Goal: Transaction & Acquisition: Purchase product/service

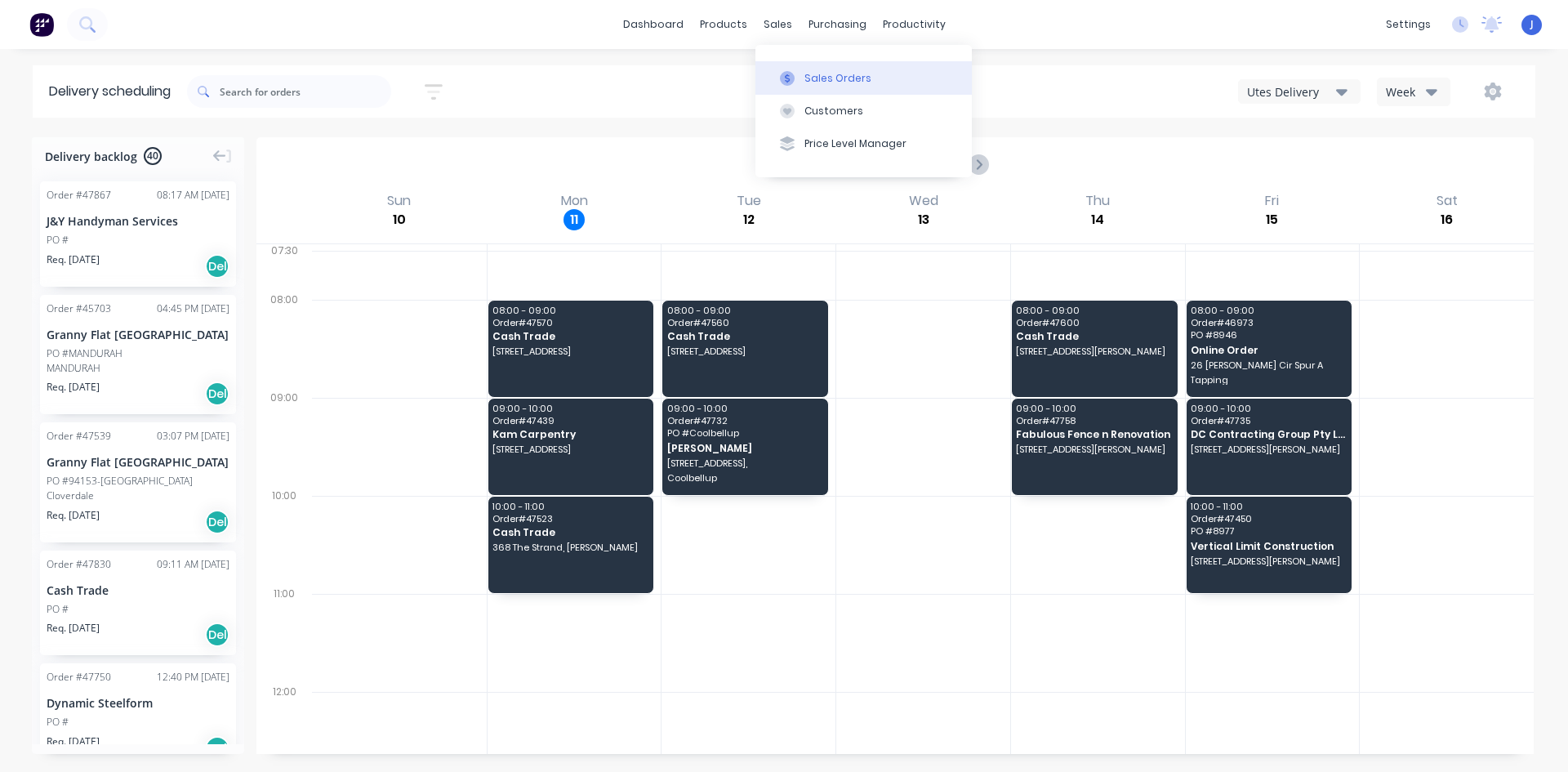
click at [798, 69] on button "Sales Orders" at bounding box center [864, 78] width 217 height 33
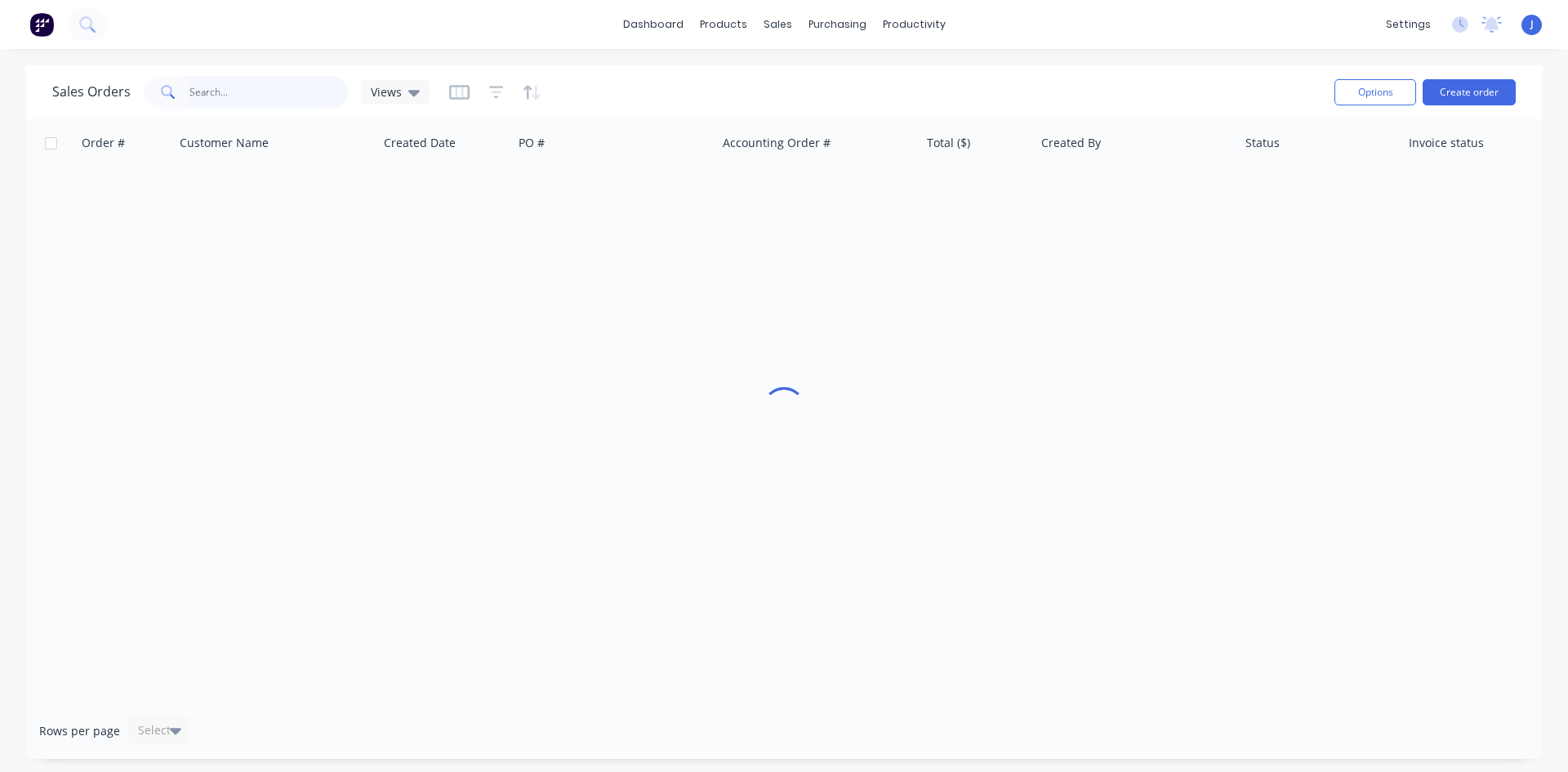
click at [330, 88] on input "text" at bounding box center [268, 92] width 159 height 33
type input "8342"
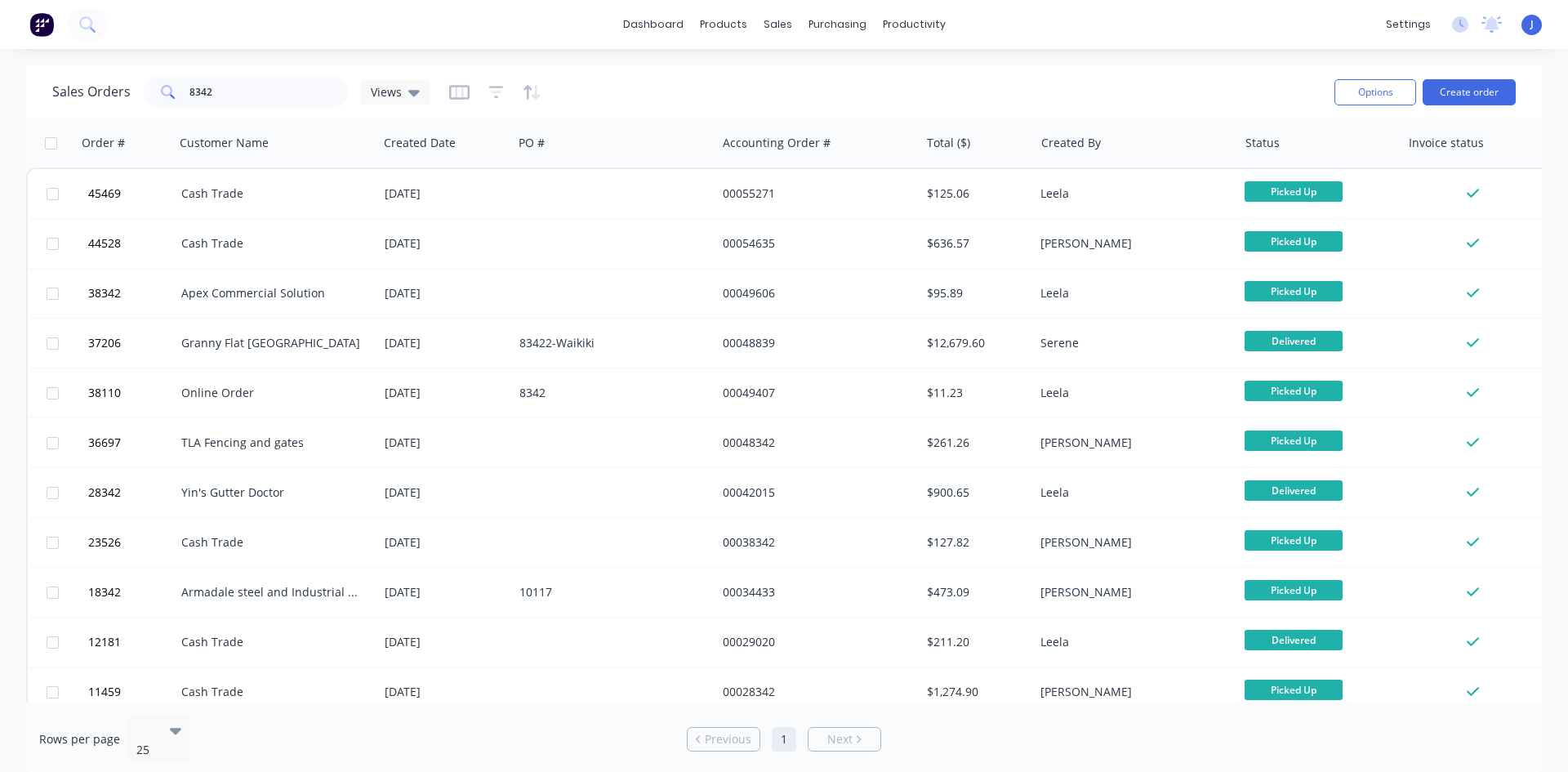
click at [612, 108] on div "Sales Orders 8342 Views" at bounding box center [687, 92] width 1269 height 40
click at [866, 87] on button "Purchase Orders" at bounding box center [906, 78] width 217 height 33
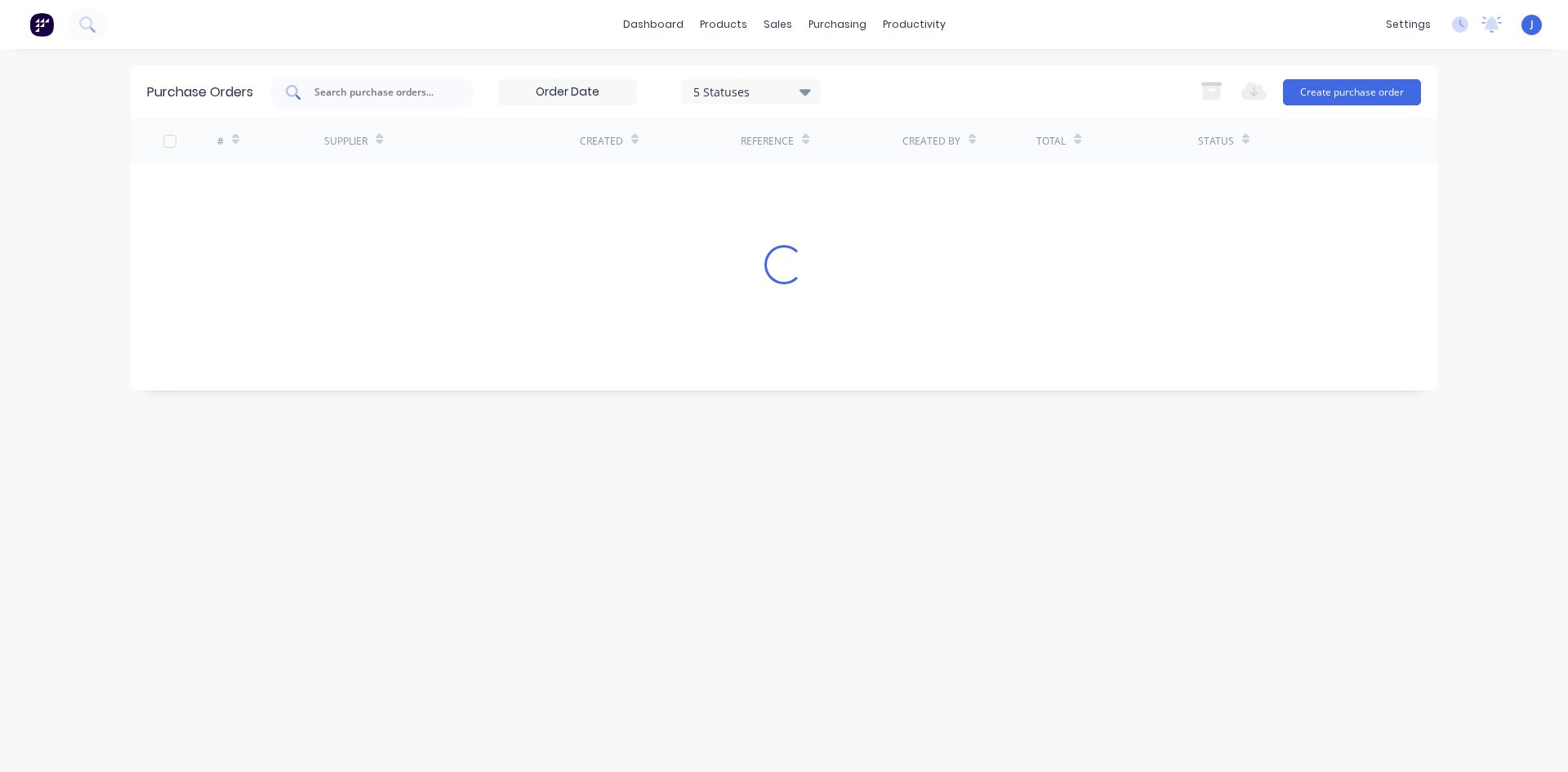
click at [378, 96] on input "text" at bounding box center [380, 93] width 136 height 17
type input "8342"
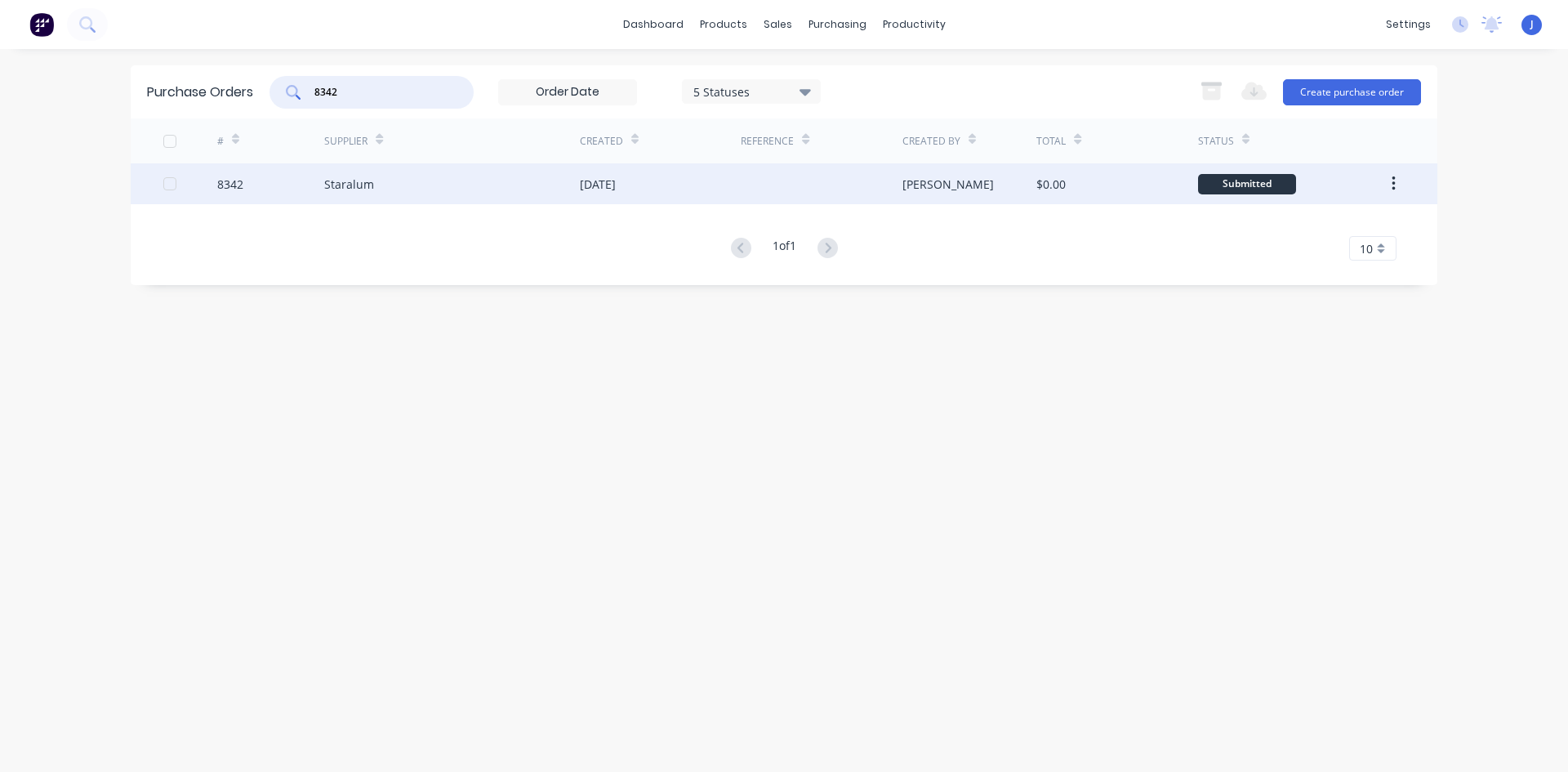
click at [828, 191] on div at bounding box center [821, 183] width 161 height 41
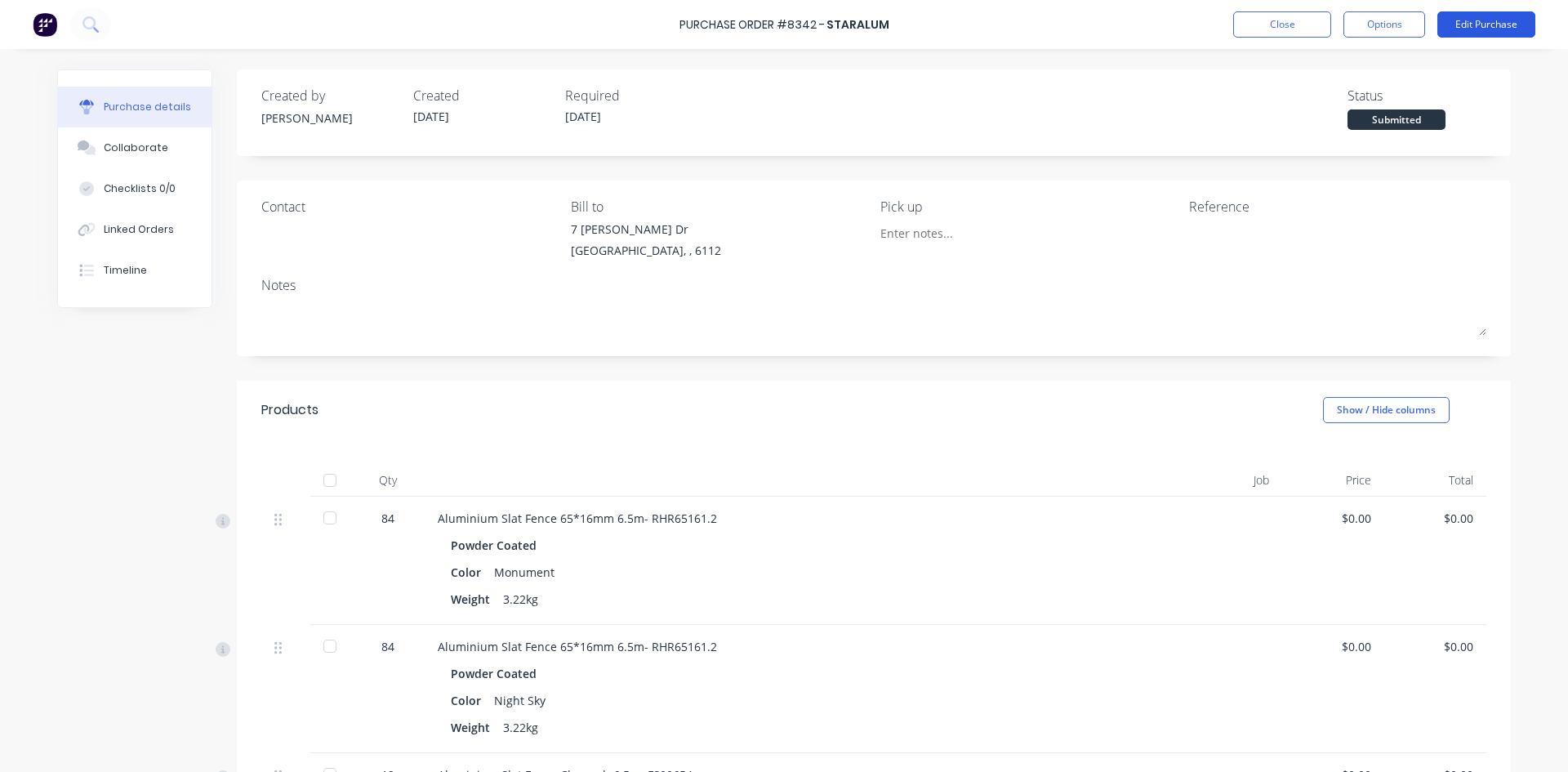
click at [1504, 28] on button "Edit Purchase" at bounding box center [1486, 24] width 98 height 26
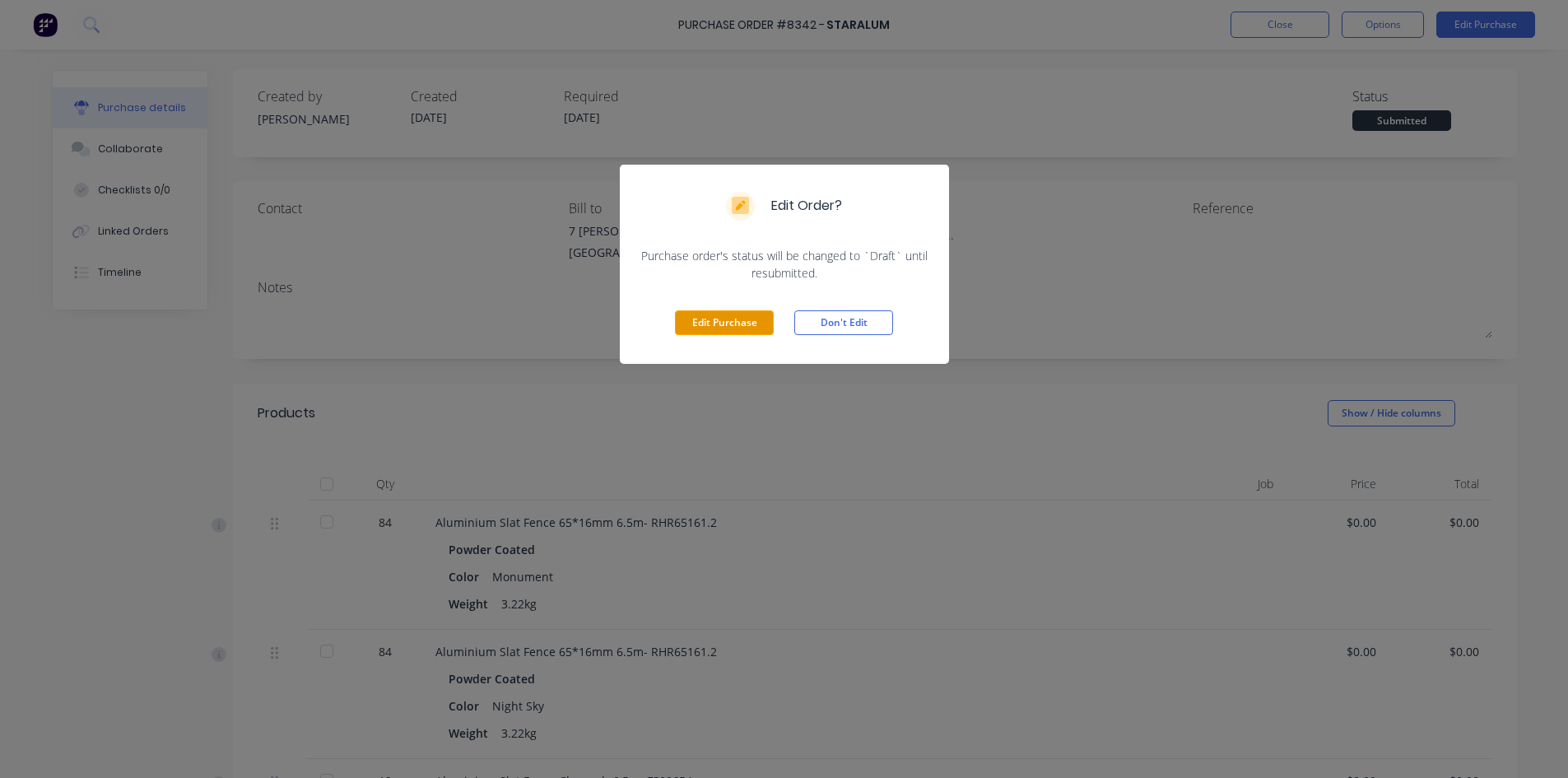
click at [742, 320] on button "Edit Purchase" at bounding box center [725, 323] width 99 height 24
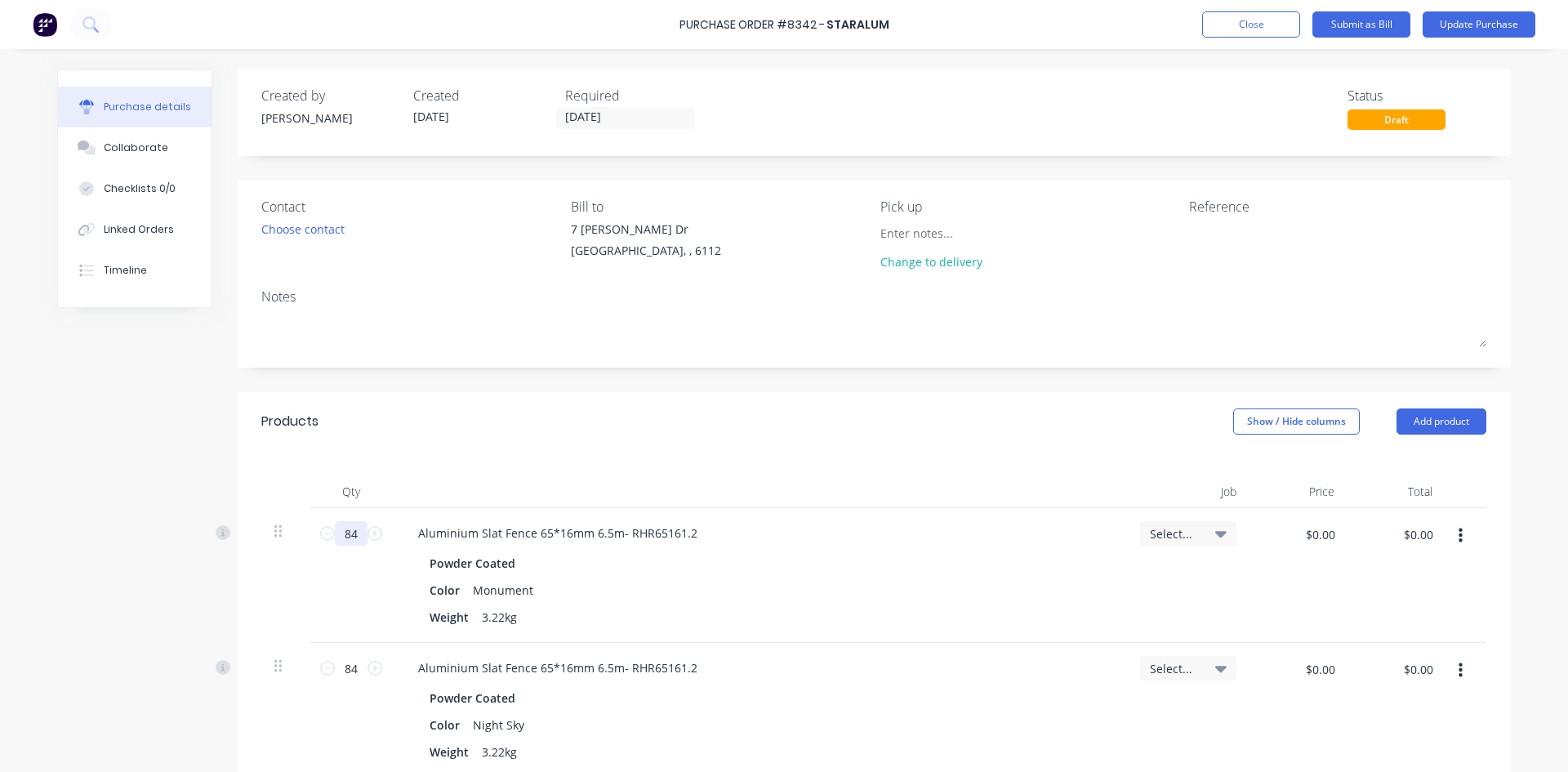
click at [341, 534] on input "84" at bounding box center [351, 533] width 32 height 24
type input "60"
click at [357, 599] on div "60 60" at bounding box center [351, 576] width 82 height 135
click at [352, 677] on input "84" at bounding box center [351, 668] width 32 height 24
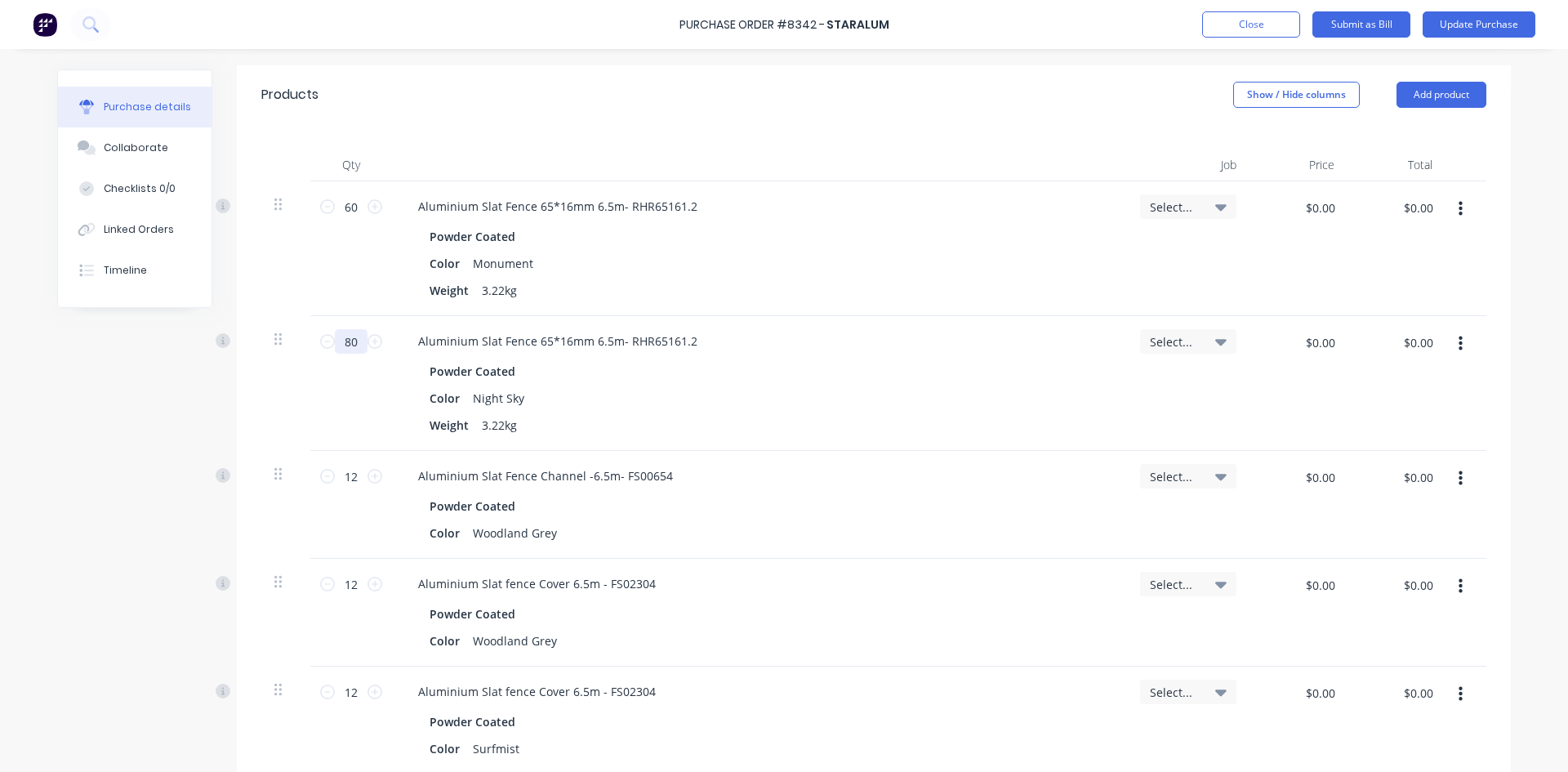
scroll to position [163, 0]
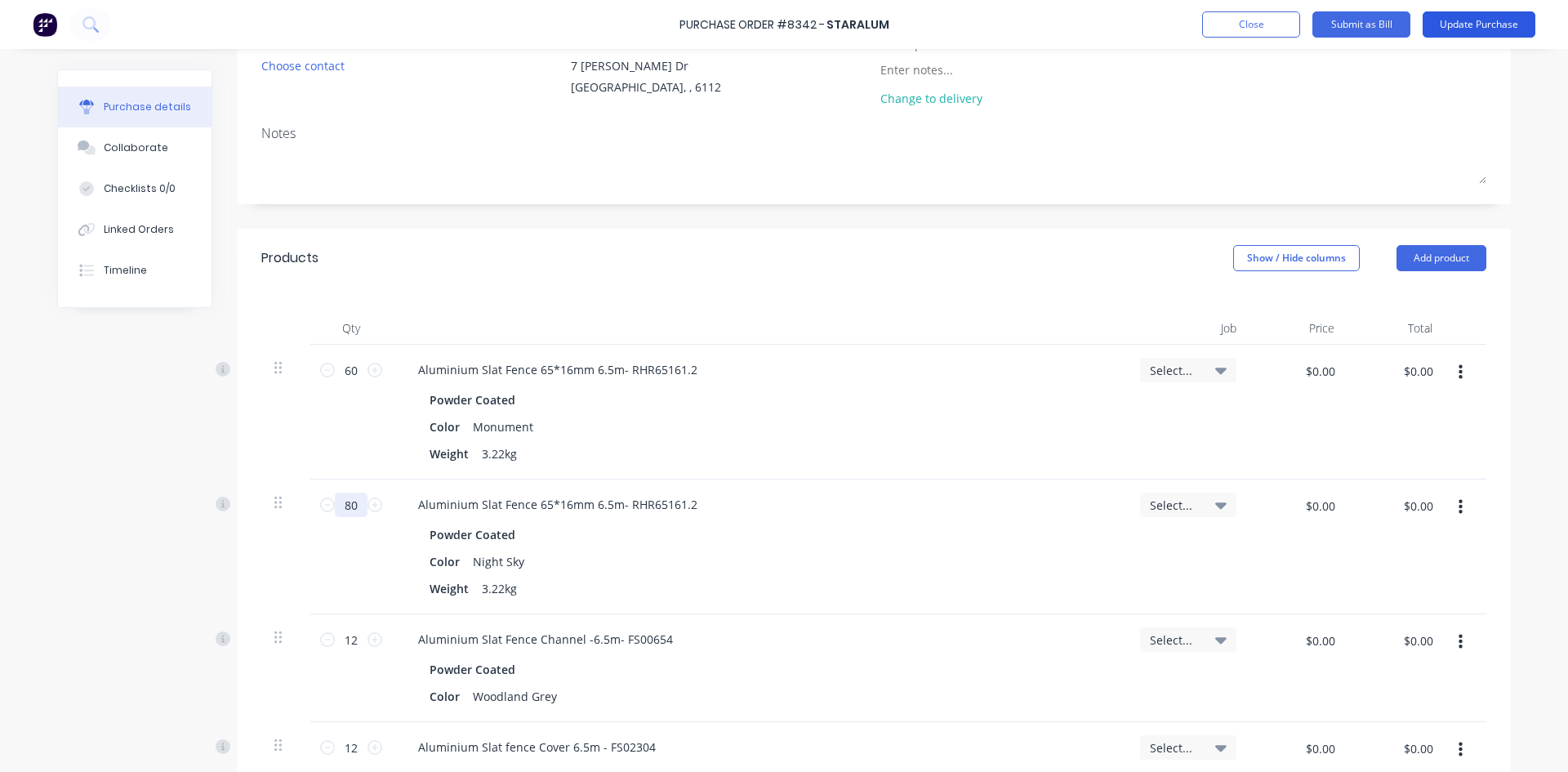
type input "80"
click at [1491, 20] on button "Update Purchase" at bounding box center [1478, 24] width 112 height 26
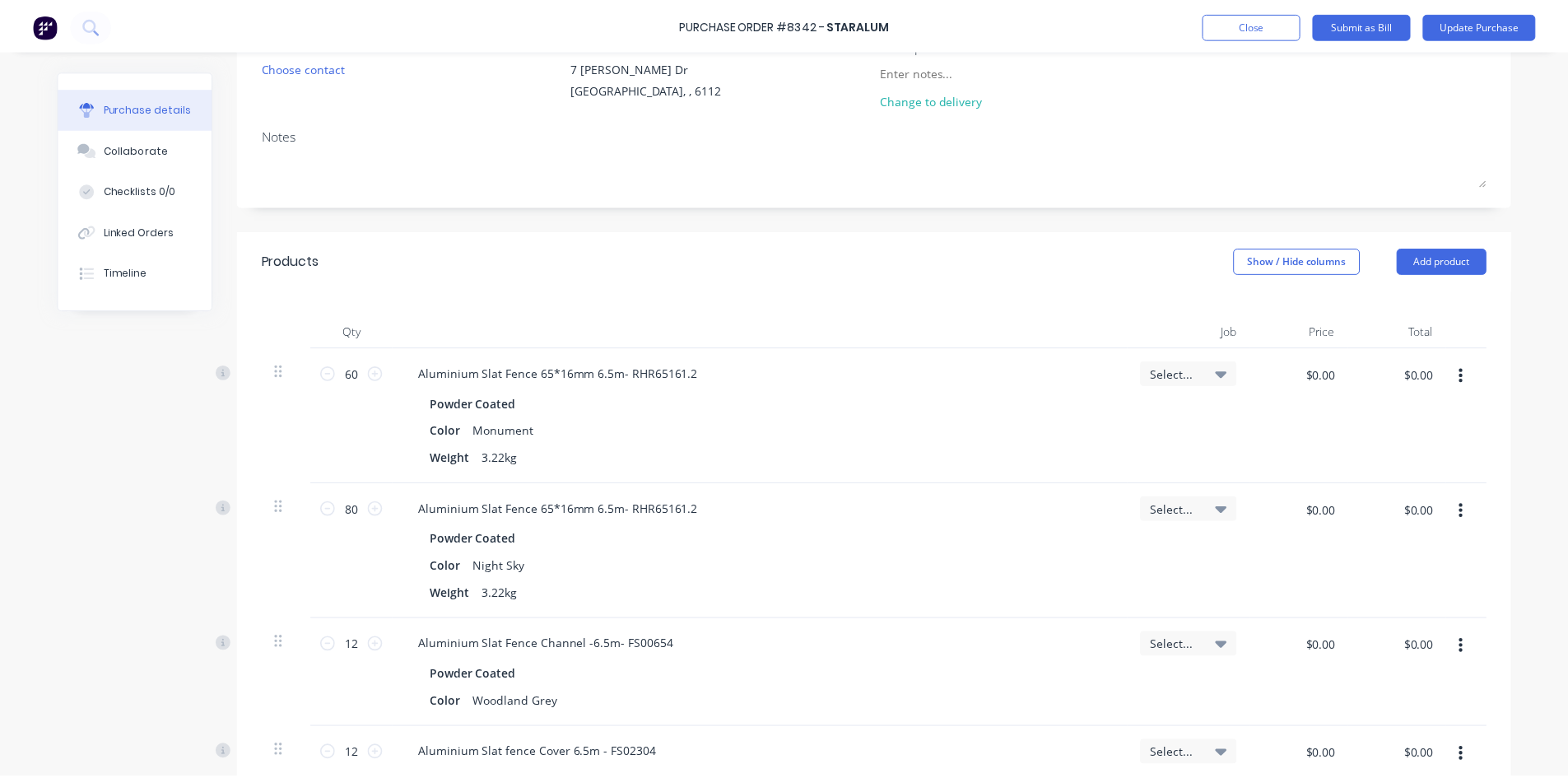
scroll to position [0, 0]
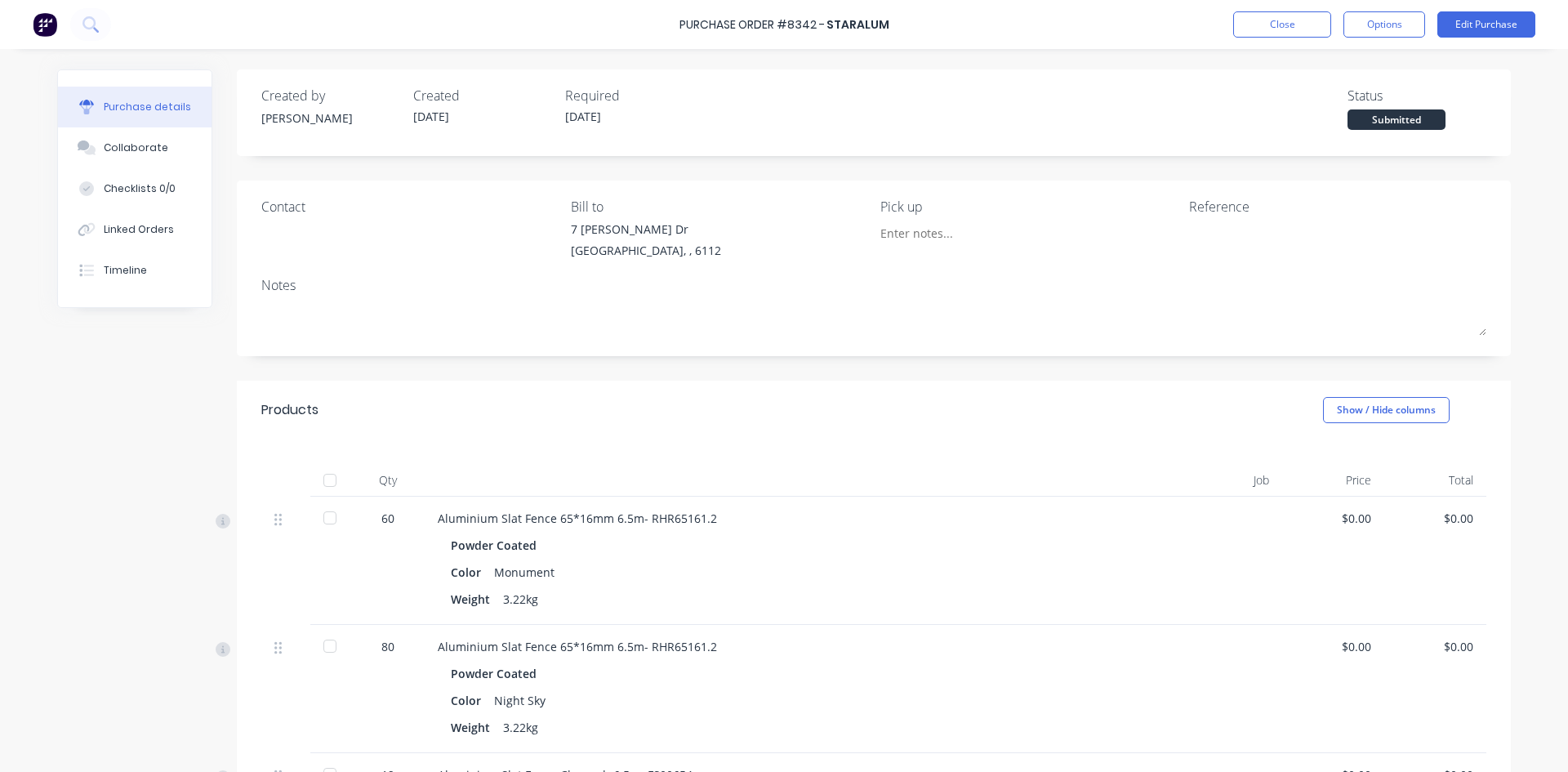
click at [332, 484] on div at bounding box center [329, 480] width 32 height 33
click at [1304, 28] on button "Close" at bounding box center [1282, 24] width 98 height 26
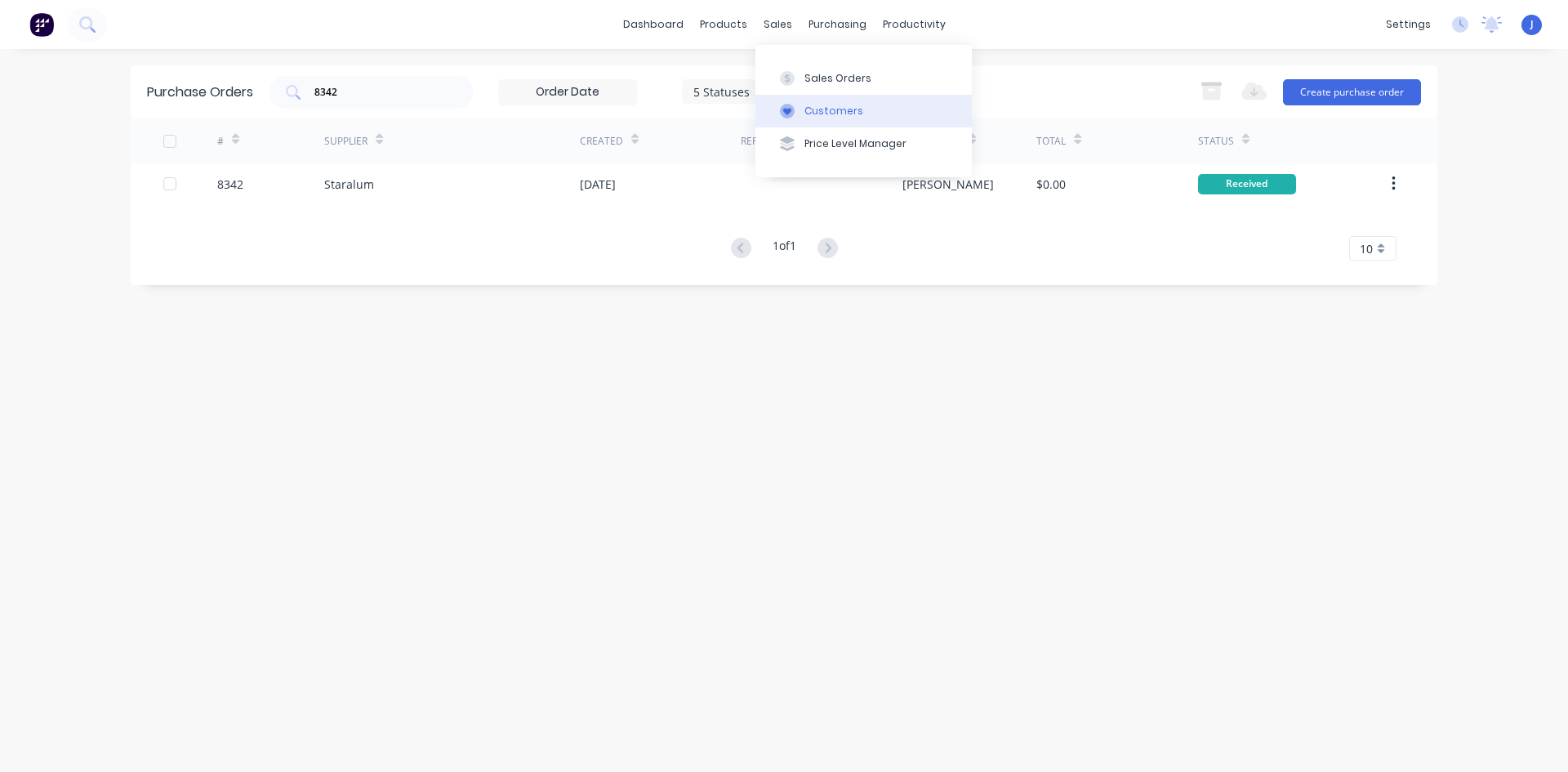
click at [801, 113] on button "Customers" at bounding box center [864, 111] width 217 height 33
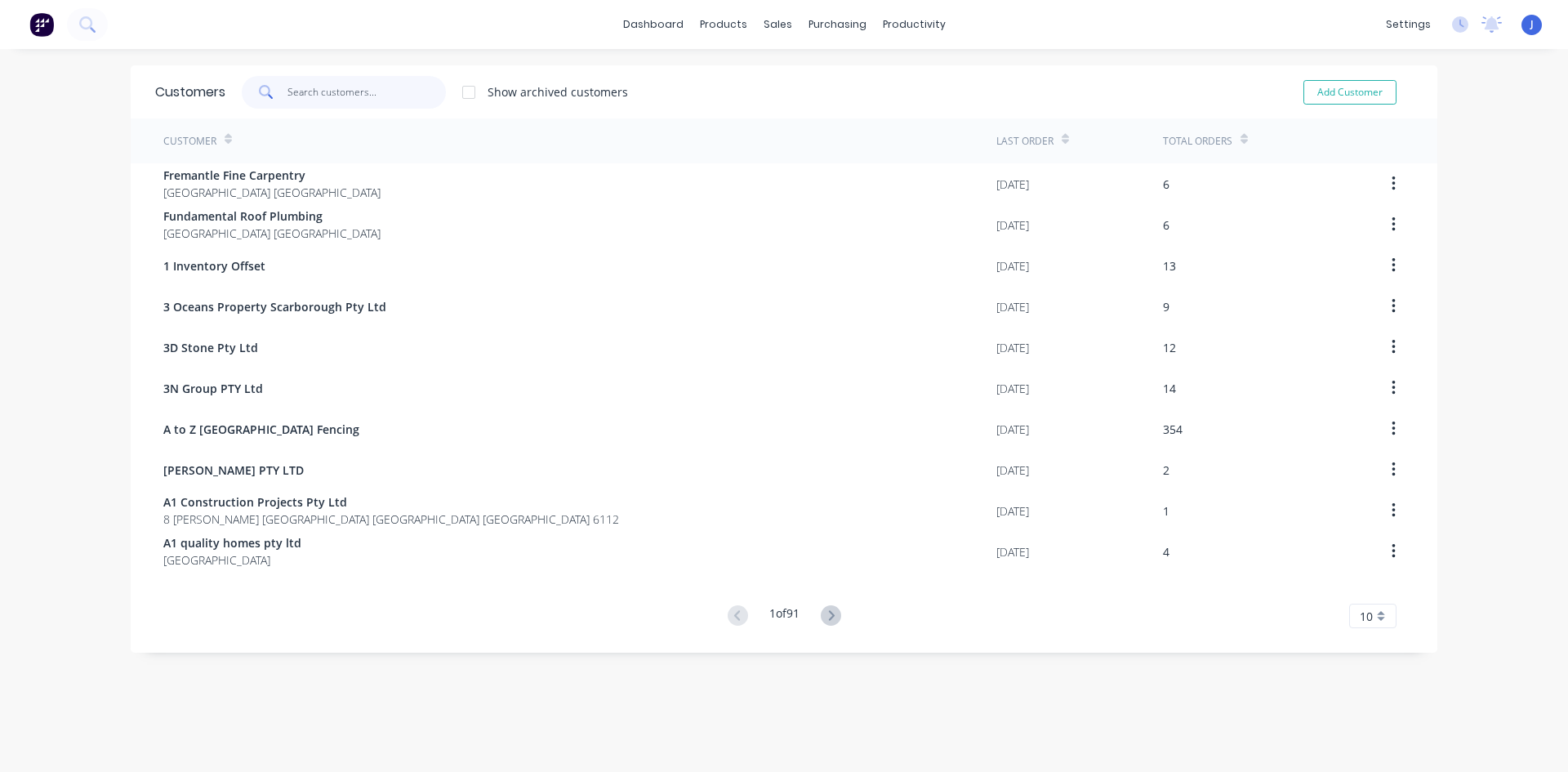
click at [371, 85] on input "text" at bounding box center [367, 92] width 159 height 33
click at [795, 77] on button "Sales Orders" at bounding box center [858, 78] width 217 height 33
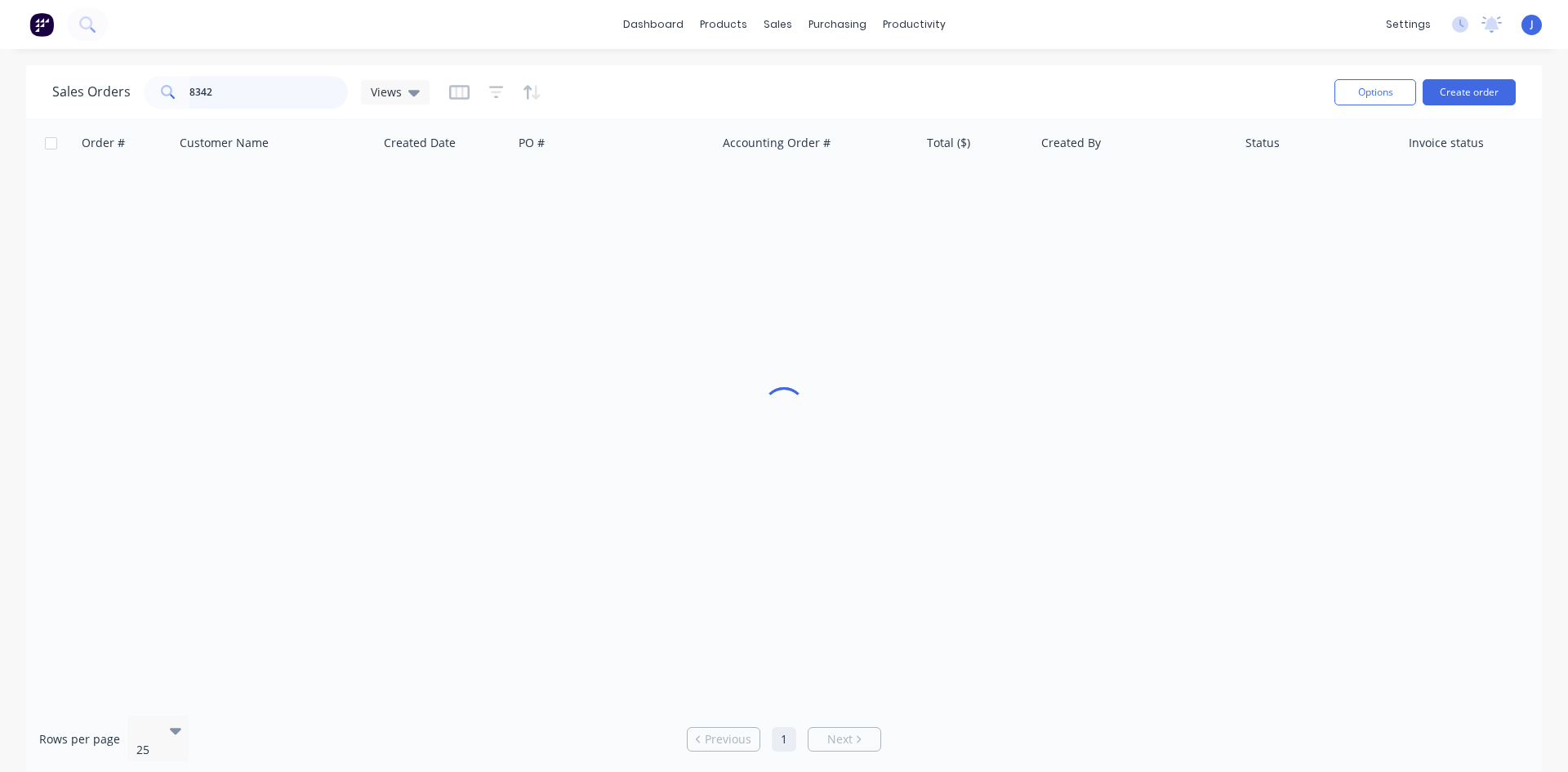
drag, startPoint x: 314, startPoint y: 96, endPoint x: 103, endPoint y: 97, distance: 211.0
click at [103, 97] on div "Sales Orders 8342 Views" at bounding box center [241, 92] width 377 height 33
type input "0439944101"
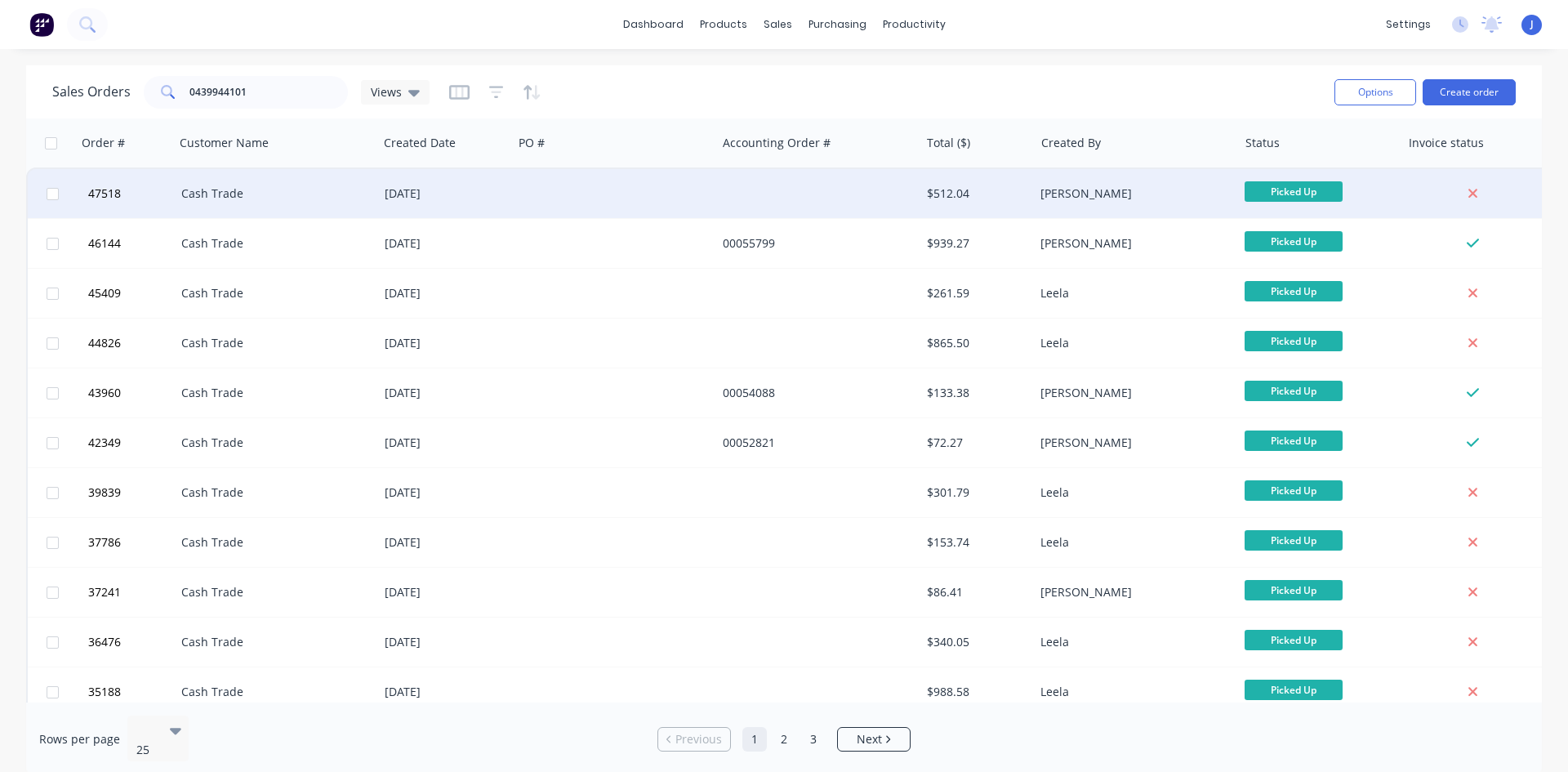
click at [654, 197] on div at bounding box center [615, 193] width 203 height 49
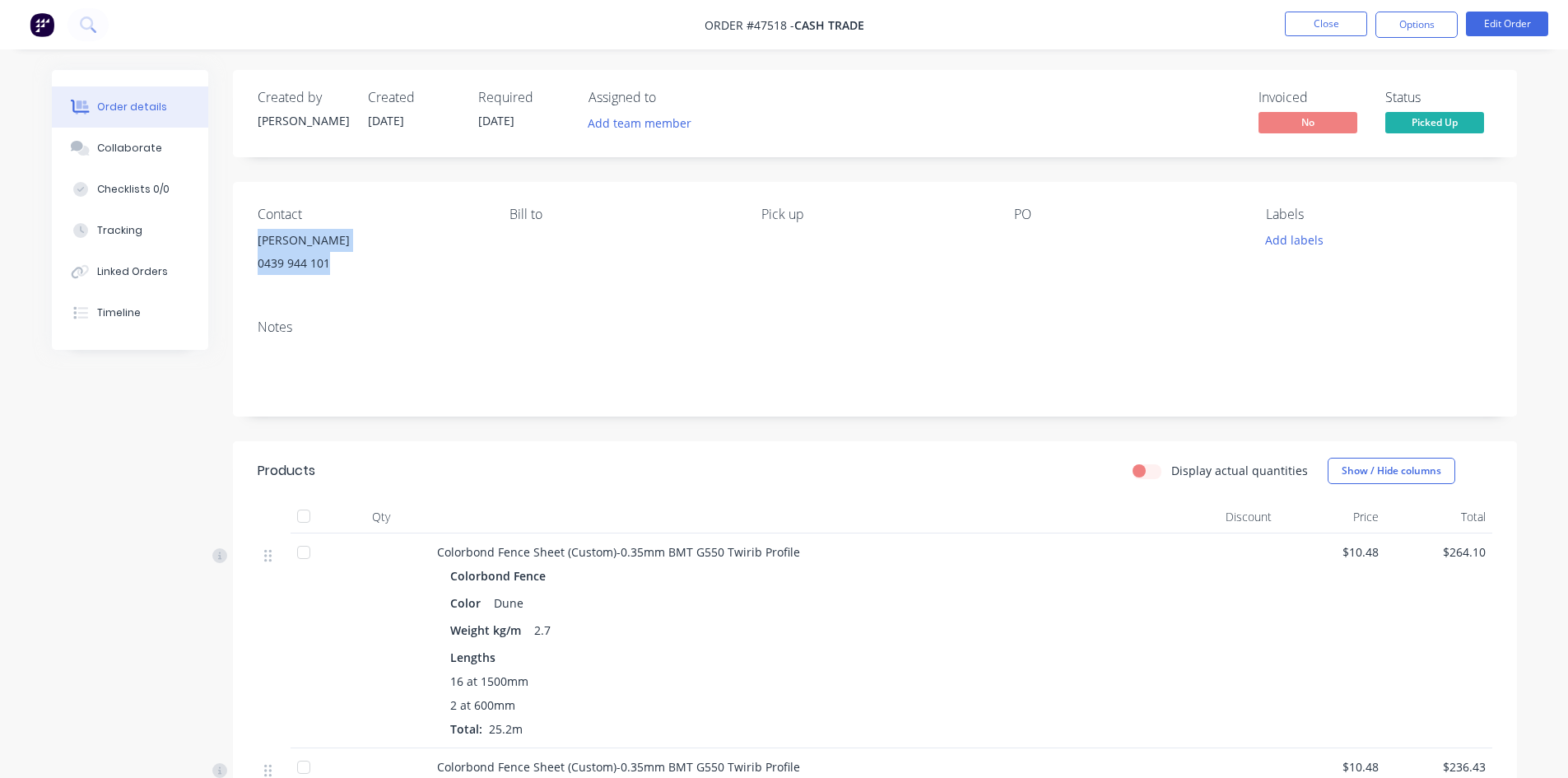
drag, startPoint x: 338, startPoint y: 265, endPoint x: 253, endPoint y: 246, distance: 87.1
click at [253, 246] on div "Contact Dave 0439 944 101 Bill to Pick up PO Labels Add labels" at bounding box center [874, 244] width 1284 height 124
copy div "Dave 0439 944 101"
click at [1322, 33] on li "Close" at bounding box center [1326, 24] width 82 height 26
click at [1322, 31] on button "Close" at bounding box center [1326, 24] width 82 height 24
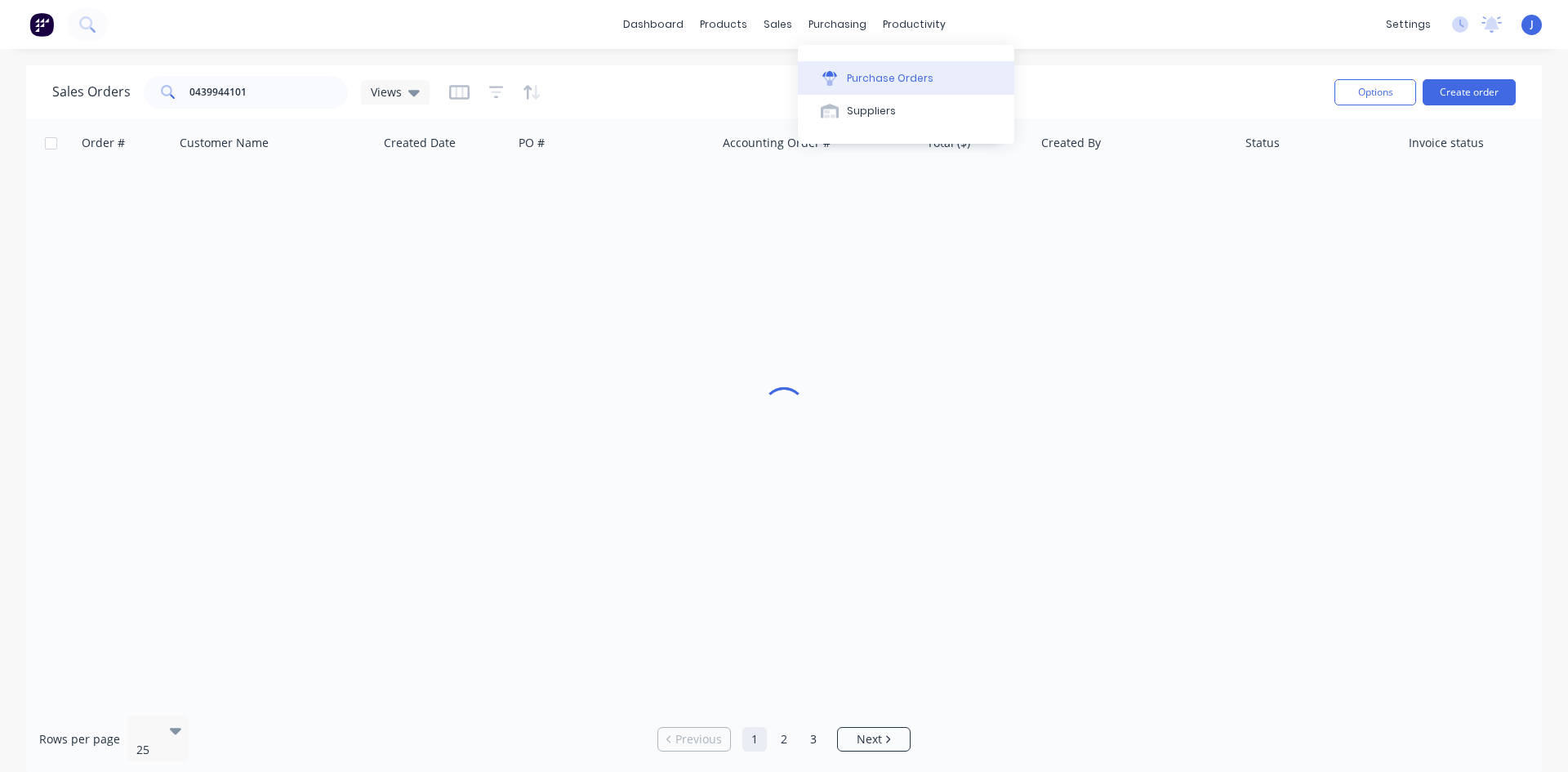
click at [859, 86] on button "Purchase Orders" at bounding box center [906, 78] width 217 height 33
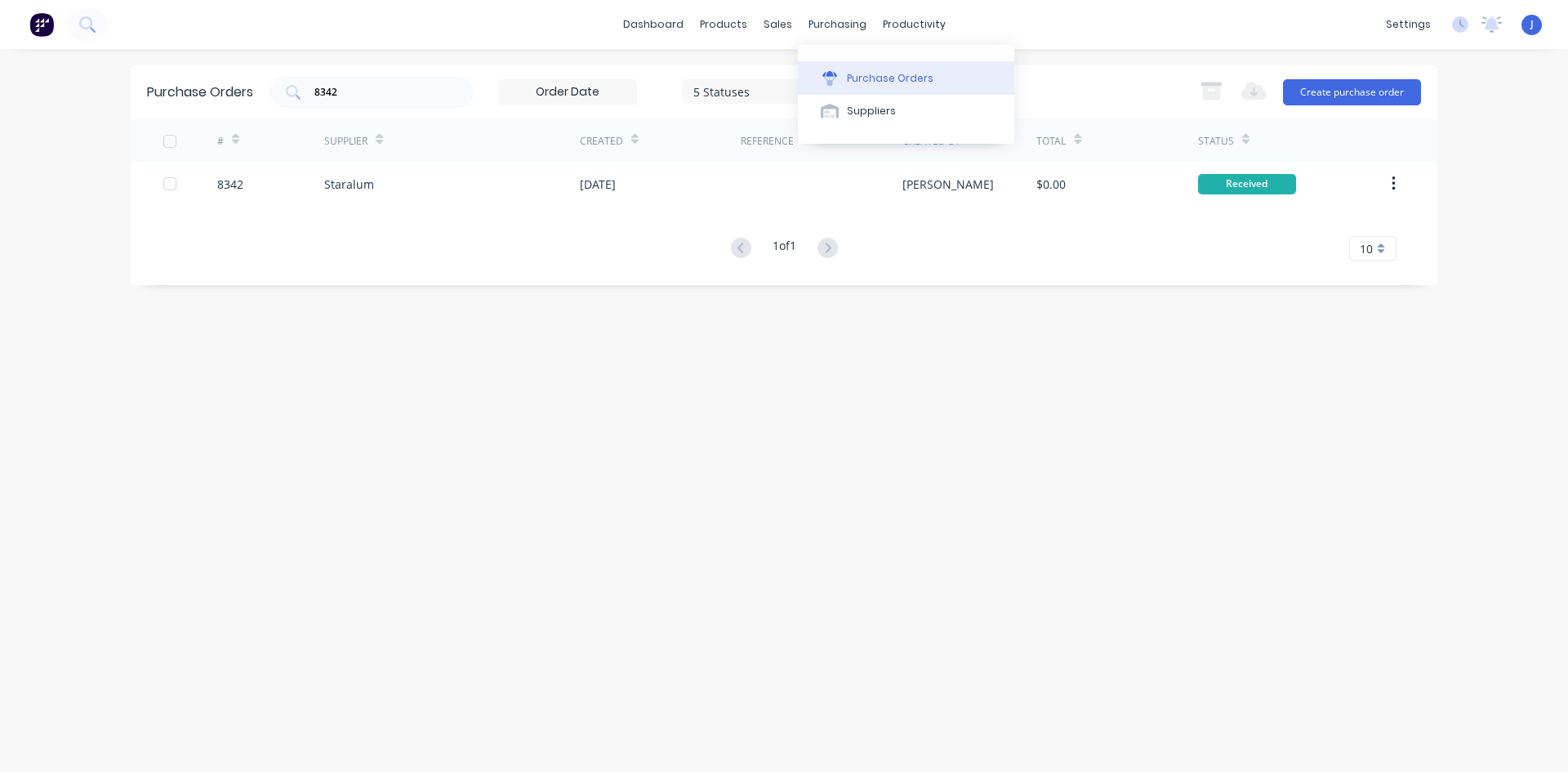
click at [816, 68] on button "Purchase Orders" at bounding box center [906, 78] width 217 height 33
click at [795, 83] on div at bounding box center [786, 78] width 24 height 15
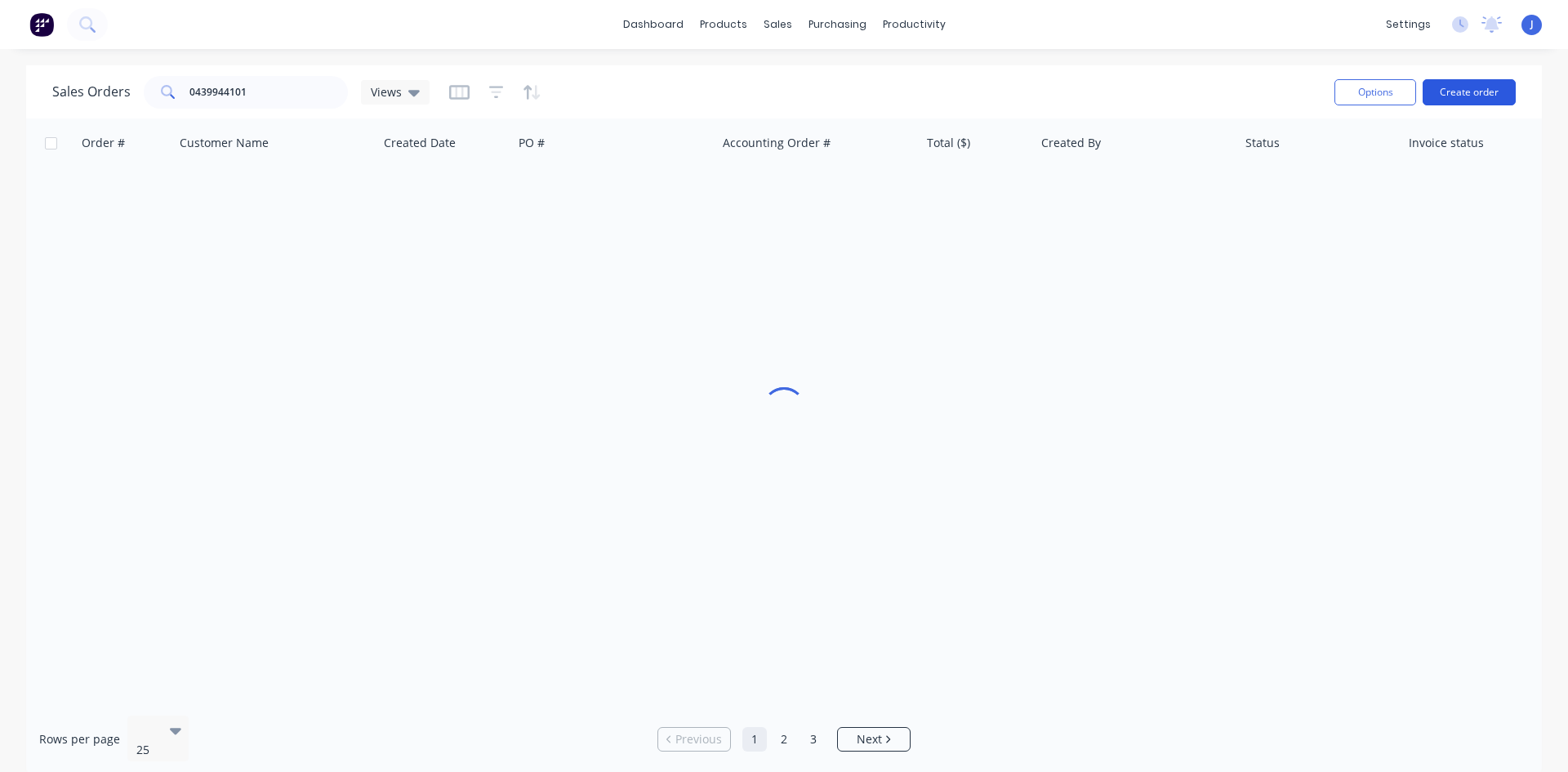
click at [1477, 87] on button "Create order" at bounding box center [1469, 92] width 93 height 26
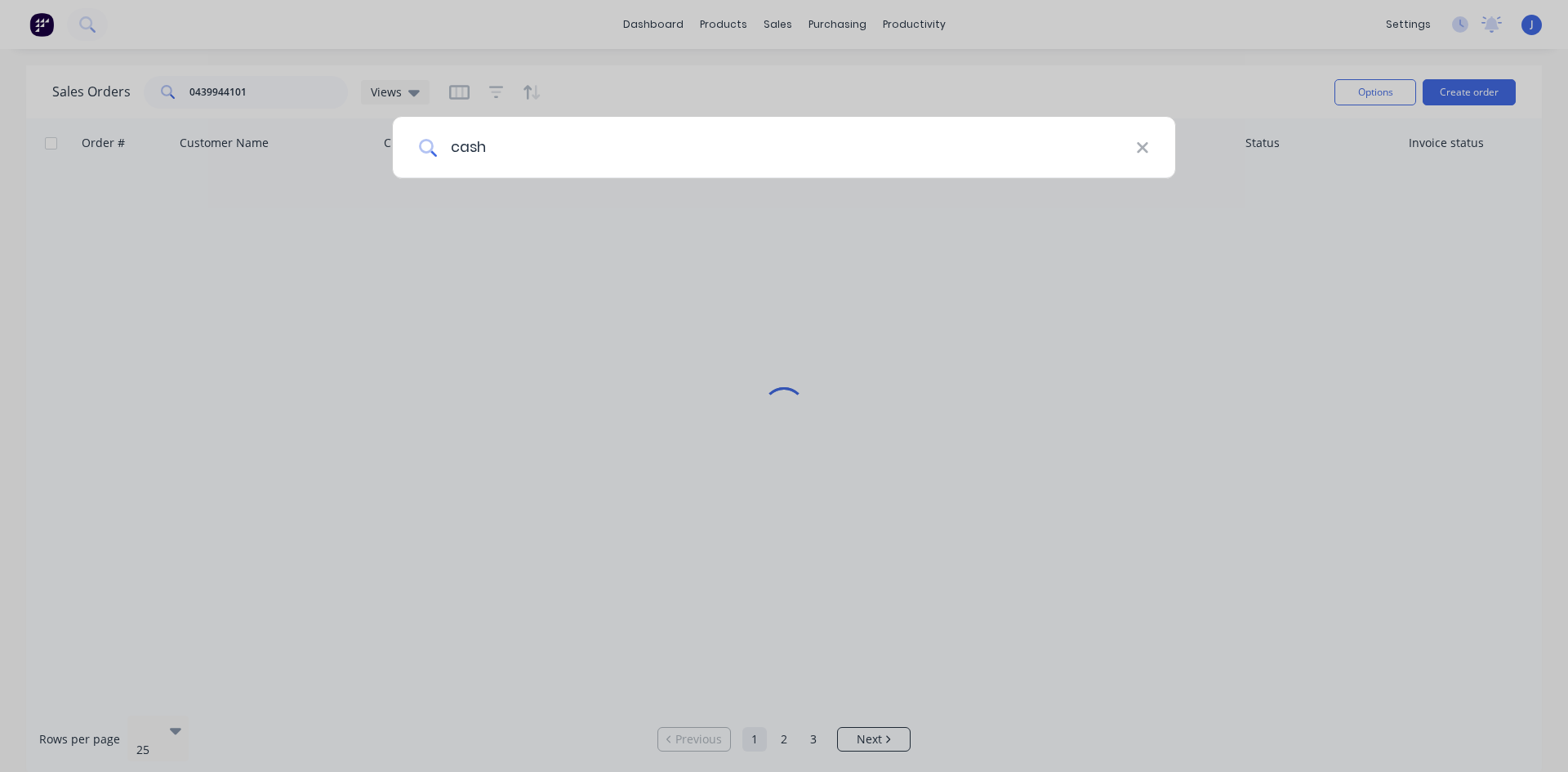
type input "cash"
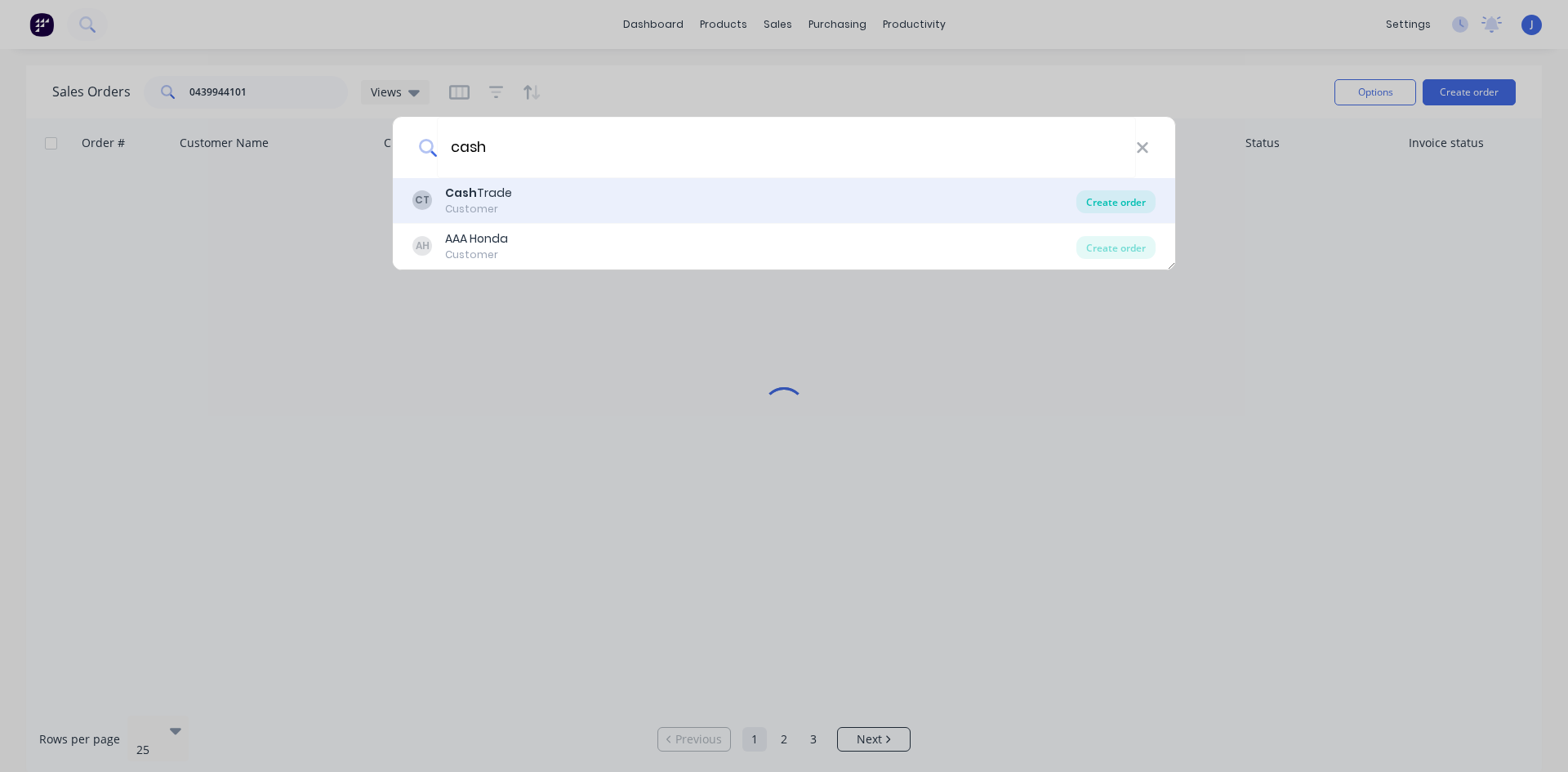
click at [1114, 201] on div "Create order" at bounding box center [1116, 201] width 79 height 23
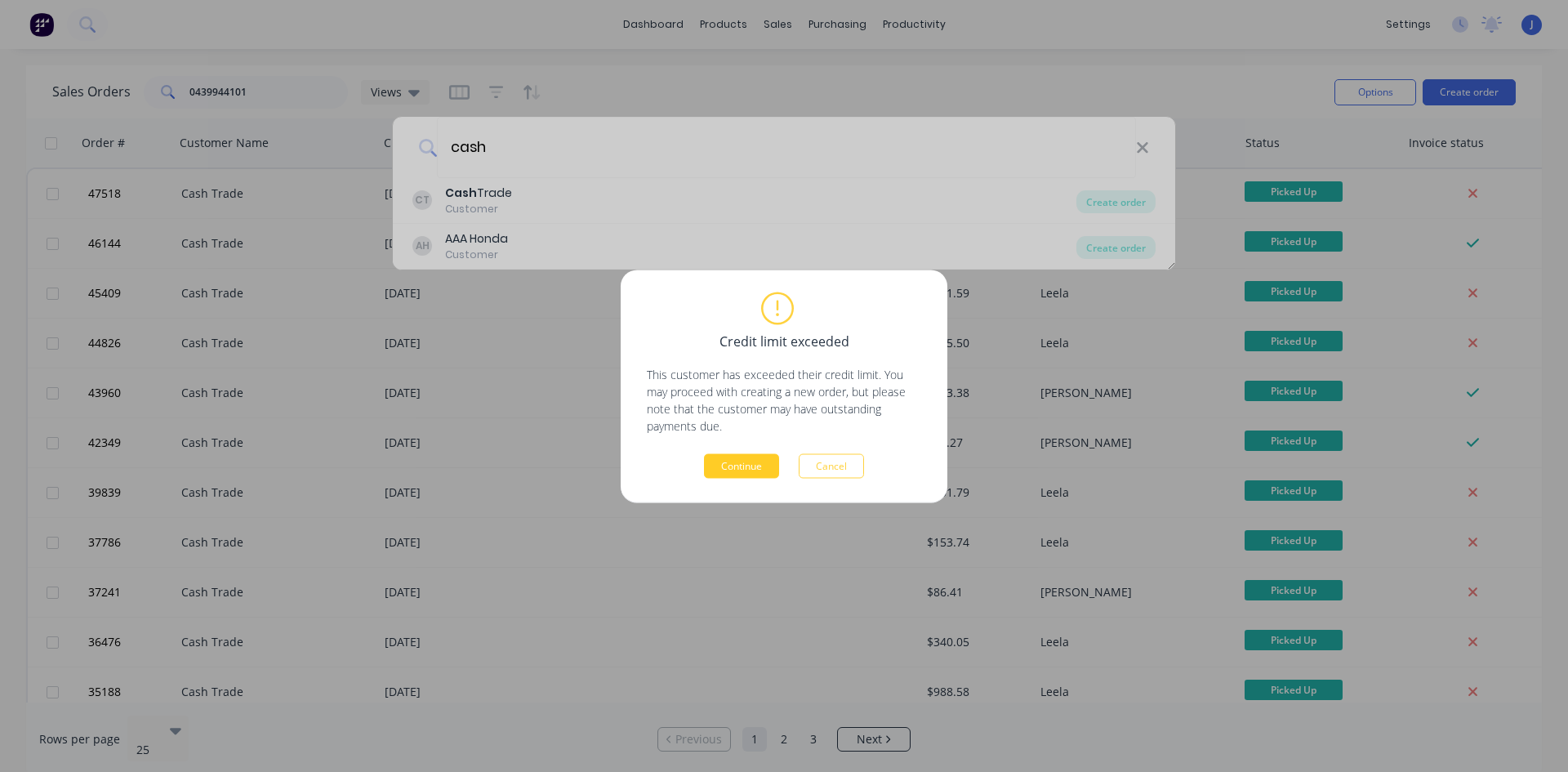
click at [727, 459] on button "Continue" at bounding box center [742, 465] width 75 height 24
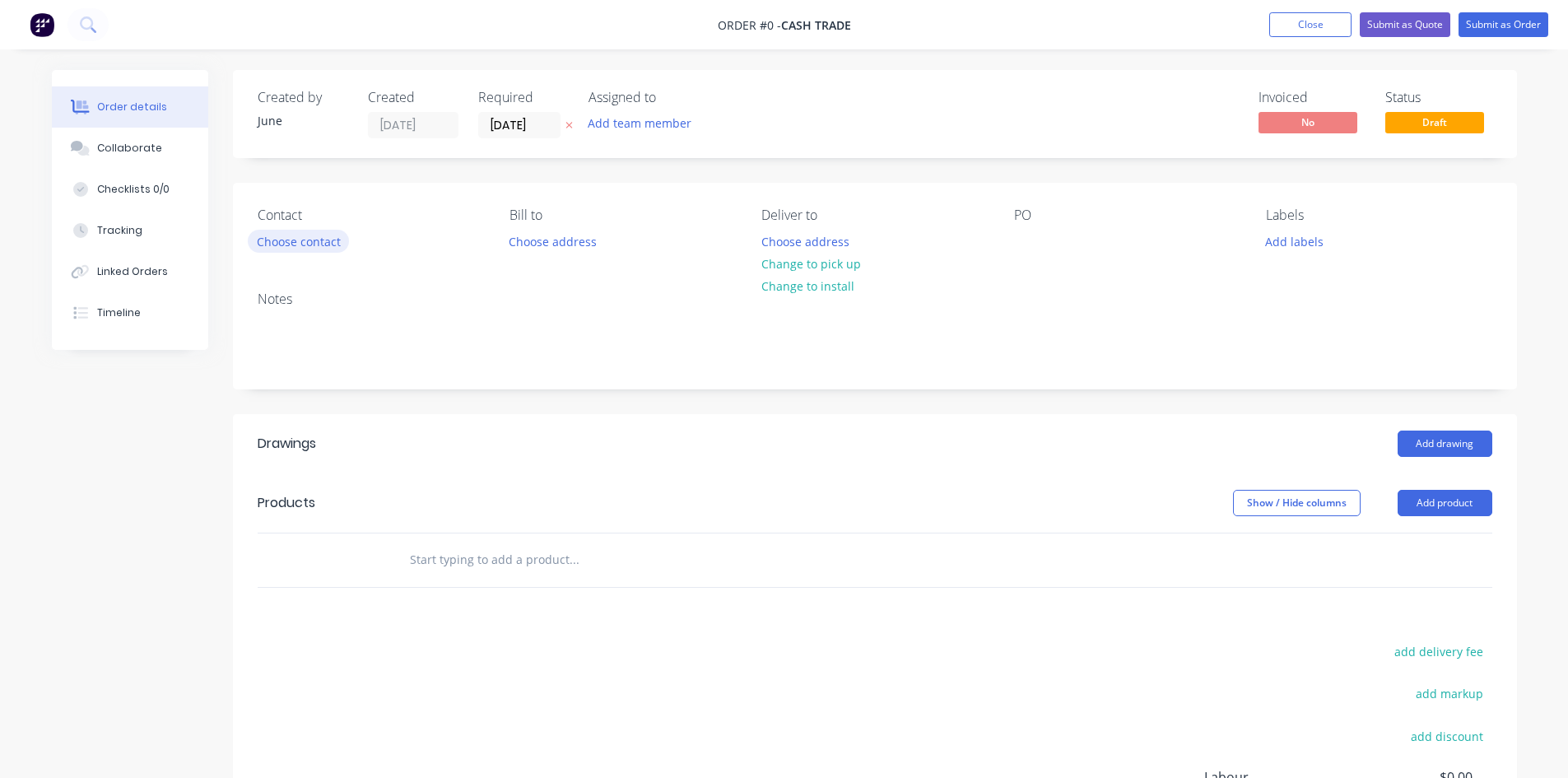
click at [301, 237] on button "Choose contact" at bounding box center [298, 240] width 102 height 22
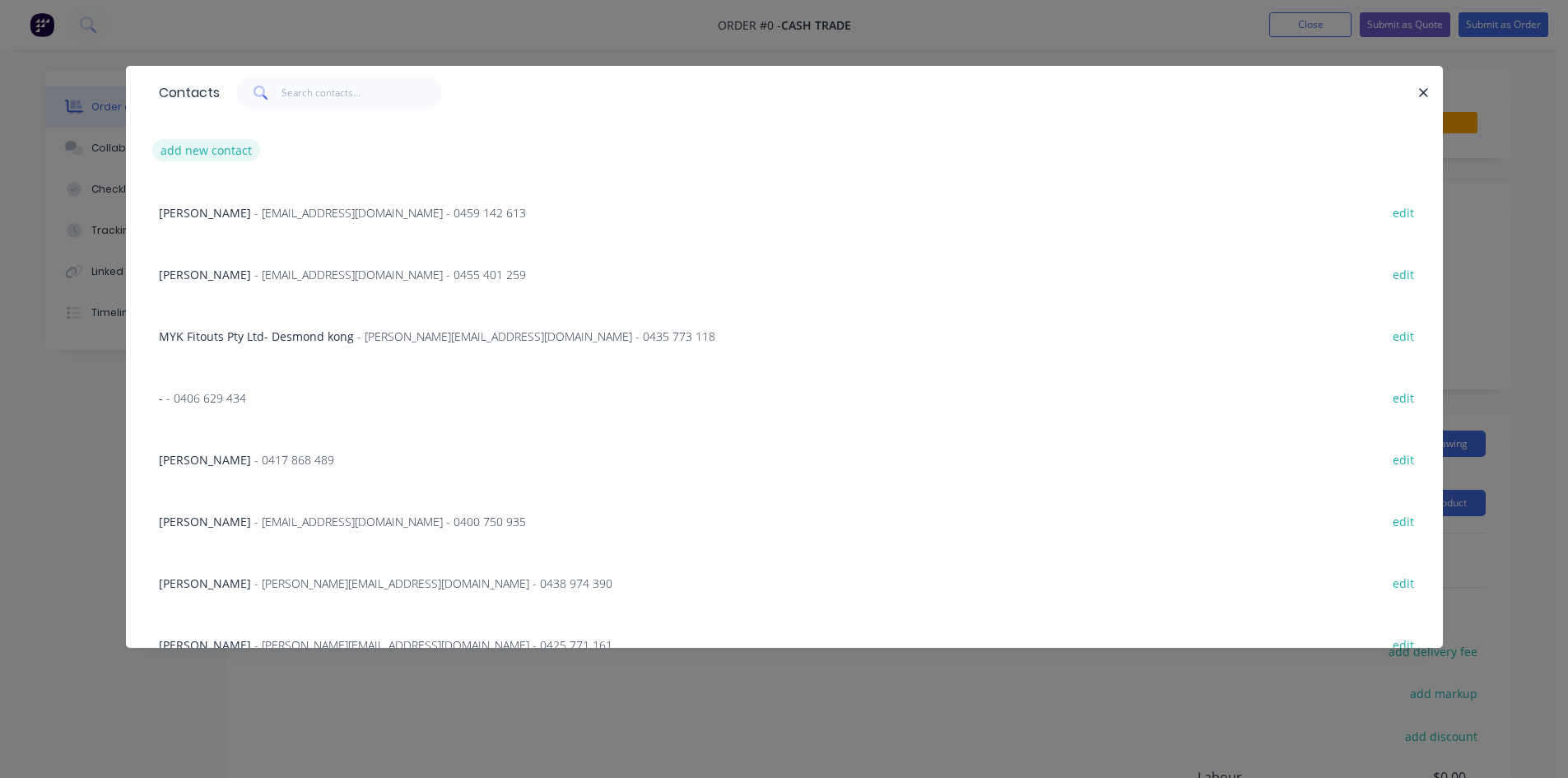
click at [230, 158] on button "add new contact" at bounding box center [206, 150] width 108 height 22
select select "AU"
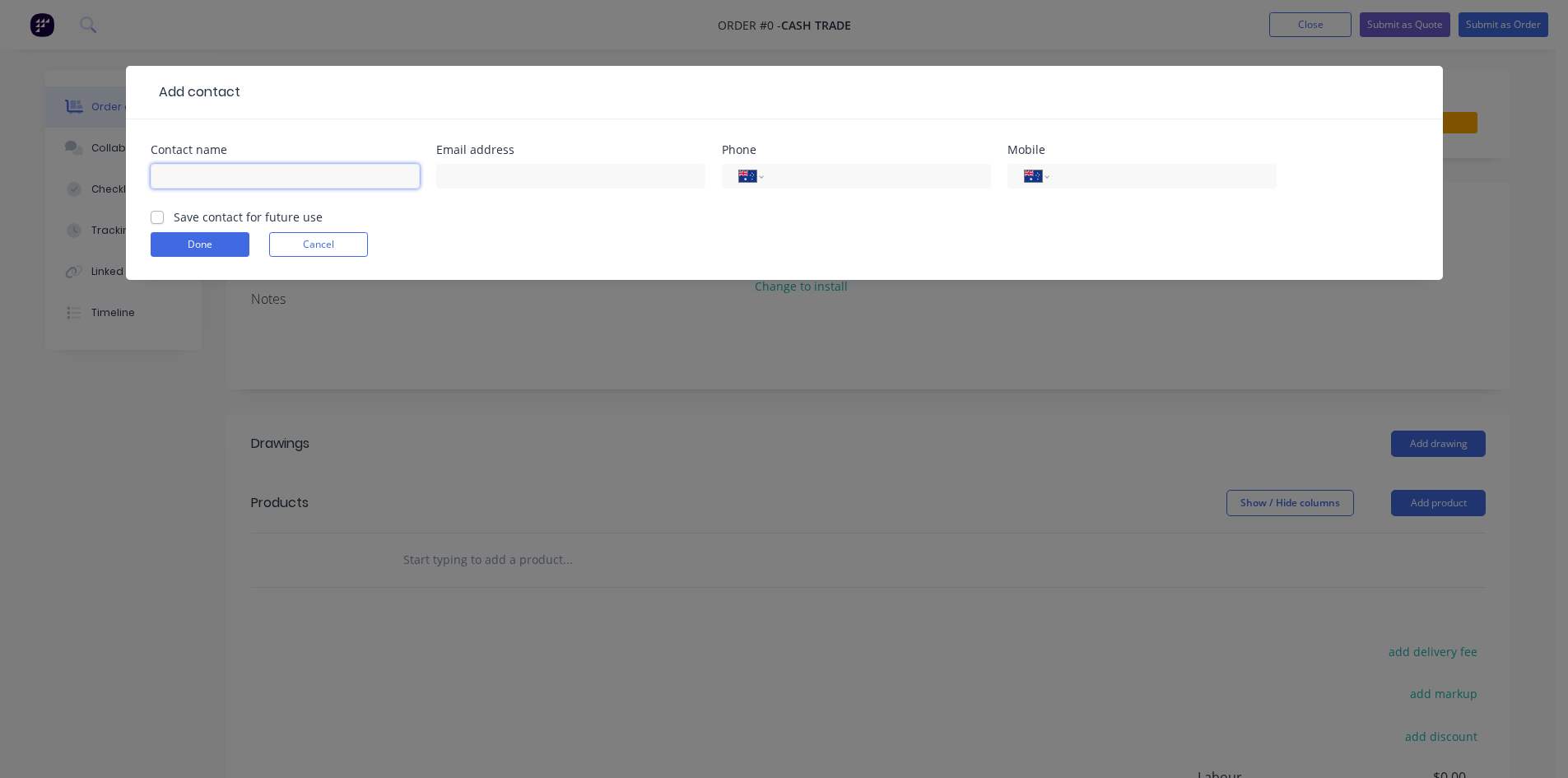
click at [242, 187] on input "text" at bounding box center [285, 176] width 270 height 24
paste input "Dave 0439 944 101"
type input "Dave 0439 944 101"
click at [226, 234] on button "Done" at bounding box center [200, 244] width 99 height 24
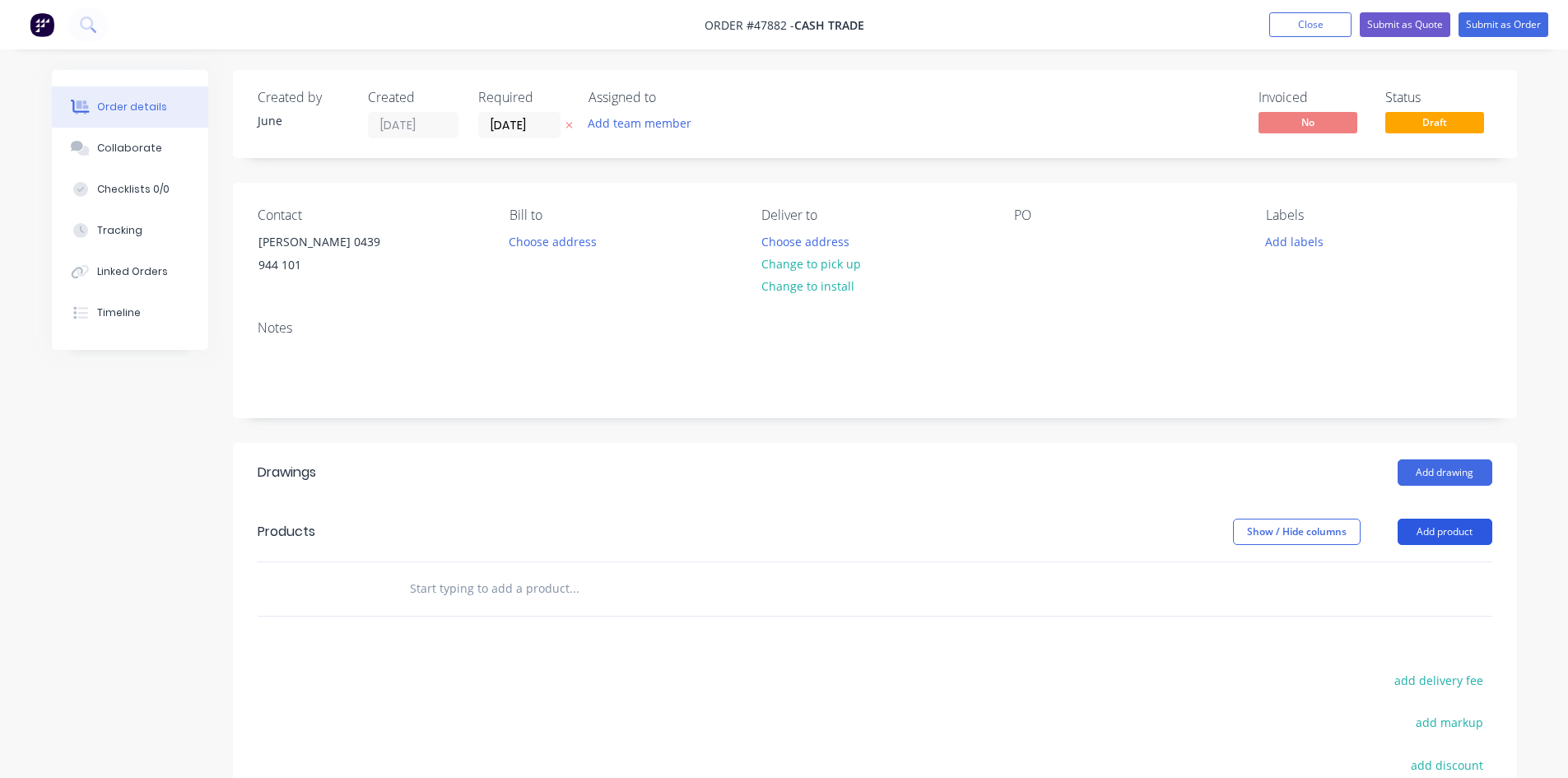
click at [1460, 535] on button "Add product" at bounding box center [1445, 532] width 95 height 26
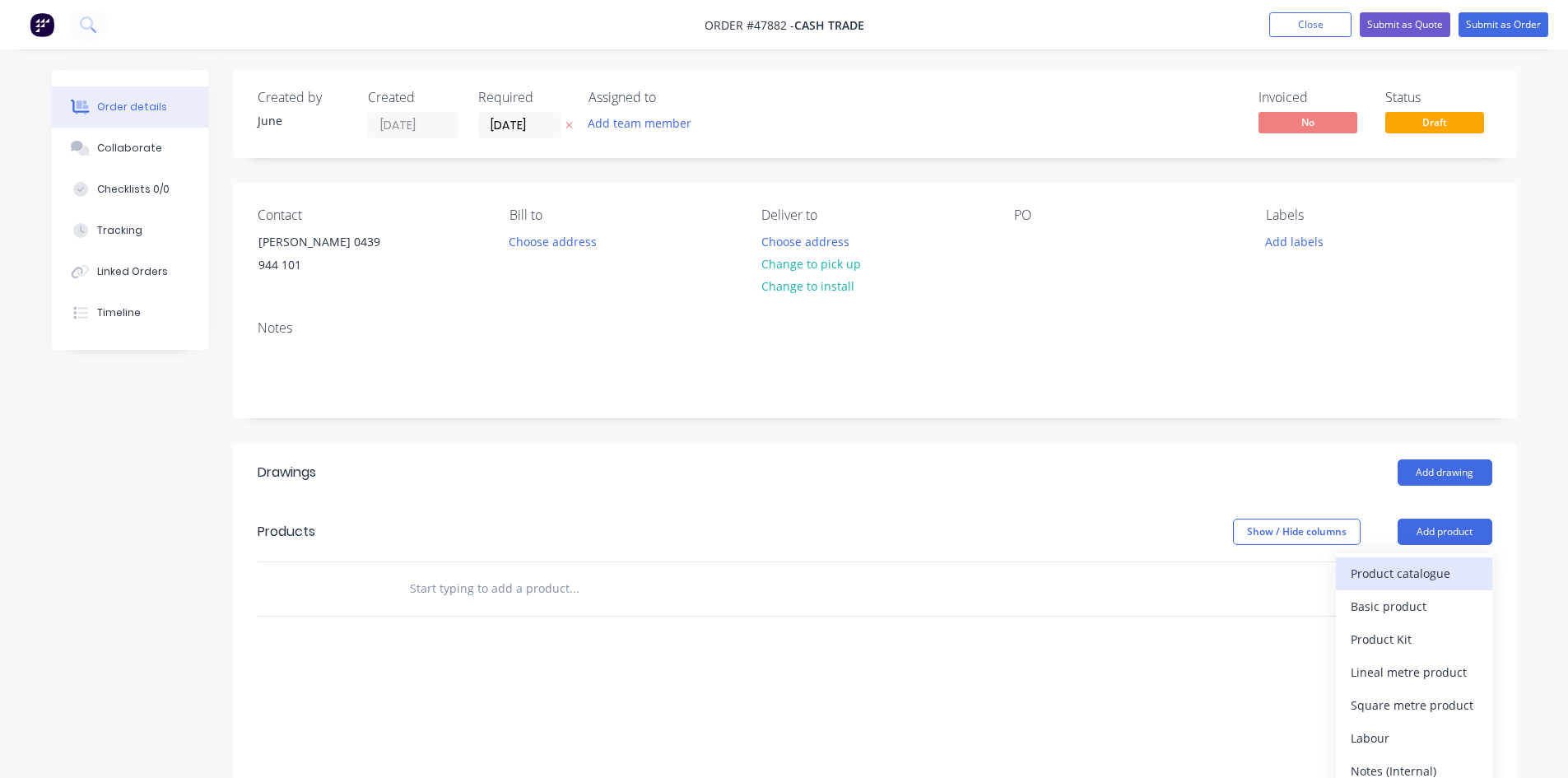
click at [1425, 576] on div "Product catalogue" at bounding box center [1413, 573] width 127 height 24
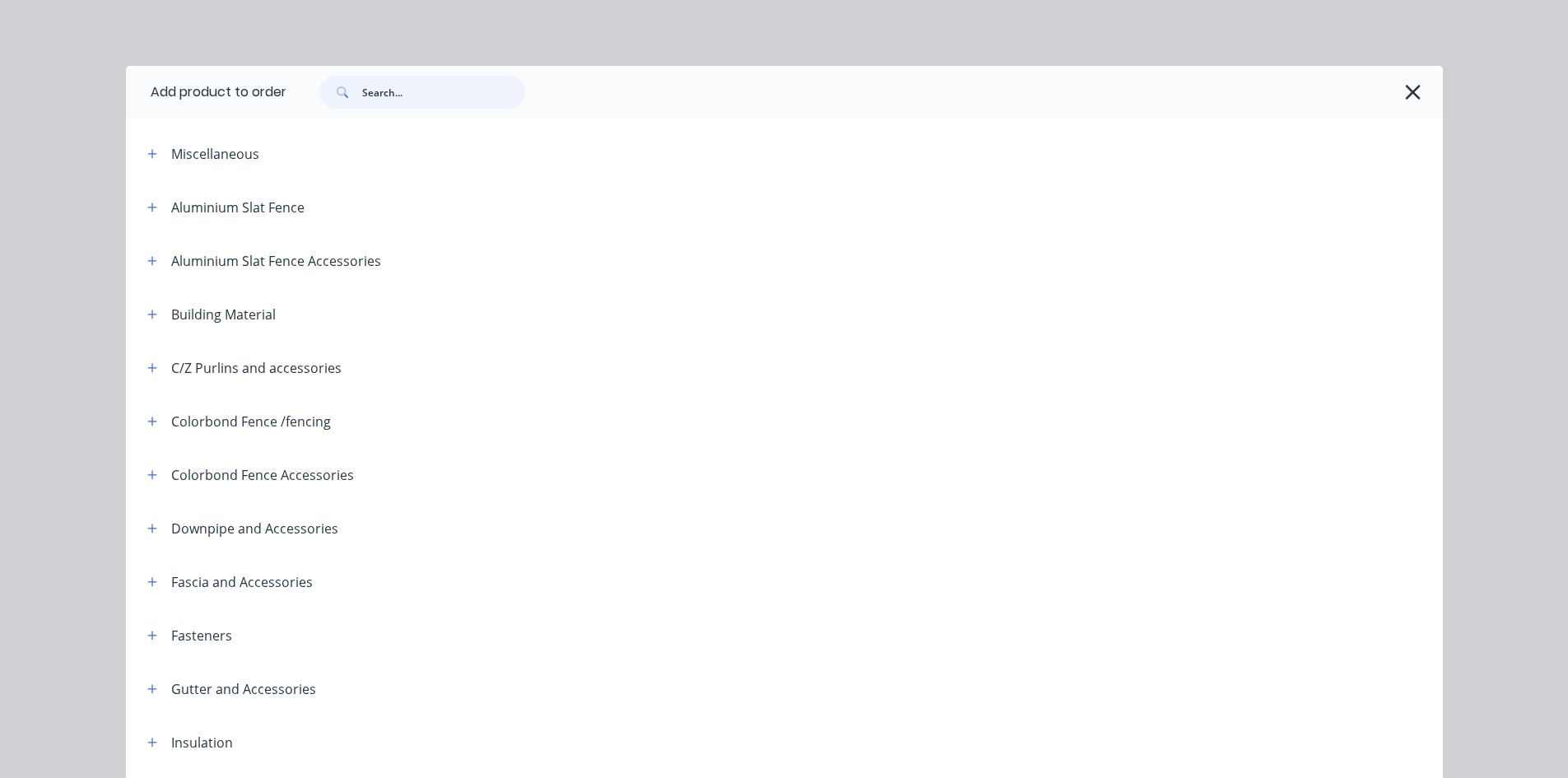
click at [466, 87] on input "text" at bounding box center [443, 92] width 163 height 33
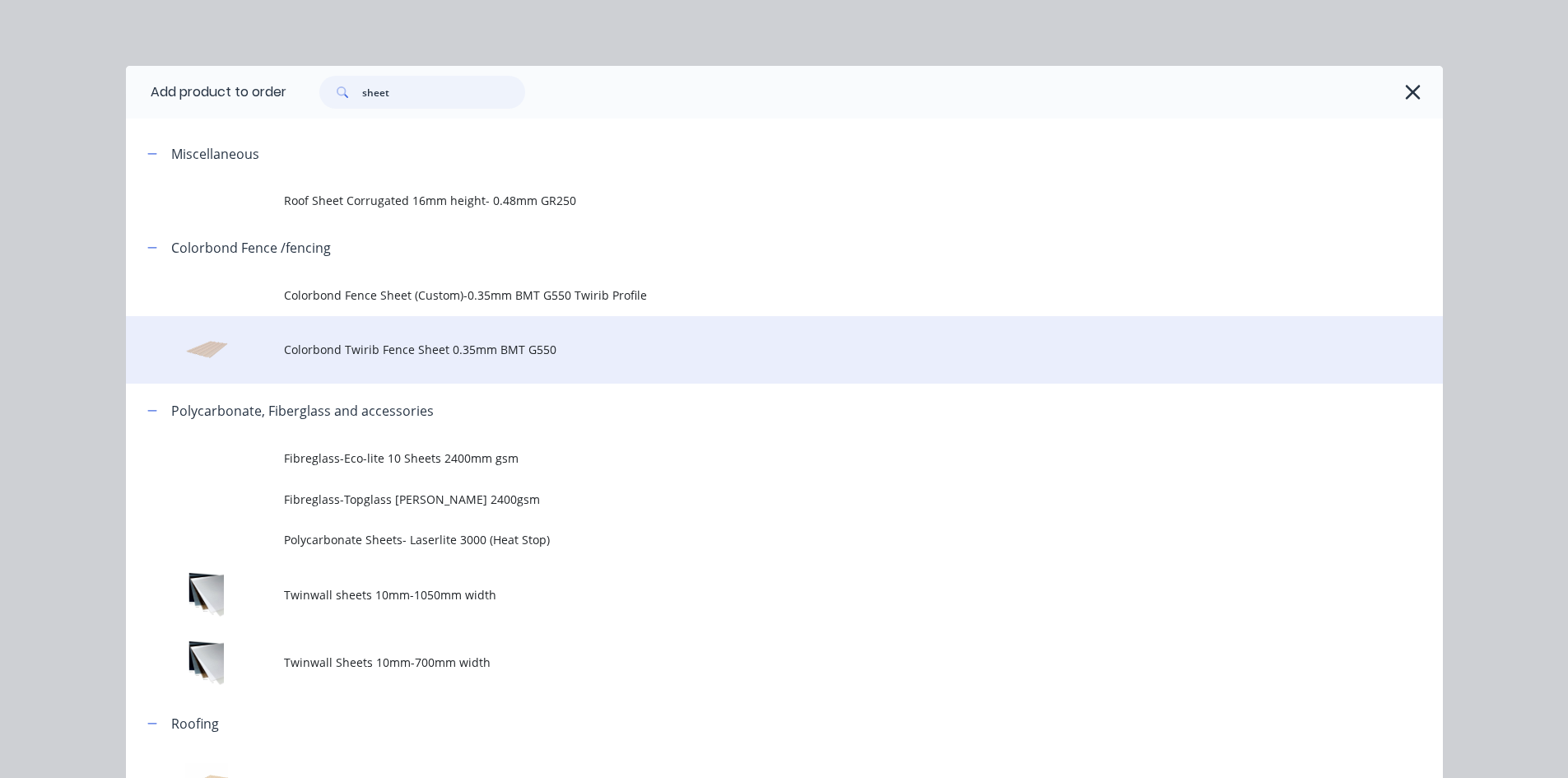
type input "sheet"
click at [342, 340] on td "Colorbond Twirib Fence Sheet 0.35mm BMT G550" at bounding box center [863, 350] width 1159 height 68
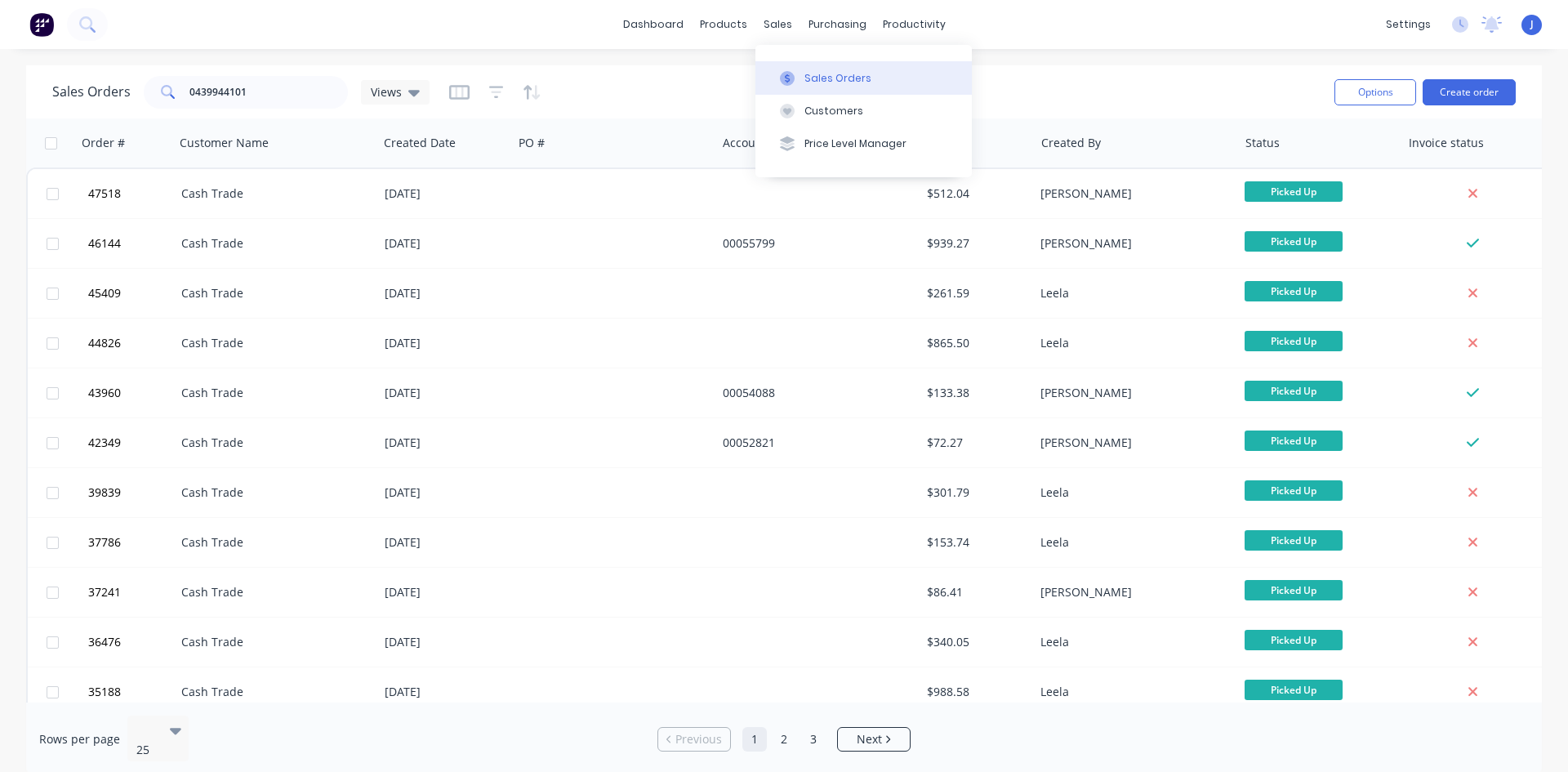
click at [815, 81] on div "Sales Orders" at bounding box center [837, 78] width 67 height 15
click at [886, 78] on button "Sales Orders" at bounding box center [864, 78] width 217 height 33
click at [926, 78] on button "Sales Orders" at bounding box center [864, 78] width 217 height 33
click at [1086, 41] on div "dashboard products sales purchasing productivity dashboard products Product Cat…" at bounding box center [784, 24] width 1568 height 49
click at [1483, 91] on button "Create order" at bounding box center [1469, 92] width 93 height 26
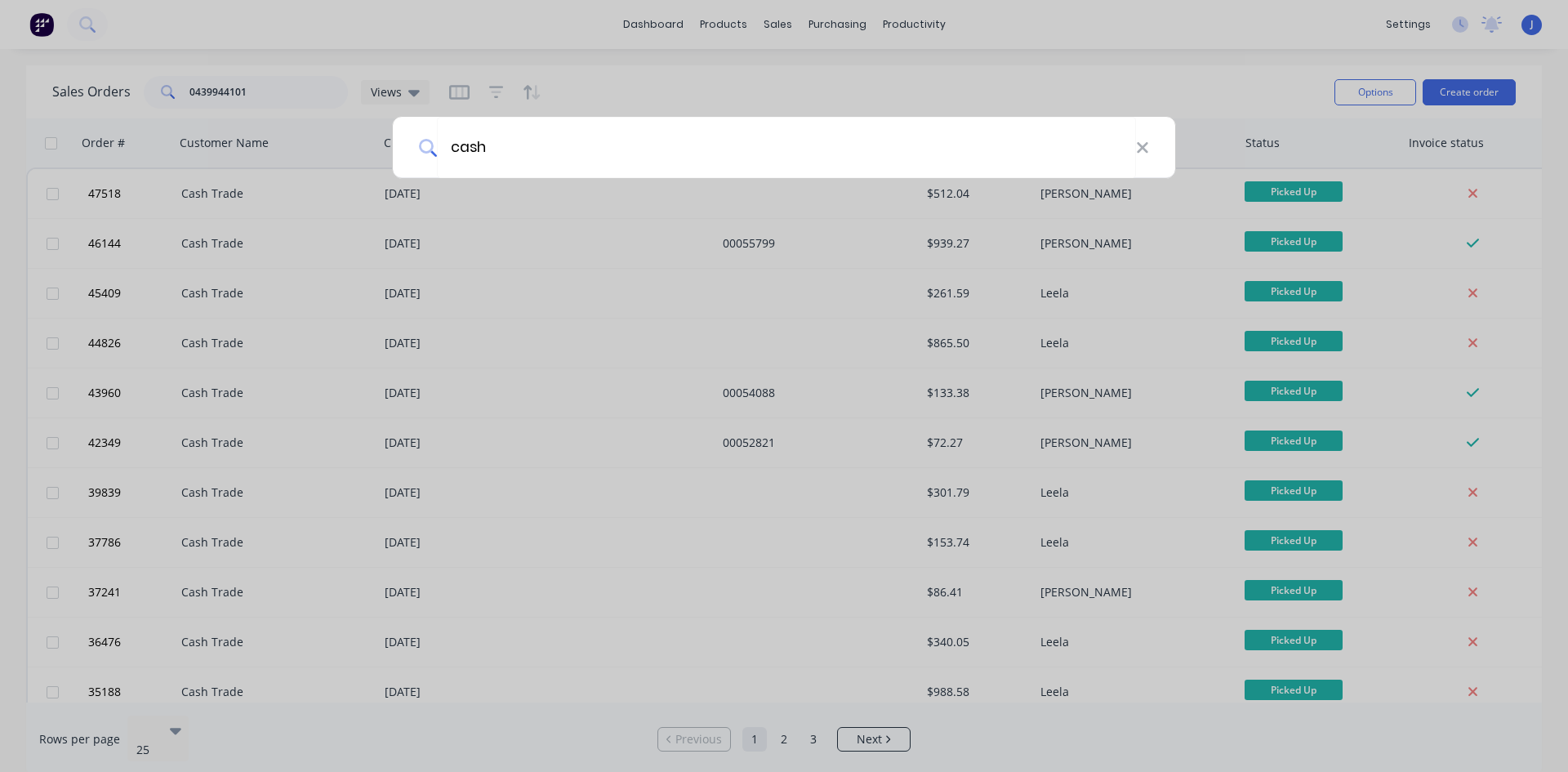
type input "cash"
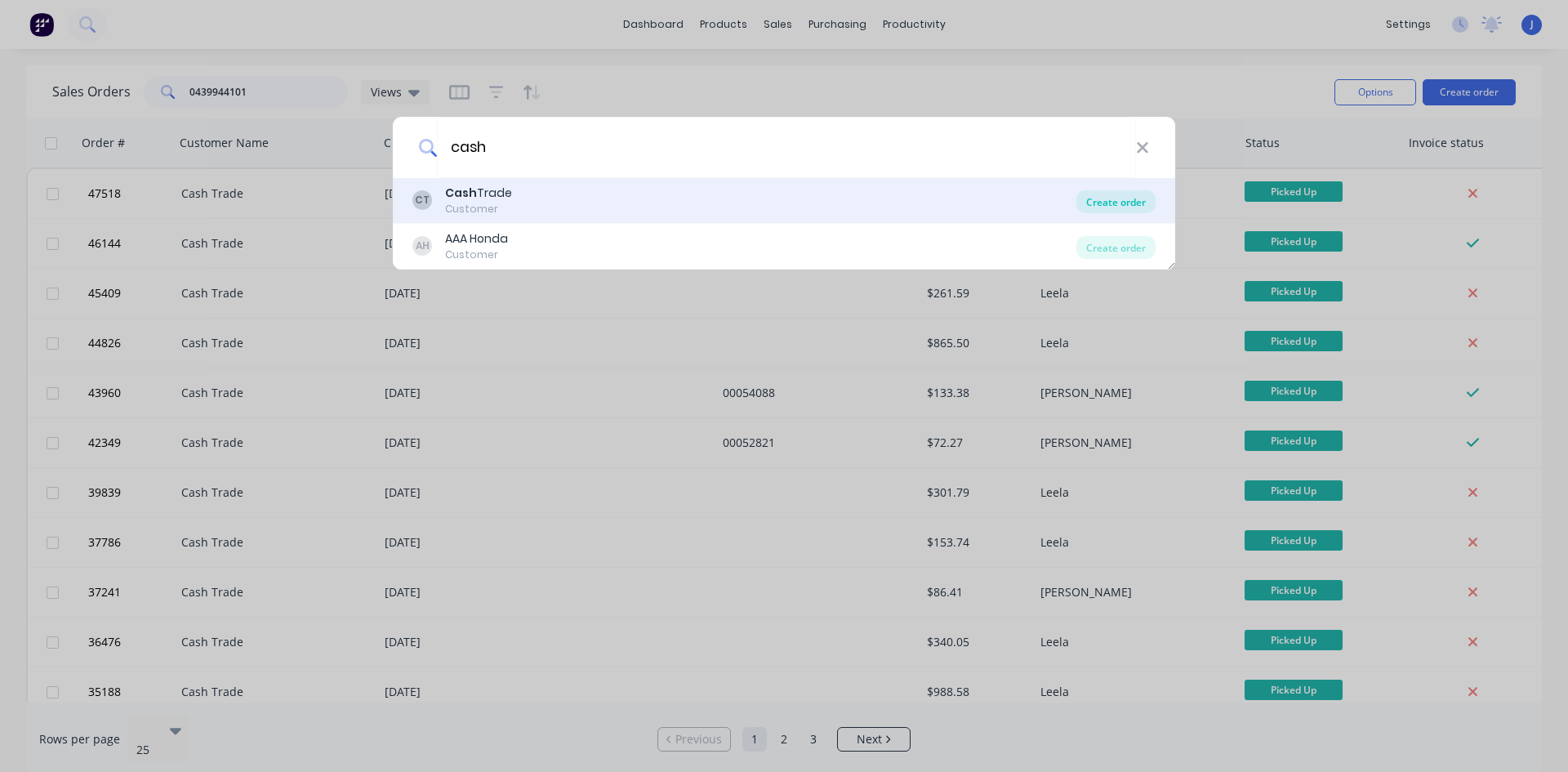
click at [1114, 195] on div "Create order" at bounding box center [1116, 201] width 79 height 23
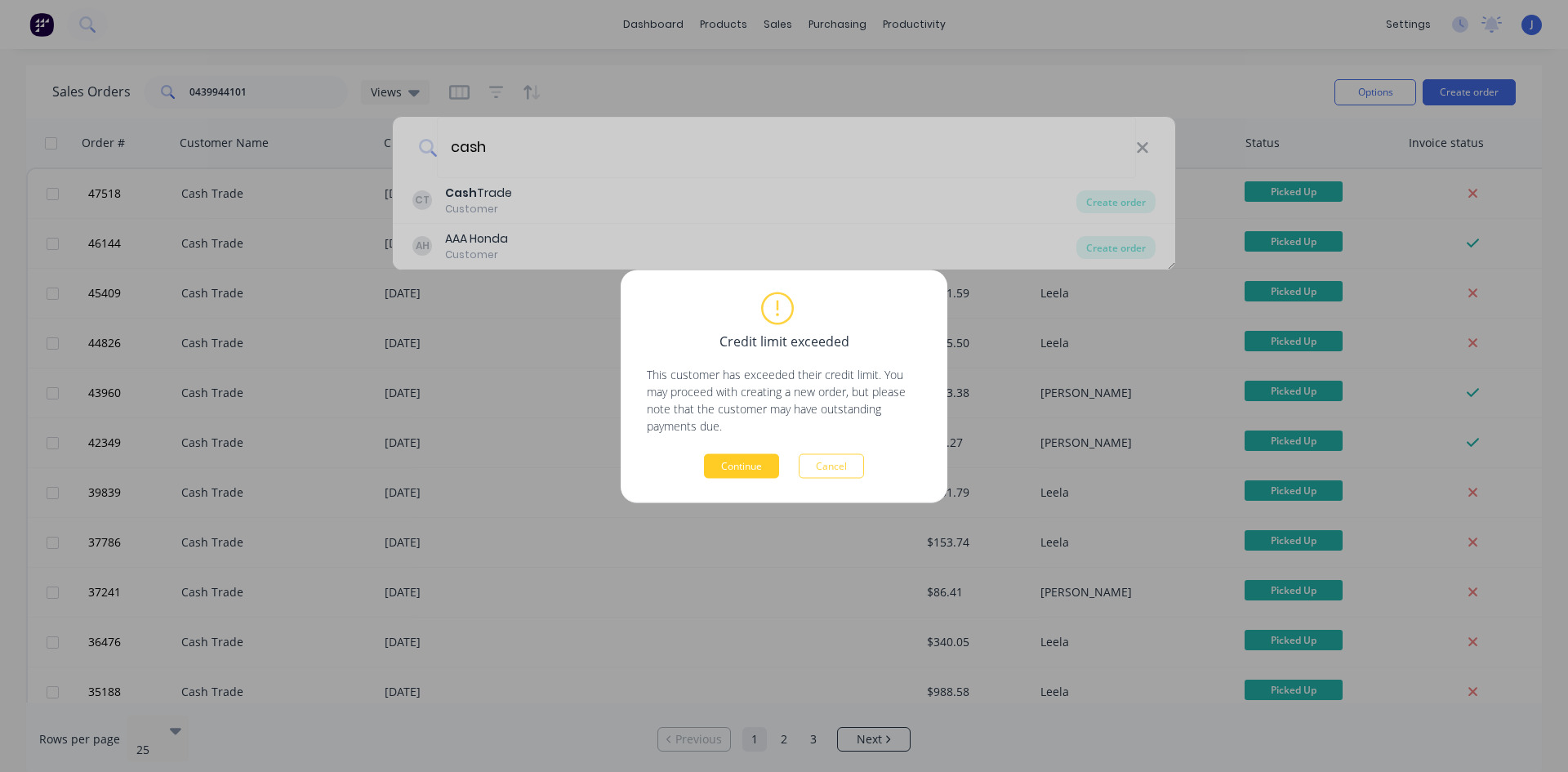
click at [771, 461] on button "Continue" at bounding box center [742, 465] width 75 height 24
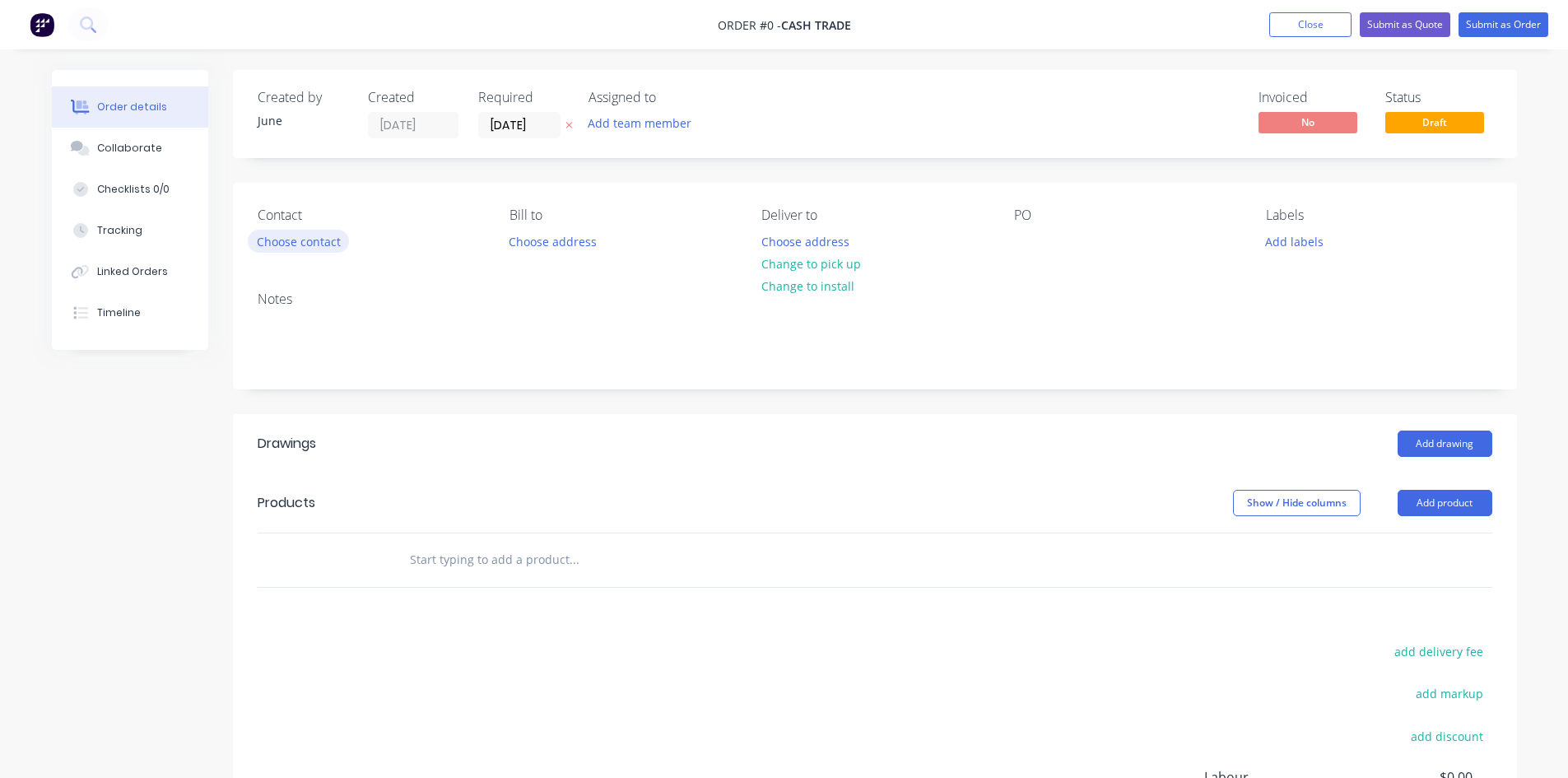
click at [307, 244] on button "Choose contact" at bounding box center [298, 240] width 102 height 22
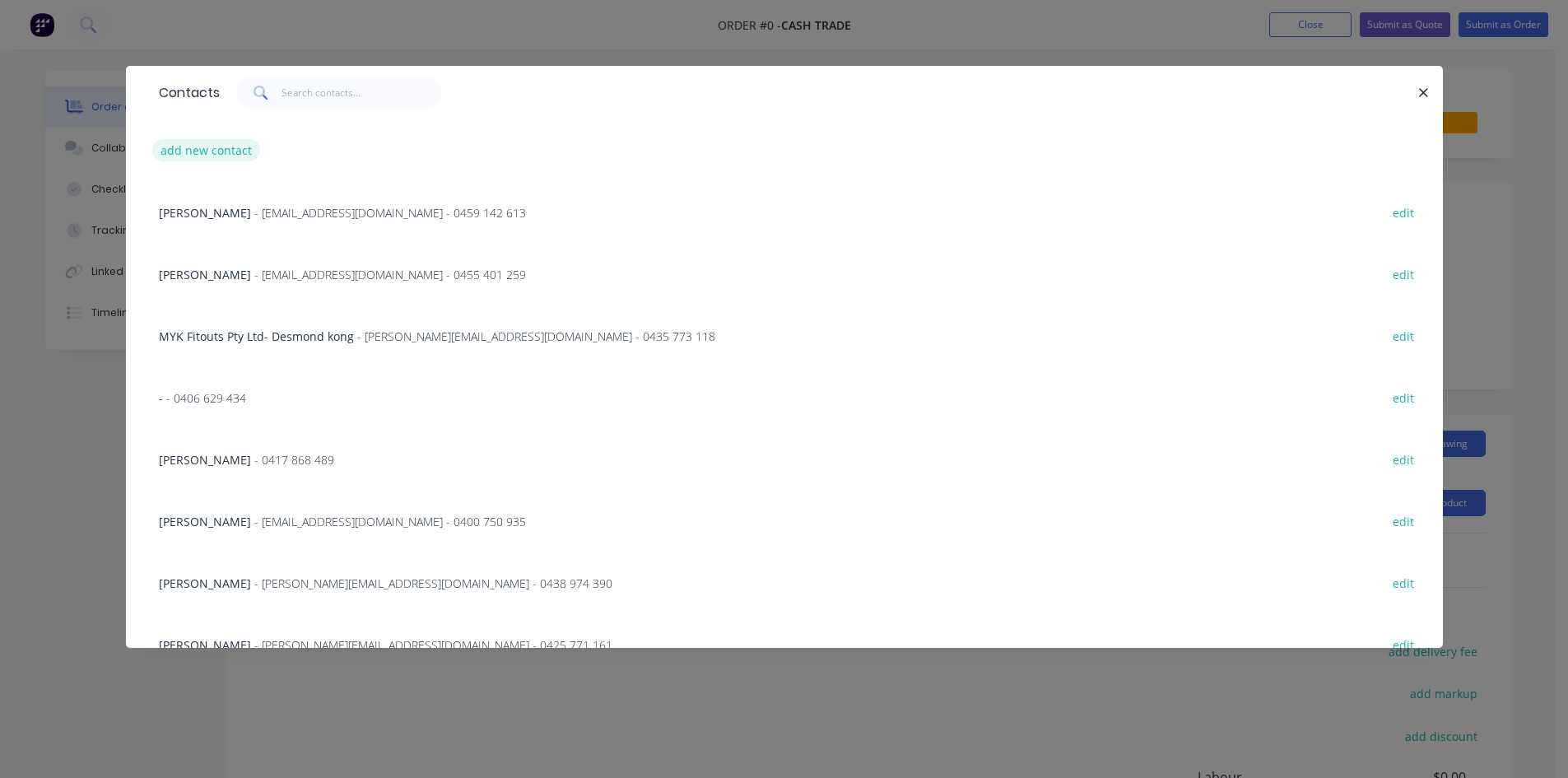
click at [204, 149] on button "add new contact" at bounding box center [206, 150] width 108 height 22
select select "AU"
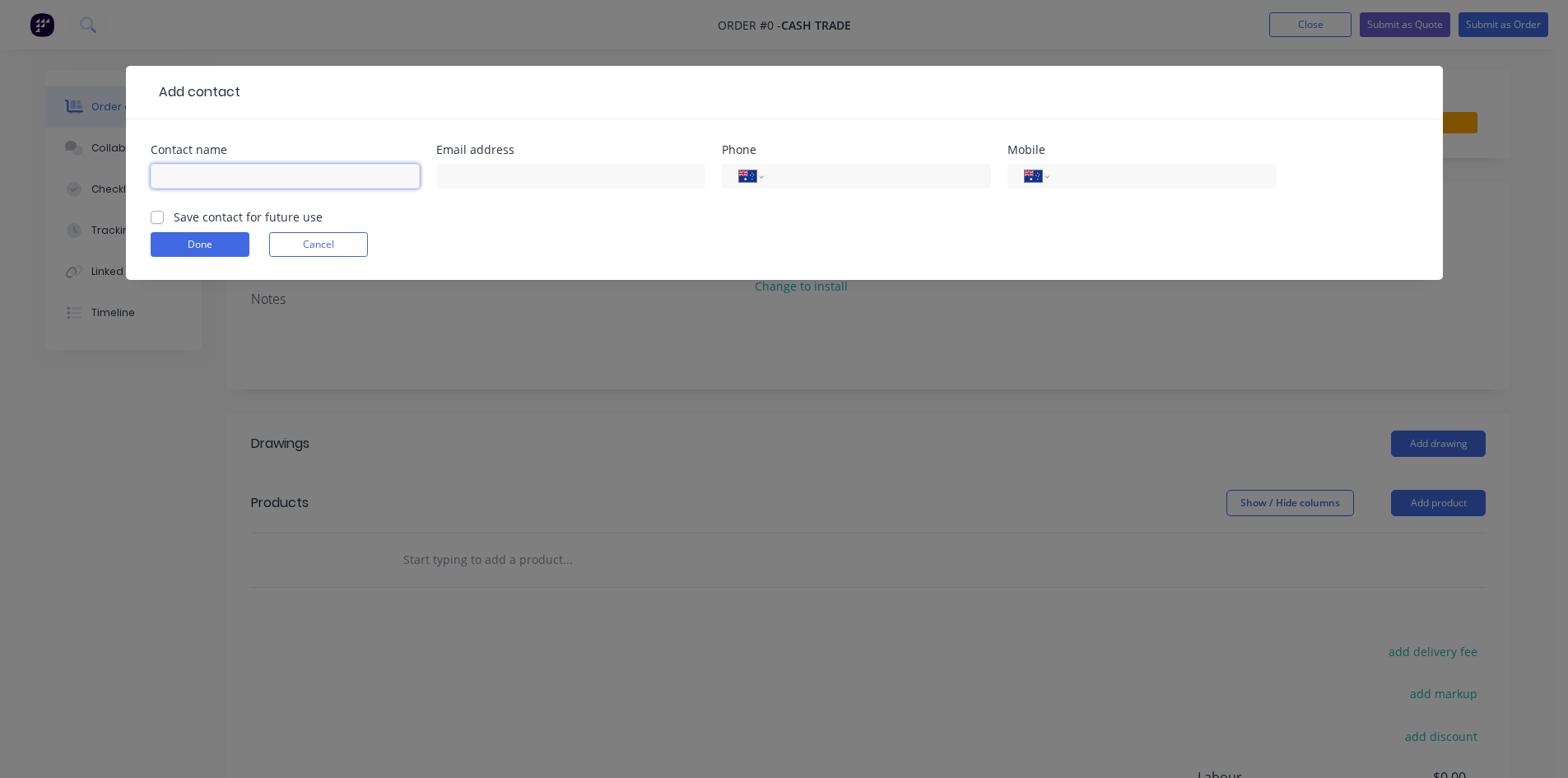
click at [267, 171] on input "text" at bounding box center [285, 176] width 270 height 24
paste input "Dave 0439 944 101"
drag, startPoint x: 279, startPoint y: 173, endPoint x: 191, endPoint y: 182, distance: 88.5
click at [191, 182] on input "Dave 0439 944 101" at bounding box center [285, 176] width 270 height 24
type input "Dave"
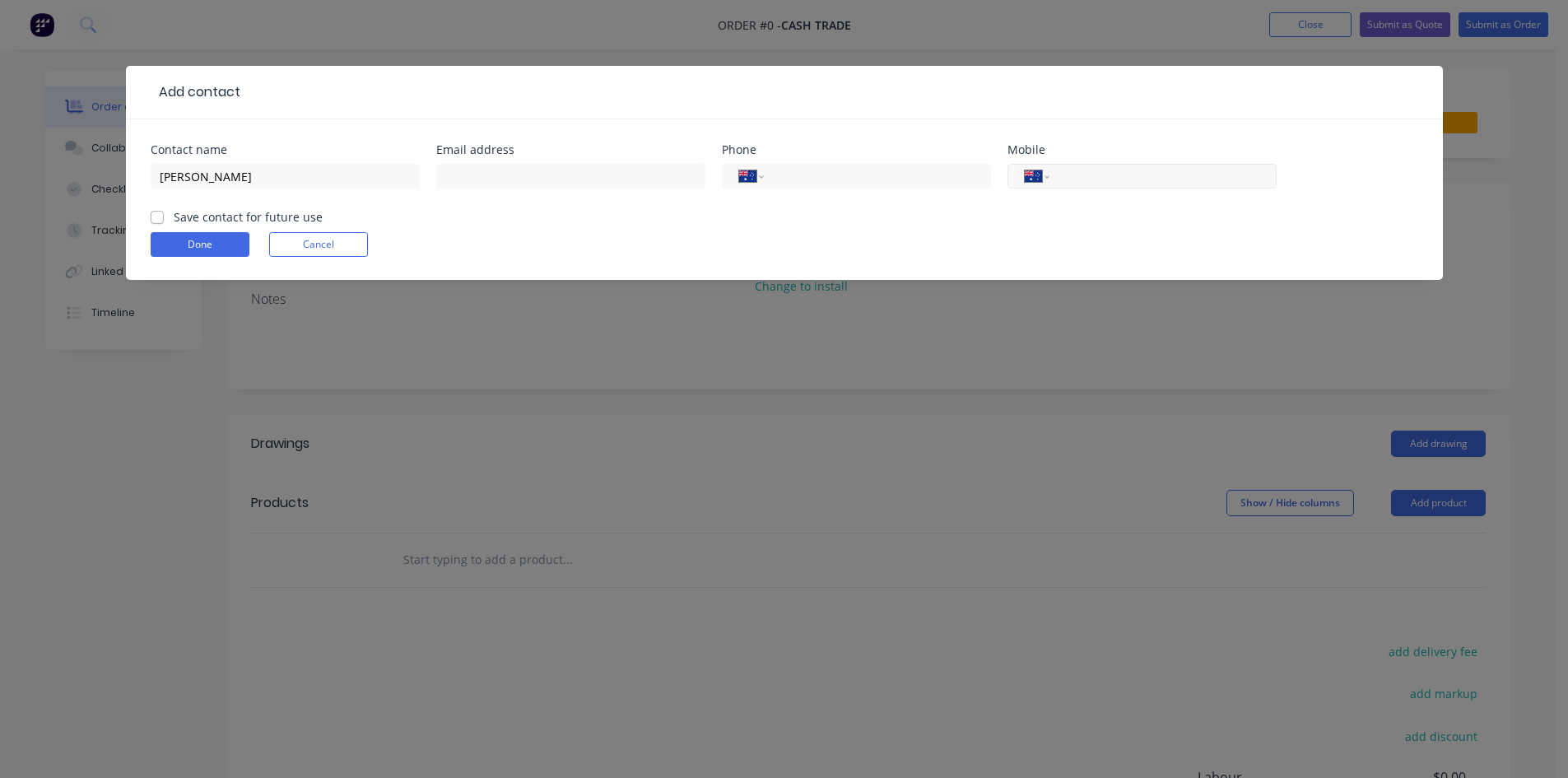
click at [1092, 167] on input "tel" at bounding box center [1159, 176] width 197 height 19
paste input "0439 944 101"
type input "0439 944 101"
click at [203, 234] on button "Done" at bounding box center [200, 244] width 99 height 24
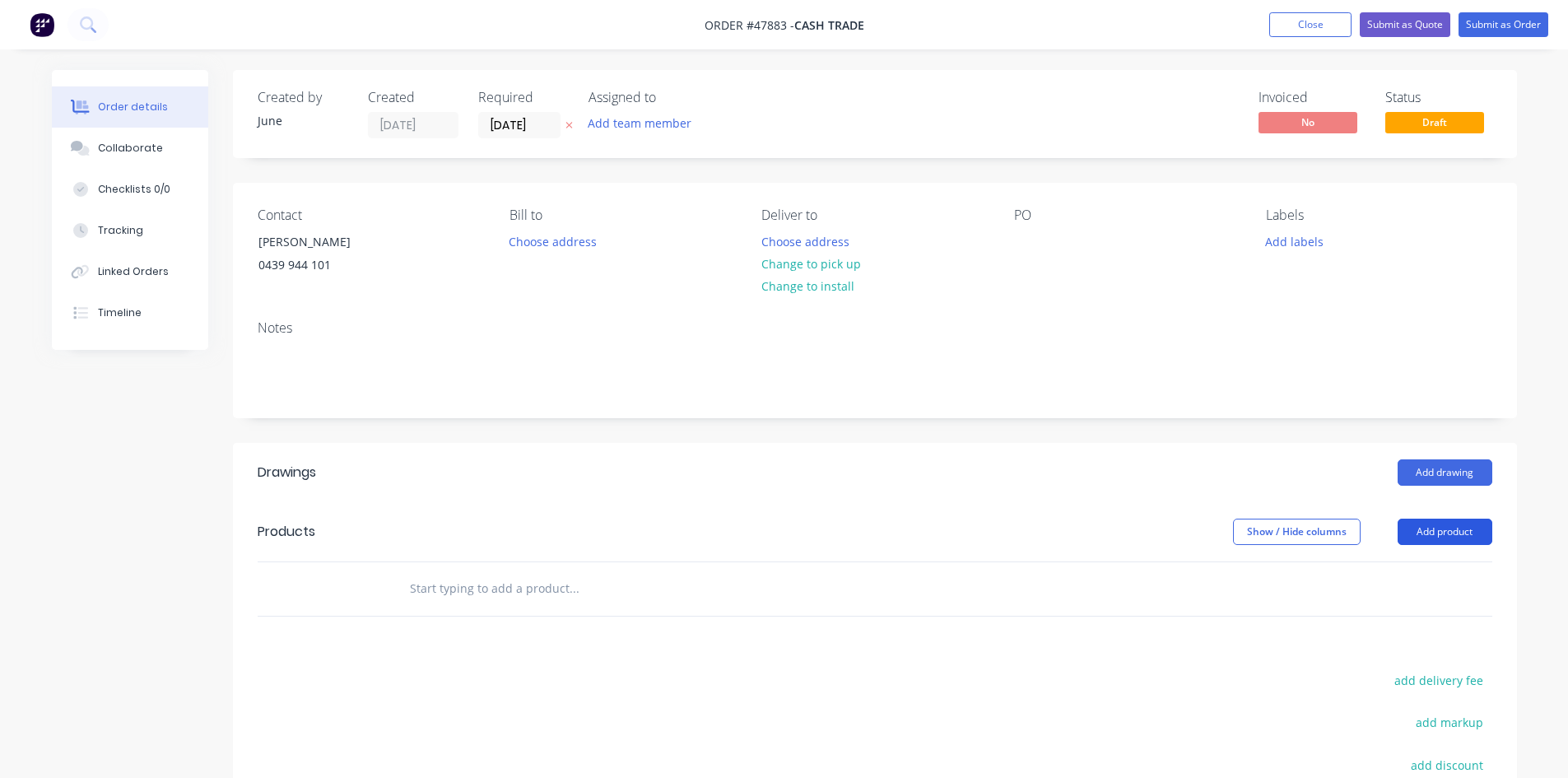
click at [1435, 519] on button "Add product" at bounding box center [1445, 532] width 95 height 26
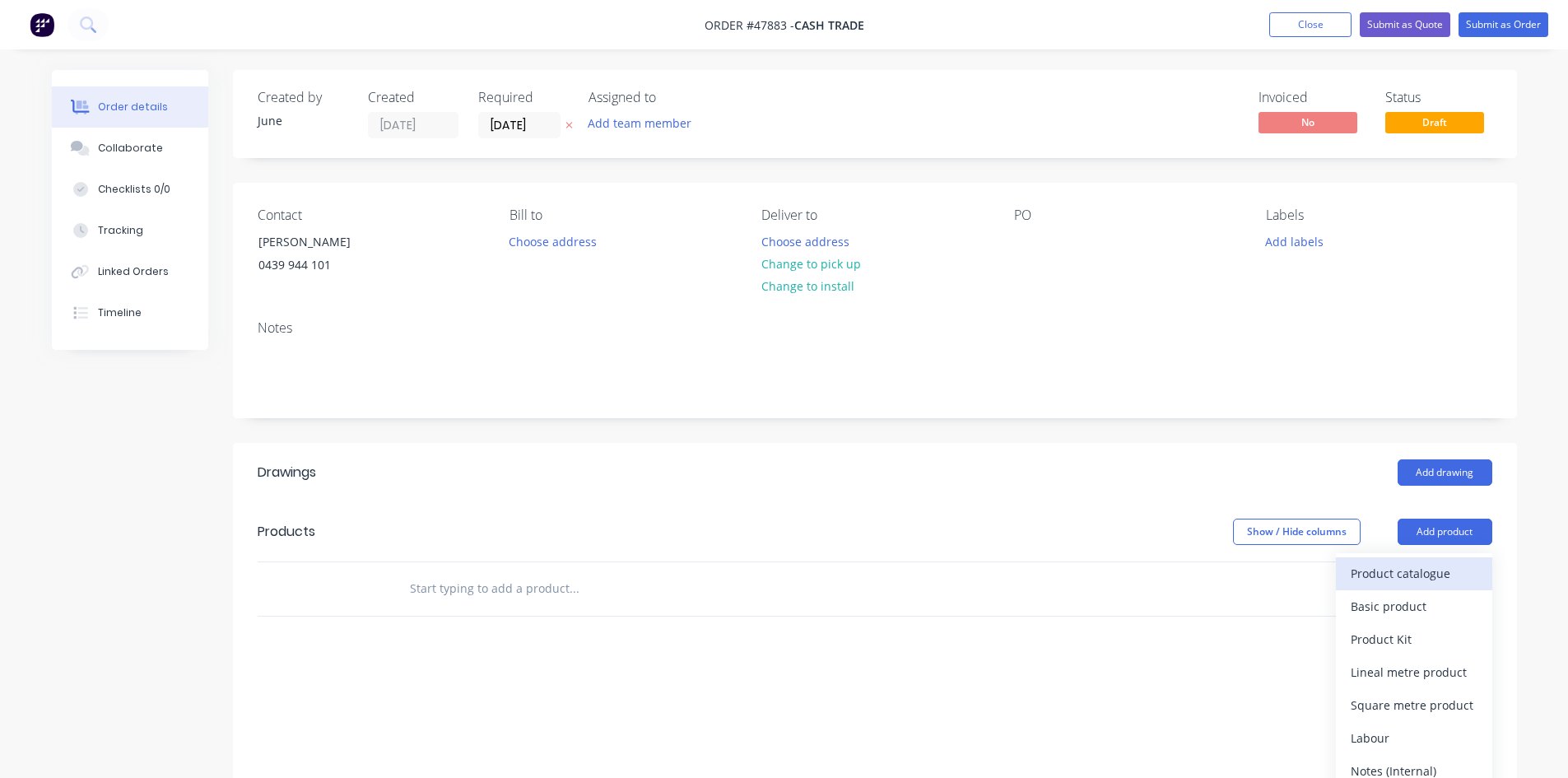
click at [1400, 565] on div "Product catalogue" at bounding box center [1413, 573] width 127 height 24
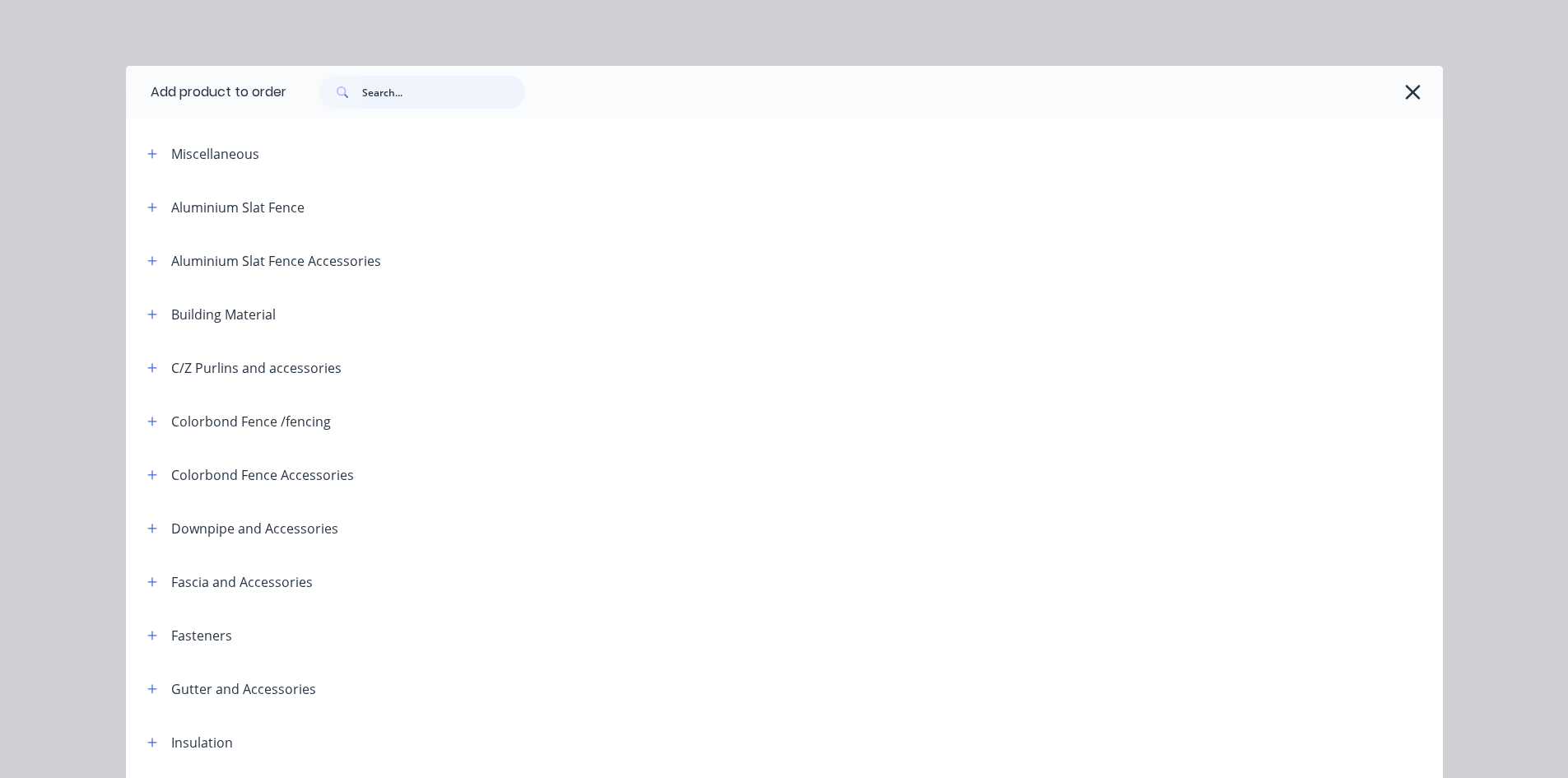
click at [371, 106] on input "text" at bounding box center [443, 92] width 163 height 33
type input "sheet"
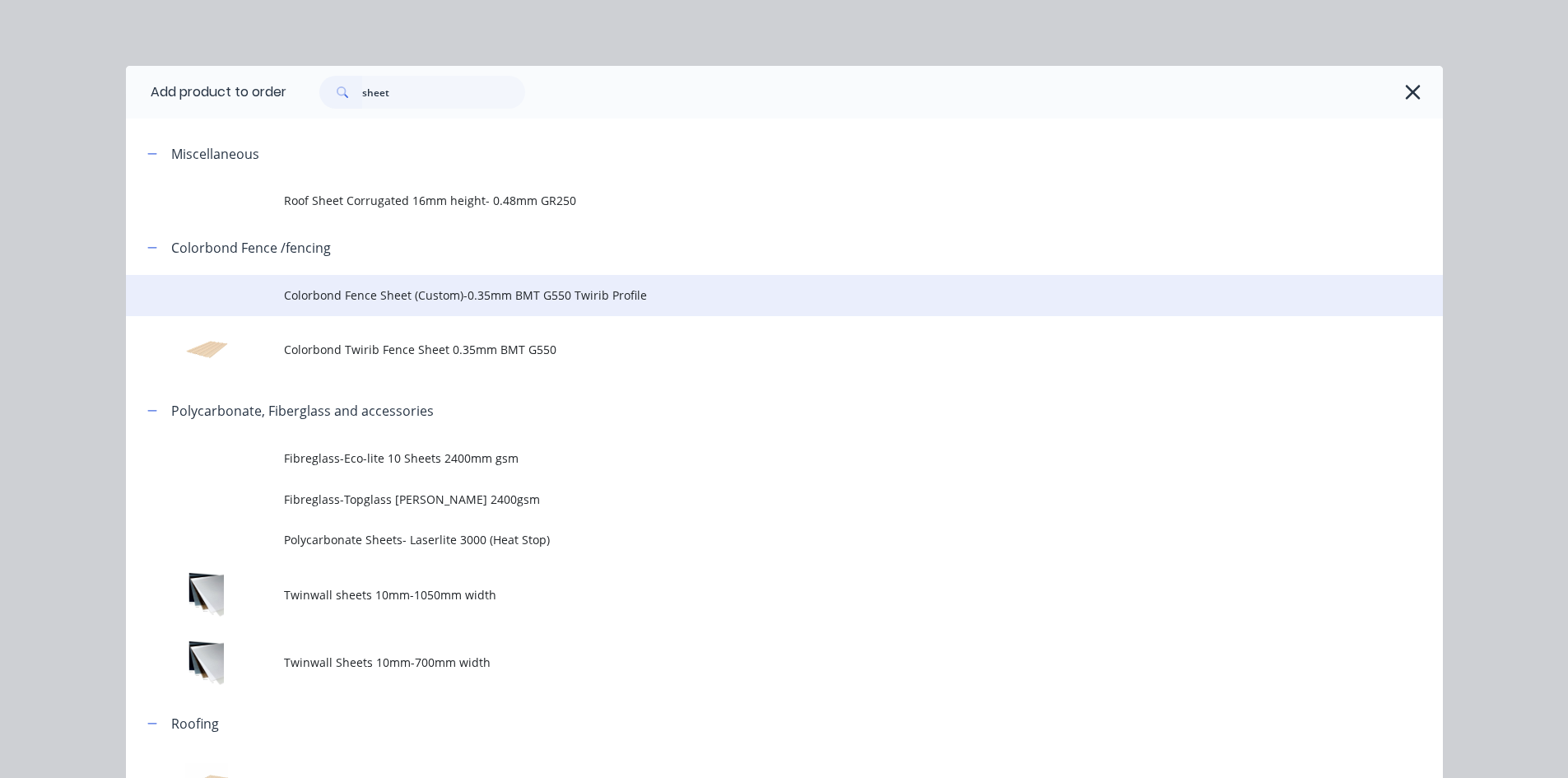
click at [428, 291] on span "Colorbond Fence Sheet (Custom)-0.35mm BMT G550 Twirib Profile" at bounding box center [747, 295] width 927 height 18
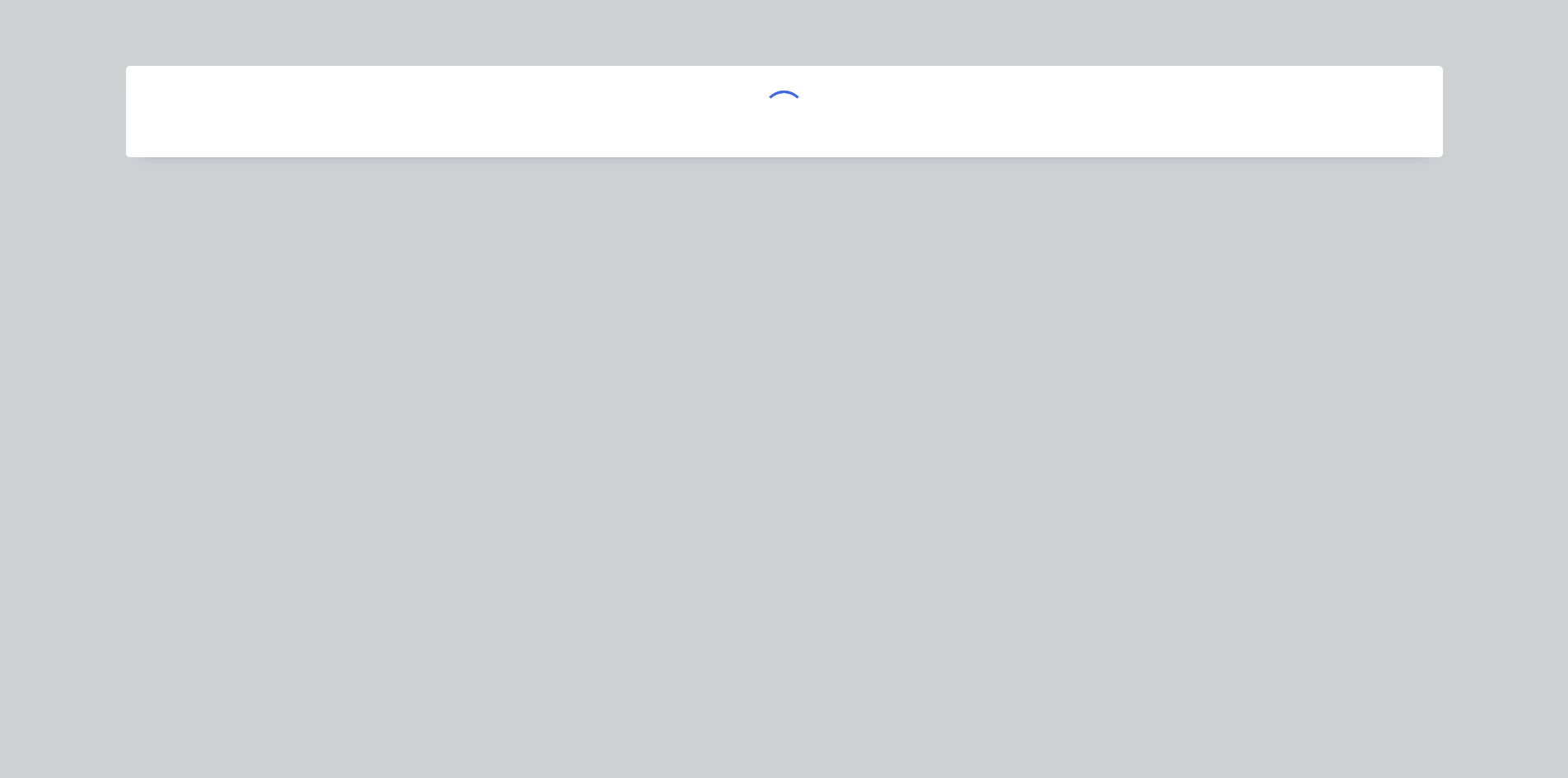
scroll to position [165, 0]
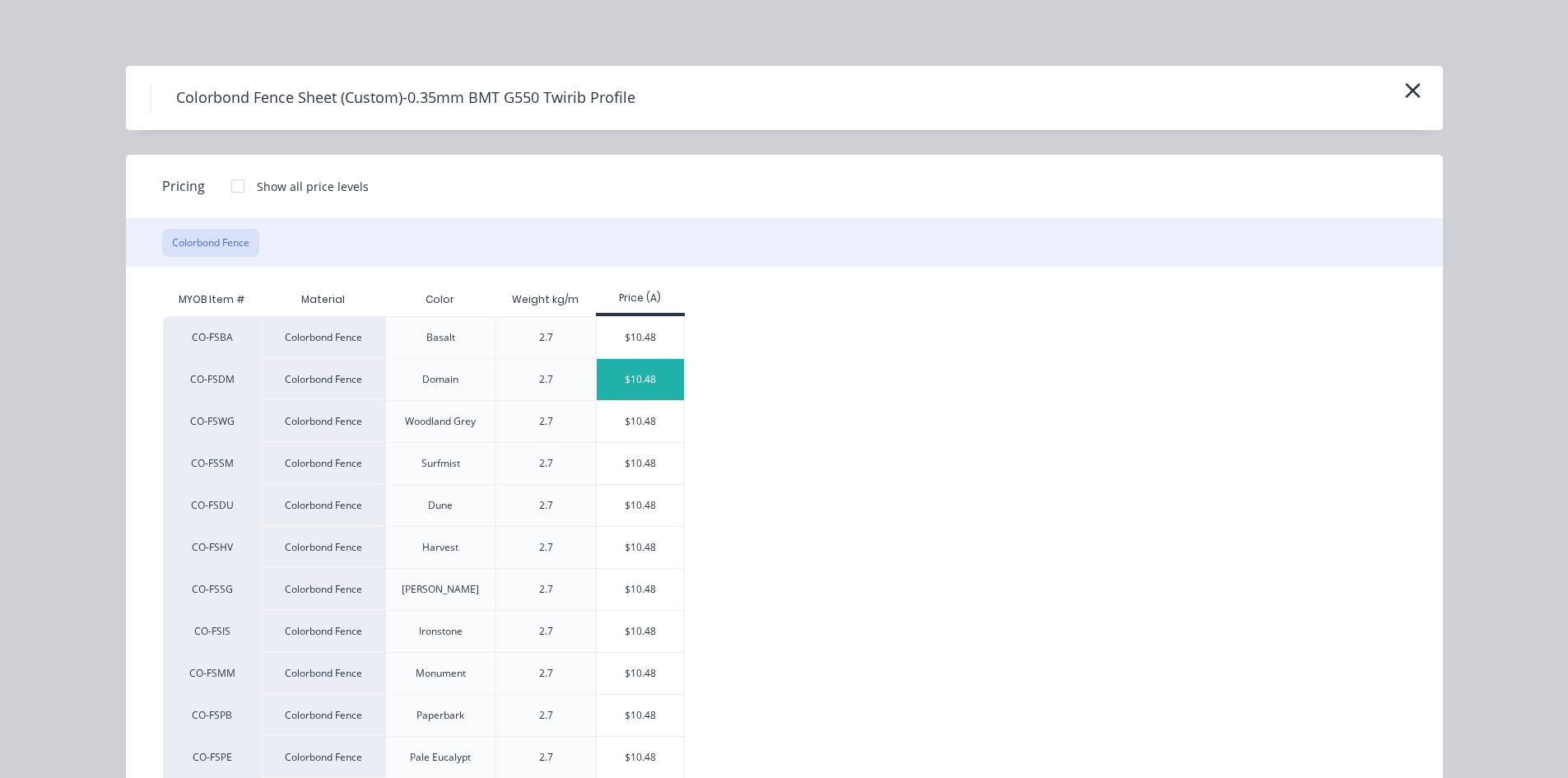
click at [627, 384] on div "$10.48" at bounding box center [641, 379] width 88 height 41
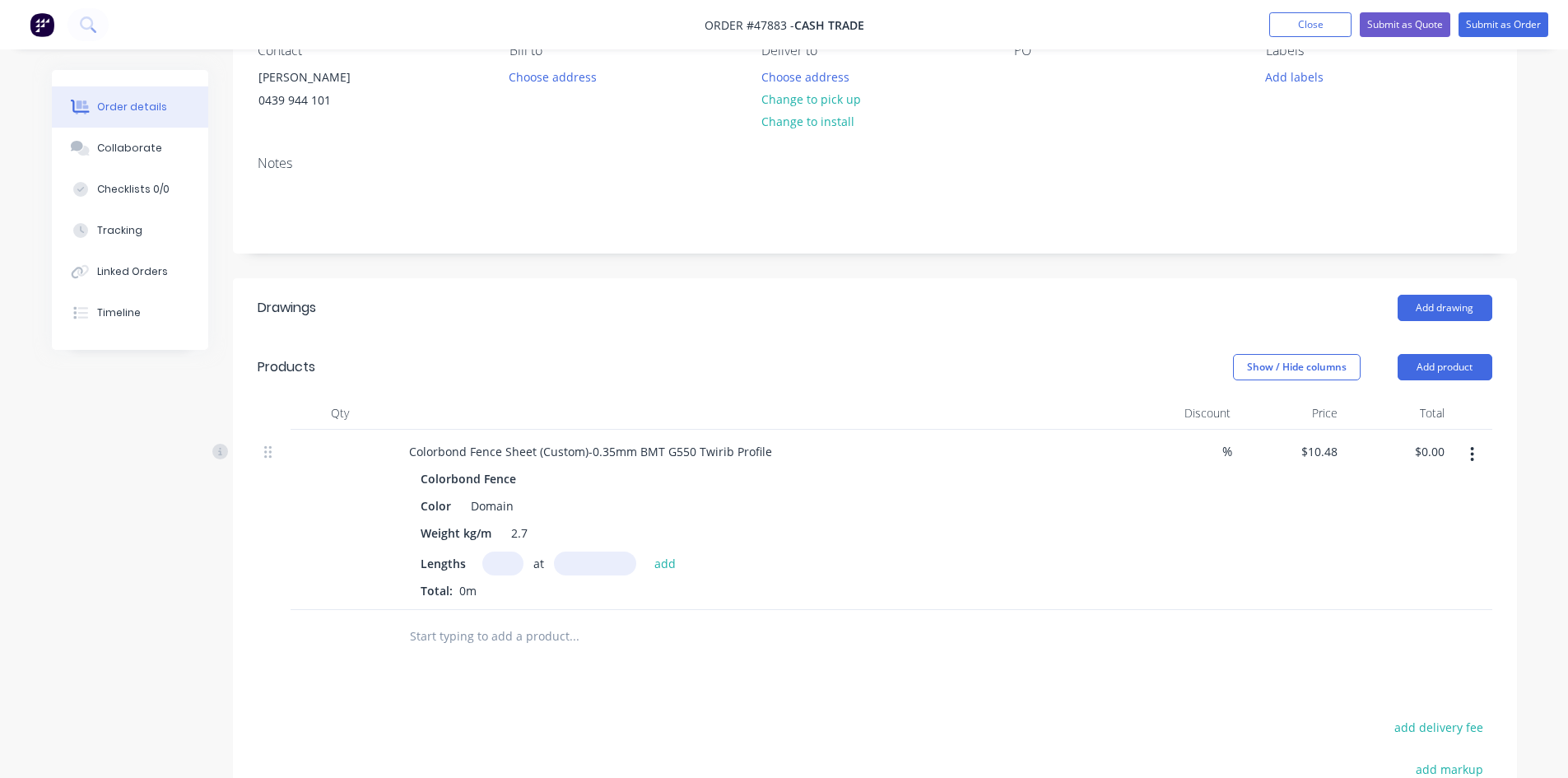
click at [499, 561] on input "text" at bounding box center [502, 564] width 41 height 24
type input "3"
click at [621, 561] on input "text" at bounding box center [595, 564] width 82 height 24
type input "3"
drag, startPoint x: 511, startPoint y: 569, endPoint x: 478, endPoint y: 561, distance: 34.0
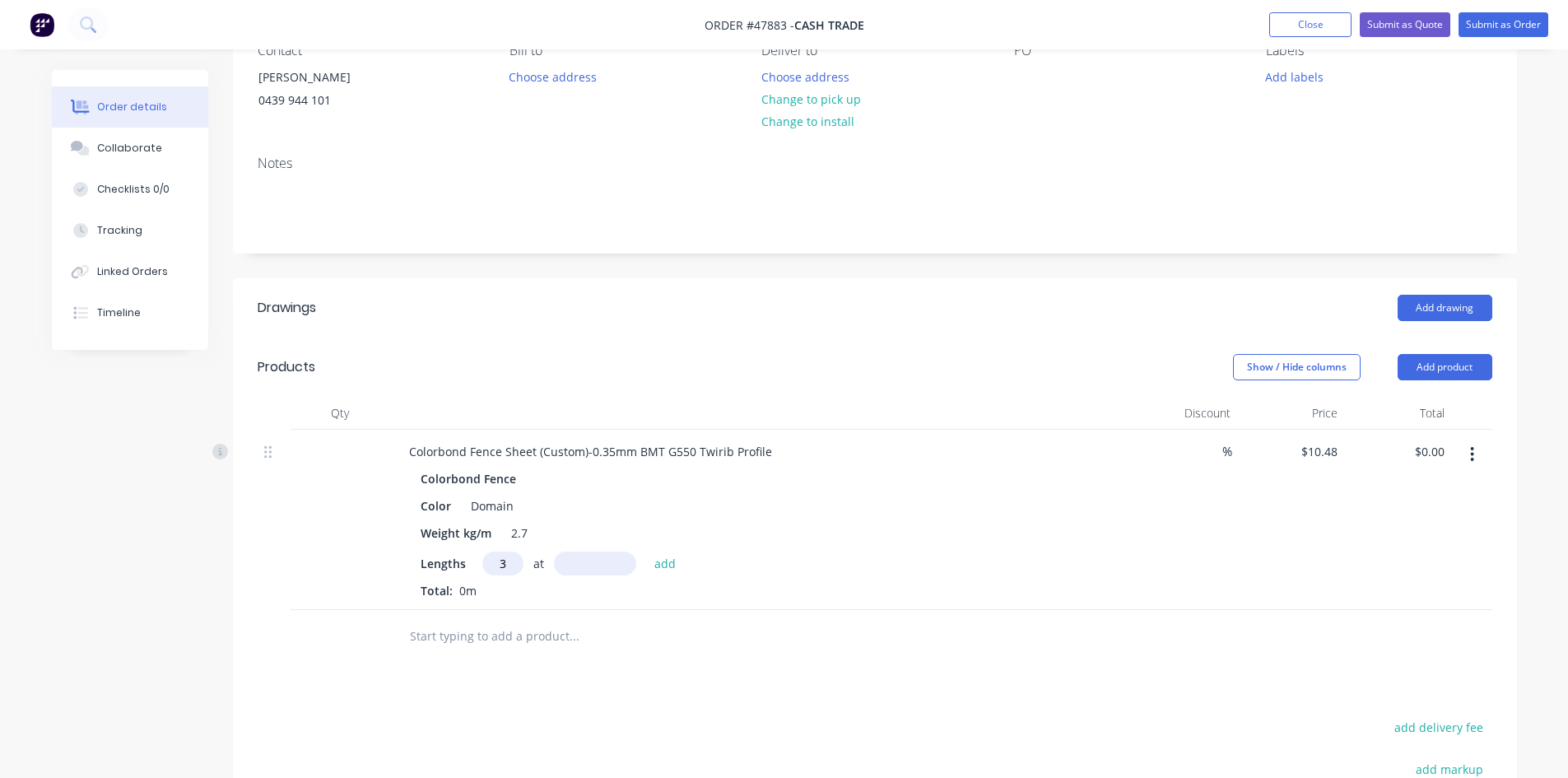
click at [478, 561] on div "Lengths 3 at add" at bounding box center [760, 564] width 679 height 24
type input "7"
click at [616, 569] on input "text" at bounding box center [595, 564] width 82 height 24
type input "3100"
click at [646, 552] on button "add" at bounding box center [665, 563] width 39 height 22
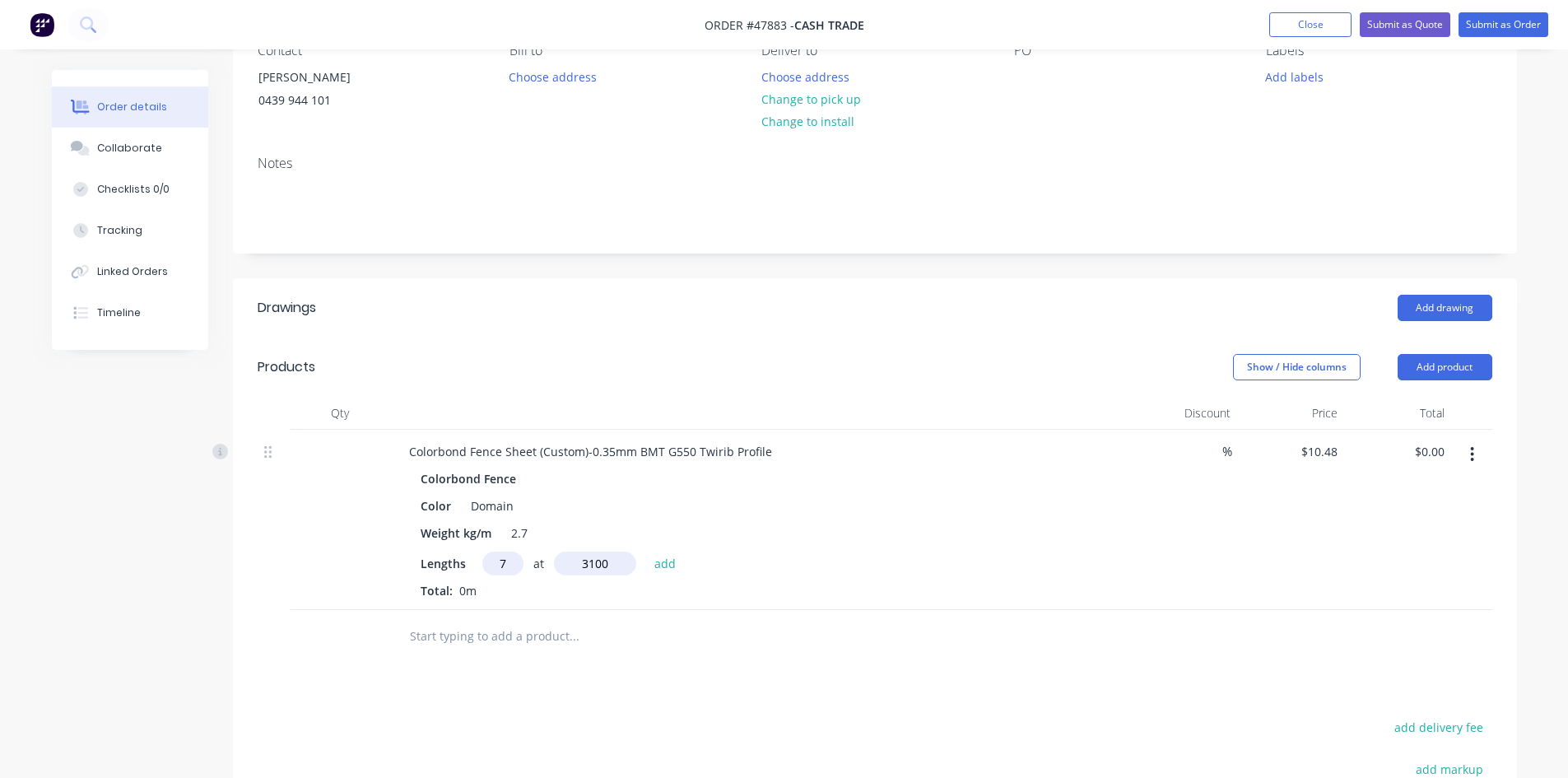
type input "$227.42"
click at [867, 591] on div "7 at 3100mm" at bounding box center [760, 592] width 679 height 21
click at [505, 565] on input "text" at bounding box center [502, 564] width 41 height 24
type input "7"
click at [582, 565] on input "text" at bounding box center [595, 564] width 82 height 24
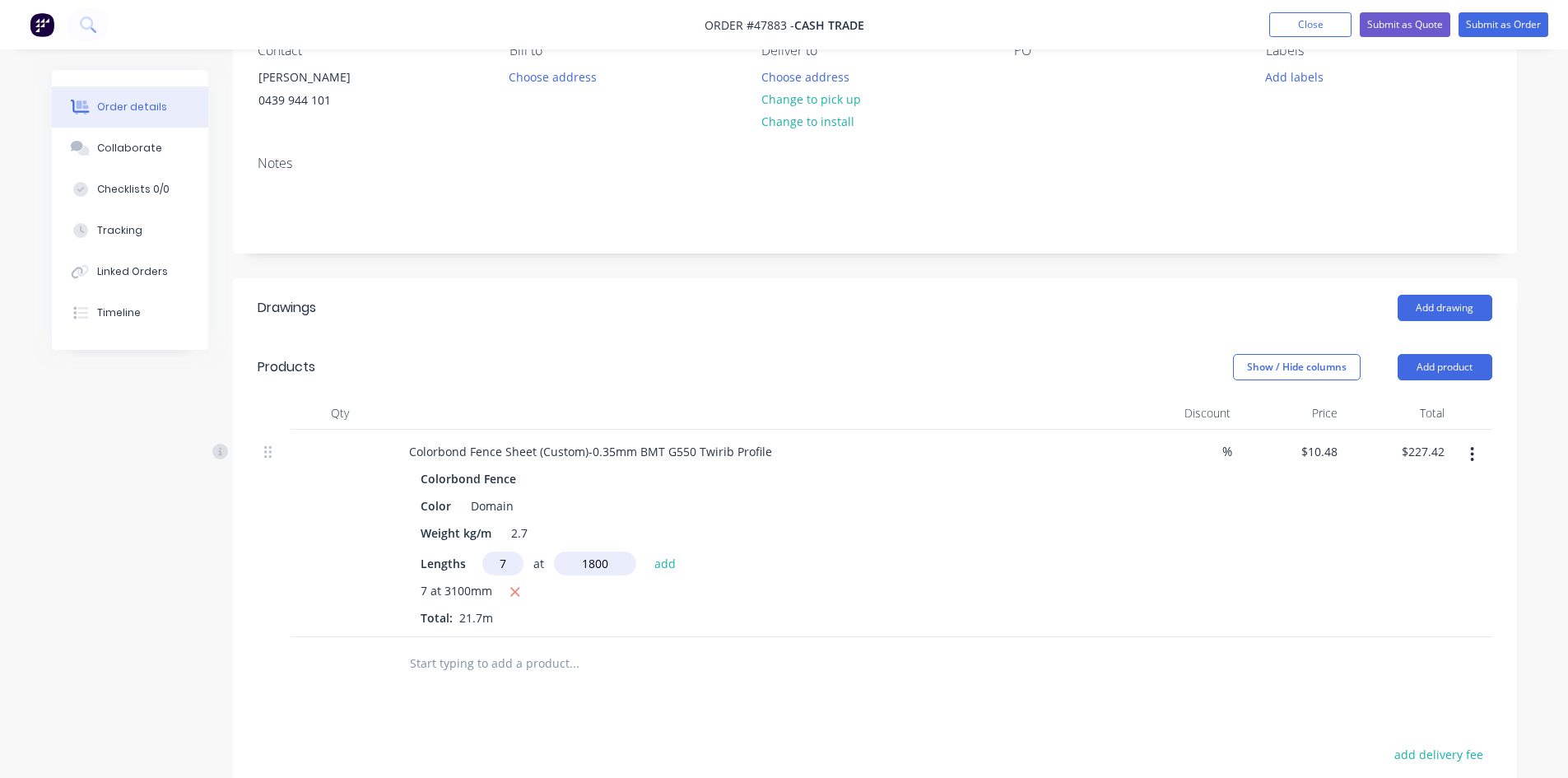
type input "1800mm"
click at [740, 585] on div "7 at 3100mm" at bounding box center [760, 592] width 679 height 21
click at [674, 561] on button "add" at bounding box center [665, 563] width 39 height 22
type input "$359.46"
click at [1445, 361] on button "Add product" at bounding box center [1445, 366] width 95 height 26
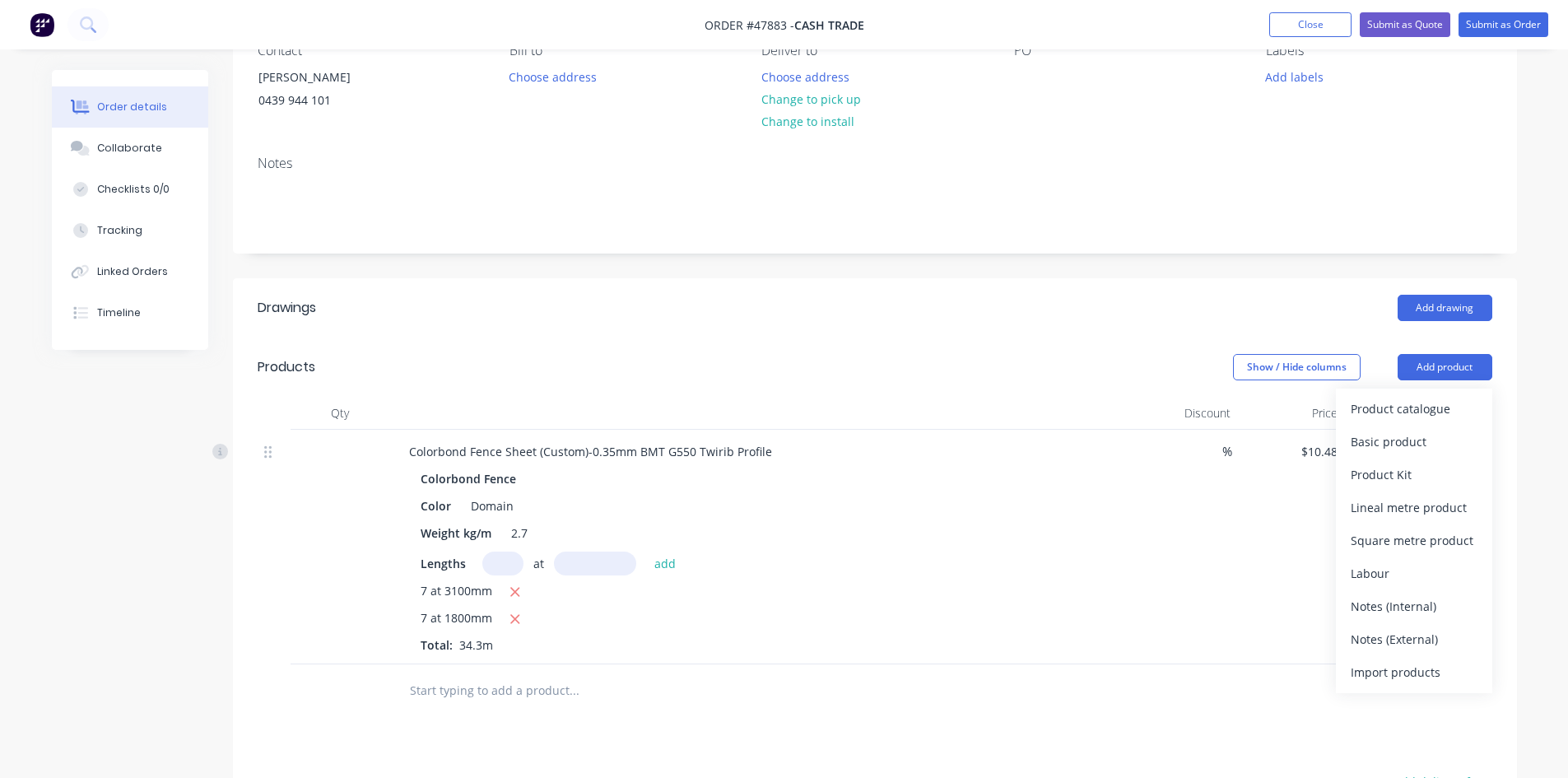
click at [734, 558] on div "Lengths at add" at bounding box center [760, 564] width 679 height 24
click at [485, 558] on input "text" at bounding box center [502, 564] width 41 height 24
type input "8"
click at [611, 560] on input "text" at bounding box center [595, 564] width 82 height 24
type input "1850"
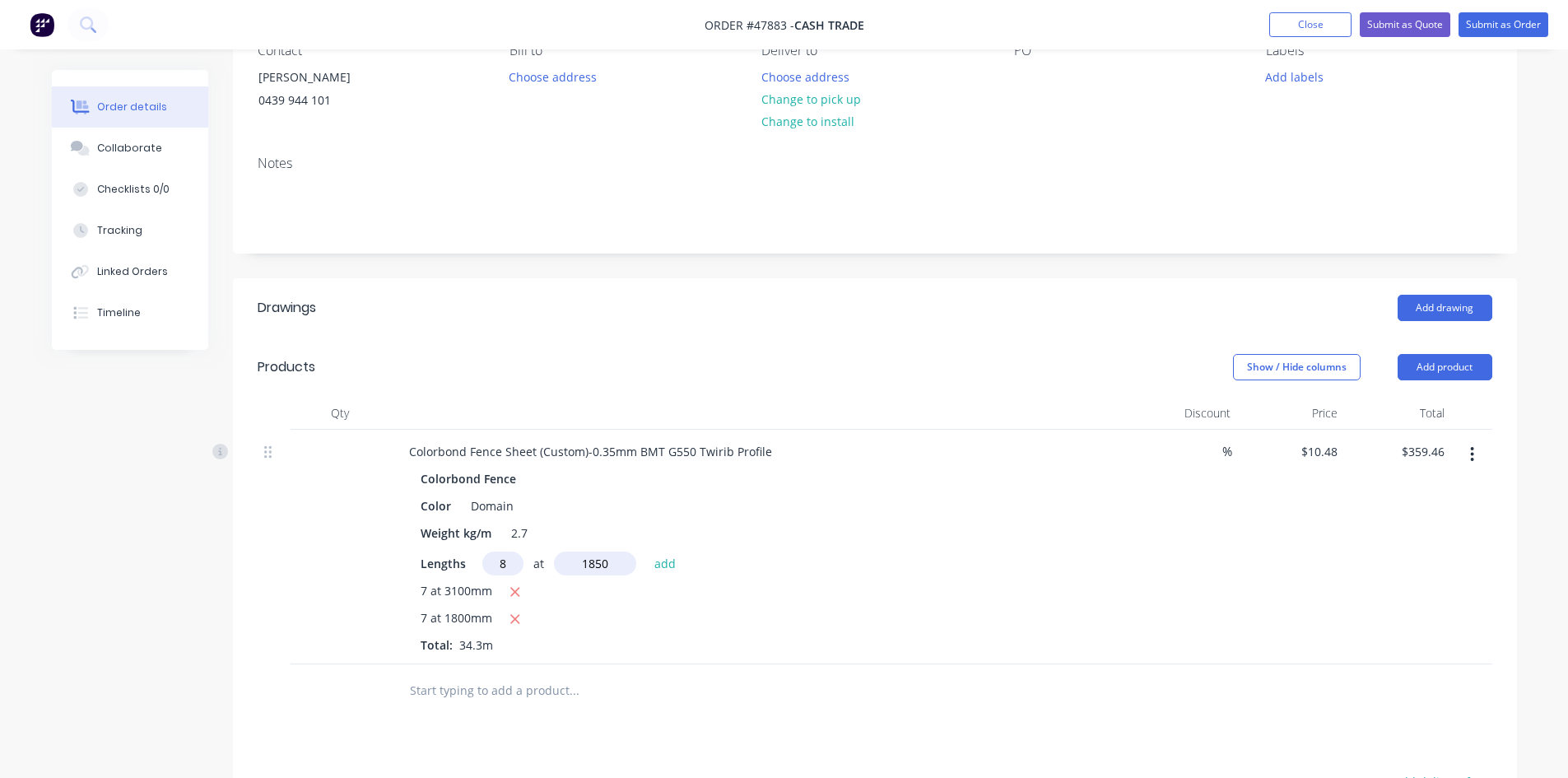
click at [646, 552] on button "add" at bounding box center [665, 563] width 39 height 22
type input "$514.57"
click at [860, 562] on div "Lengths at add" at bounding box center [760, 564] width 679 height 24
click at [1444, 380] on button "Add product" at bounding box center [1445, 366] width 95 height 26
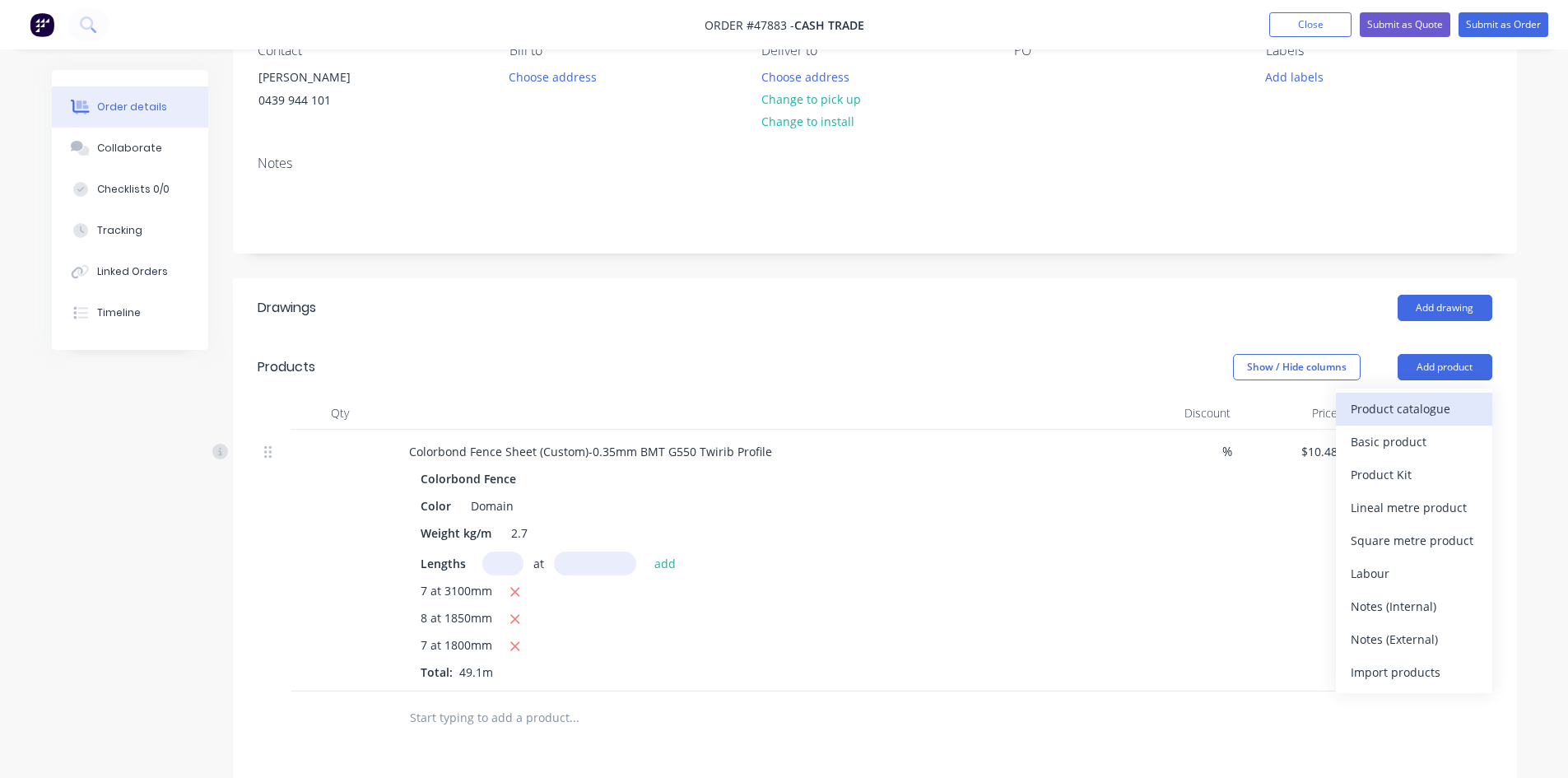
click at [1417, 398] on div "Product catalogue" at bounding box center [1413, 408] width 127 height 24
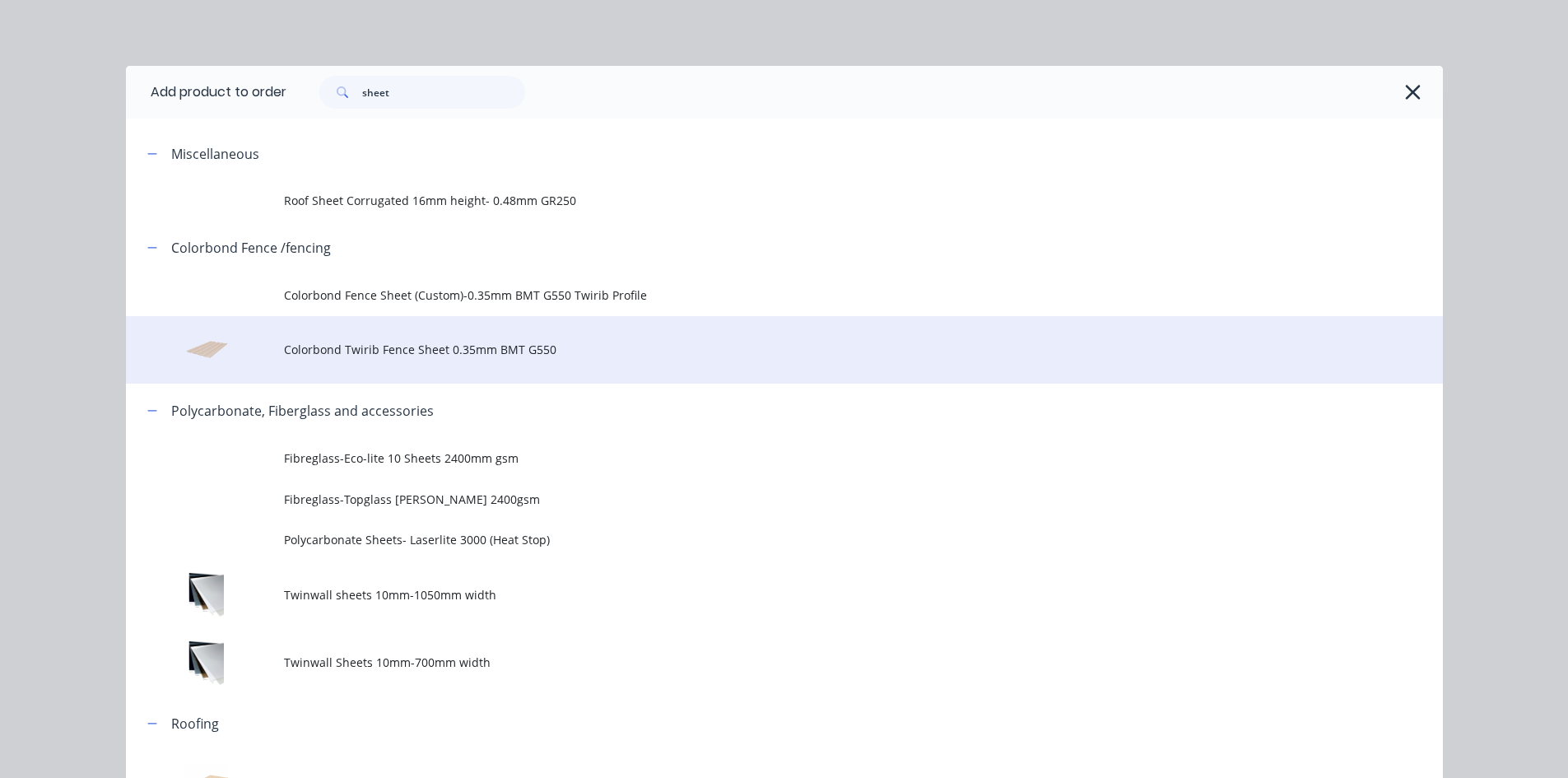
click at [391, 355] on span "Colorbond Twirib Fence Sheet 0.35mm BMT G550" at bounding box center [747, 350] width 927 height 18
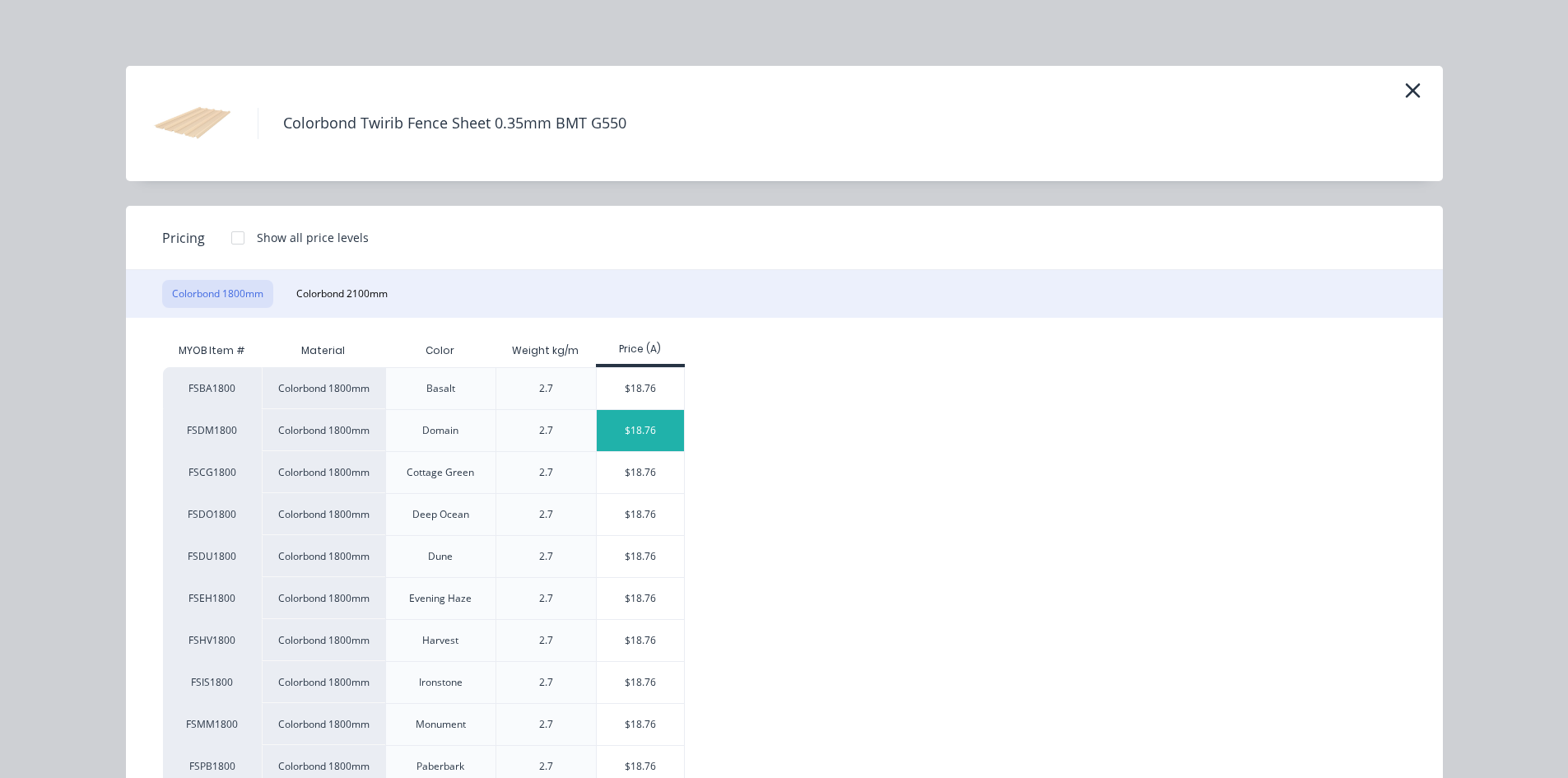
click at [597, 430] on div "$18.76" at bounding box center [641, 430] width 88 height 41
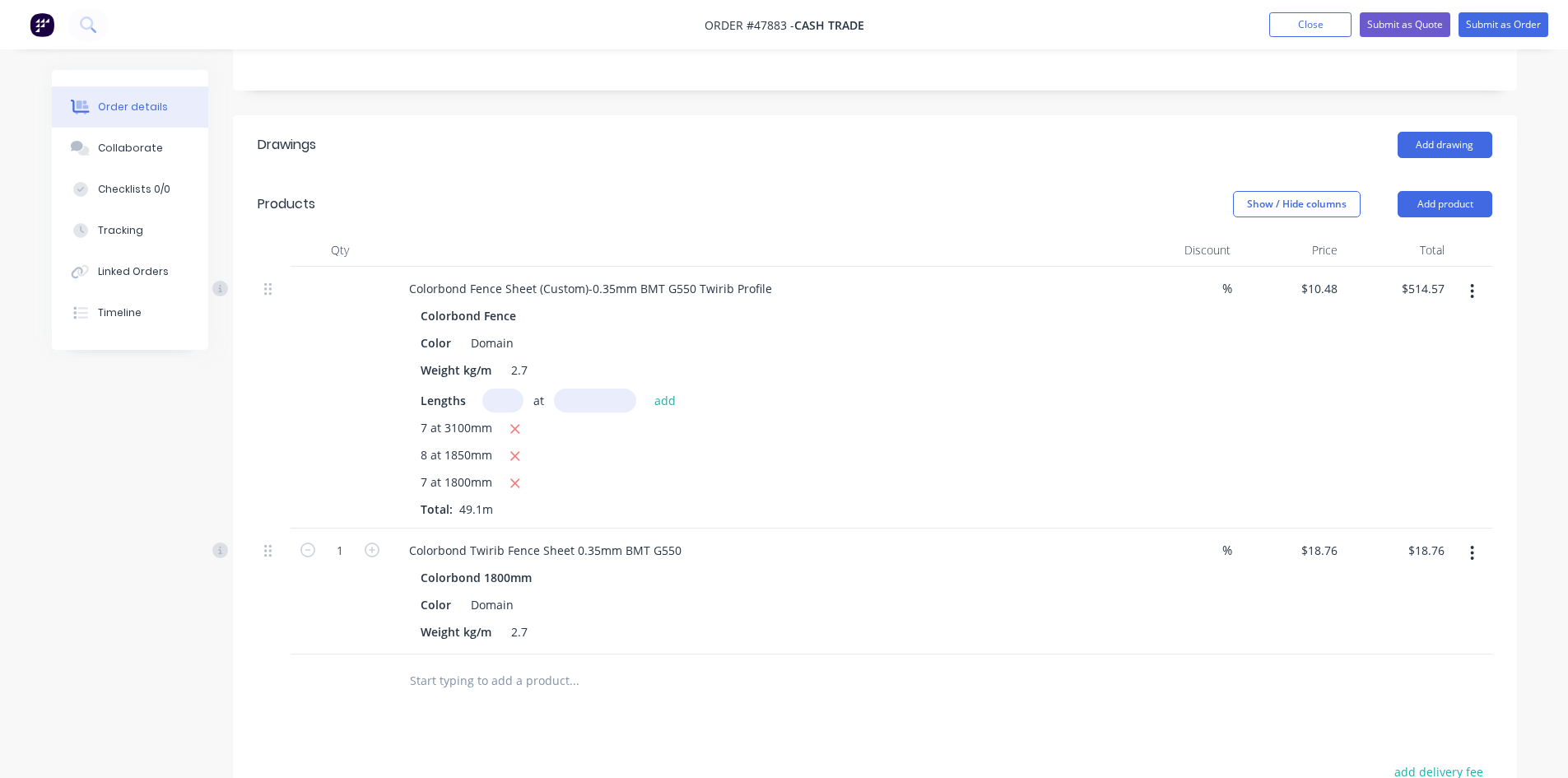
scroll to position [329, 0]
drag, startPoint x: 338, startPoint y: 550, endPoint x: 351, endPoint y: 539, distance: 17.0
click at [338, 550] on input "1" at bounding box center [339, 549] width 43 height 24
type input "7"
type input "$131.32"
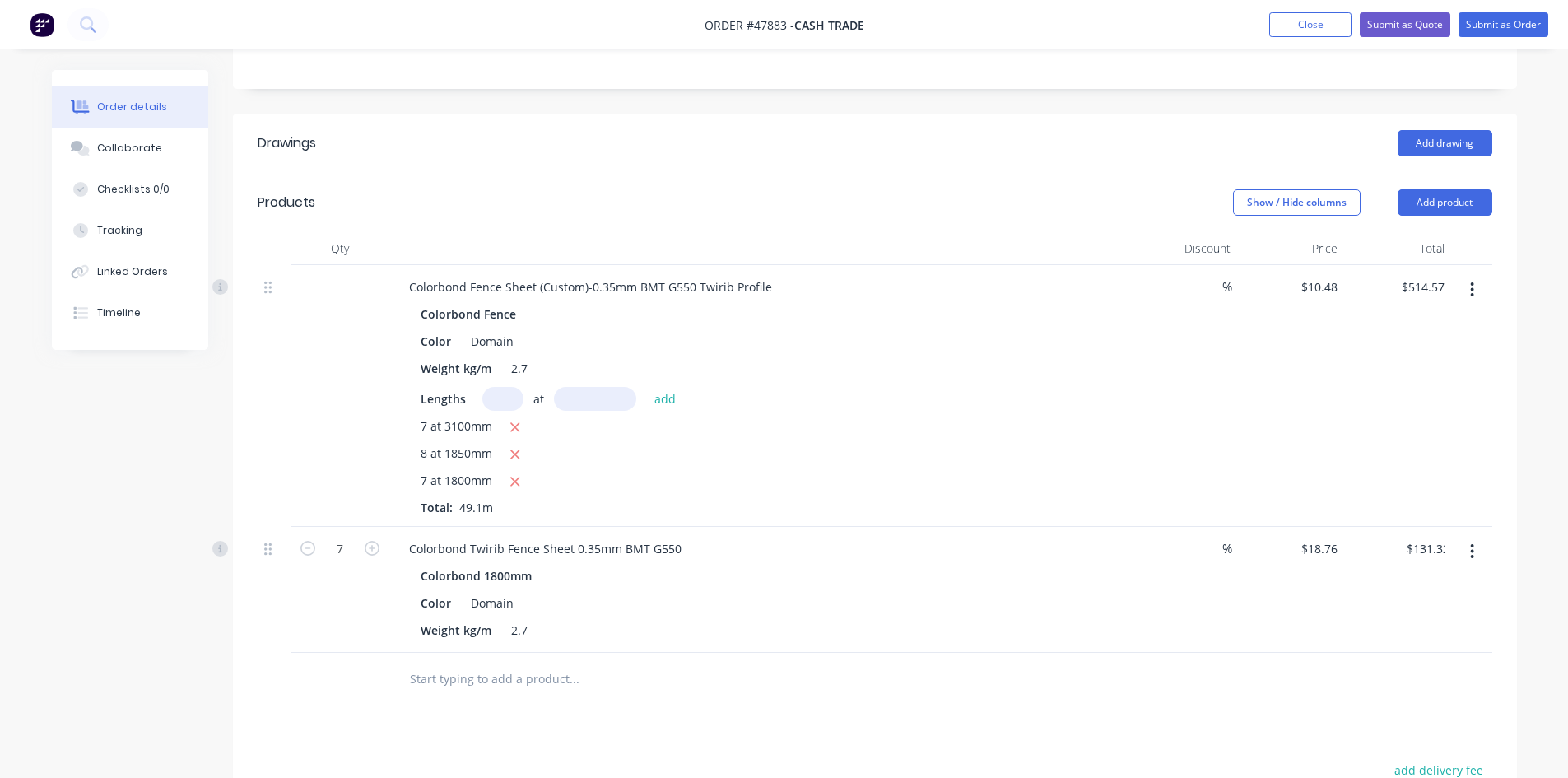
click at [835, 555] on div "Colorbond Twirib Fence Sheet 0.35mm BMT G550" at bounding box center [759, 549] width 727 height 24
click at [517, 481] on icon "button" at bounding box center [515, 482] width 11 height 15
type input "$382.52"
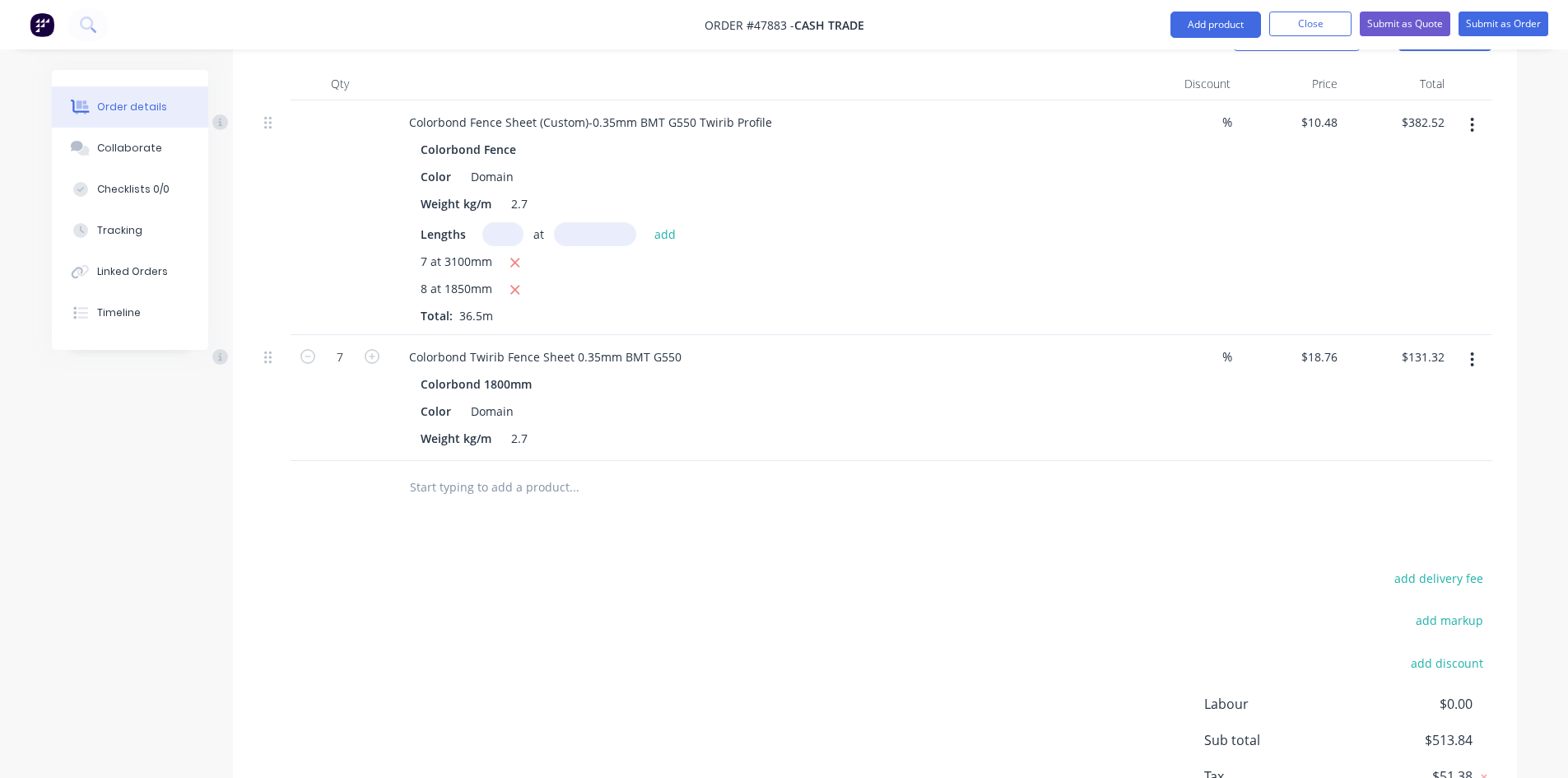
scroll to position [614, 0]
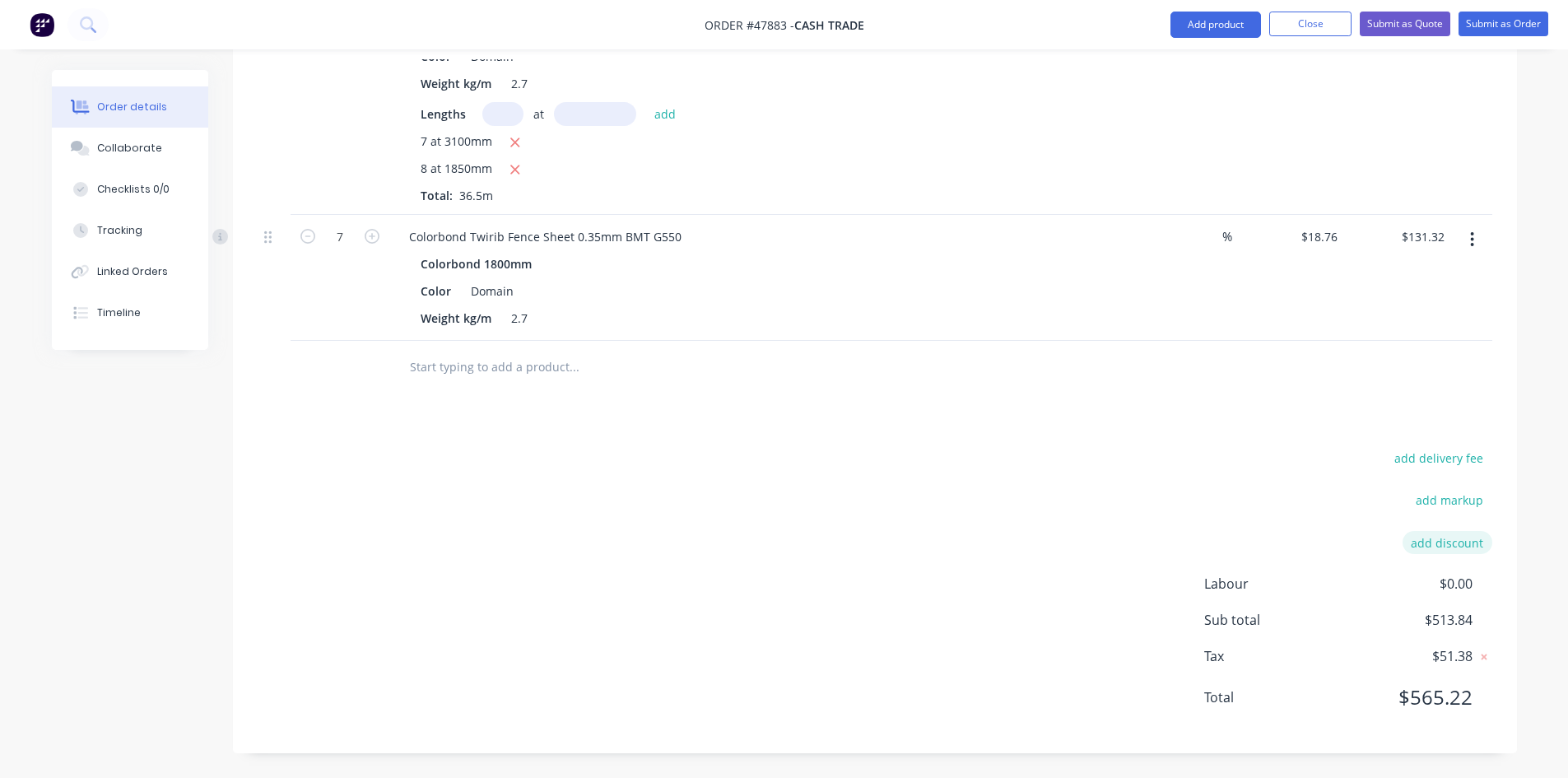
click at [1460, 545] on button "add discount" at bounding box center [1447, 542] width 90 height 22
click at [1350, 549] on input at bounding box center [1293, 548] width 155 height 24
click at [1292, 542] on input at bounding box center [1293, 548] width 155 height 24
click at [1455, 551] on input at bounding box center [1429, 548] width 74 height 24
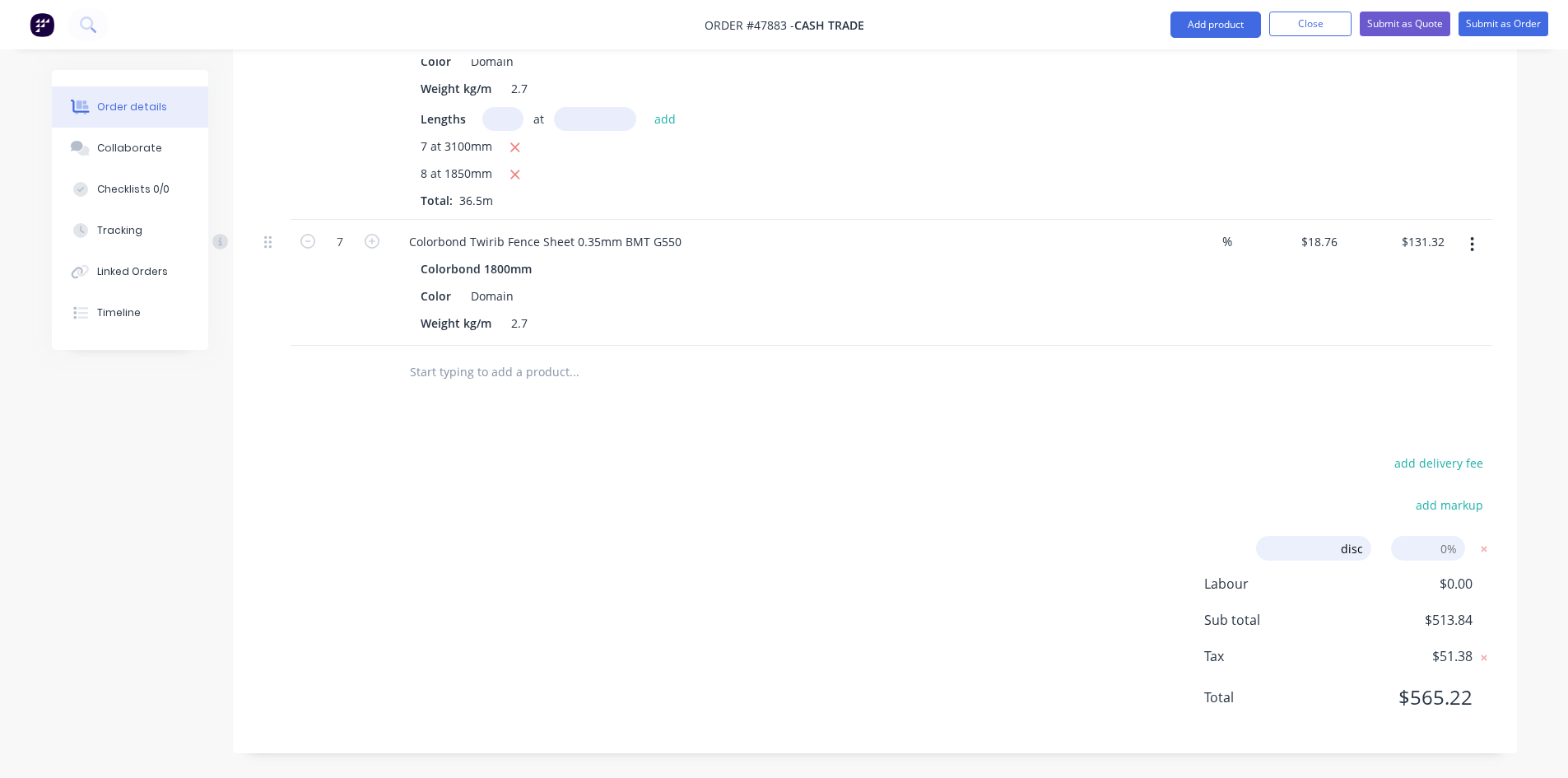
click at [1362, 551] on input "disc" at bounding box center [1314, 548] width 115 height 24
type input "discount"
click at [1428, 551] on input at bounding box center [1429, 548] width 74 height 24
type input "7"
click at [1134, 431] on div "Drawings Add drawing Products Show / Hide columns Add product Qty Discount Pric…" at bounding box center [874, 294] width 1284 height 921
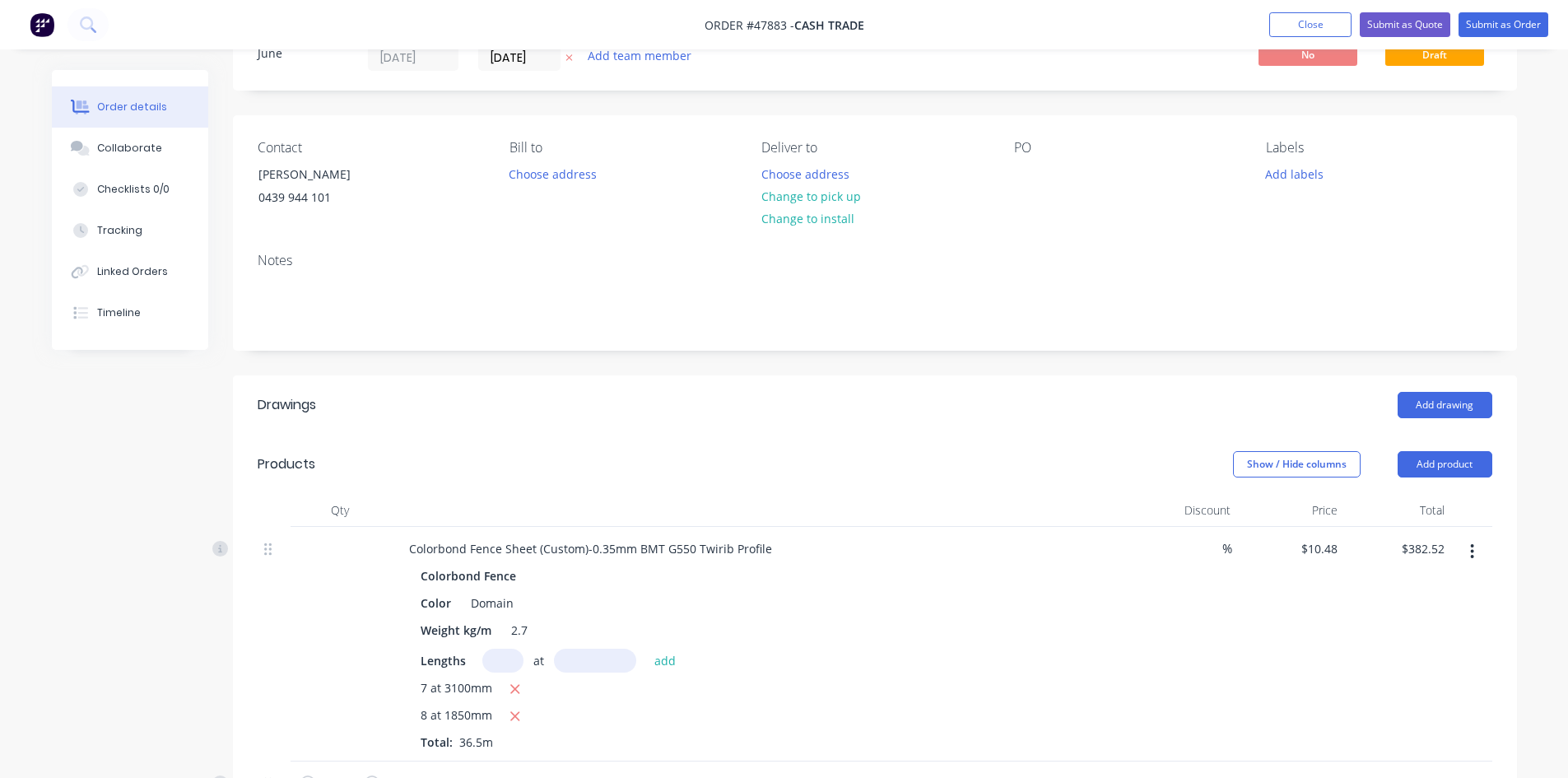
scroll to position [0, 0]
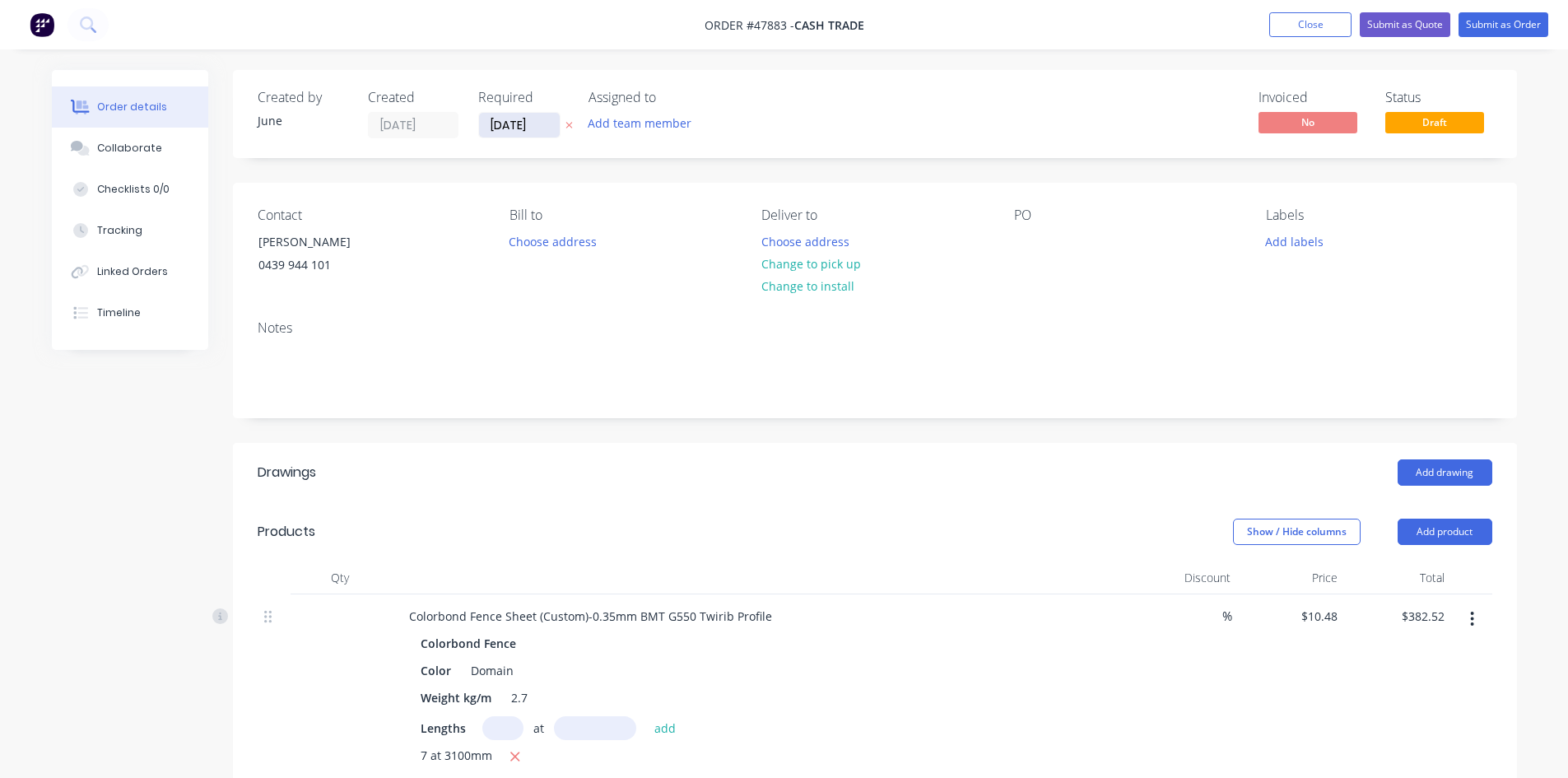
click at [490, 128] on input "[DATE]" at bounding box center [519, 124] width 81 height 24
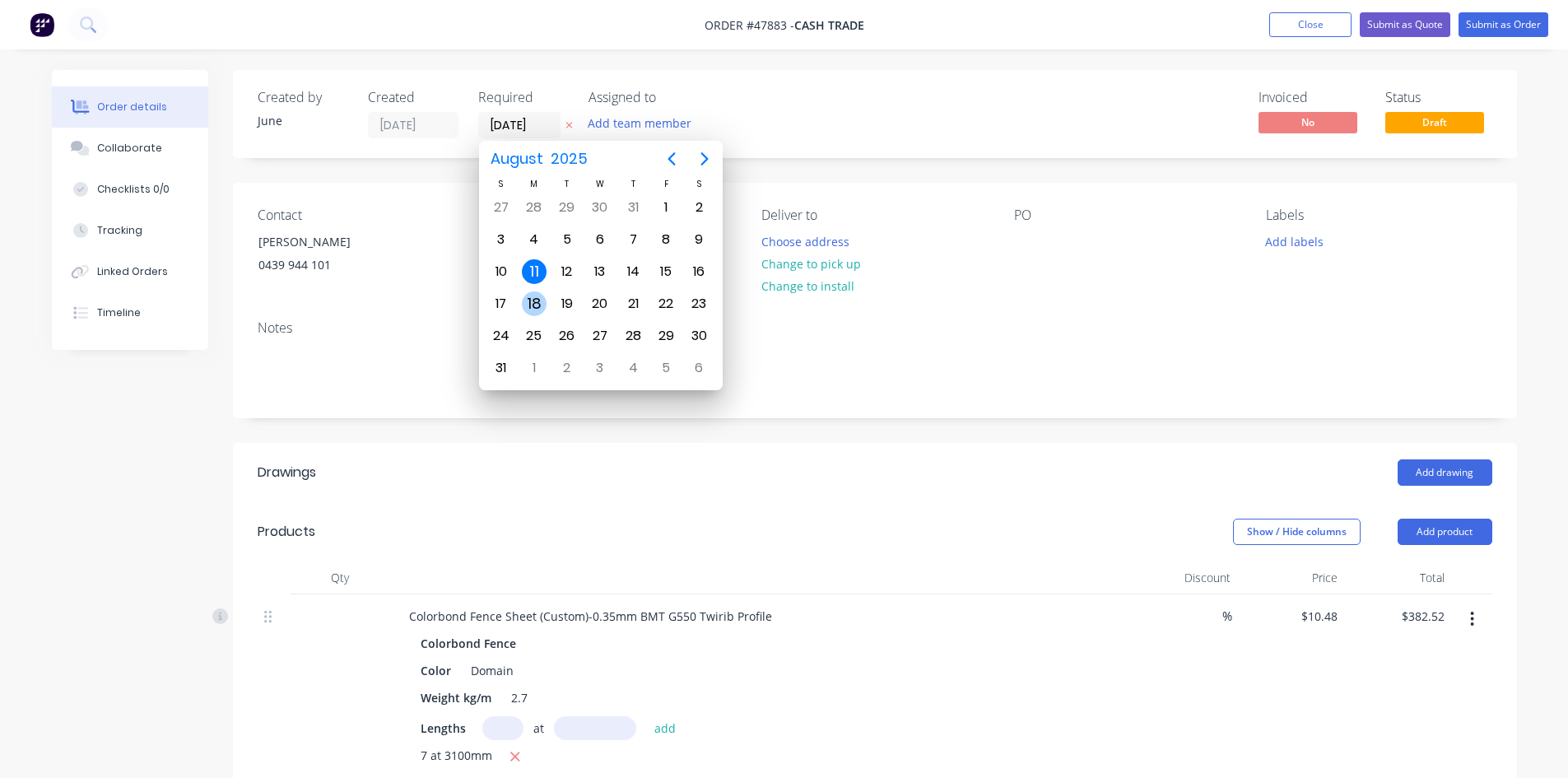
click at [538, 306] on div "18" at bounding box center [533, 303] width 24 height 24
type input "18/08/25"
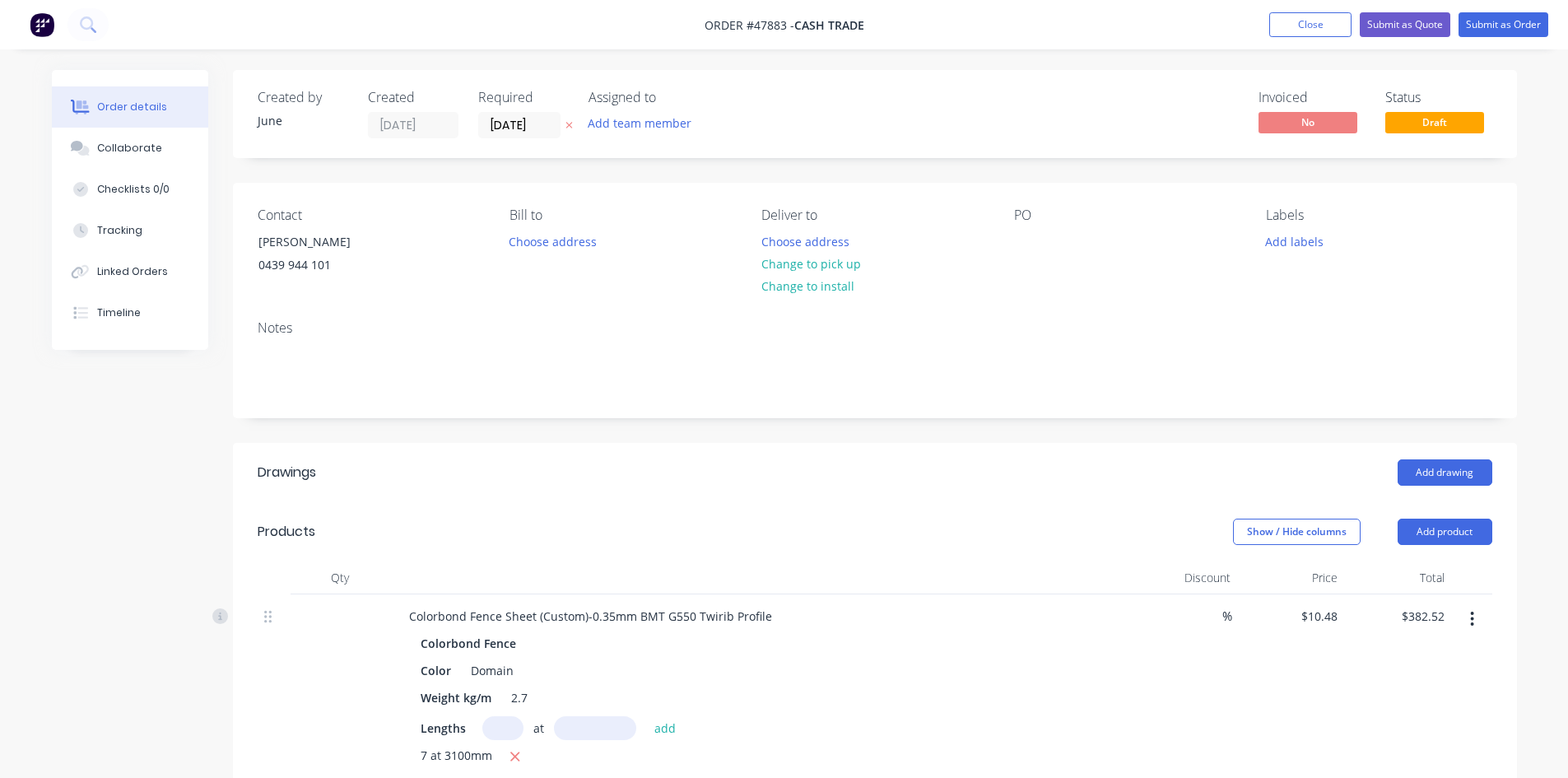
click at [632, 318] on div "Notes" at bounding box center [874, 362] width 1284 height 110
click at [852, 249] on div "Choose address" at bounding box center [810, 240] width 117 height 22
click at [847, 257] on button "Change to pick up" at bounding box center [810, 264] width 117 height 22
click at [1503, 28] on button "Submit as Order" at bounding box center [1503, 24] width 90 height 24
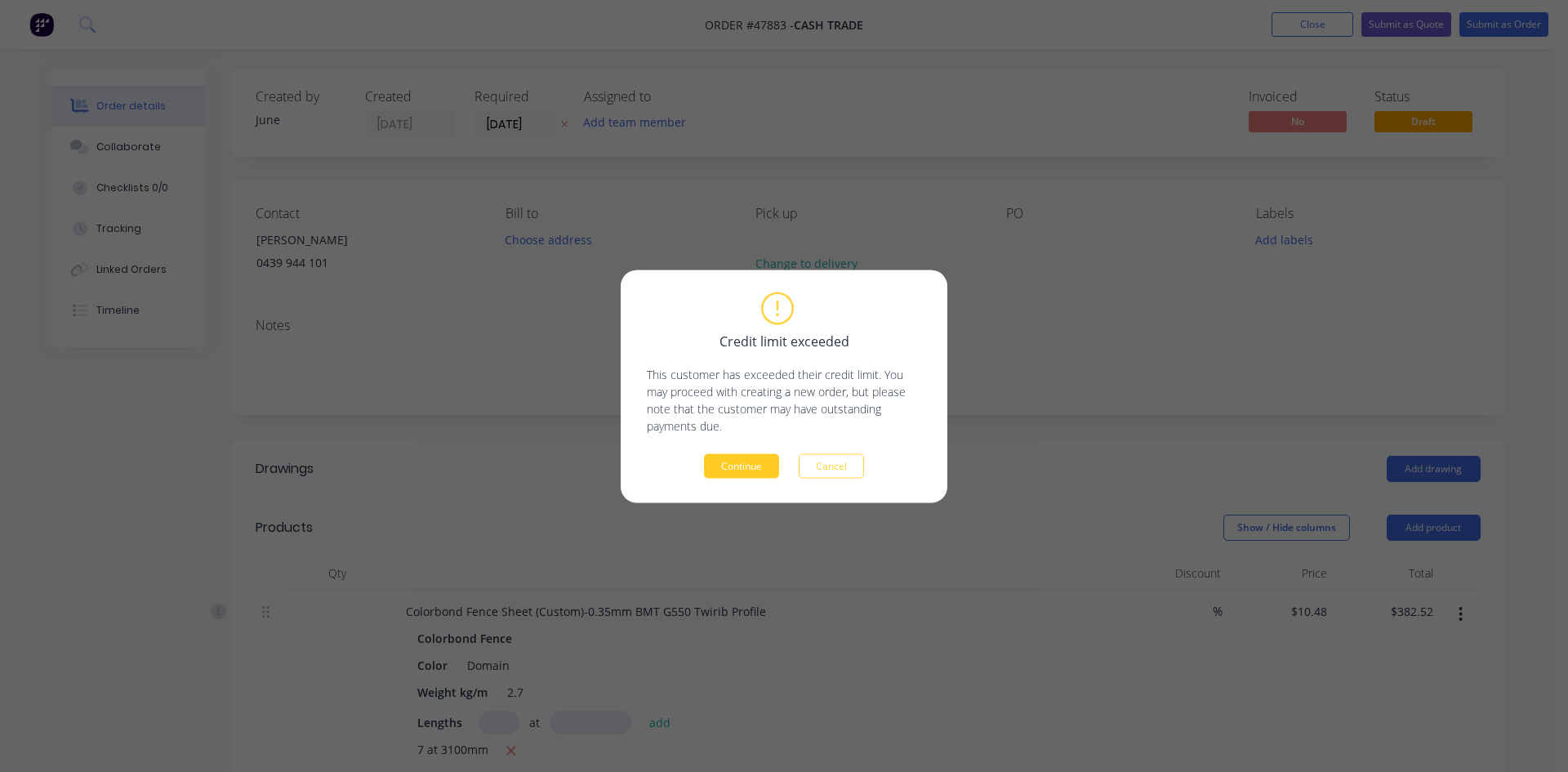
click at [742, 470] on button "Continue" at bounding box center [742, 465] width 75 height 24
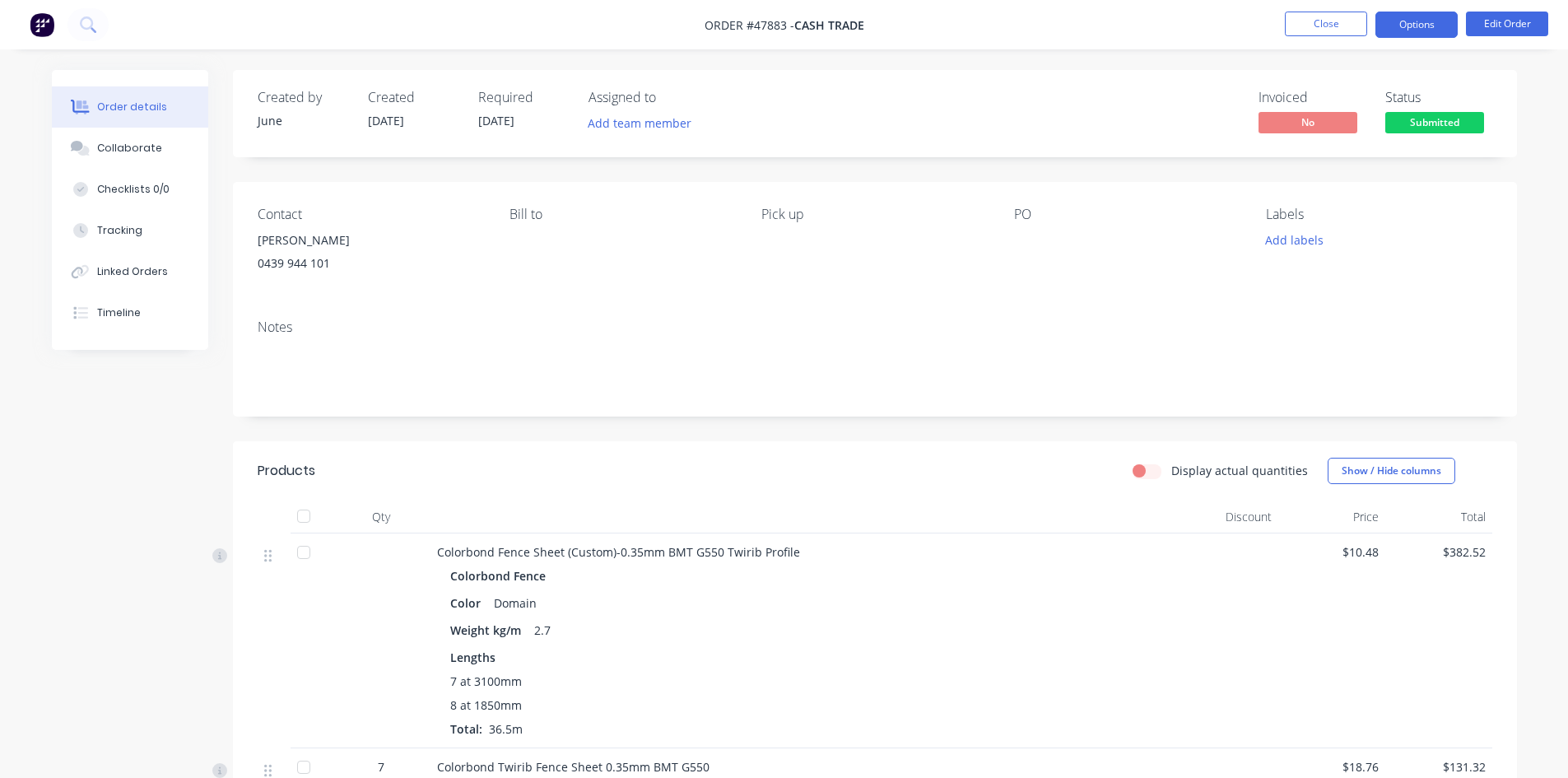
click at [1433, 32] on button "Options" at bounding box center [1417, 24] width 82 height 26
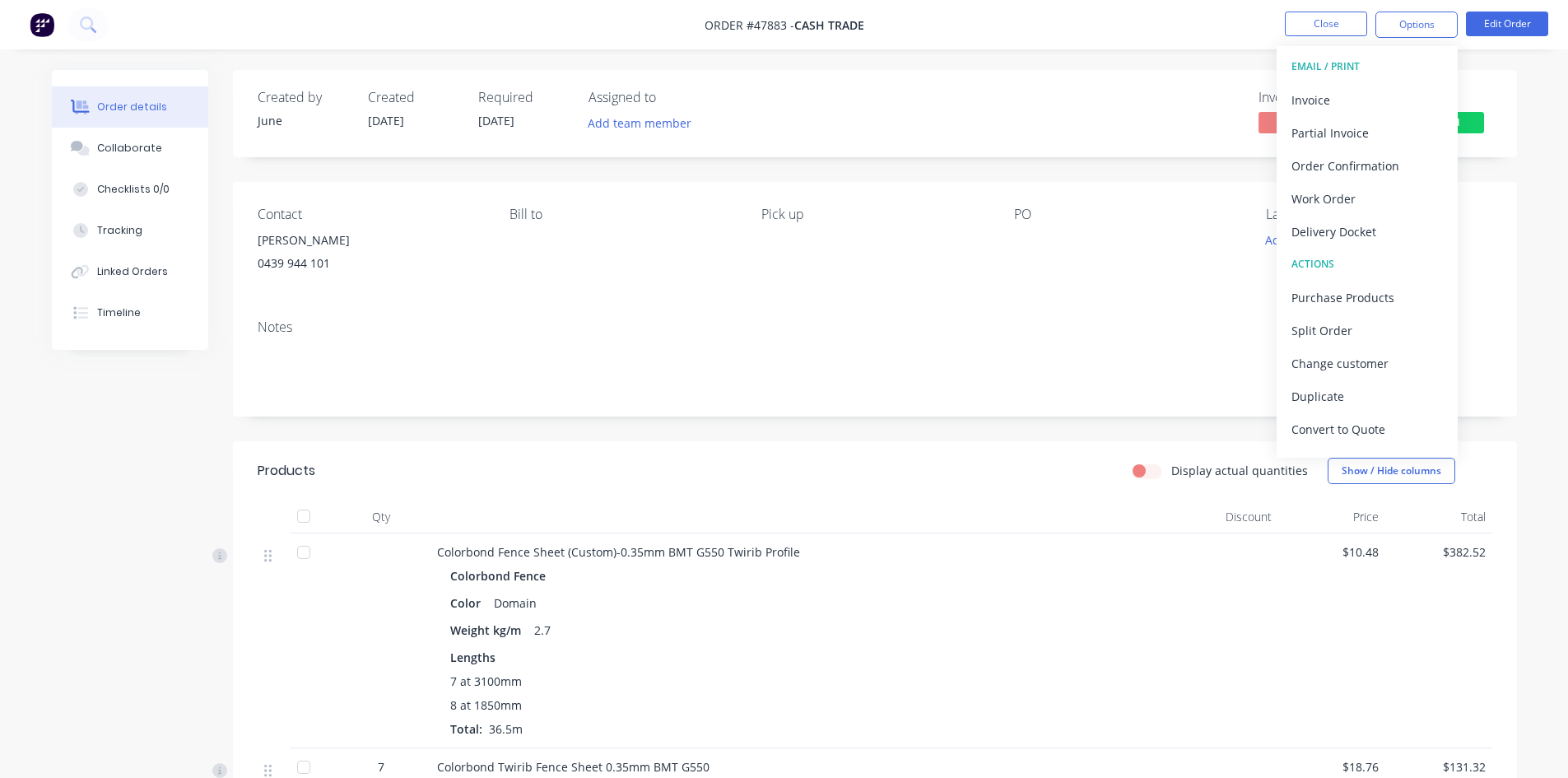
drag, startPoint x: 1382, startPoint y: 233, endPoint x: 1363, endPoint y: 236, distance: 19.2
click at [1381, 233] on div "Delivery Docket" at bounding box center [1367, 232] width 151 height 24
click at [1360, 168] on div "Without pricing" at bounding box center [1367, 166] width 151 height 24
click at [1332, 229] on div "Delivery Docket" at bounding box center [1367, 232] width 151 height 24
click at [1354, 131] on div "With pricing" at bounding box center [1367, 133] width 151 height 24
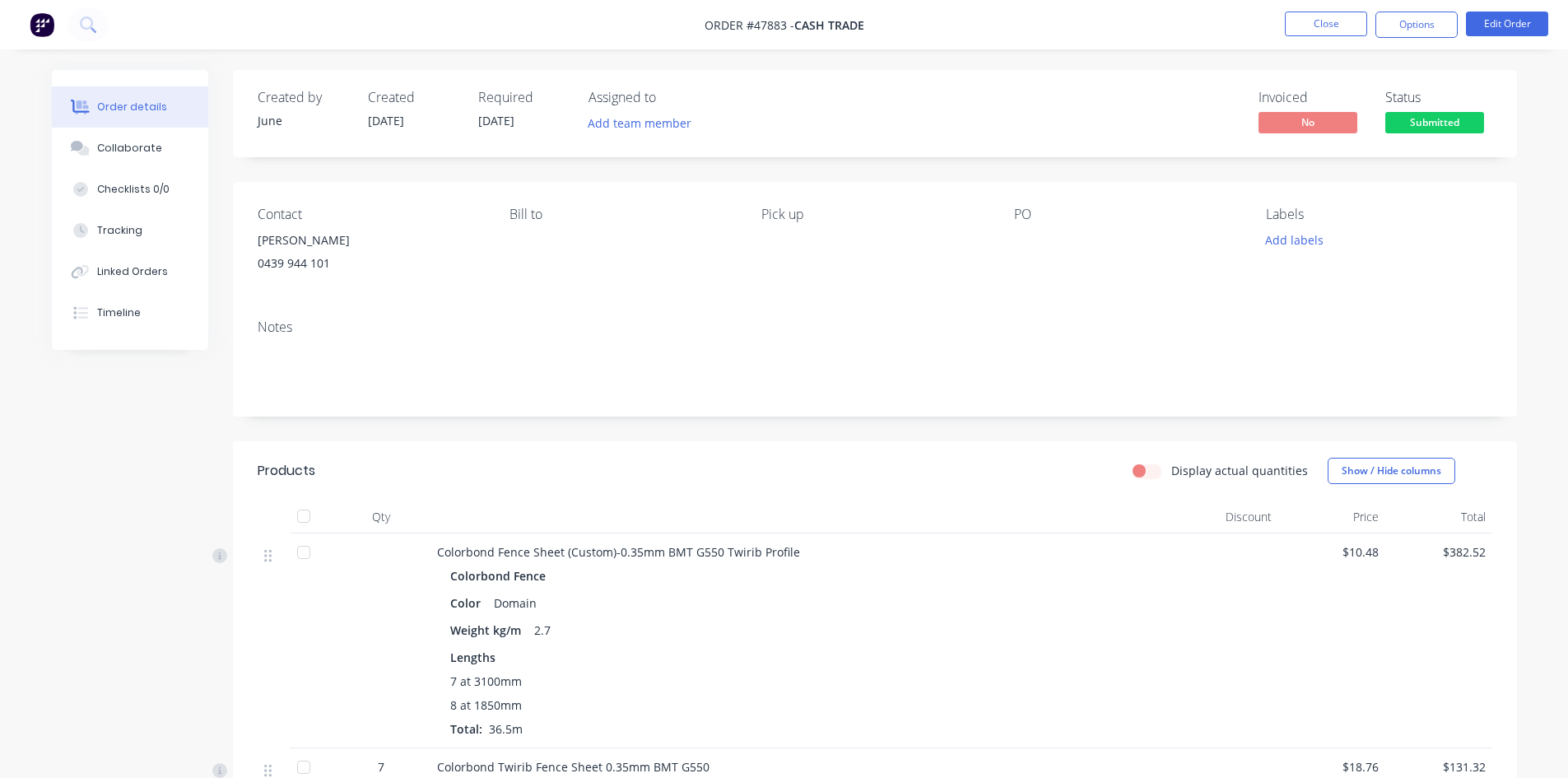
click at [1024, 159] on div "Created by June Created 11/08/25 Required 18/08/25 Assigned to Add team member …" at bounding box center [874, 602] width 1284 height 1066
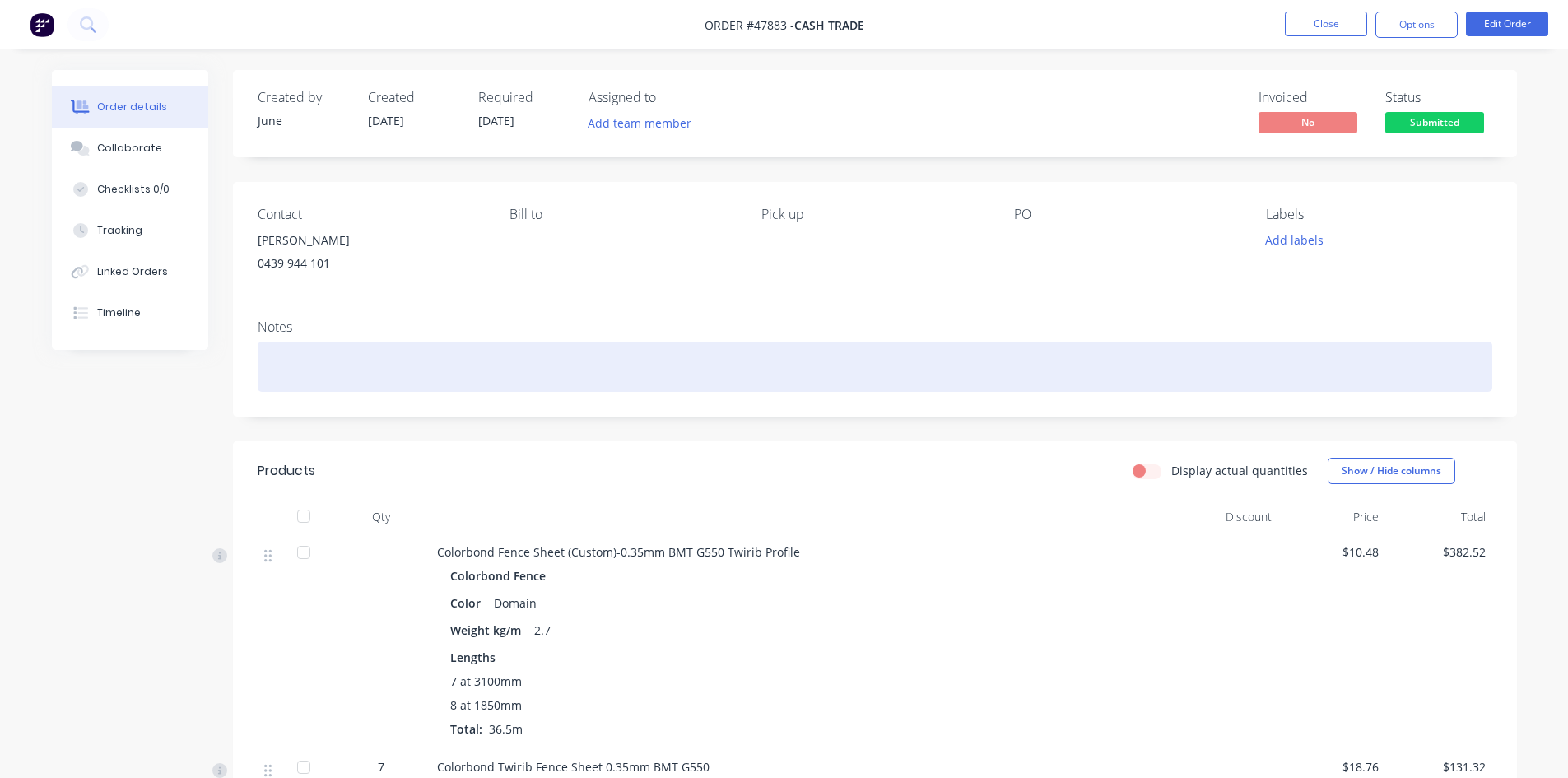
click at [1067, 355] on div at bounding box center [875, 367] width 1235 height 50
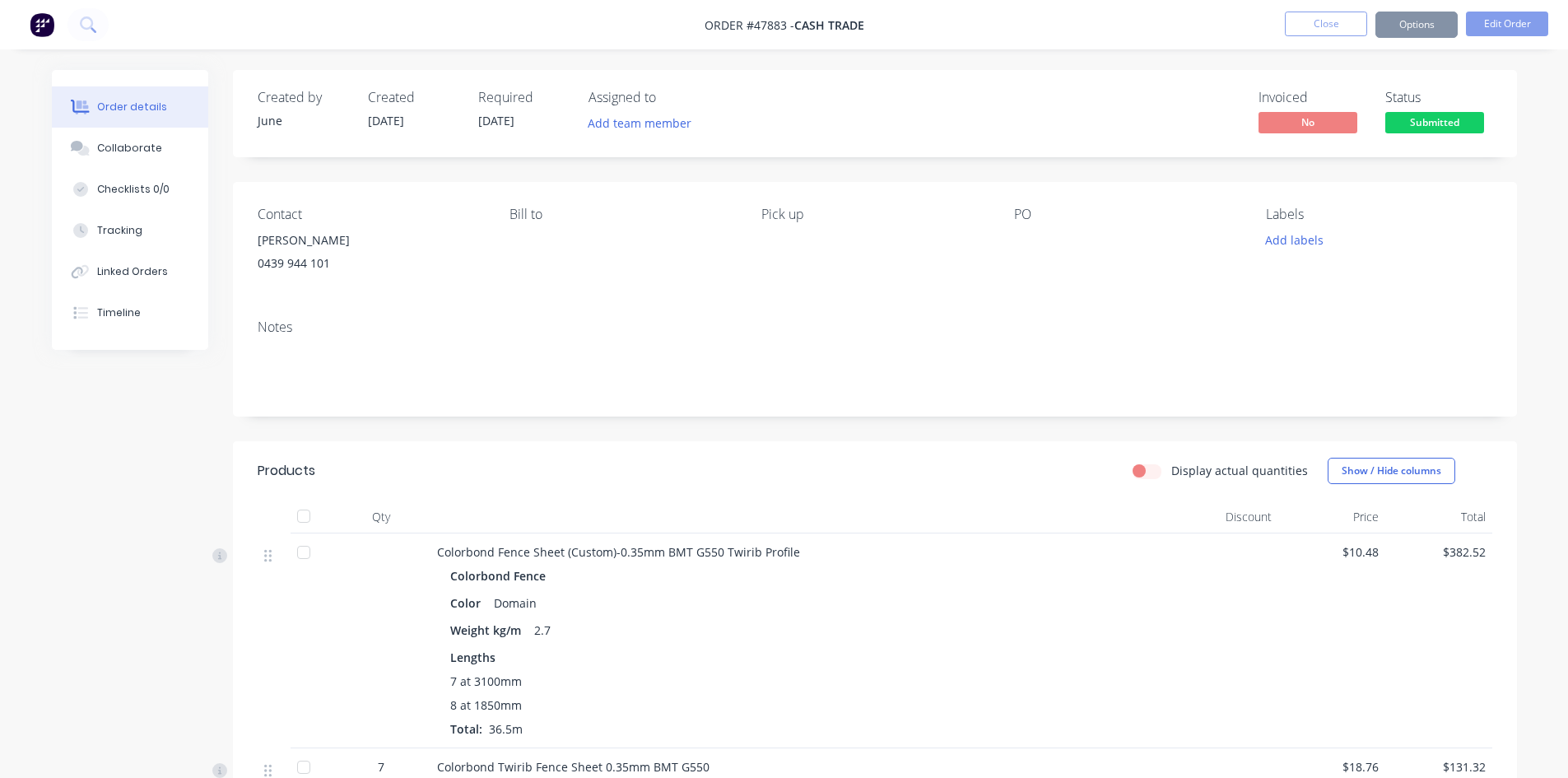
click at [1033, 278] on div "PO" at bounding box center [1127, 244] width 226 height 75
click at [498, 323] on div "Notes" at bounding box center [875, 327] width 1235 height 16
click at [1419, 28] on button "Options" at bounding box center [1417, 24] width 82 height 26
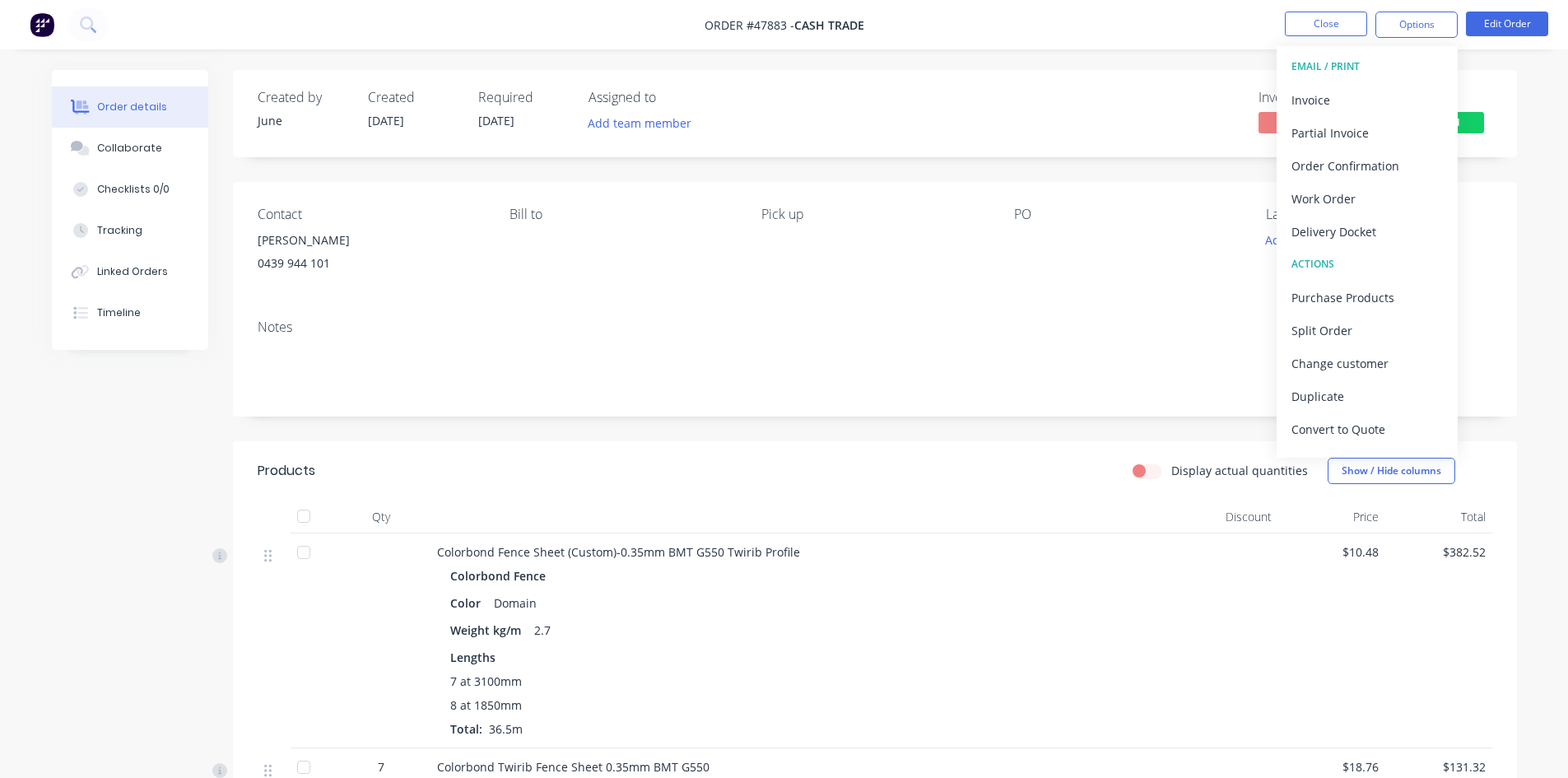
click at [989, 82] on div "Created by June Created 11/08/25 Required 18/08/25 Assigned to Add team member …" at bounding box center [874, 113] width 1284 height 87
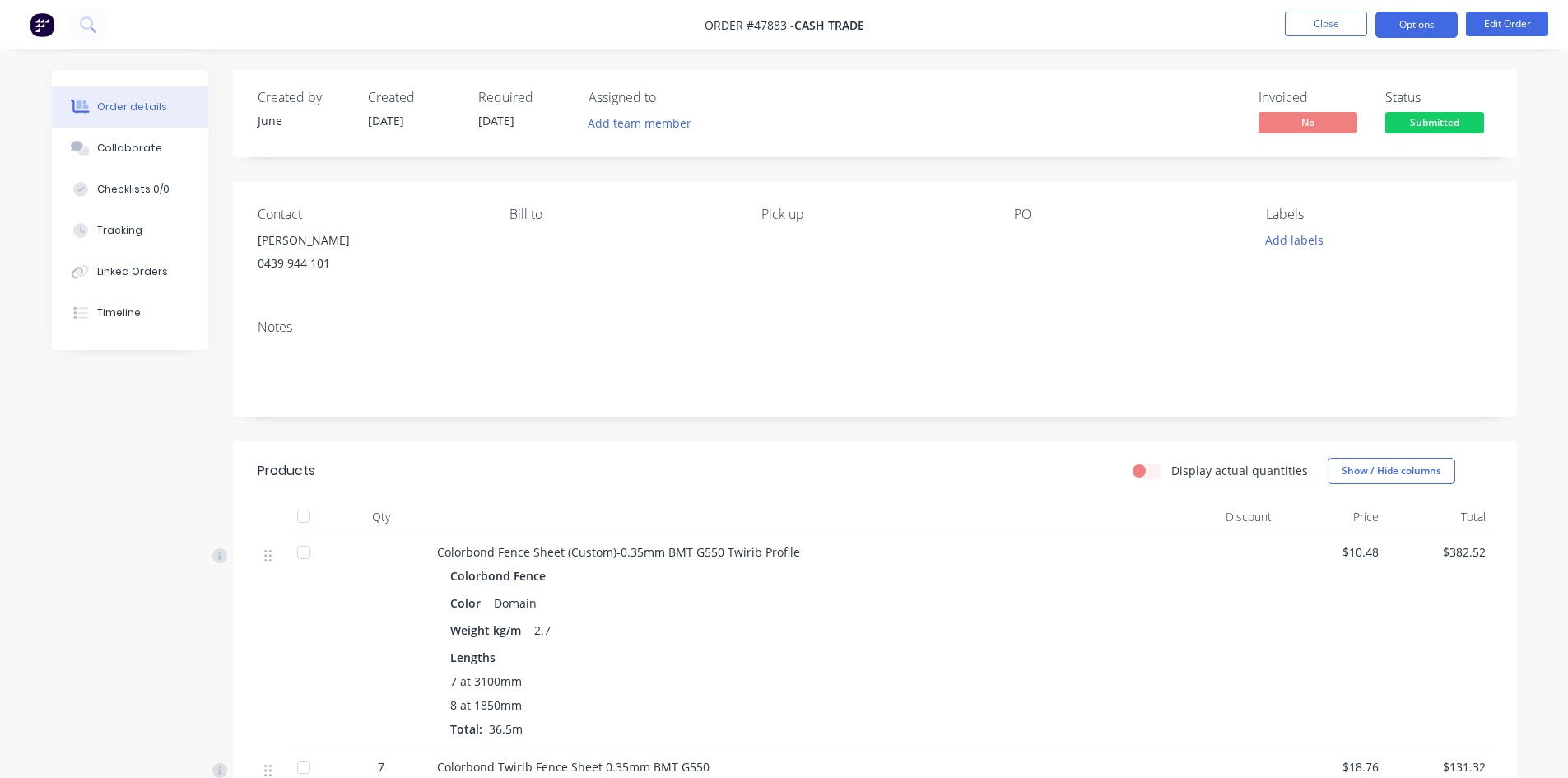
click at [1438, 12] on button "Options" at bounding box center [1417, 24] width 82 height 26
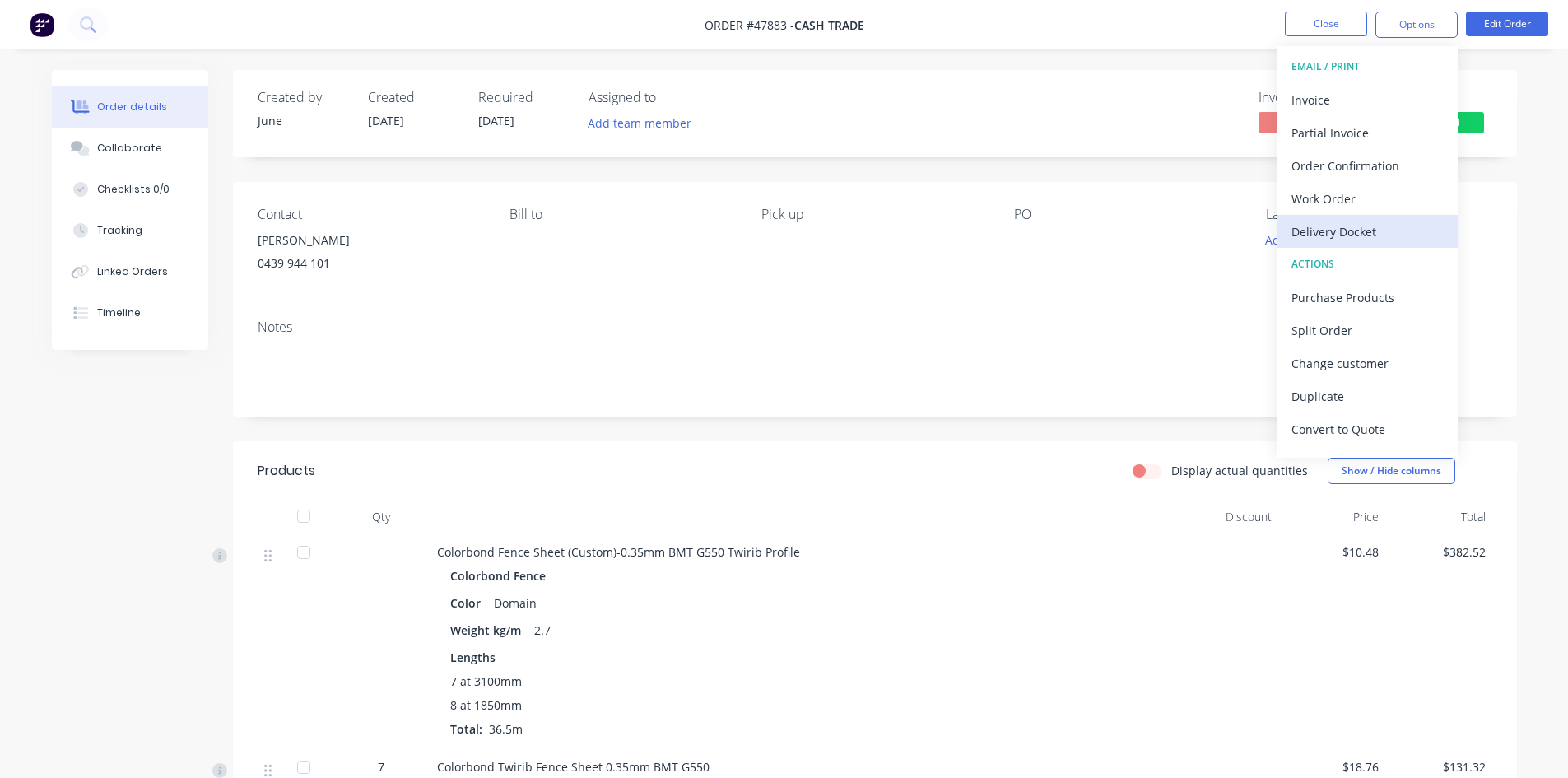
click at [1394, 240] on div "Delivery Docket" at bounding box center [1367, 232] width 151 height 24
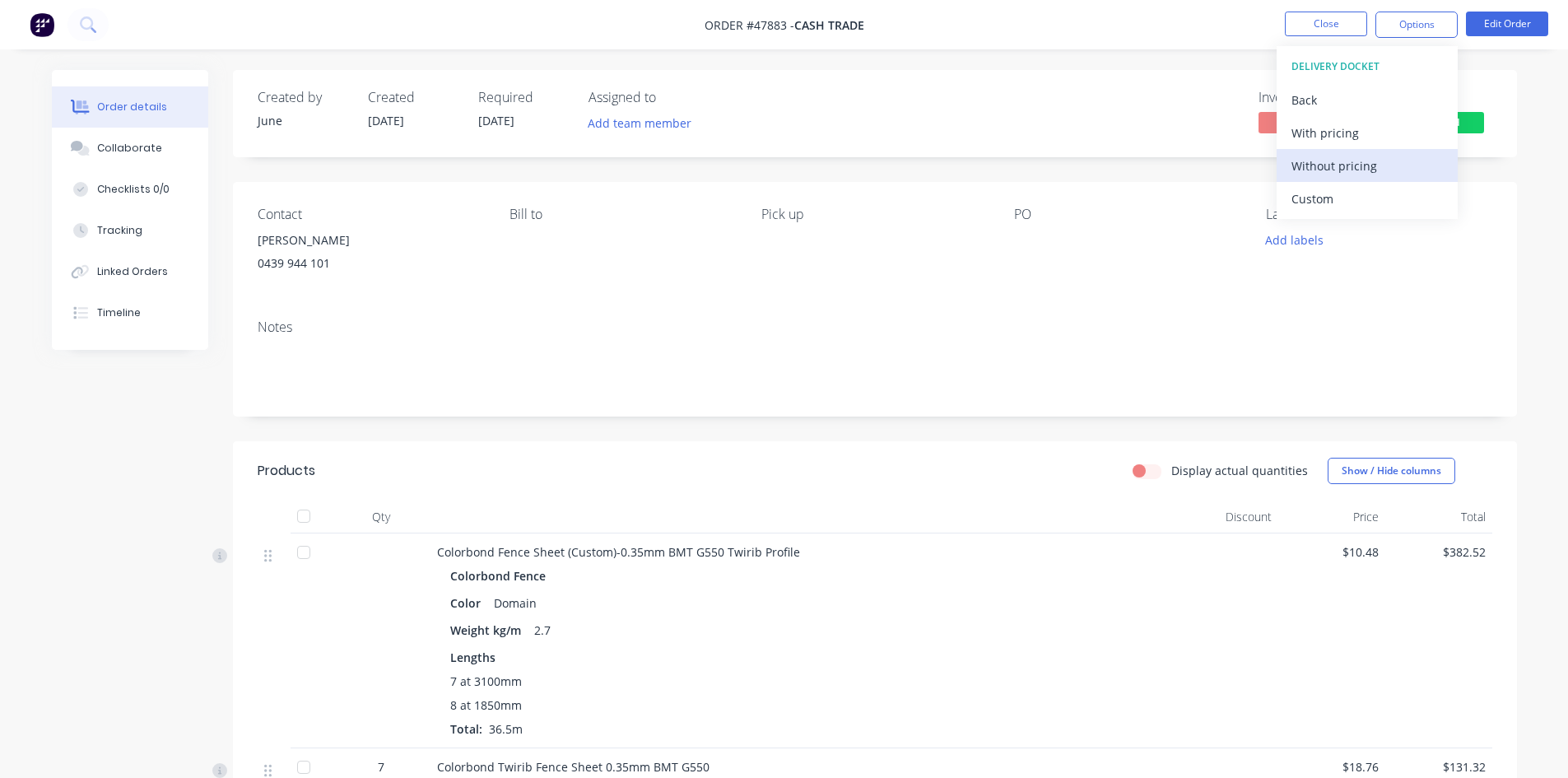
click at [1367, 174] on div "Without pricing" at bounding box center [1367, 166] width 151 height 24
click at [528, 418] on div "Created by June Created 11/08/25 Required 18/08/25 Assigned to Add team member …" at bounding box center [874, 602] width 1284 height 1066
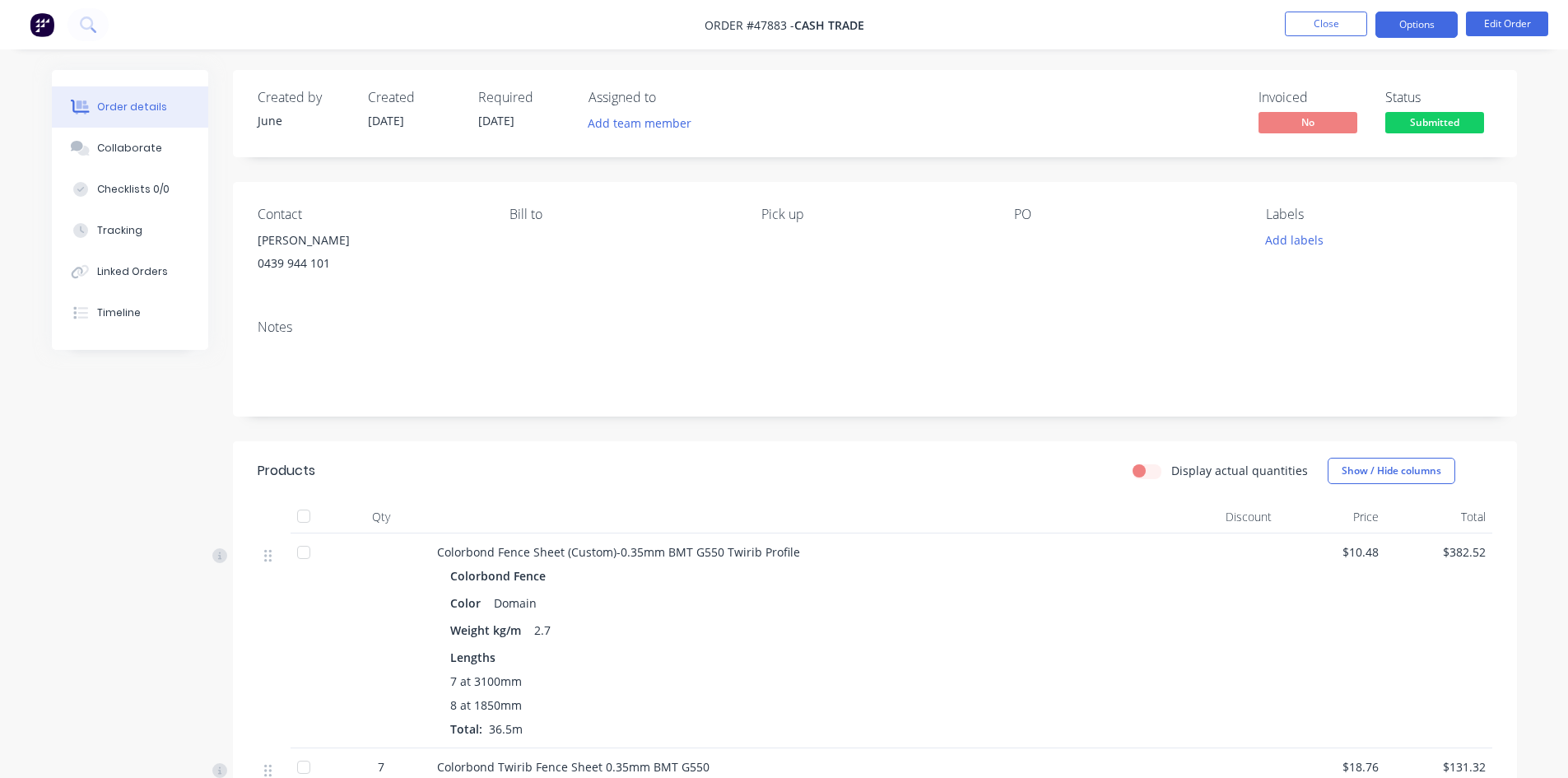
click at [1410, 15] on button "Options" at bounding box center [1417, 24] width 82 height 26
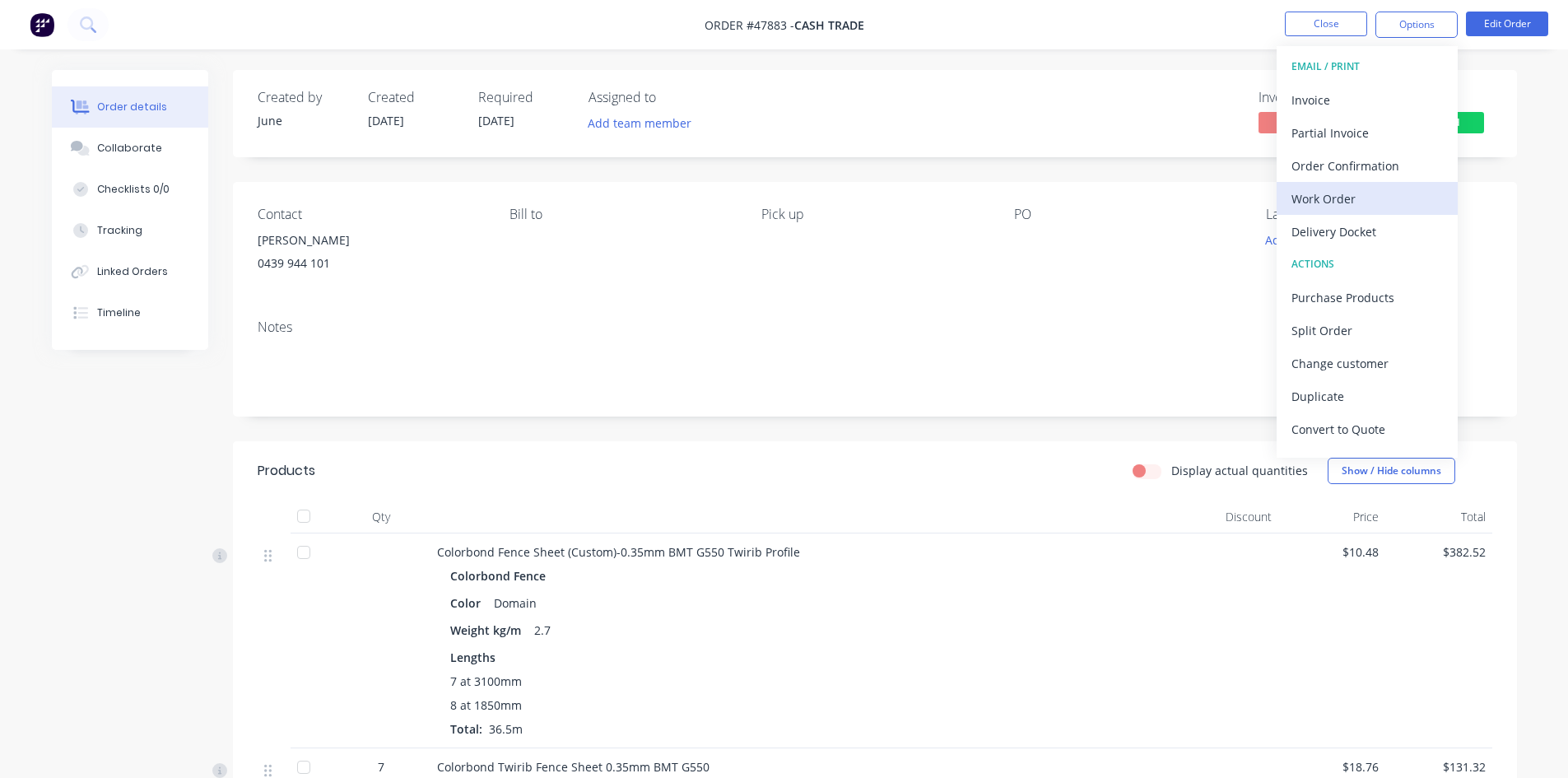
click at [1383, 207] on div "Work Order" at bounding box center [1367, 199] width 151 height 24
click at [1383, 208] on div "Custom" at bounding box center [1367, 199] width 151 height 24
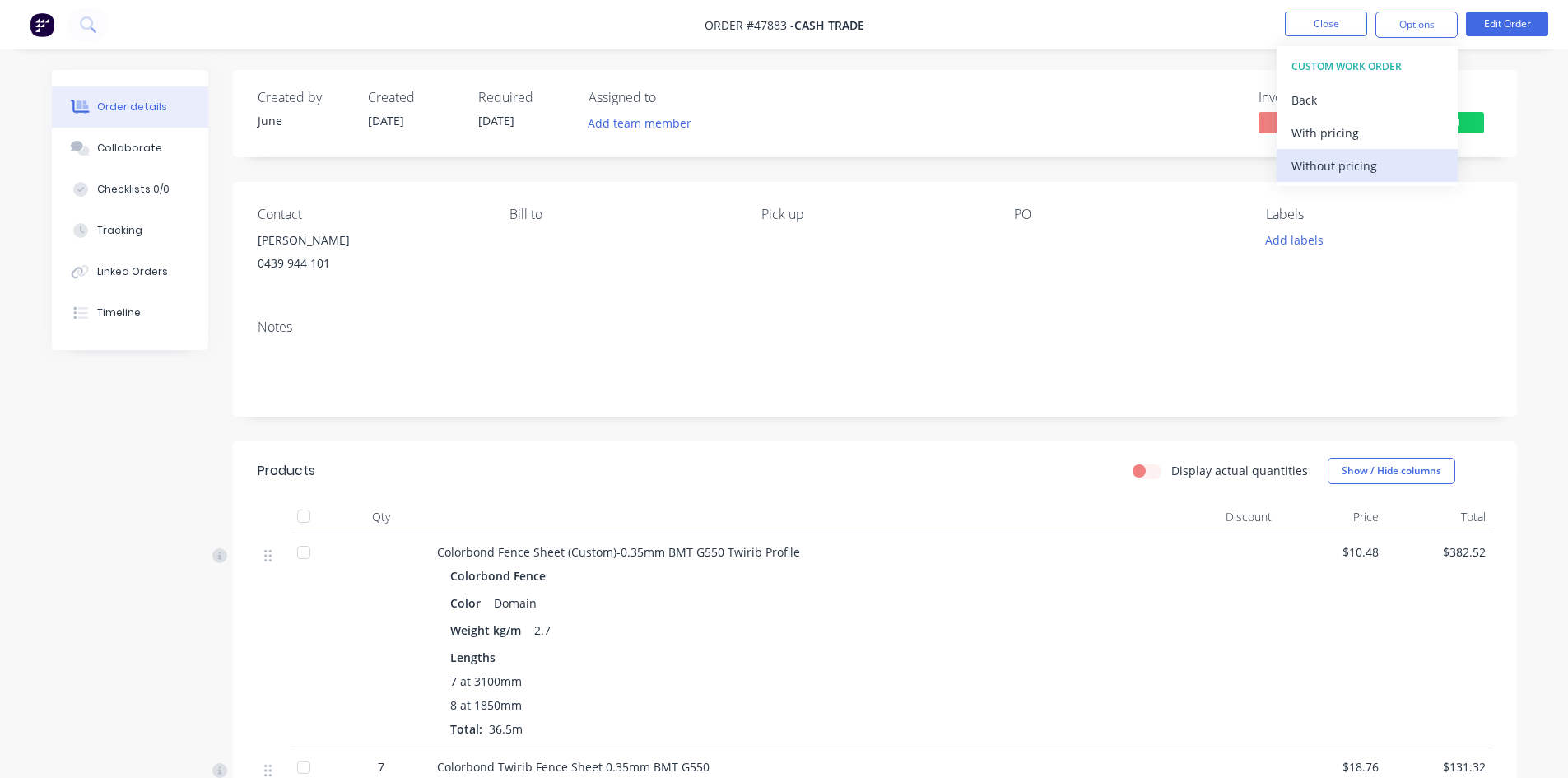
click at [1385, 179] on button "Without pricing" at bounding box center [1367, 165] width 181 height 33
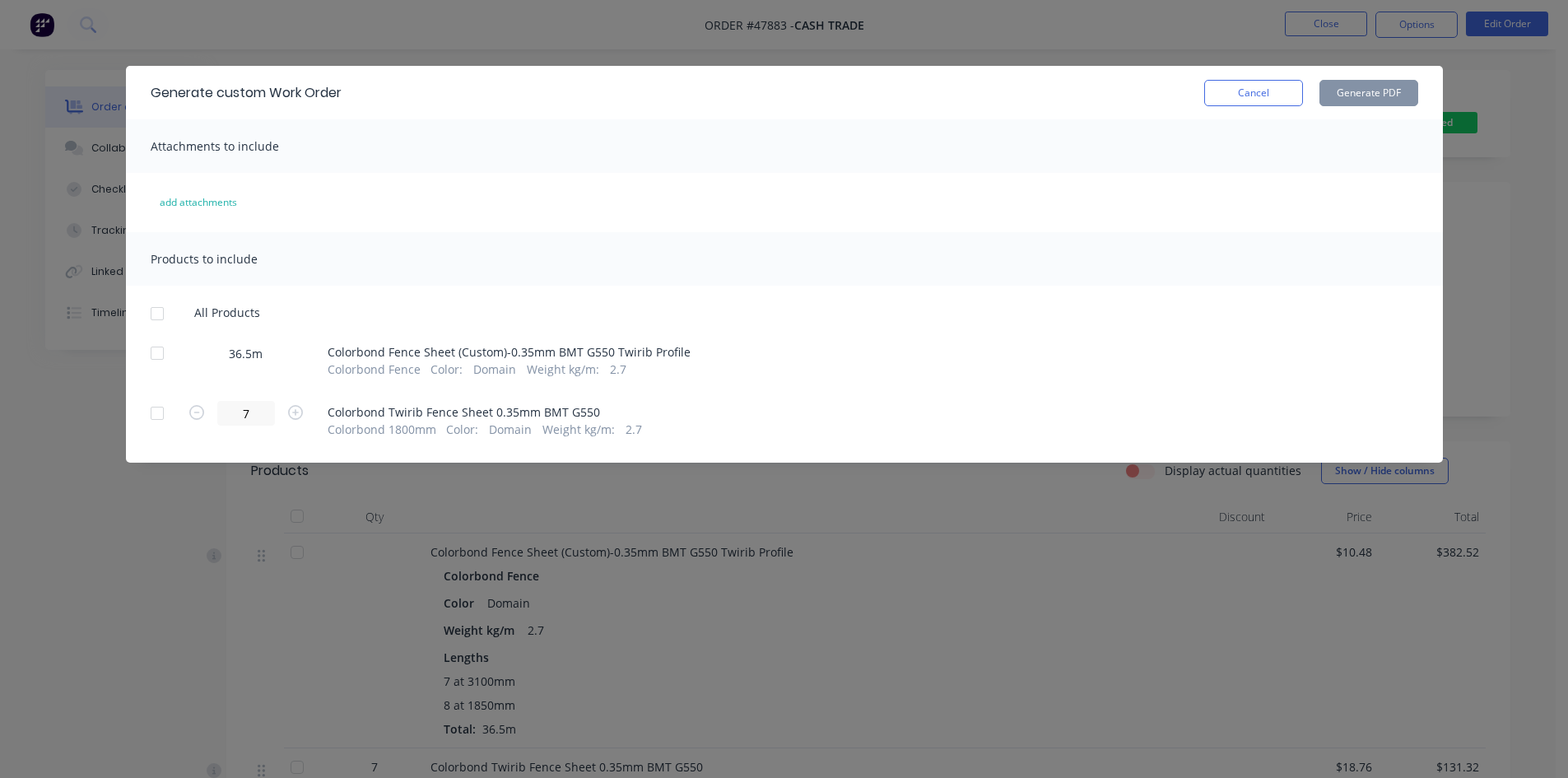
click at [173, 366] on div at bounding box center [157, 353] width 33 height 33
click at [1374, 90] on button "Generate PDF" at bounding box center [1369, 92] width 99 height 26
click at [1280, 102] on button "Cancel" at bounding box center [1254, 92] width 99 height 26
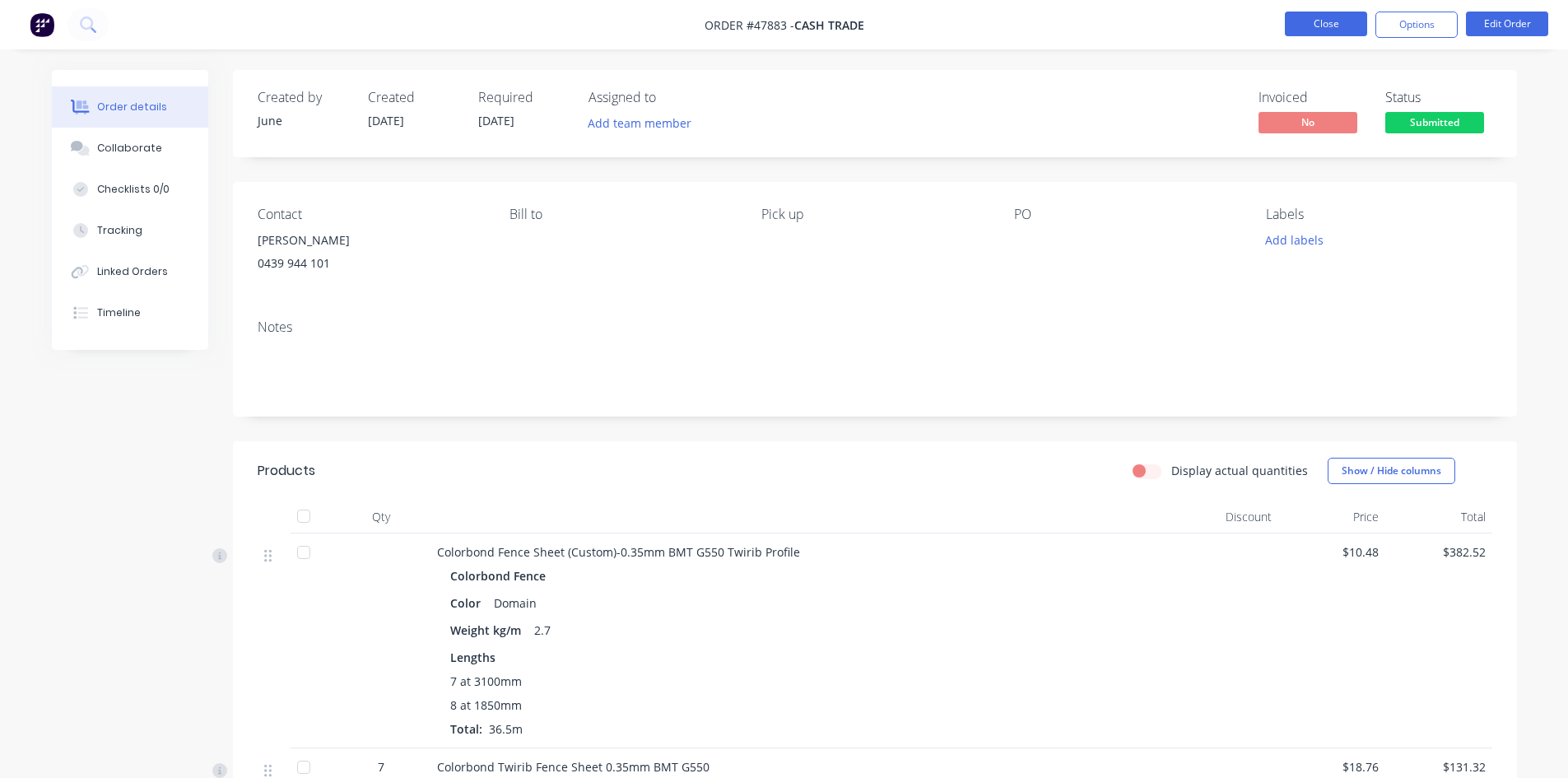
click at [1326, 19] on button "Close" at bounding box center [1326, 24] width 82 height 24
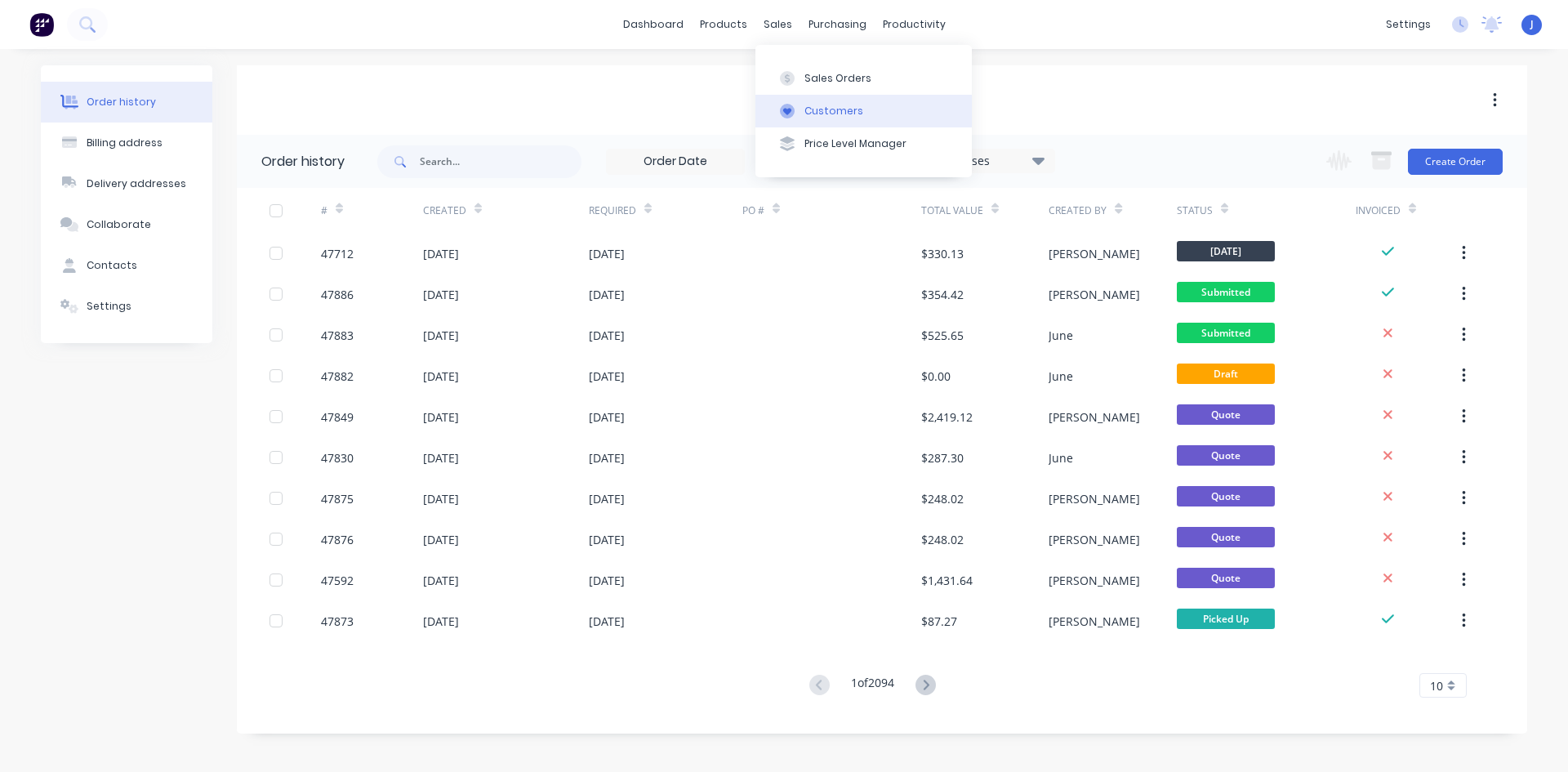
click at [821, 107] on div "Customers" at bounding box center [833, 111] width 59 height 15
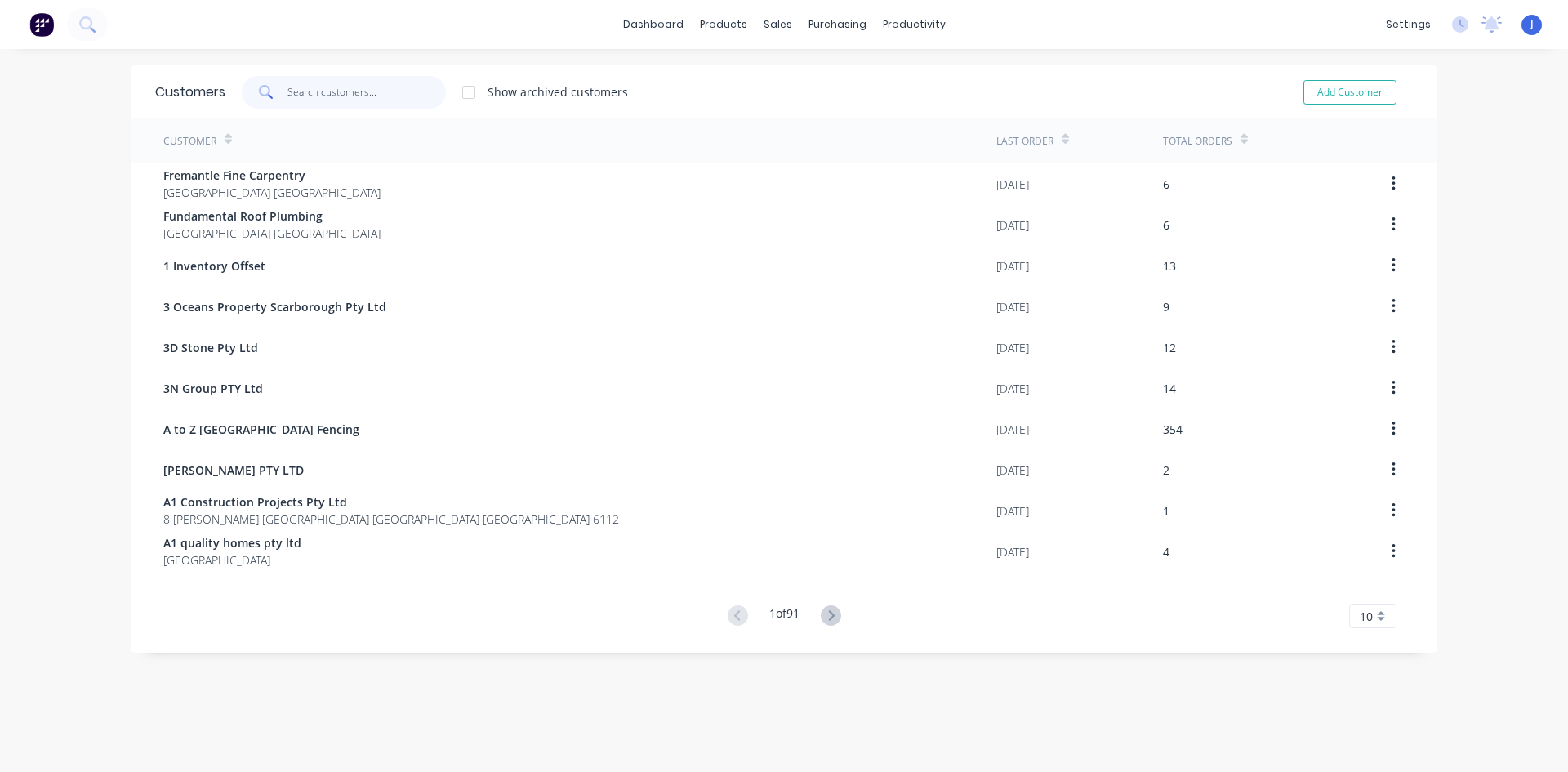
click at [360, 99] on input "text" at bounding box center [367, 92] width 159 height 33
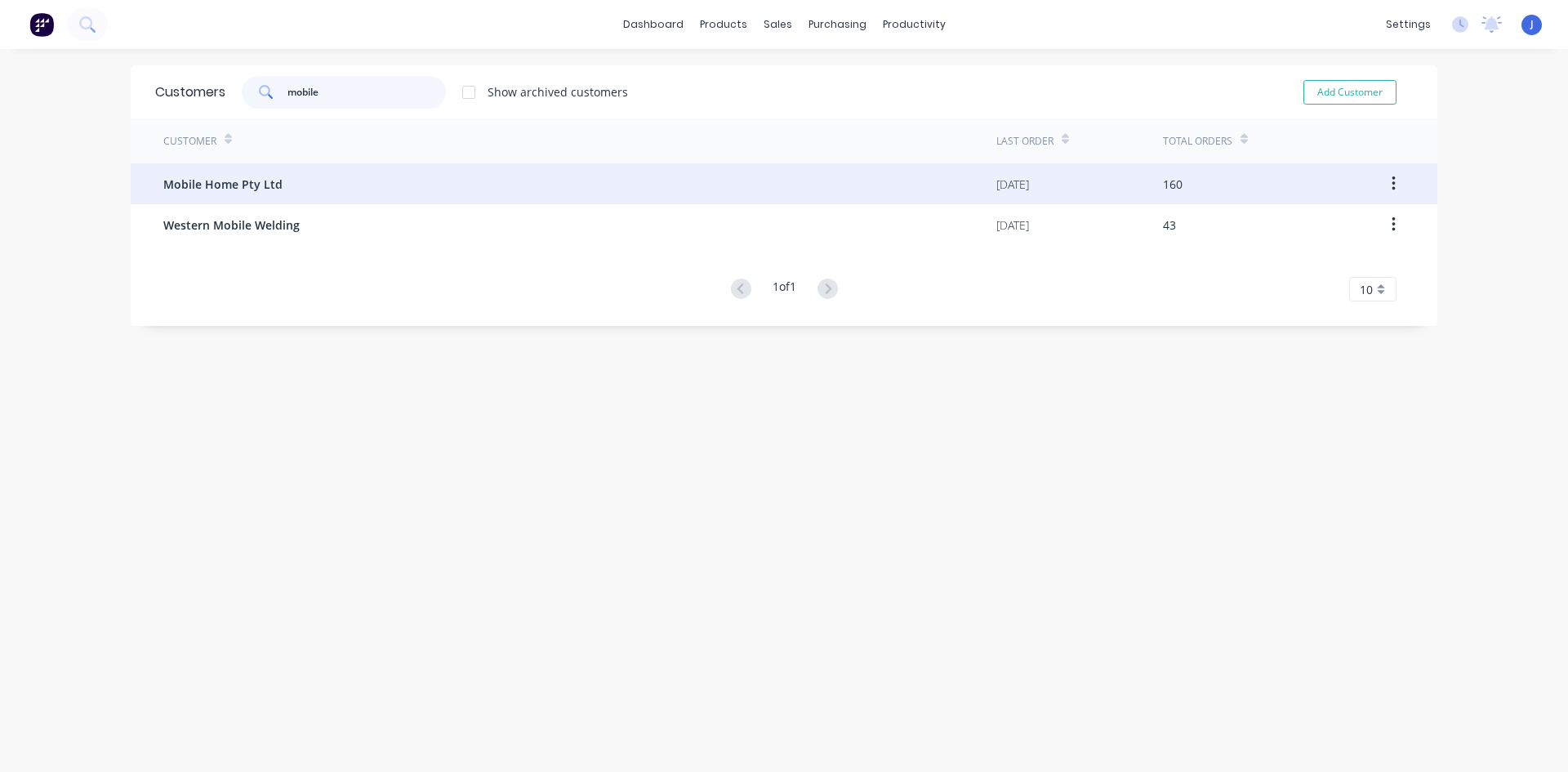
type input "mobile"
click at [333, 191] on div "Mobile Home Pty Ltd" at bounding box center [580, 183] width 833 height 41
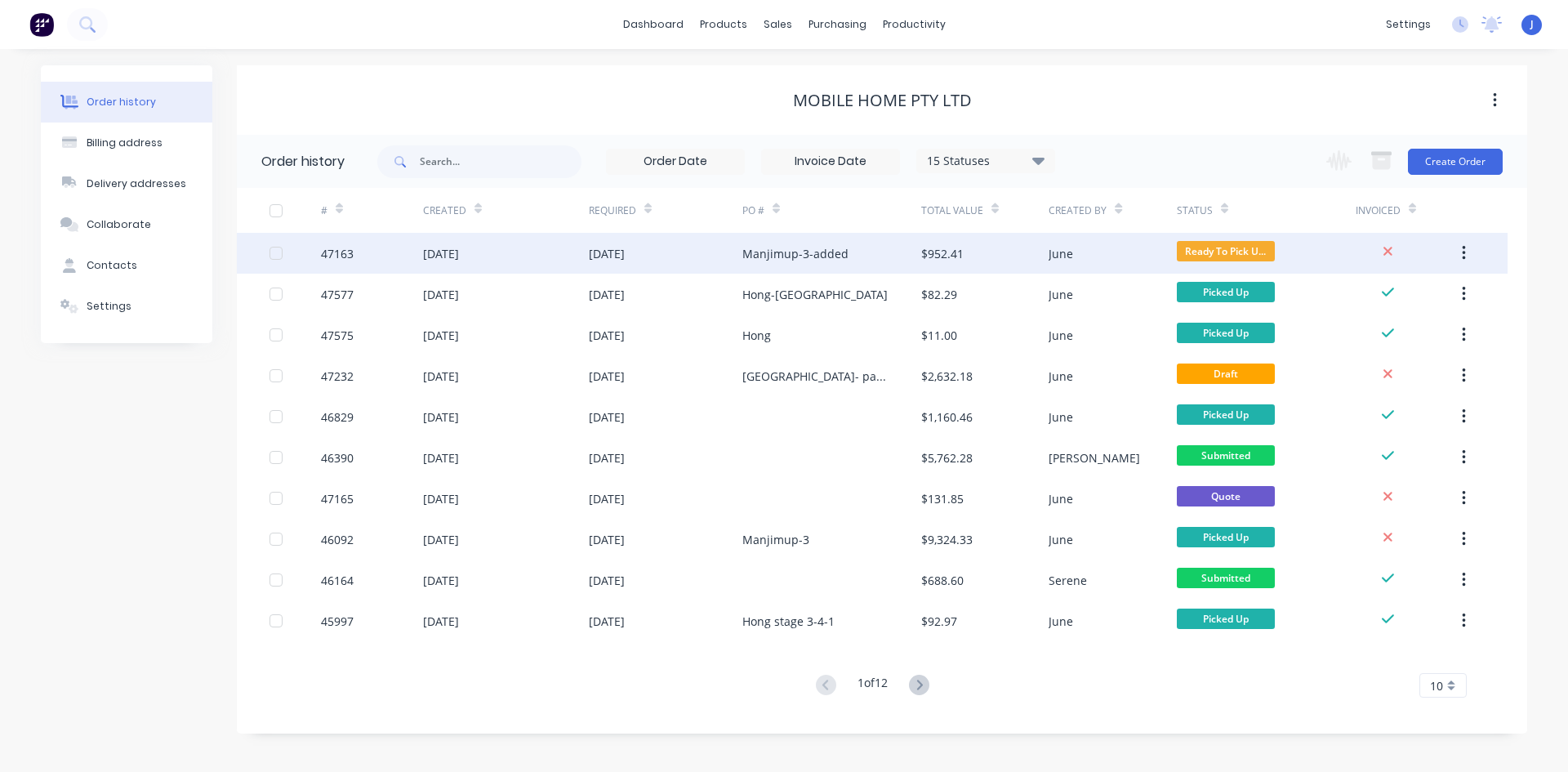
click at [769, 267] on div "Manjimup-3-added" at bounding box center [831, 253] width 179 height 41
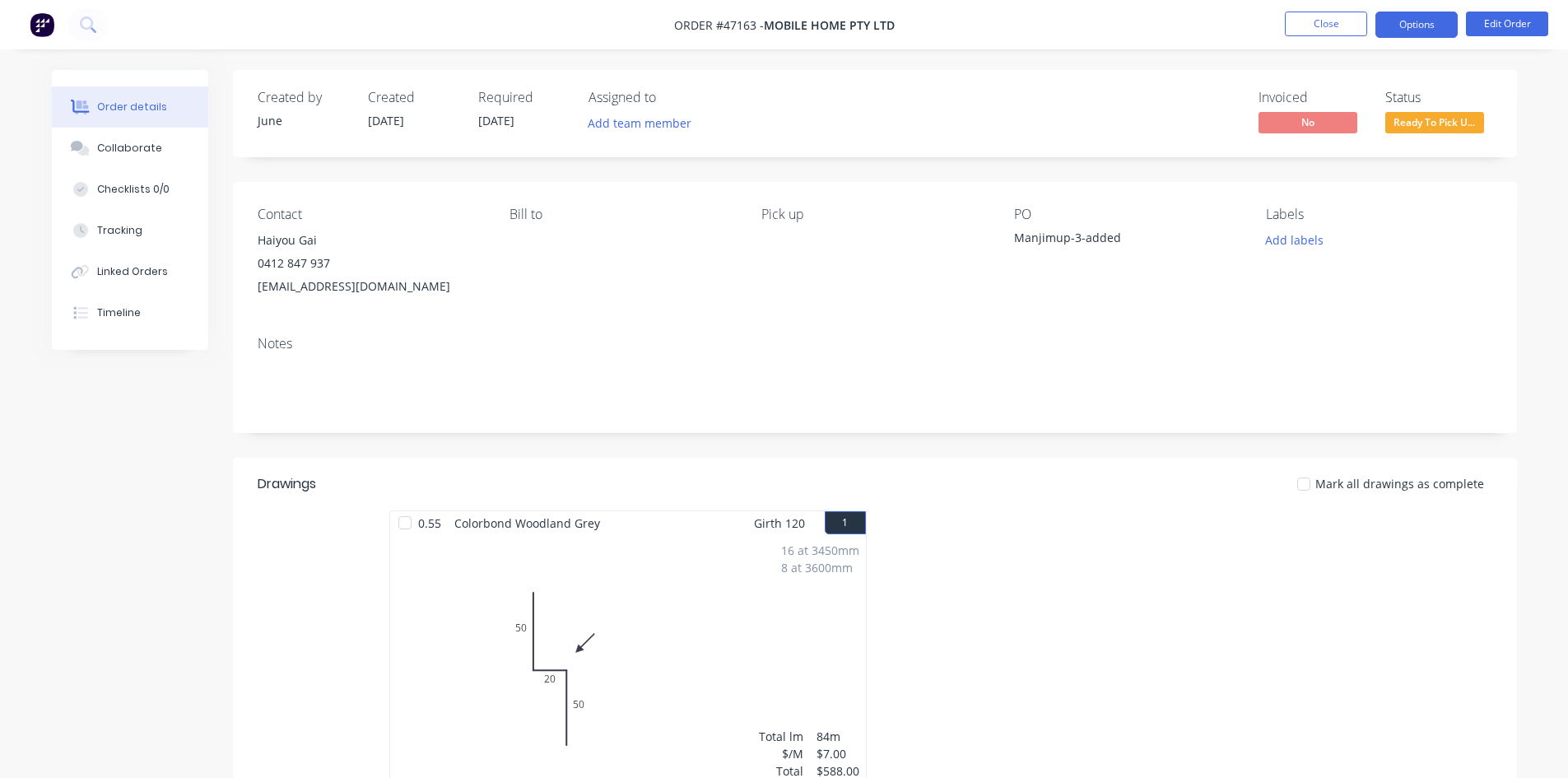
click at [1421, 28] on button "Options" at bounding box center [1417, 24] width 82 height 26
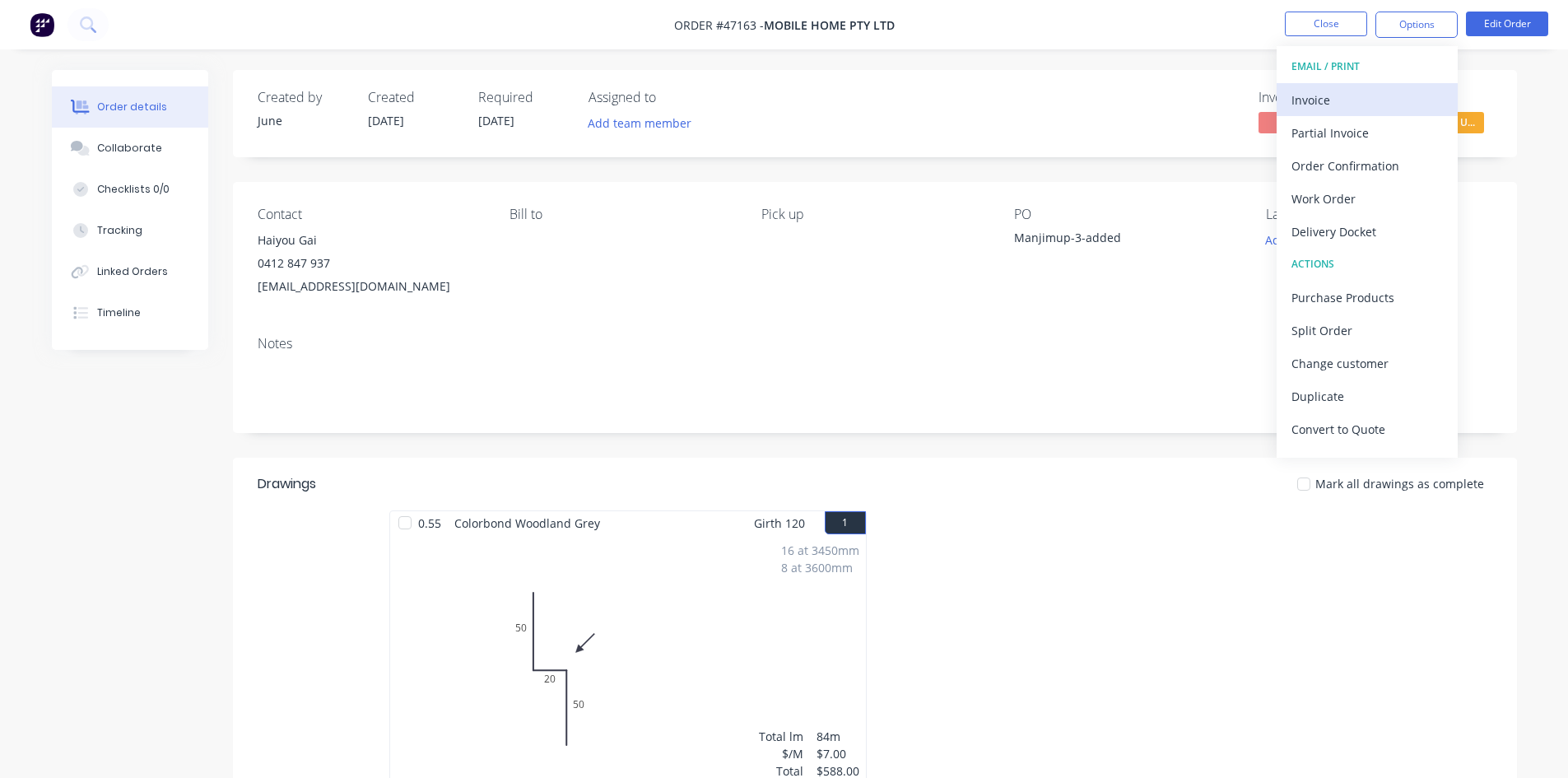
click at [1392, 108] on div "Invoice" at bounding box center [1367, 100] width 151 height 24
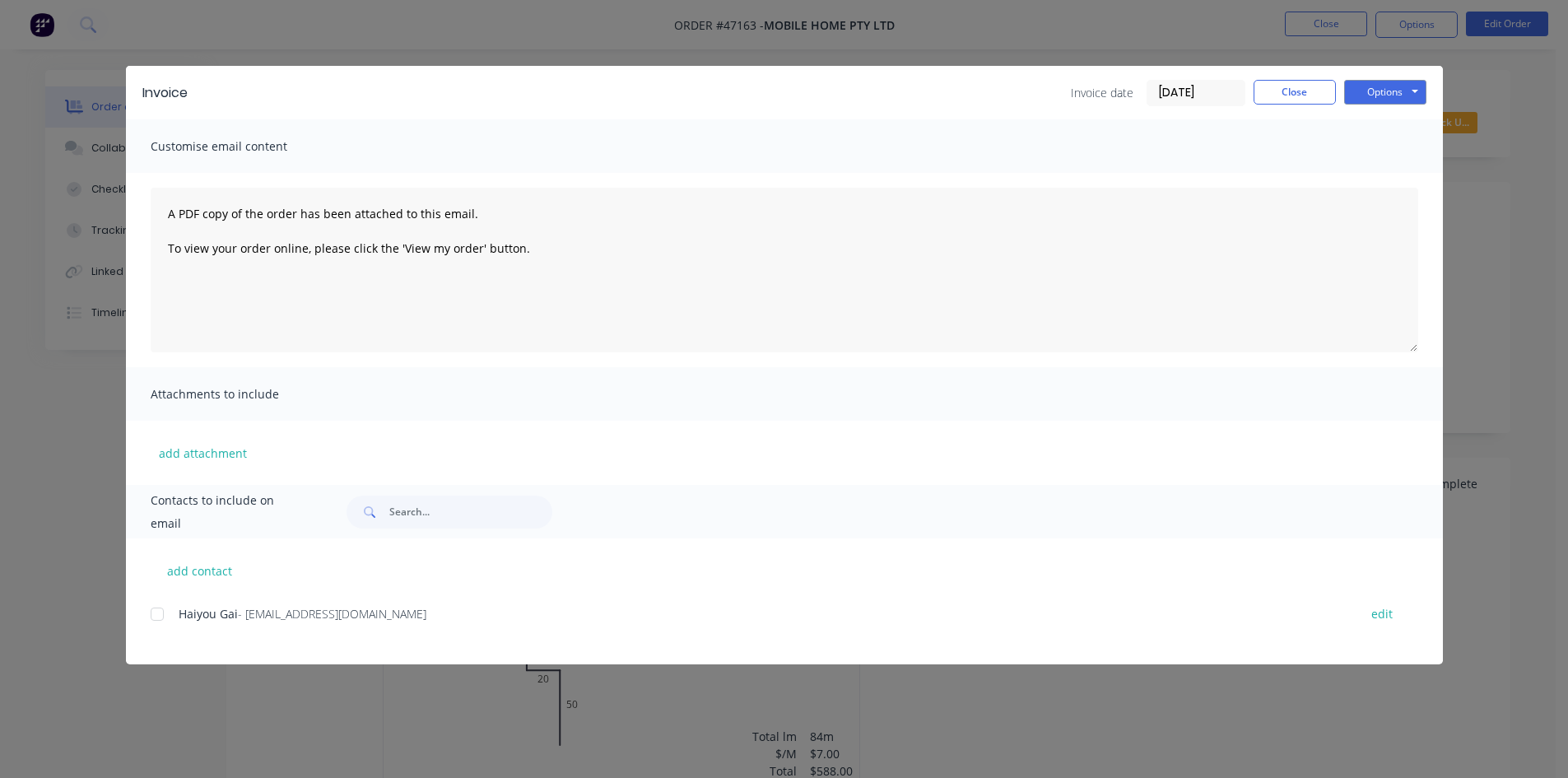
click at [353, 623] on div "Haiyou Gai - mobilehomeau@hotmail.com" at bounding box center [760, 613] width 1163 height 18
click at [160, 627] on div at bounding box center [157, 614] width 33 height 33
click at [1376, 112] on div "Invoice Invoice date 11/08/25 Close Options Preview Print Email" at bounding box center [784, 92] width 1317 height 54
click at [1377, 104] on div "Options Preview Print Email" at bounding box center [1386, 92] width 82 height 26
click at [1377, 99] on button "Options" at bounding box center [1386, 92] width 82 height 24
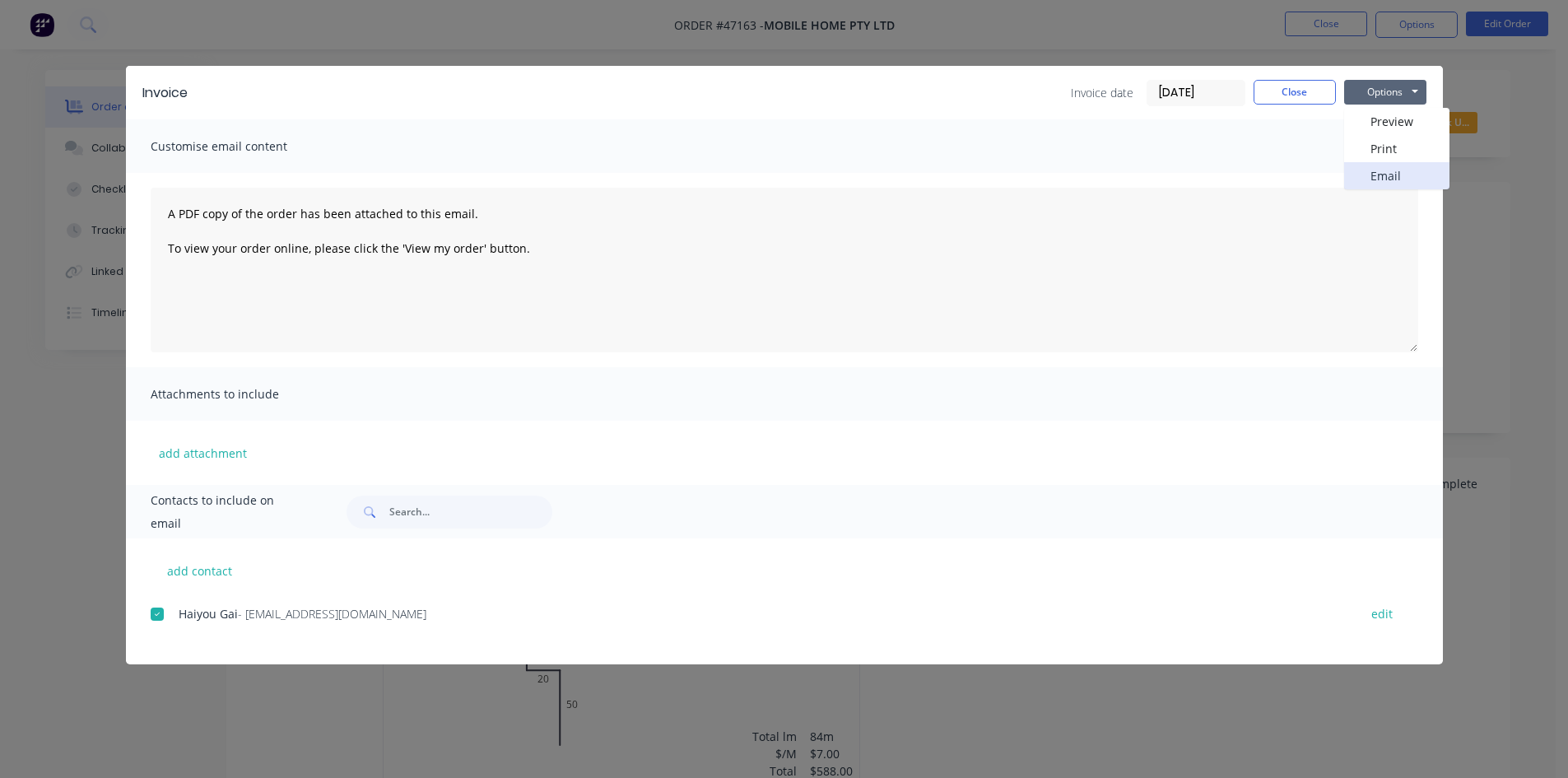
click at [1380, 177] on button "Email" at bounding box center [1397, 176] width 105 height 27
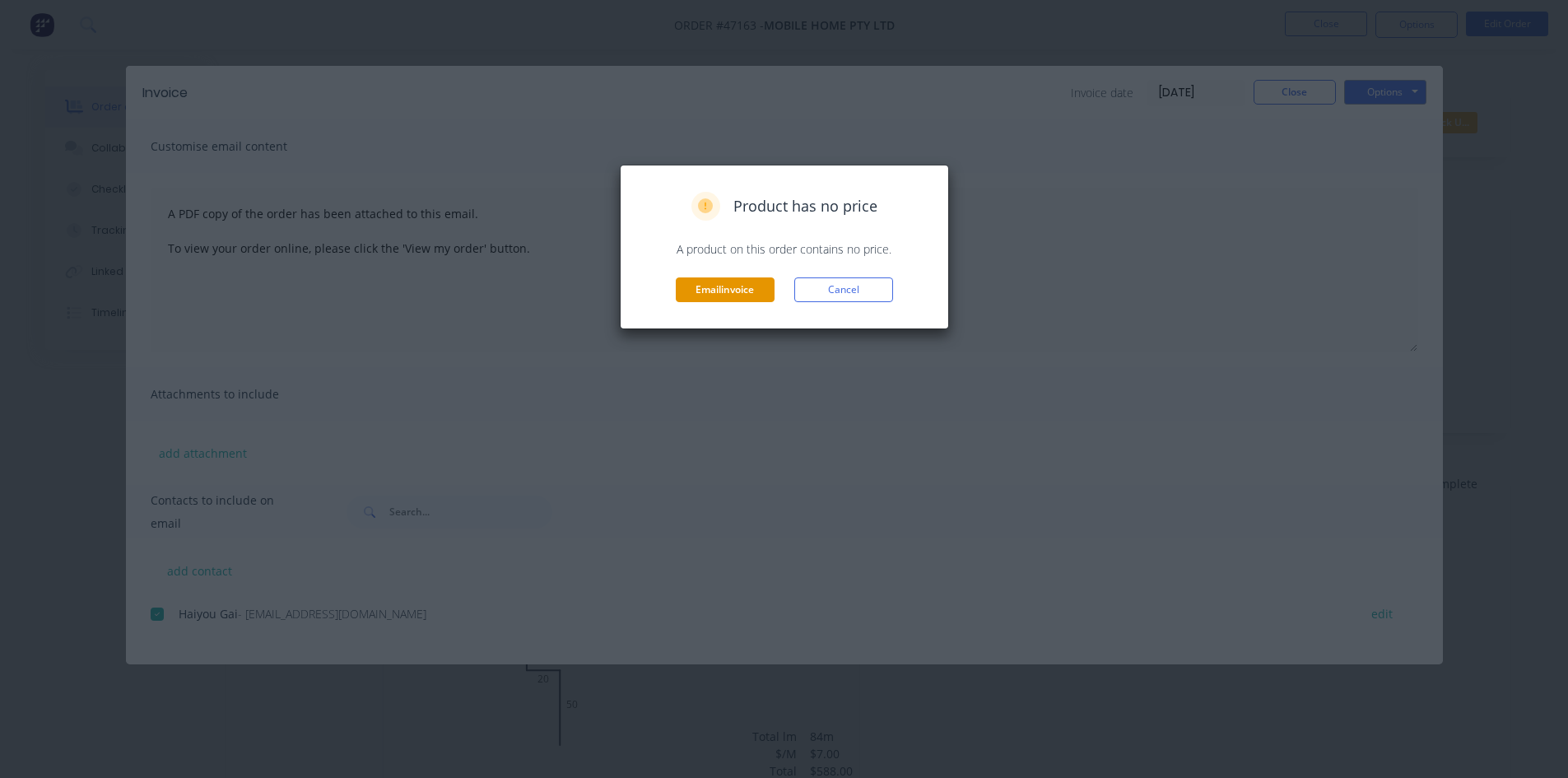
click at [722, 292] on button "Email invoice" at bounding box center [726, 289] width 99 height 24
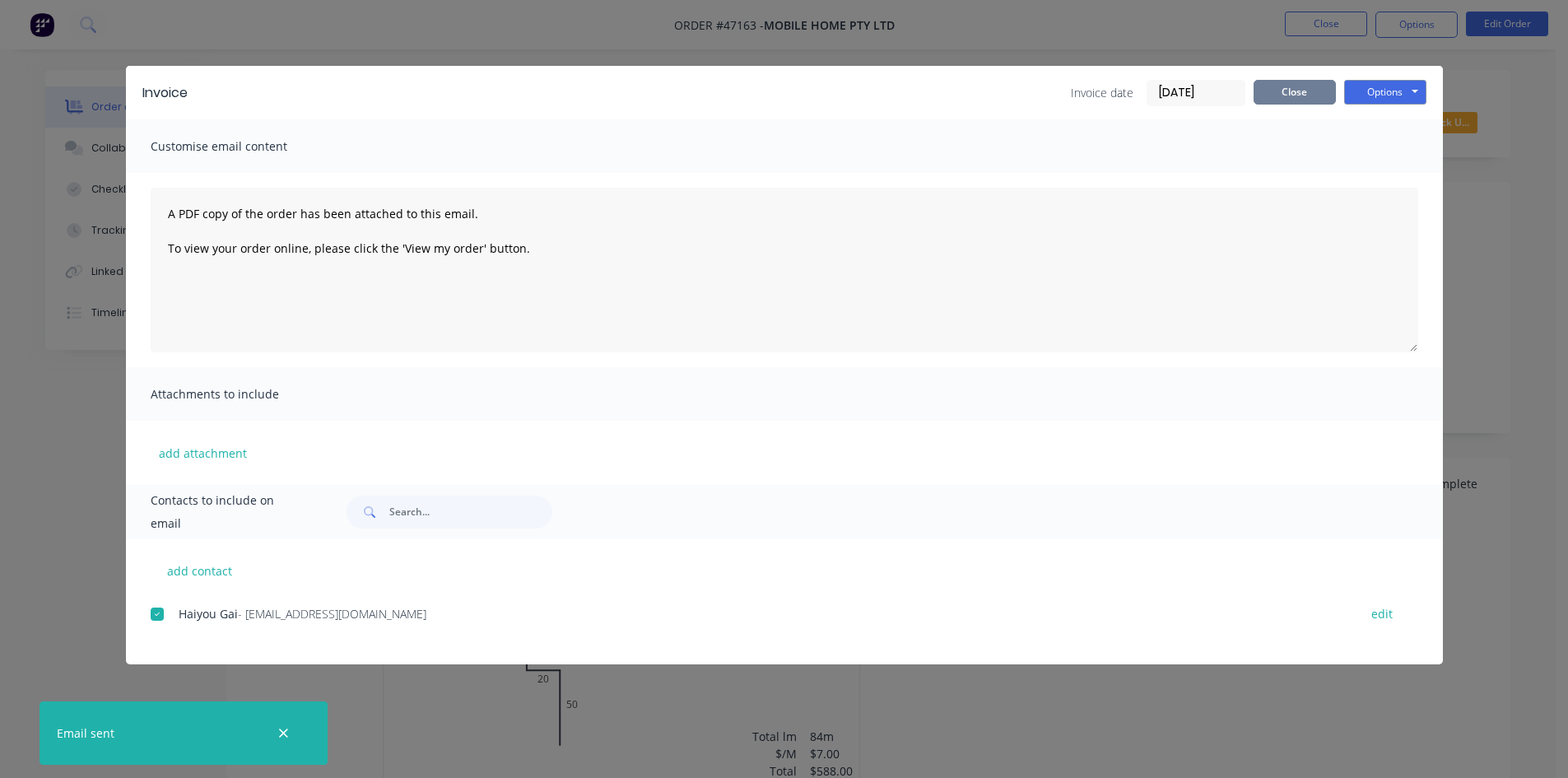
click at [1288, 83] on button "Close" at bounding box center [1295, 92] width 82 height 24
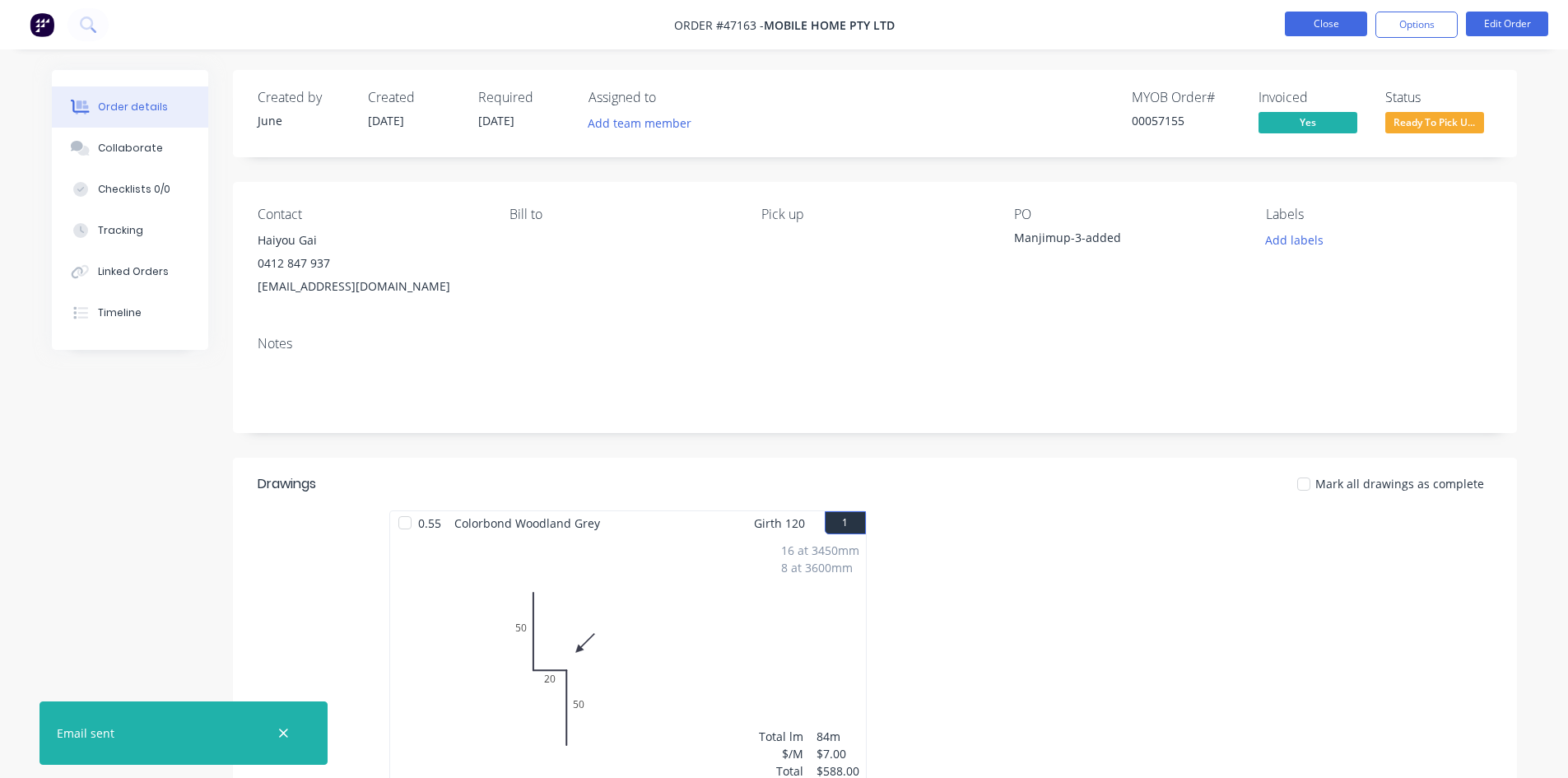
click at [1316, 34] on button "Close" at bounding box center [1326, 24] width 82 height 24
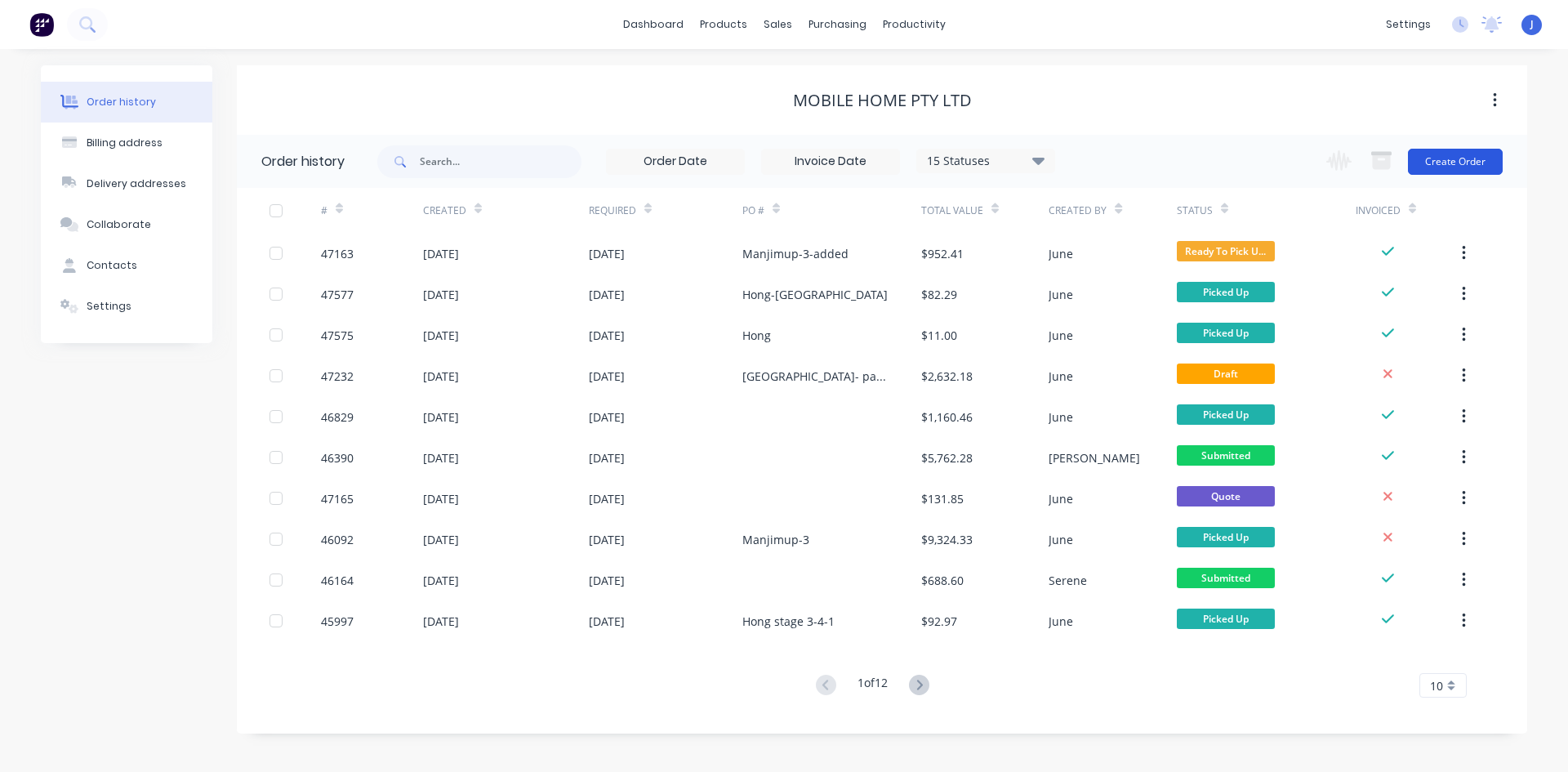
click at [1478, 159] on button "Create Order" at bounding box center [1456, 161] width 95 height 26
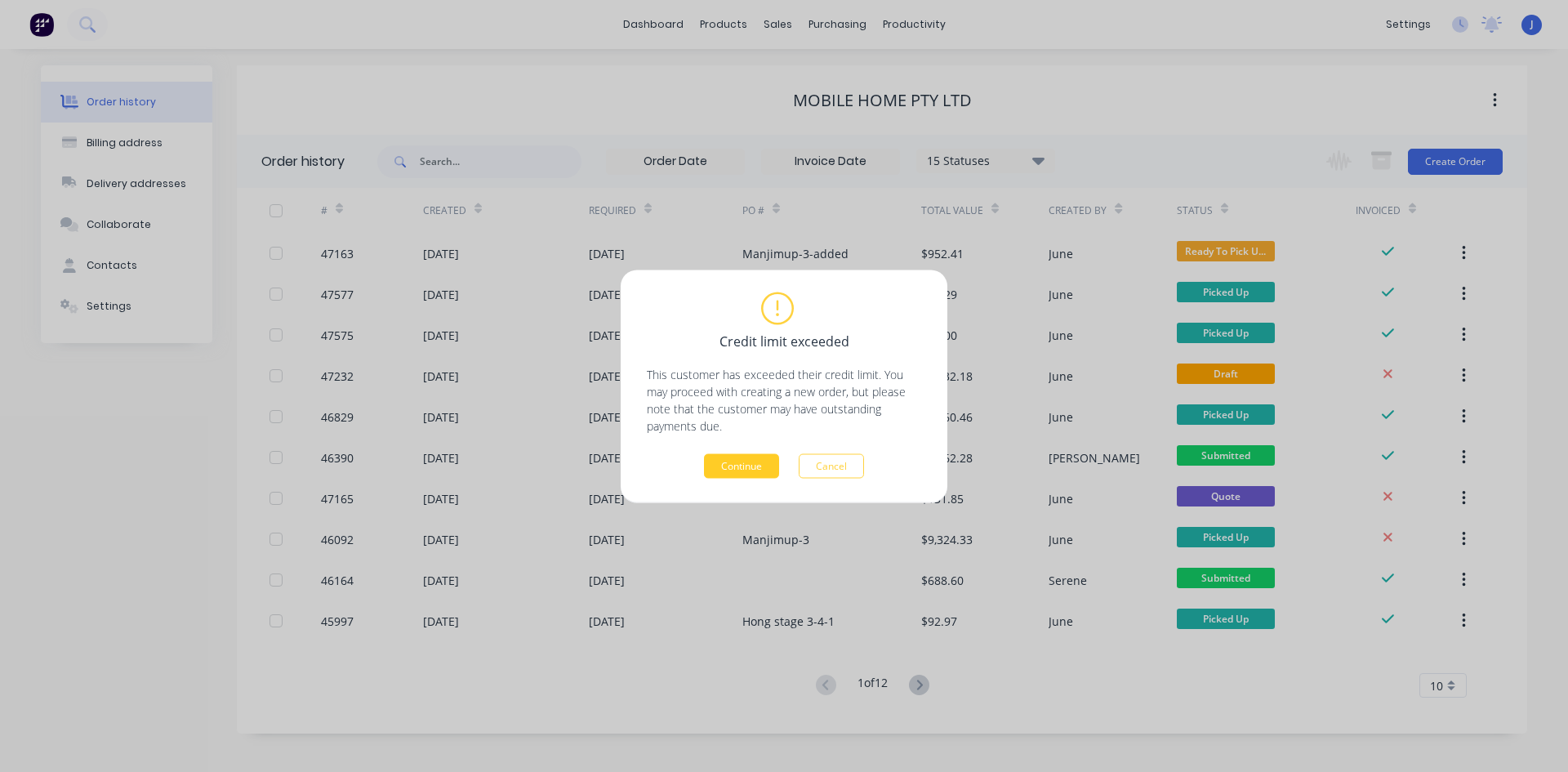
click at [751, 473] on button "Continue" at bounding box center [742, 465] width 75 height 24
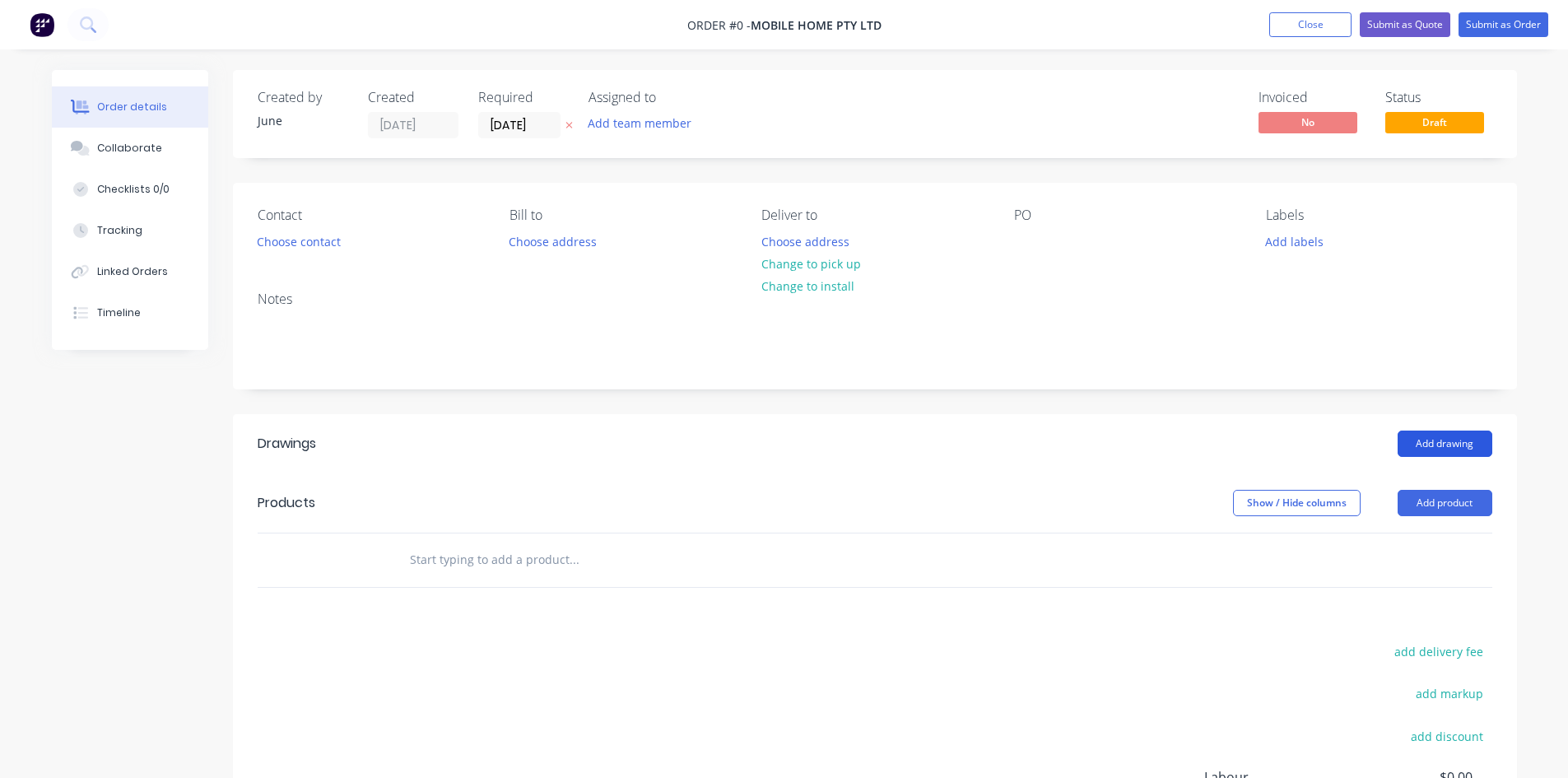
click at [1460, 439] on button "Add drawing" at bounding box center [1445, 444] width 95 height 26
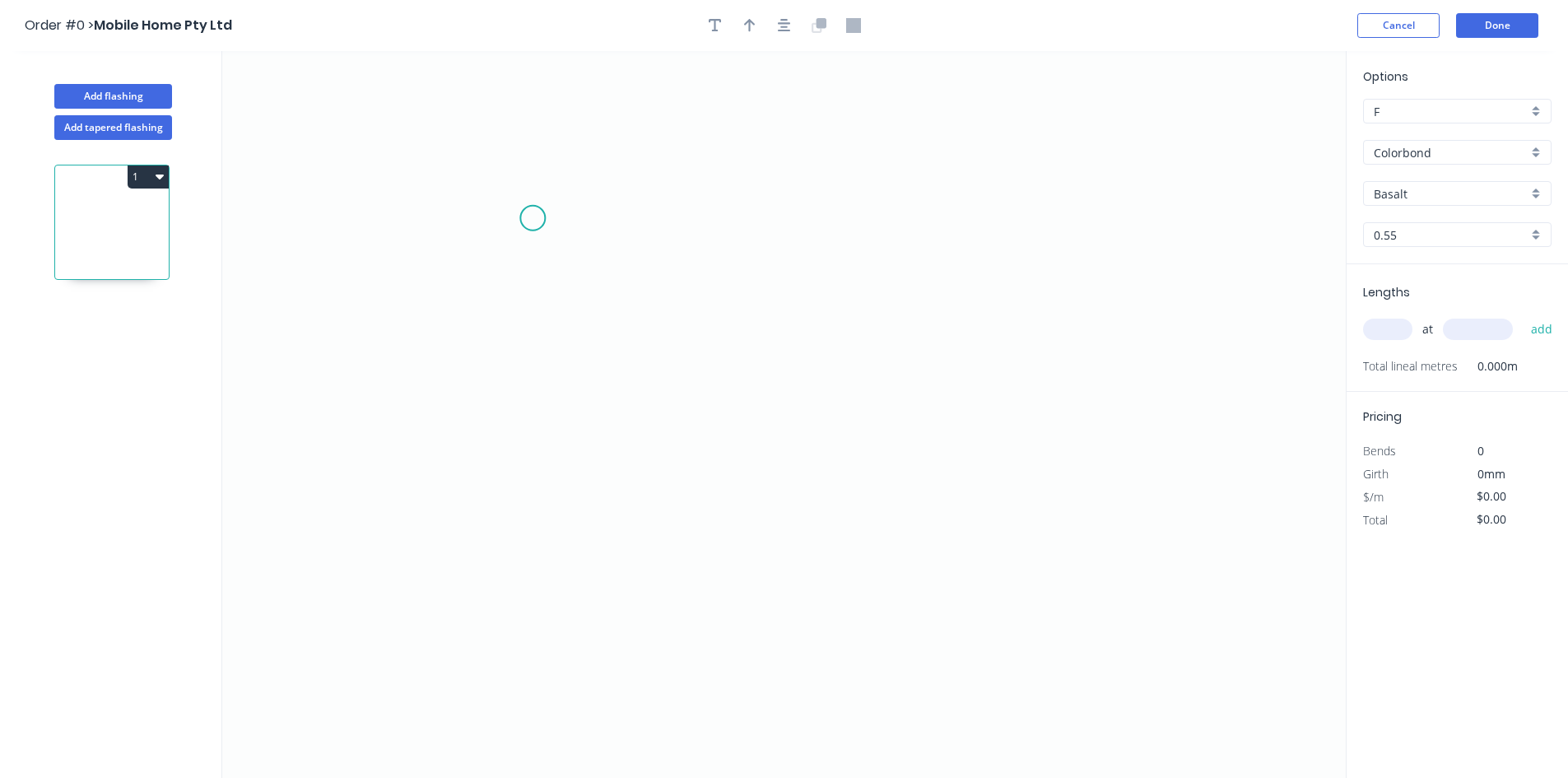
click at [532, 218] on icon "0" at bounding box center [784, 414] width 1124 height 727
click at [521, 475] on icon "0" at bounding box center [784, 414] width 1124 height 727
click at [737, 485] on icon "0 ?" at bounding box center [784, 414] width 1124 height 727
click at [763, 449] on icon at bounding box center [749, 460] width 25 height 25
click at [763, 449] on circle at bounding box center [762, 448] width 24 height 24
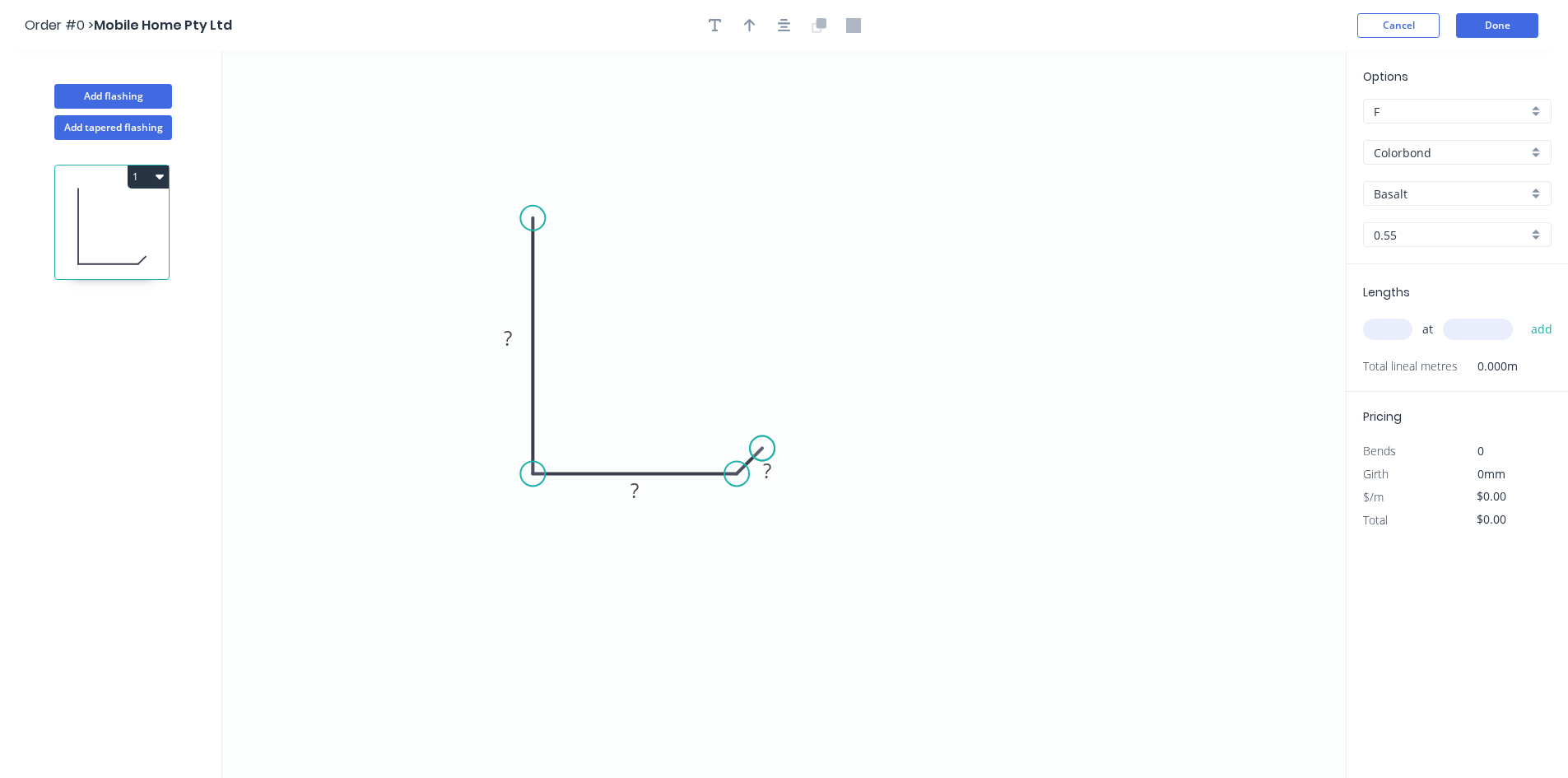
click at [763, 449] on circle at bounding box center [762, 448] width 24 height 24
click at [757, 450] on circle at bounding box center [762, 448] width 24 height 24
click at [769, 476] on tspan "?" at bounding box center [768, 470] width 8 height 27
click at [808, 435] on icon "0 100 30 10" at bounding box center [784, 414] width 1124 height 727
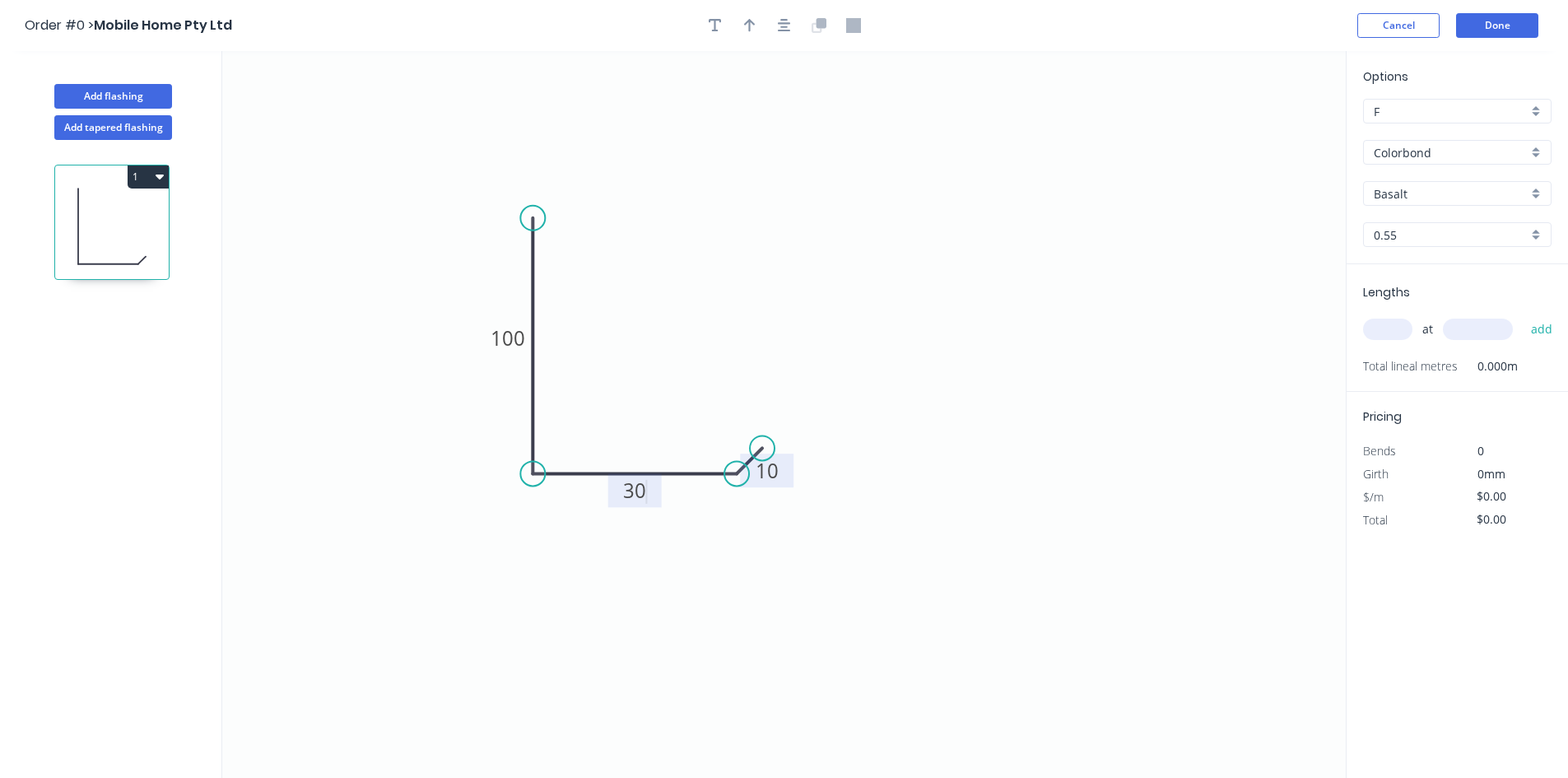
type input "$7.00"
drag, startPoint x: 737, startPoint y: 474, endPoint x: 732, endPoint y: 497, distance: 23.5
click at [732, 497] on circle at bounding box center [732, 496] width 24 height 24
drag, startPoint x: 762, startPoint y: 445, endPoint x: 757, endPoint y: 481, distance: 36.3
click at [757, 481] on circle at bounding box center [756, 480] width 24 height 24
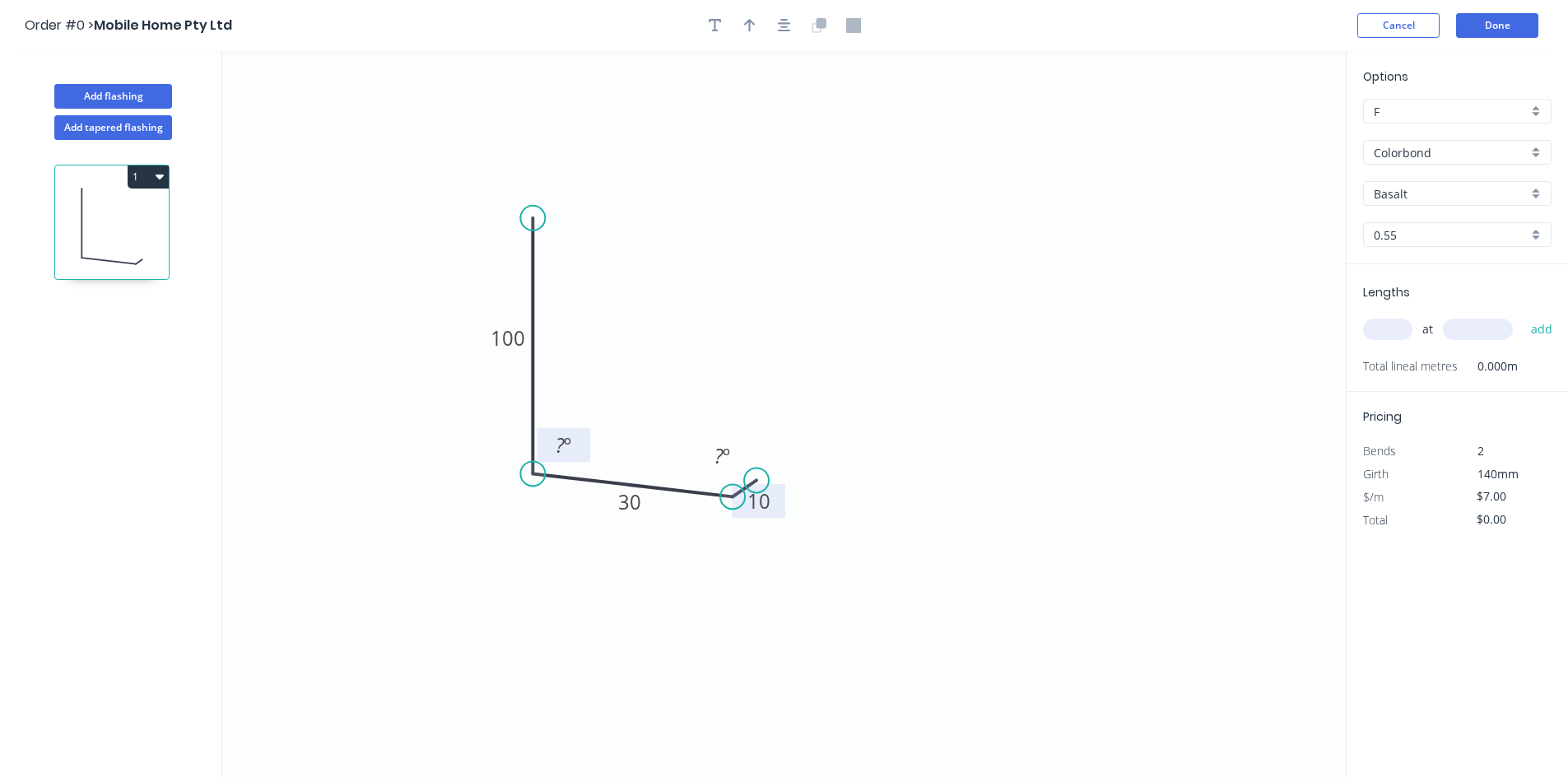
click at [564, 434] on tspan "º" at bounding box center [567, 445] width 8 height 27
click at [721, 459] on tspan "?" at bounding box center [719, 455] width 9 height 27
click at [557, 154] on icon "0 100 30 10 95 º 165 º" at bounding box center [784, 414] width 1124 height 727
click at [754, 24] on icon "button" at bounding box center [750, 26] width 12 height 13
drag, startPoint x: 1261, startPoint y: 129, endPoint x: 433, endPoint y: 481, distance: 899.7
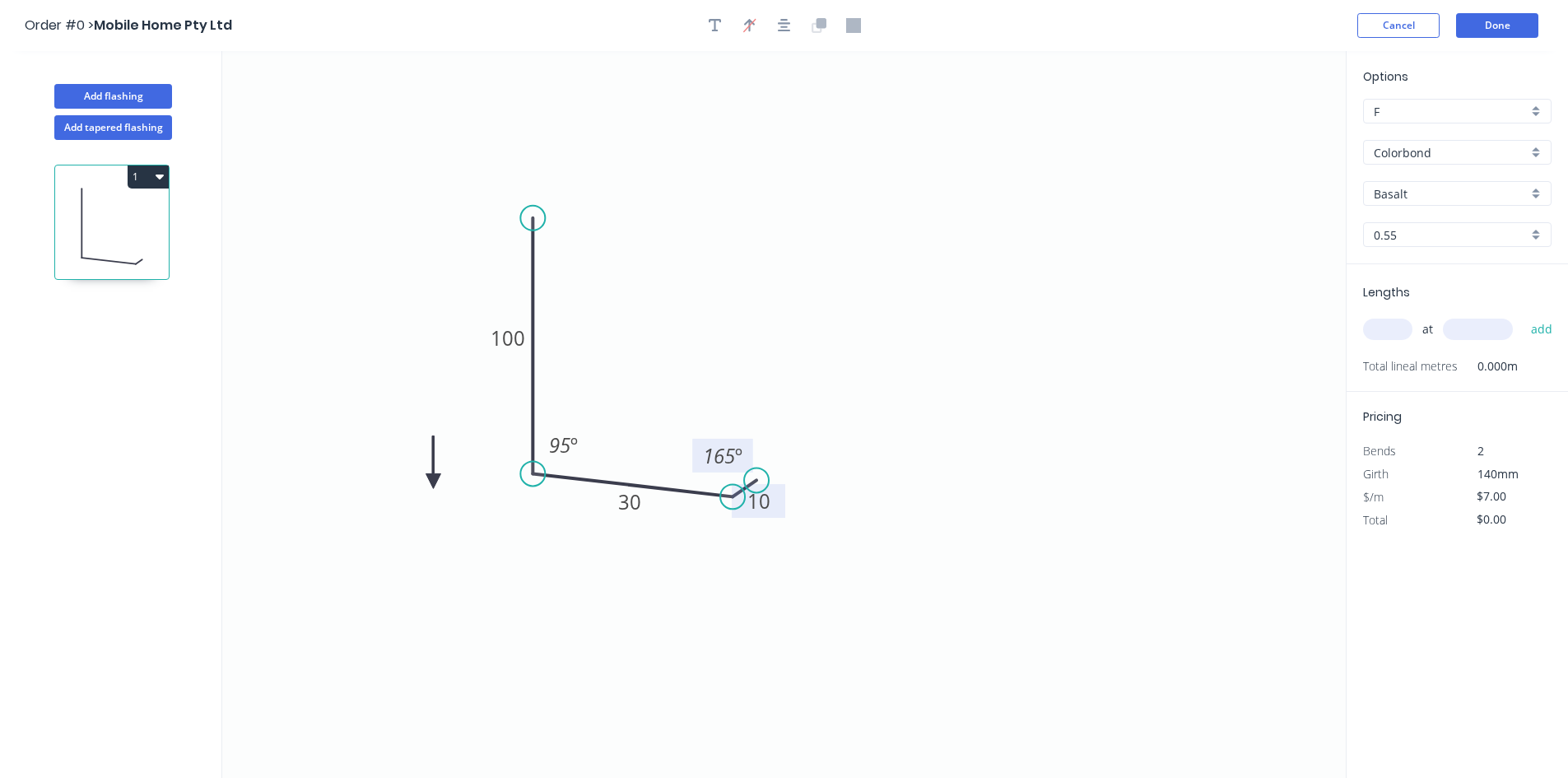
click at [433, 481] on icon at bounding box center [433, 462] width 15 height 53
click at [433, 481] on icon at bounding box center [447, 467] width 48 height 48
click at [433, 481] on icon at bounding box center [447, 495] width 48 height 48
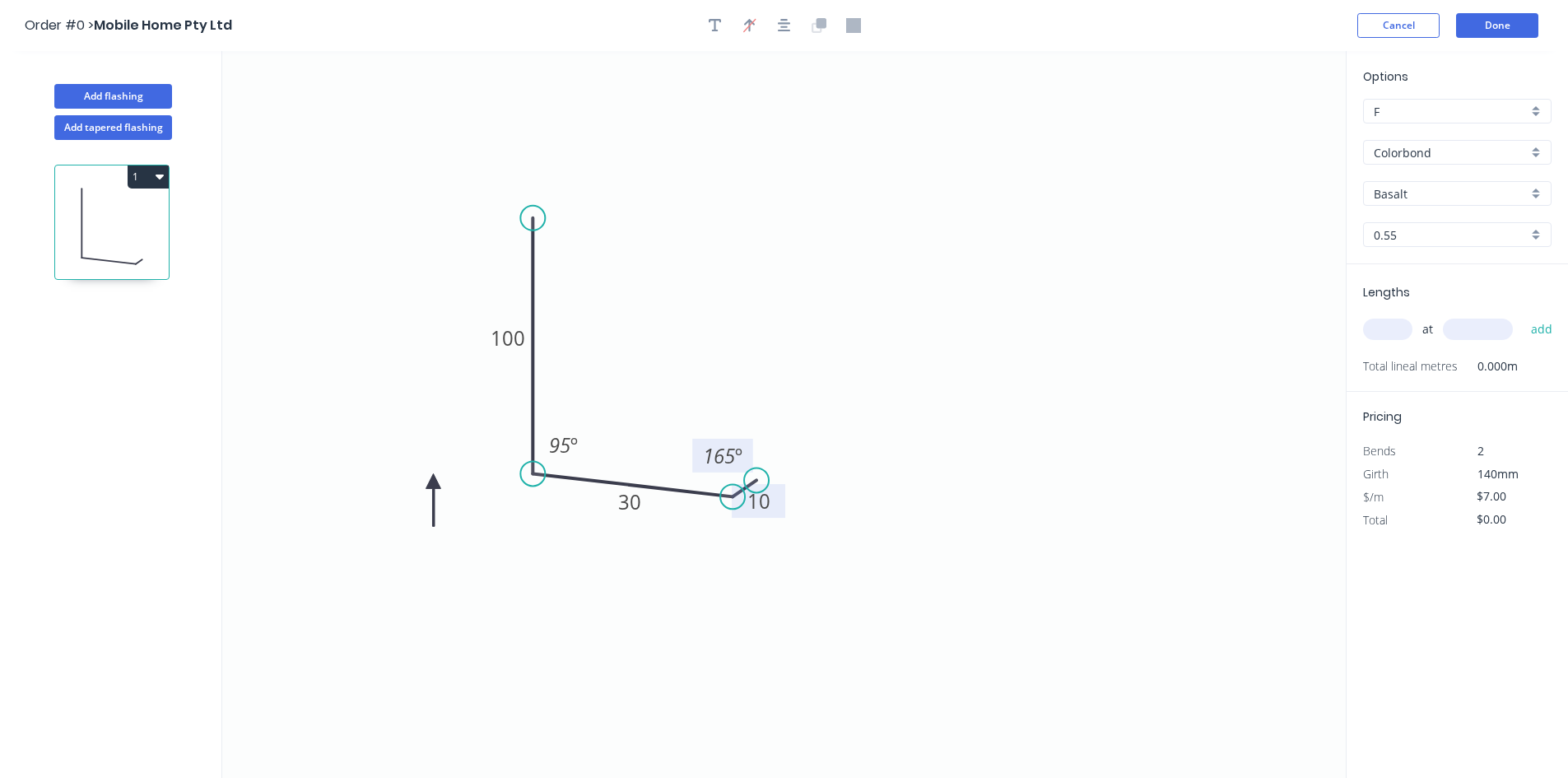
click at [433, 481] on icon at bounding box center [433, 500] width 15 height 53
click at [948, 329] on icon "0 100 30 10 95 º 165 º" at bounding box center [784, 414] width 1124 height 727
click at [553, 618] on icon "0 100 30 10 95 º 165 º" at bounding box center [784, 414] width 1124 height 727
click at [1385, 331] on input "text" at bounding box center [1387, 329] width 50 height 21
type input "3"
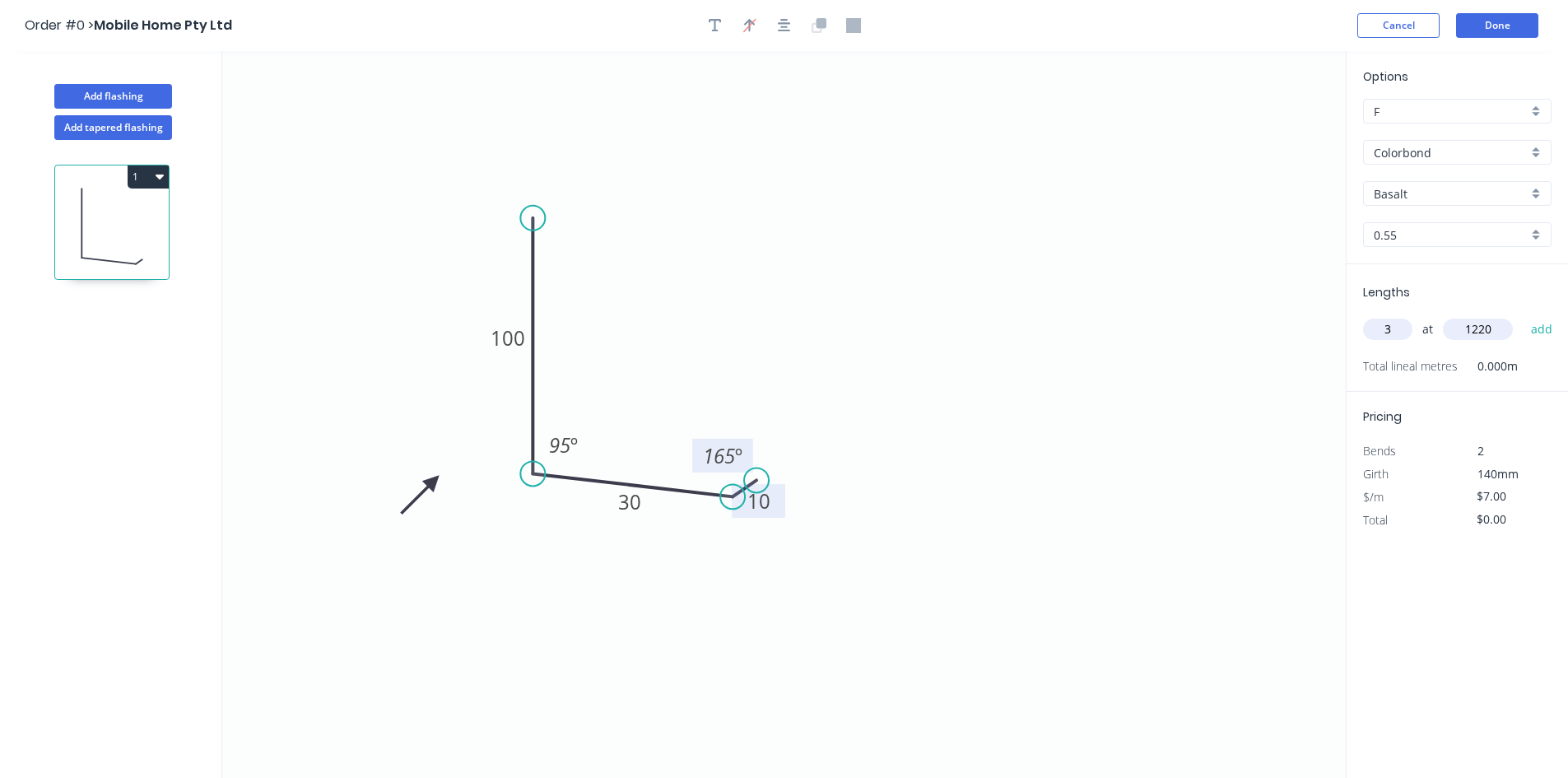
type input "1220"
click at [1523, 315] on button "add" at bounding box center [1542, 329] width 39 height 28
type input "$25.62"
click at [123, 89] on button "Add flashing" at bounding box center [113, 96] width 118 height 24
type input "$0.00"
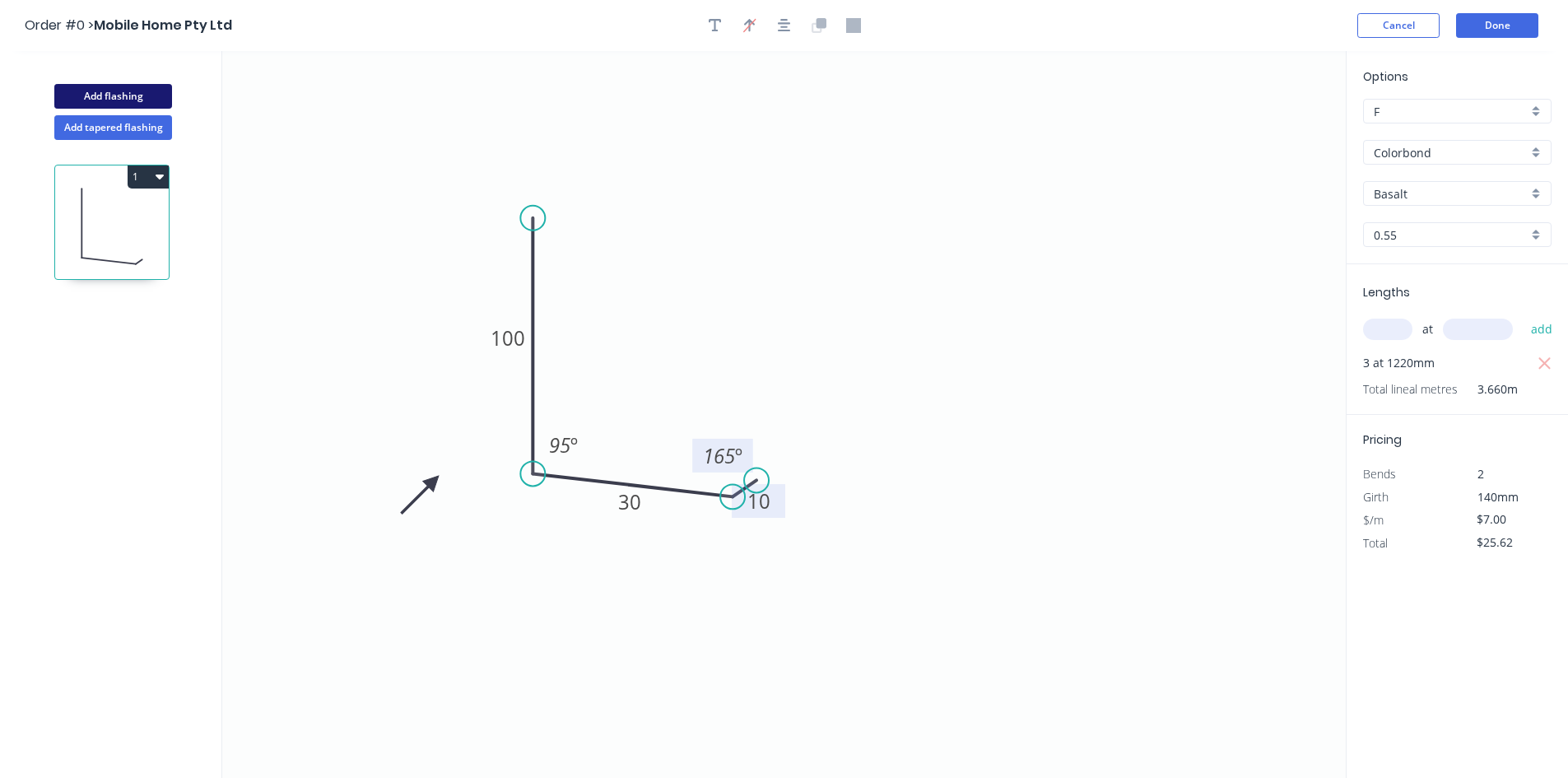
type input "$0.00"
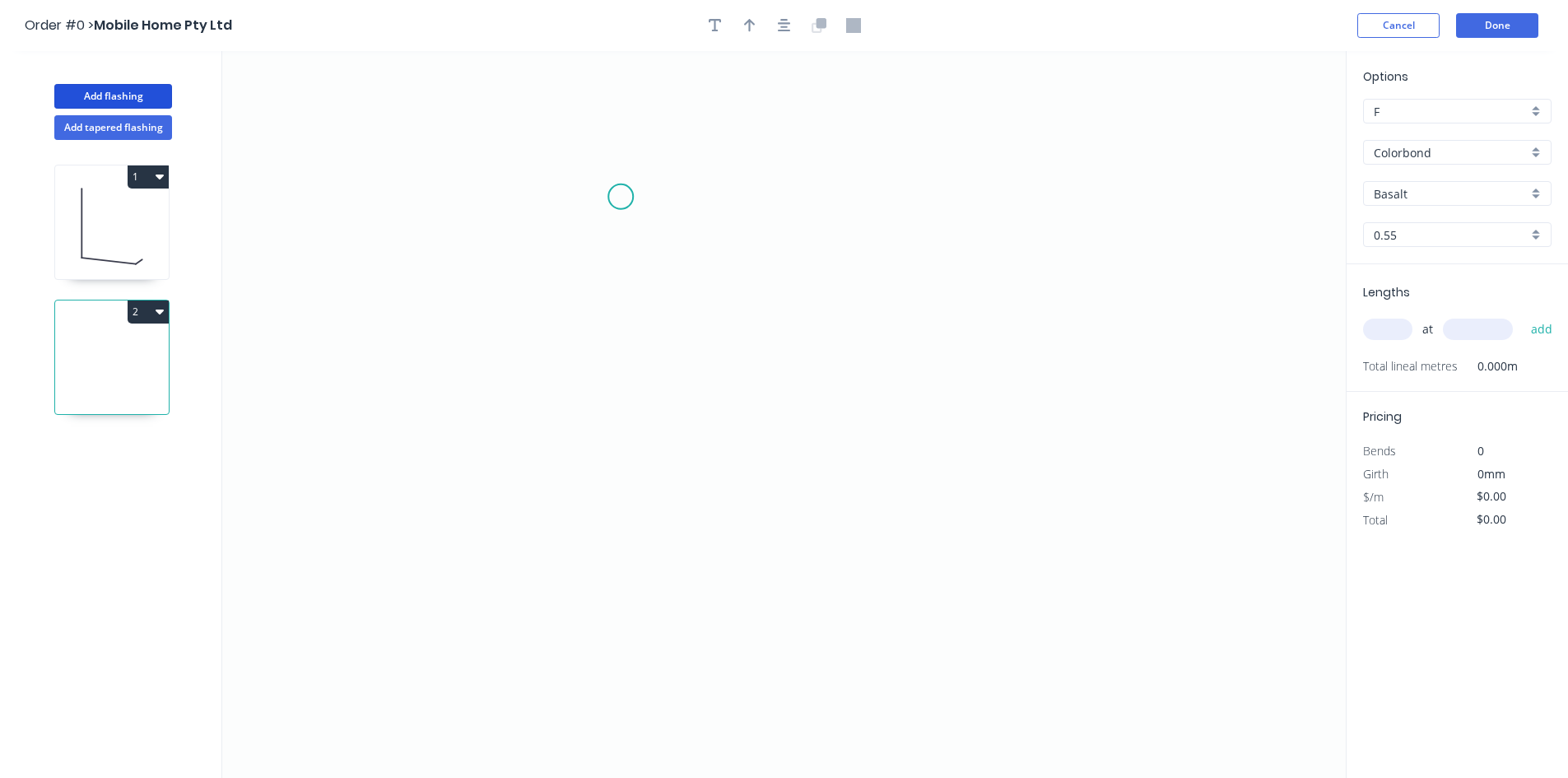
click at [621, 197] on icon "0" at bounding box center [784, 414] width 1124 height 727
click at [621, 491] on icon "0" at bounding box center [784, 414] width 1124 height 727
click at [889, 548] on icon "0 ?" at bounding box center [784, 414] width 1124 height 727
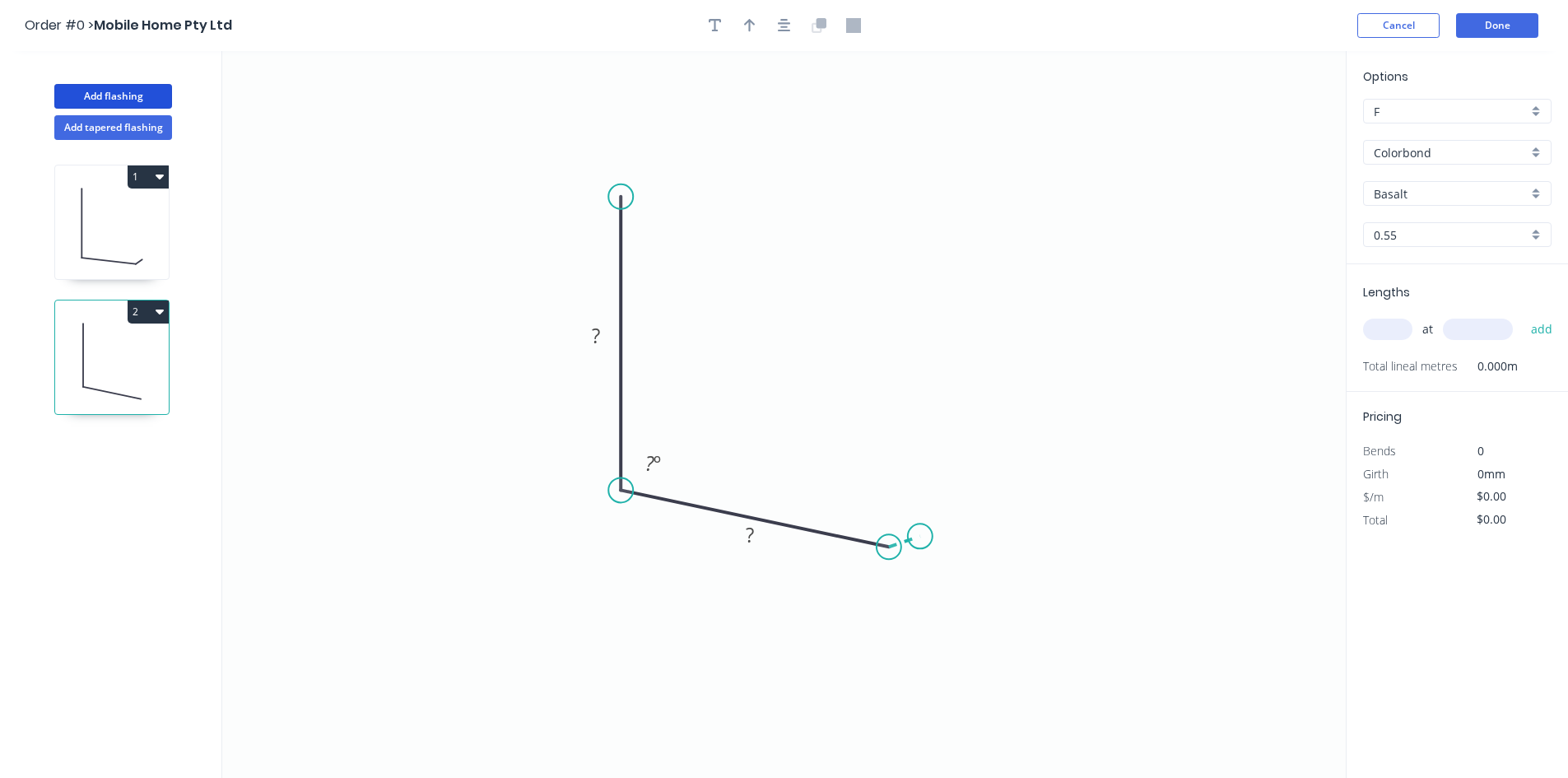
click at [920, 537] on icon at bounding box center [905, 541] width 31 height 11
click at [920, 537] on circle at bounding box center [920, 535] width 24 height 24
click at [919, 533] on circle at bounding box center [920, 535] width 24 height 24
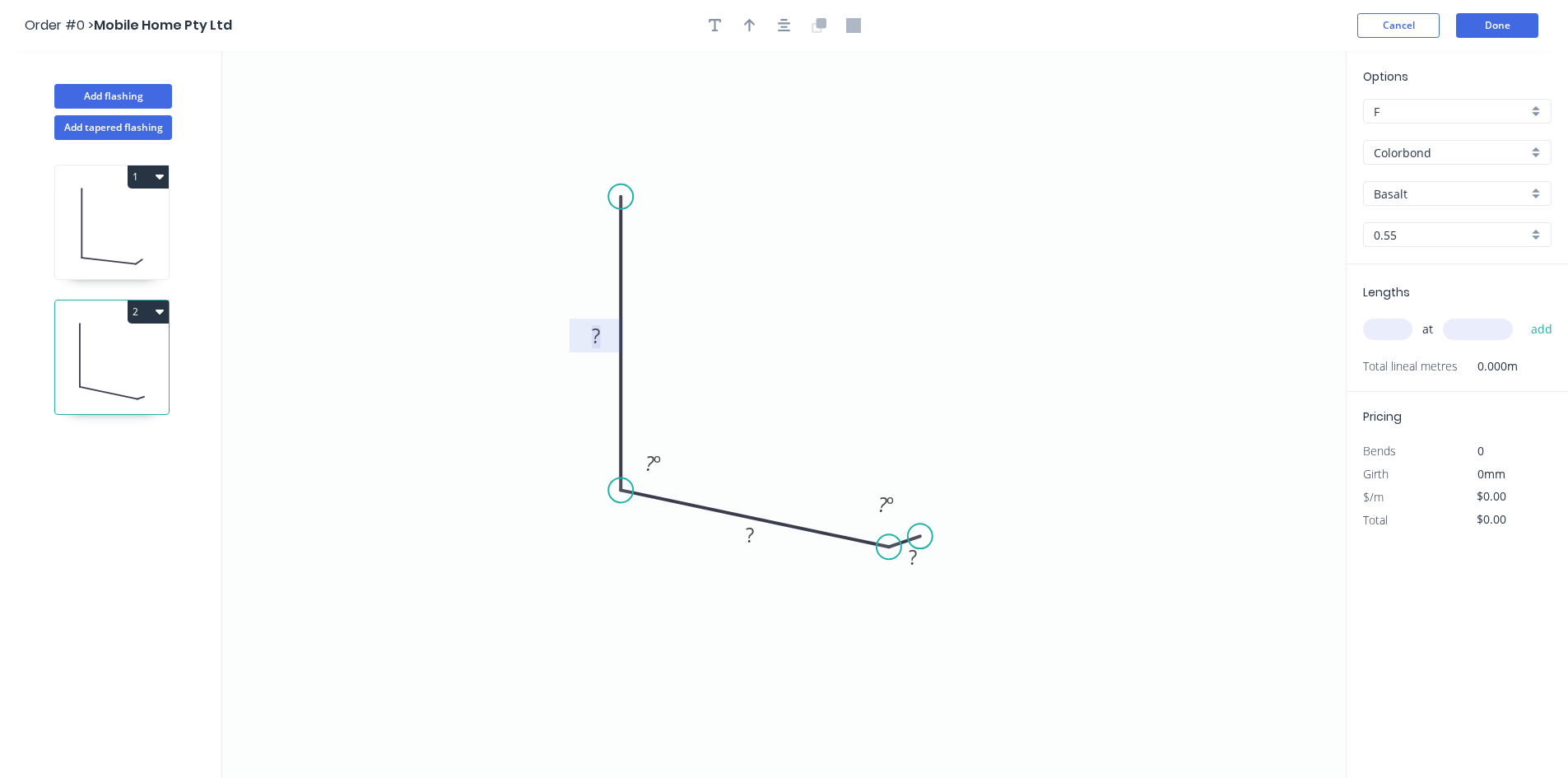
click at [592, 338] on tspan "?" at bounding box center [596, 335] width 8 height 27
click at [645, 467] on tspan "30" at bounding box center [649, 463] width 21 height 27
click at [746, 34] on button "button" at bounding box center [749, 25] width 24 height 24
type input "$5.49"
drag, startPoint x: 1261, startPoint y: 134, endPoint x: 538, endPoint y: 548, distance: 833.1
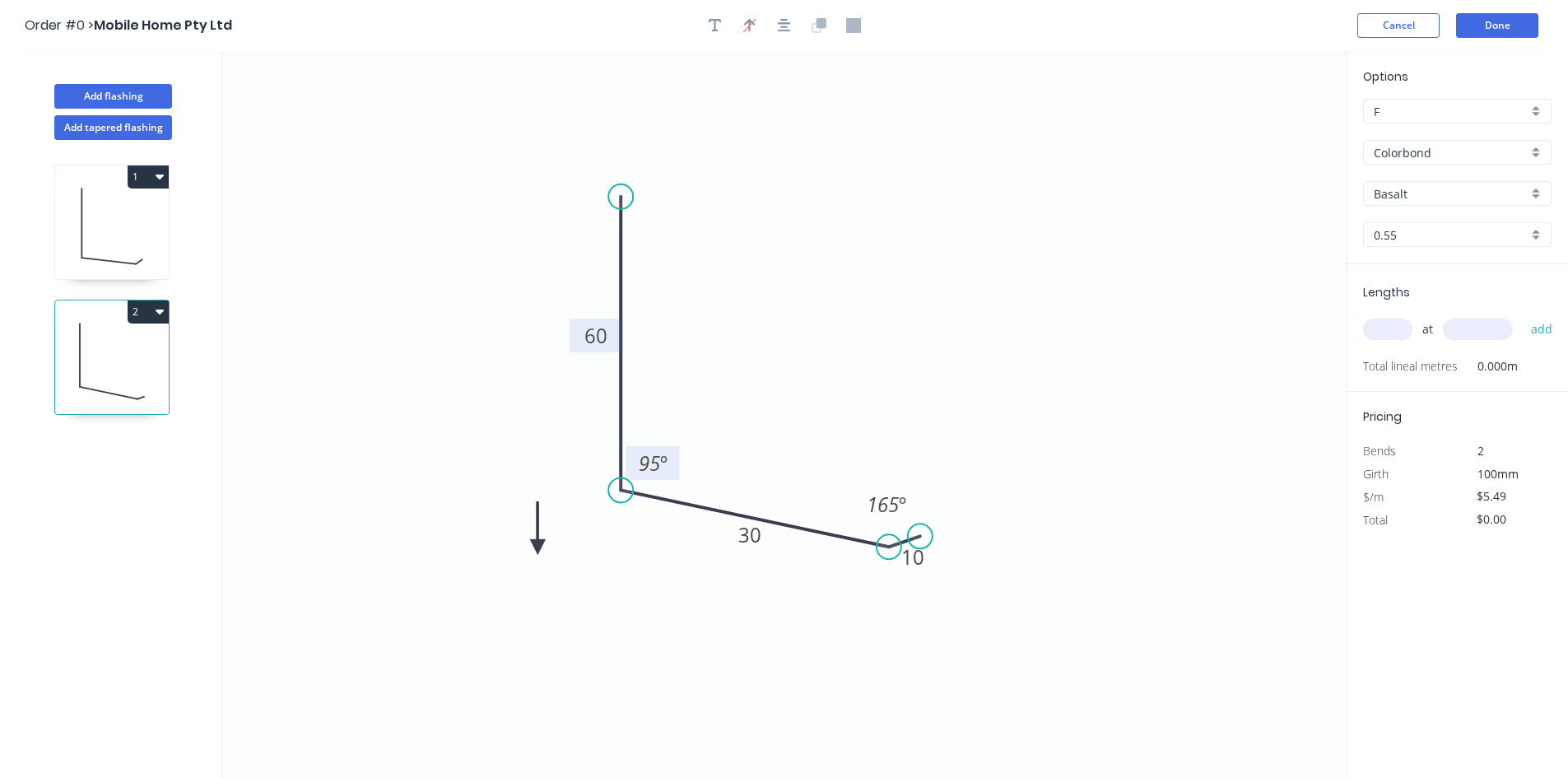
click at [538, 548] on icon at bounding box center [538, 528] width 15 height 53
click at [538, 548] on icon at bounding box center [556, 547] width 53 height 15
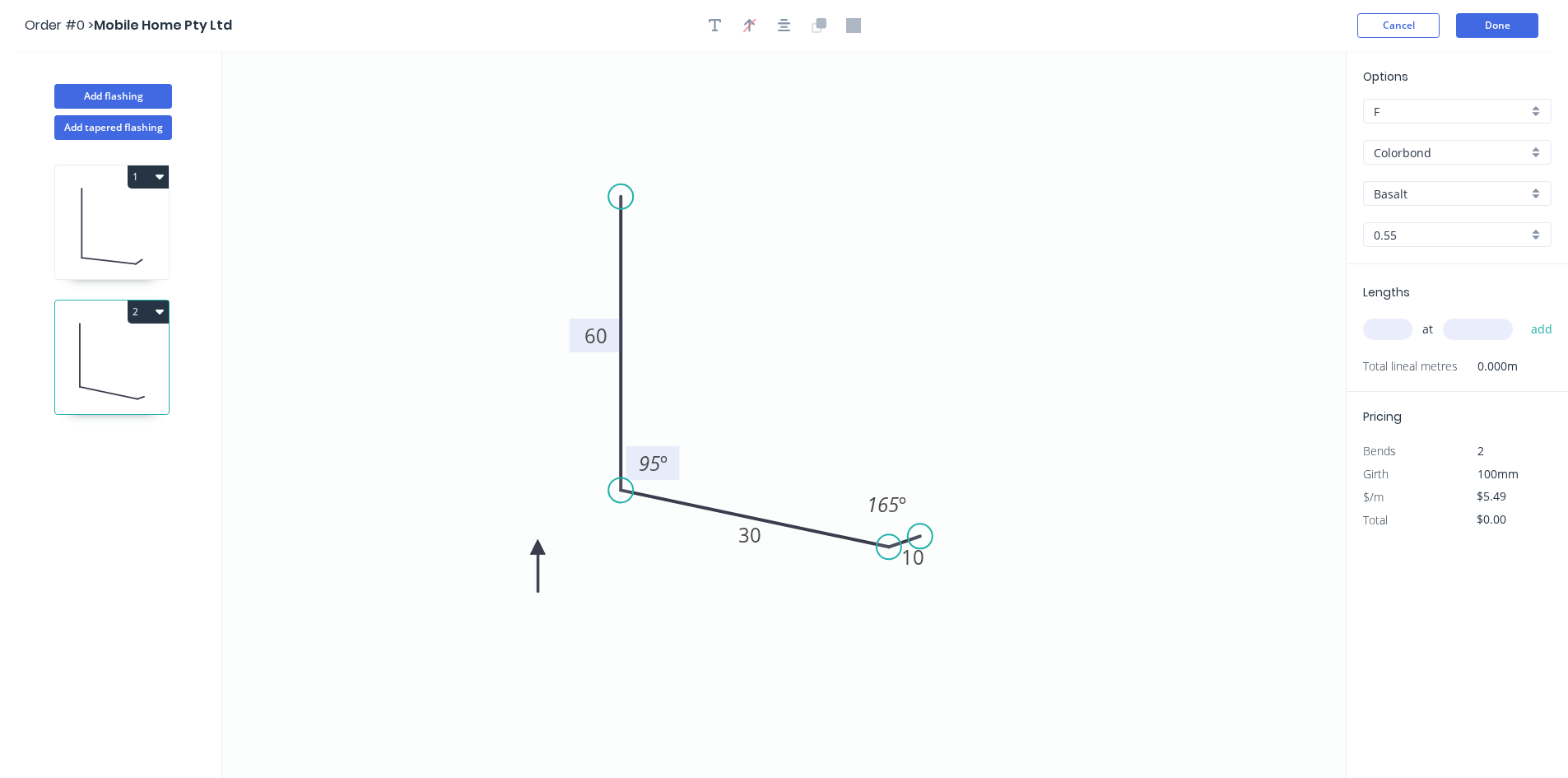
click at [538, 548] on icon at bounding box center [538, 565] width 15 height 53
click at [899, 451] on icon "0 60 30 10 95 º 165 º" at bounding box center [784, 414] width 1124 height 727
click at [1394, 330] on input "text" at bounding box center [1387, 329] width 50 height 21
type input "3"
type input "1220"
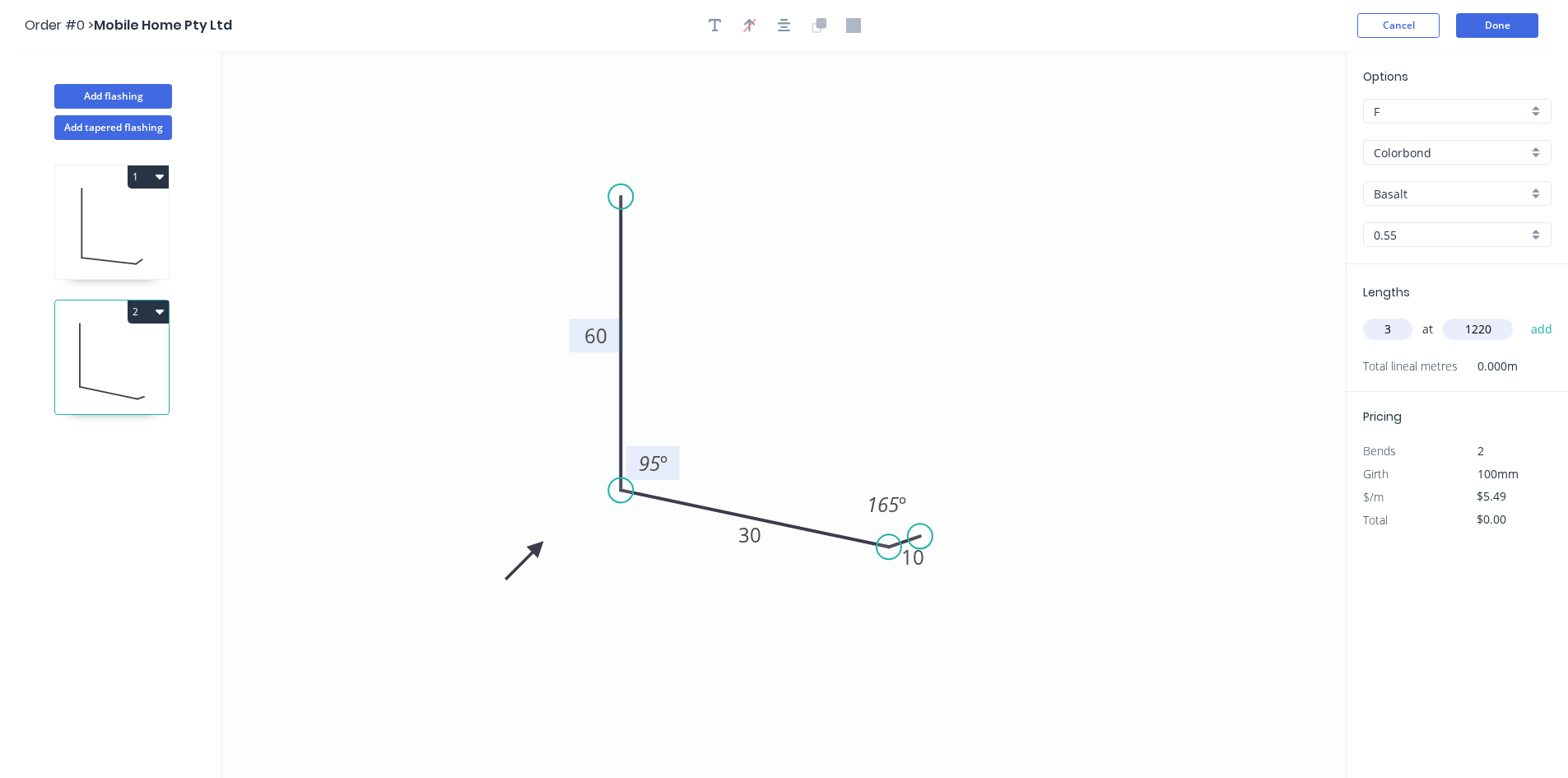
click at [1523, 315] on button "add" at bounding box center [1542, 329] width 39 height 28
type input "$20.09"
click at [1513, 24] on button "Done" at bounding box center [1497, 25] width 82 height 24
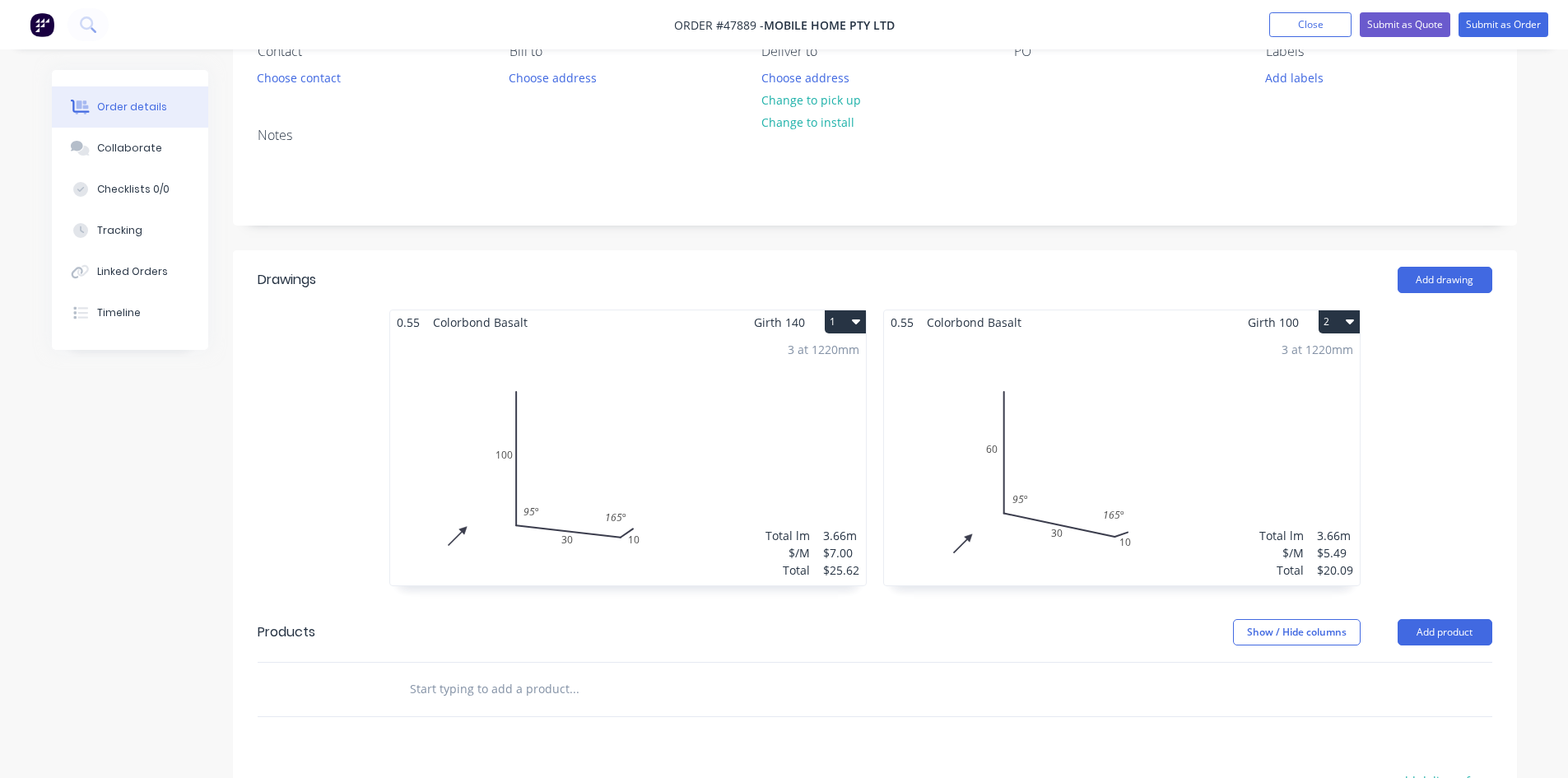
scroll to position [165, 0]
click at [230, 503] on div "Created by June Created 11/08/25 Required 11/08/25 Assigned to Add team member …" at bounding box center [784, 502] width 1466 height 1195
click at [1273, 321] on span "Girth 100" at bounding box center [1273, 320] width 51 height 24
click at [1004, 322] on span "Colorbond Basalt" at bounding box center [974, 320] width 108 height 24
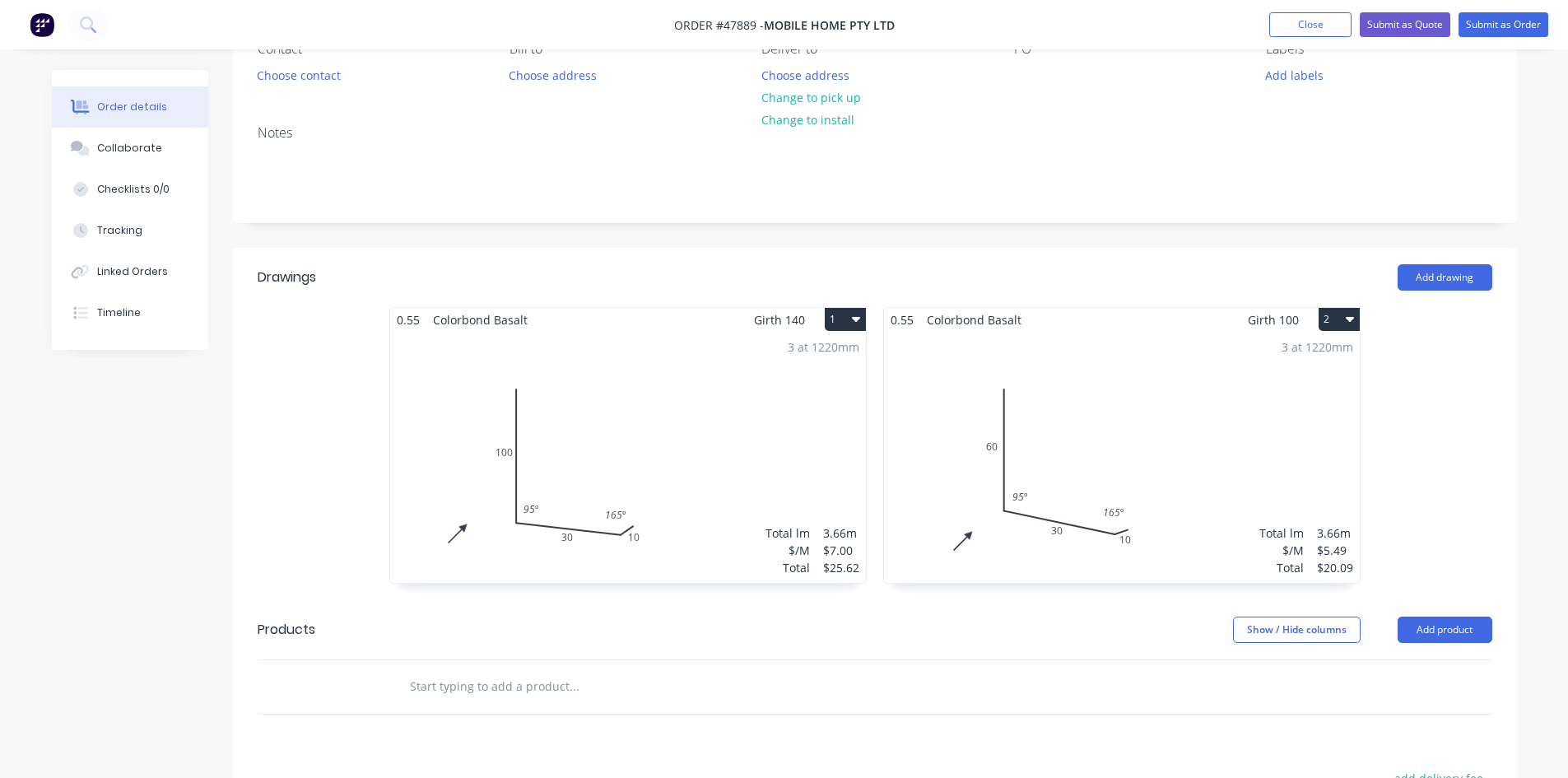
click at [968, 333] on div "3 at 1220mm Total lm $/M Total 3.66m $5.49 $20.09" at bounding box center [1122, 457] width 476 height 251
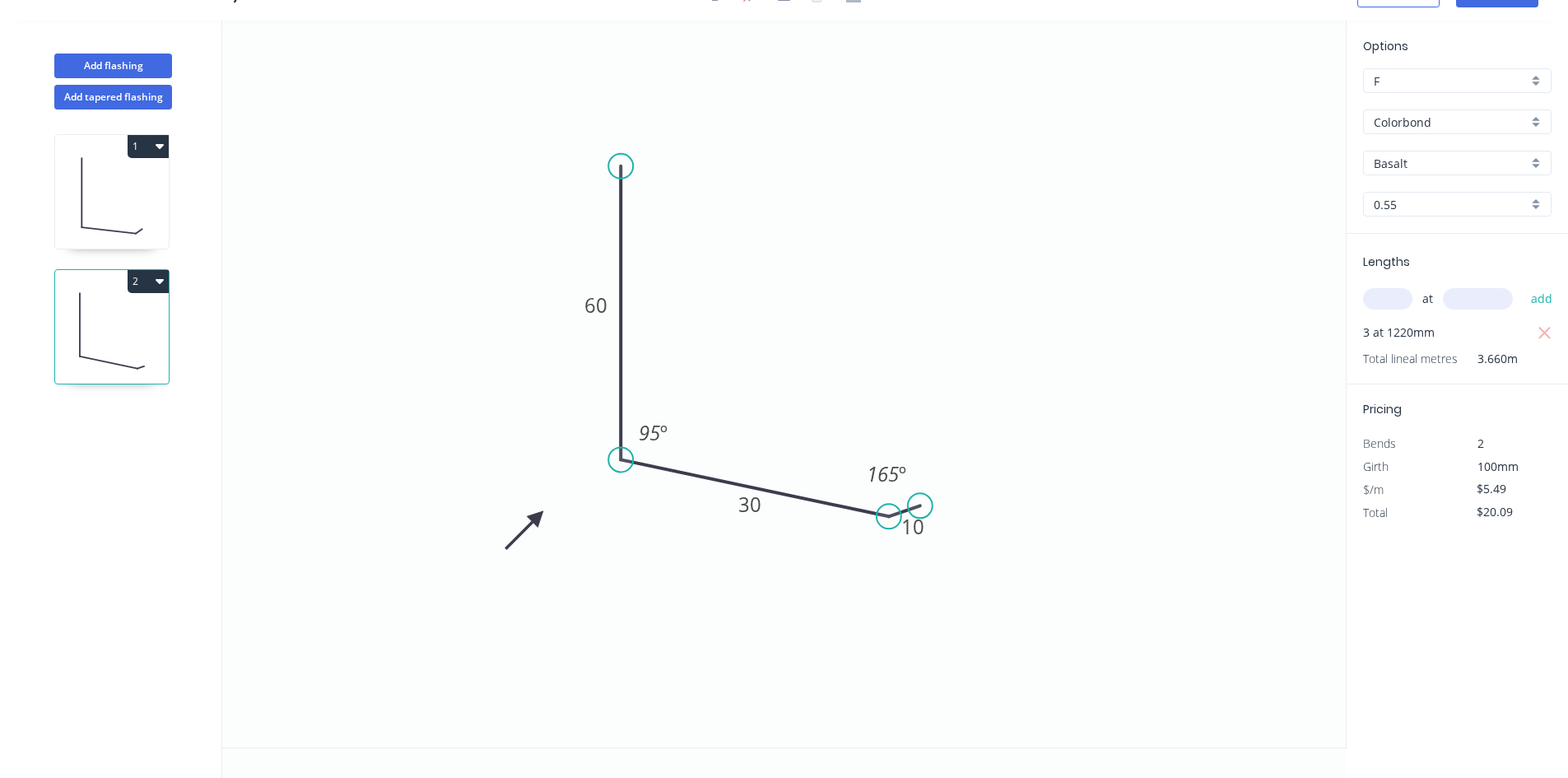
scroll to position [30, 0]
click at [1458, 167] on input "Basalt" at bounding box center [1450, 163] width 154 height 18
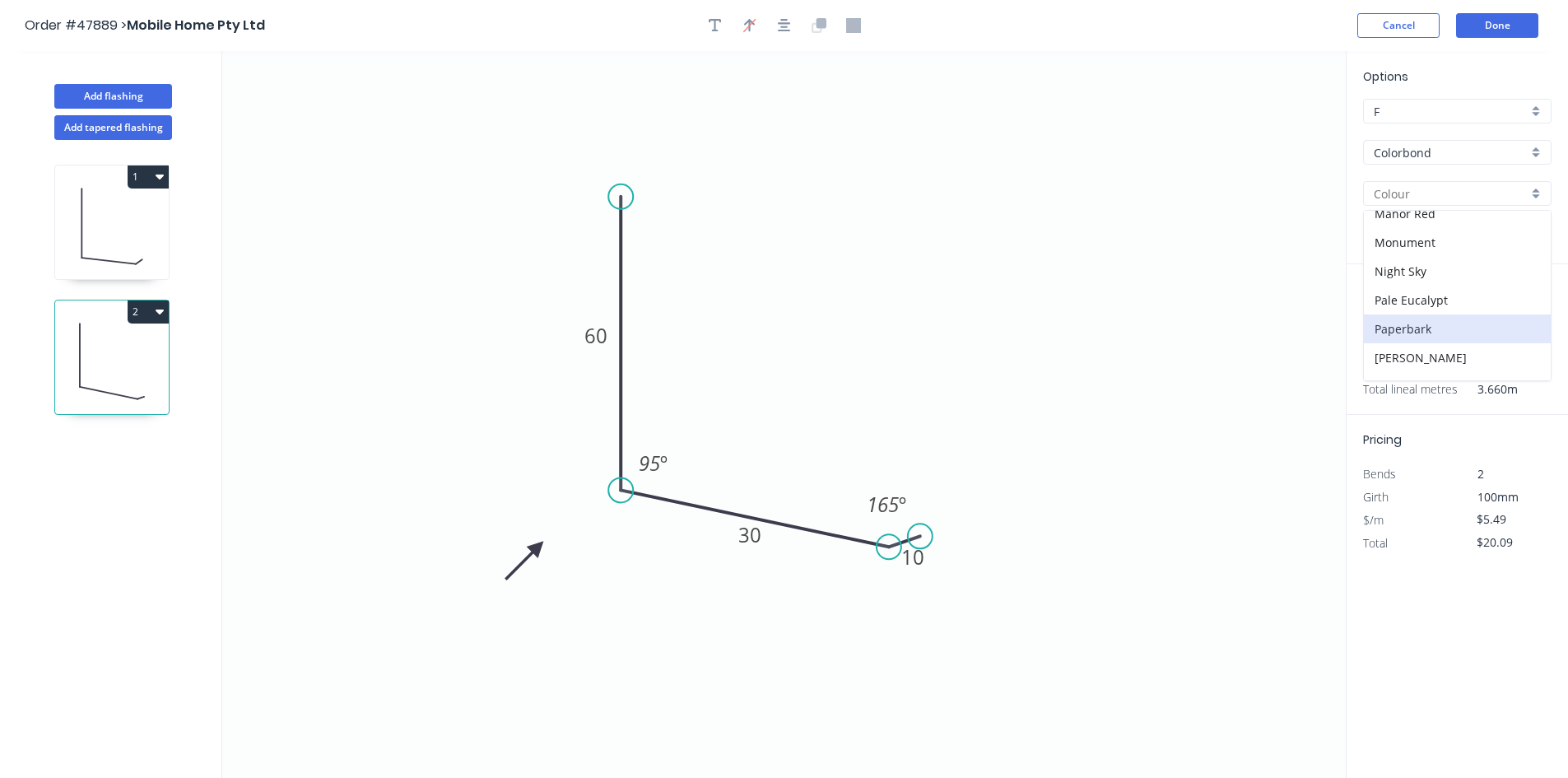
scroll to position [218, 0]
click at [1395, 350] on div "Night Sky" at bounding box center [1457, 354] width 187 height 29
type input "Night Sky"
click at [1495, 29] on button "Done" at bounding box center [1497, 25] width 82 height 24
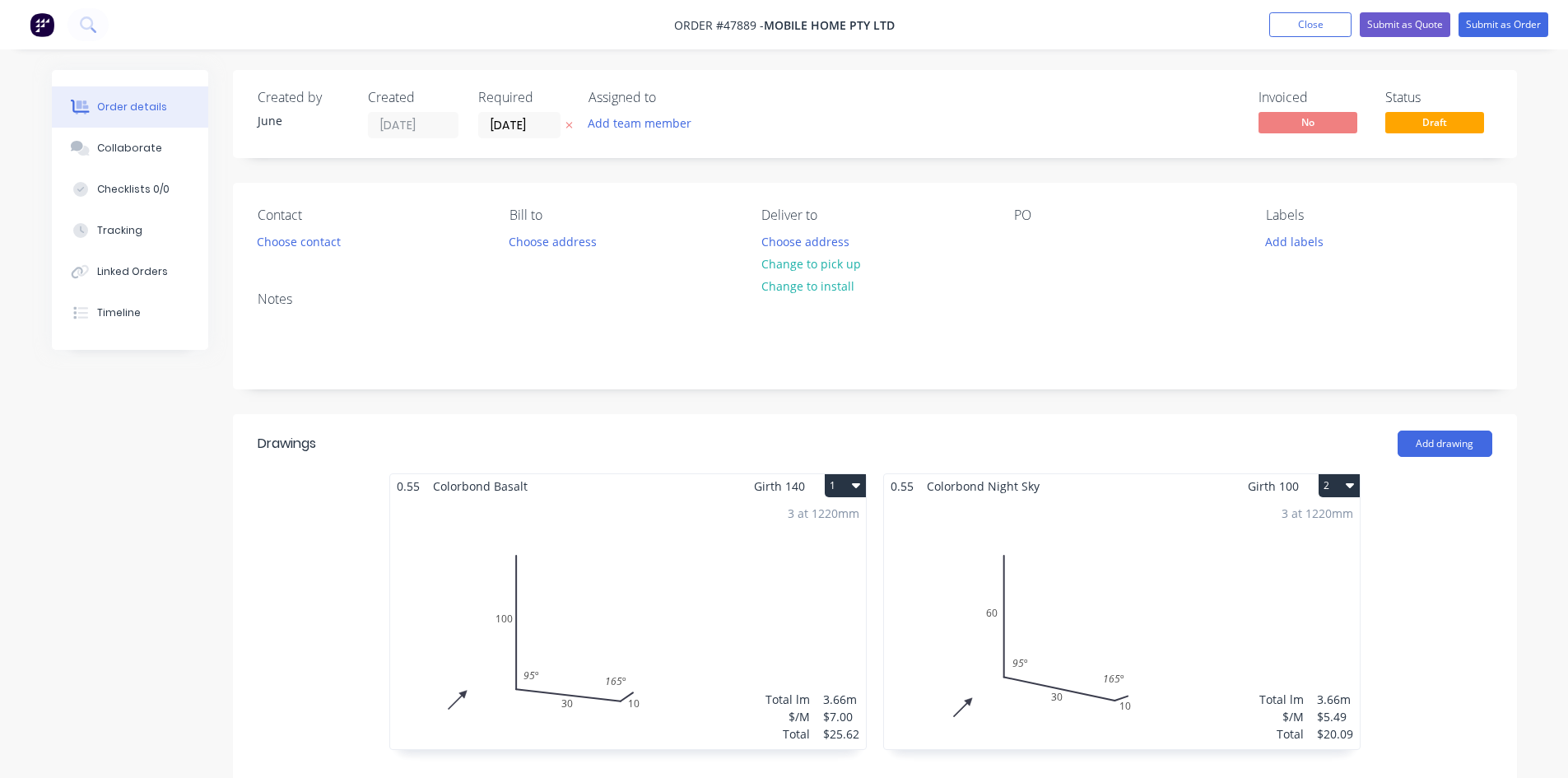
click at [750, 589] on div "3 at 1220mm Total lm $/M Total 3.66m $7.00 $25.62" at bounding box center [628, 623] width 476 height 251
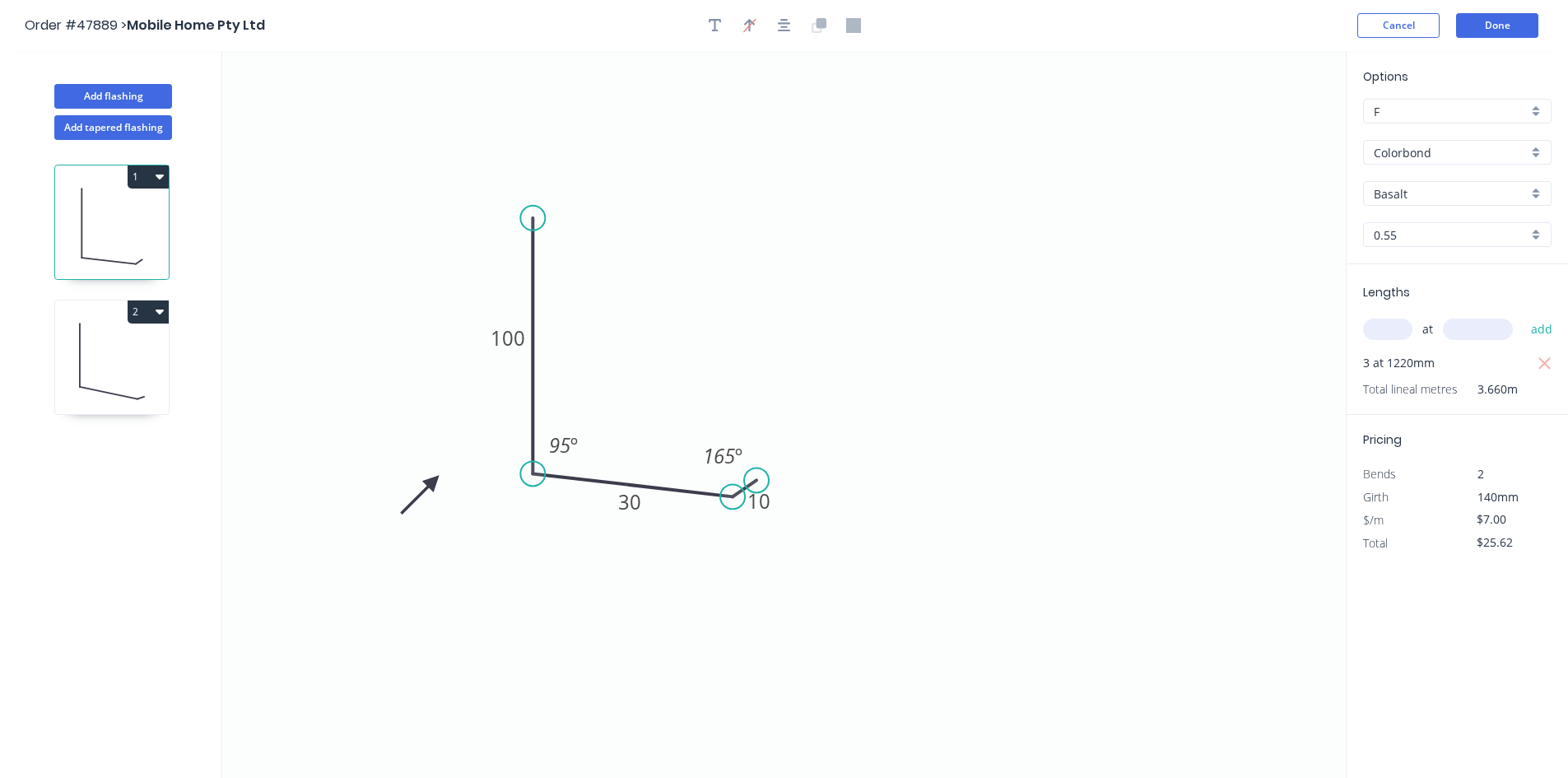
click at [1389, 203] on div "Options F F Colorbond Colorbond Basalt Basalt 0.55 0.55" at bounding box center [1458, 166] width 222 height 197
click at [1389, 203] on div "Basalt" at bounding box center [1457, 193] width 188 height 24
click at [1396, 316] on div "Night Sky" at bounding box center [1457, 324] width 187 height 29
type input "Night Sky"
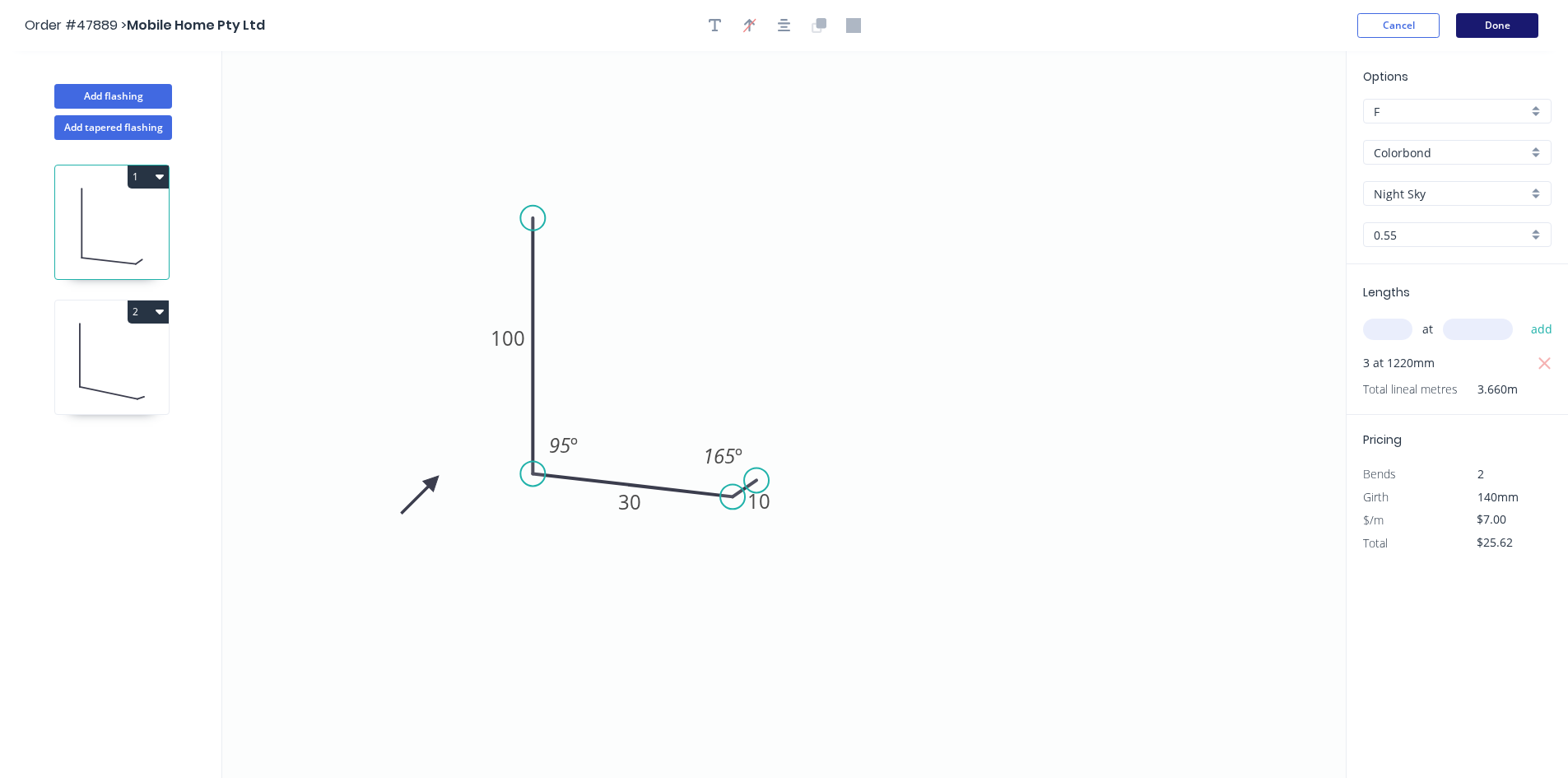
click at [1515, 19] on button "Done" at bounding box center [1497, 25] width 82 height 24
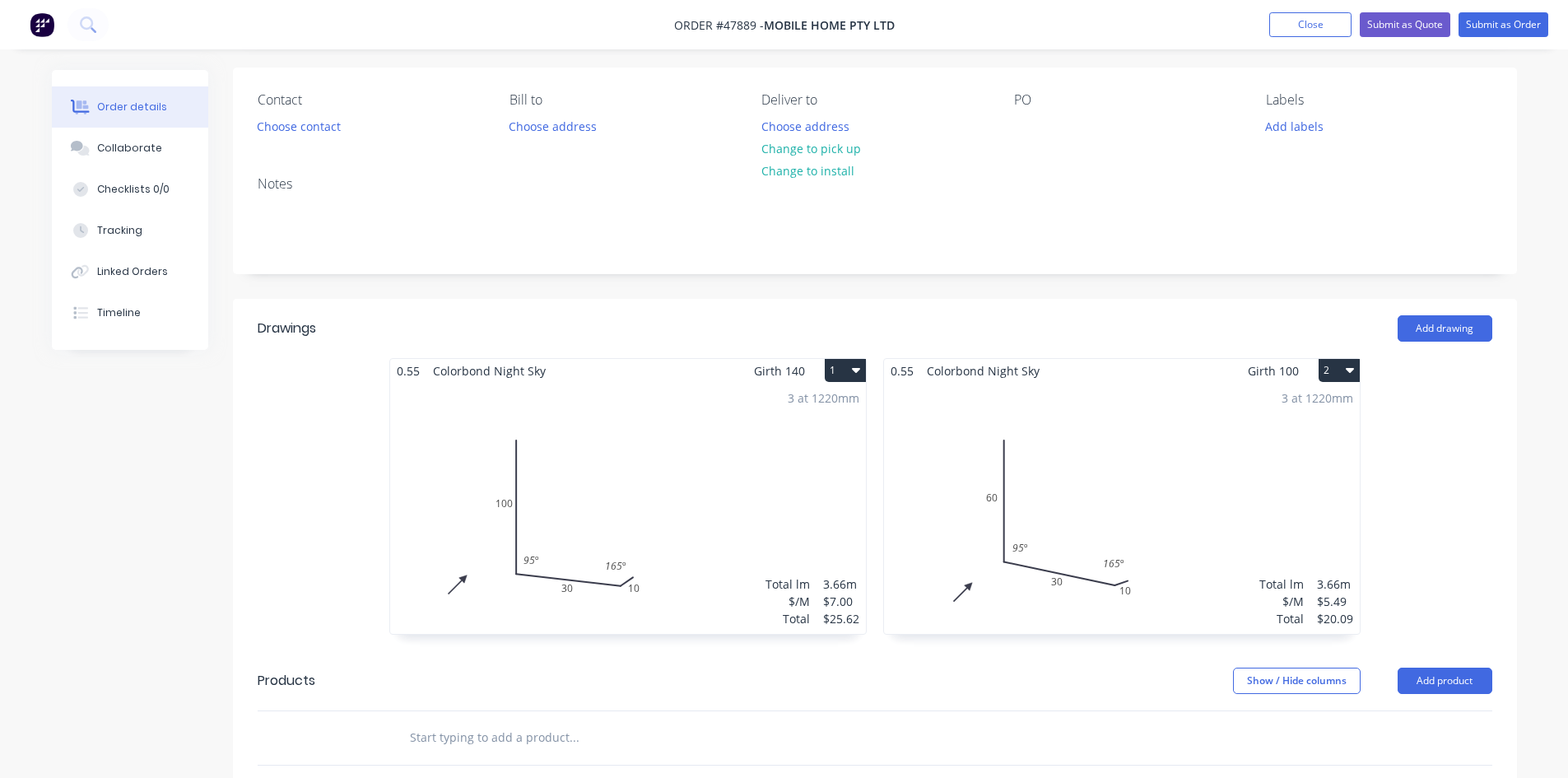
scroll to position [247, 0]
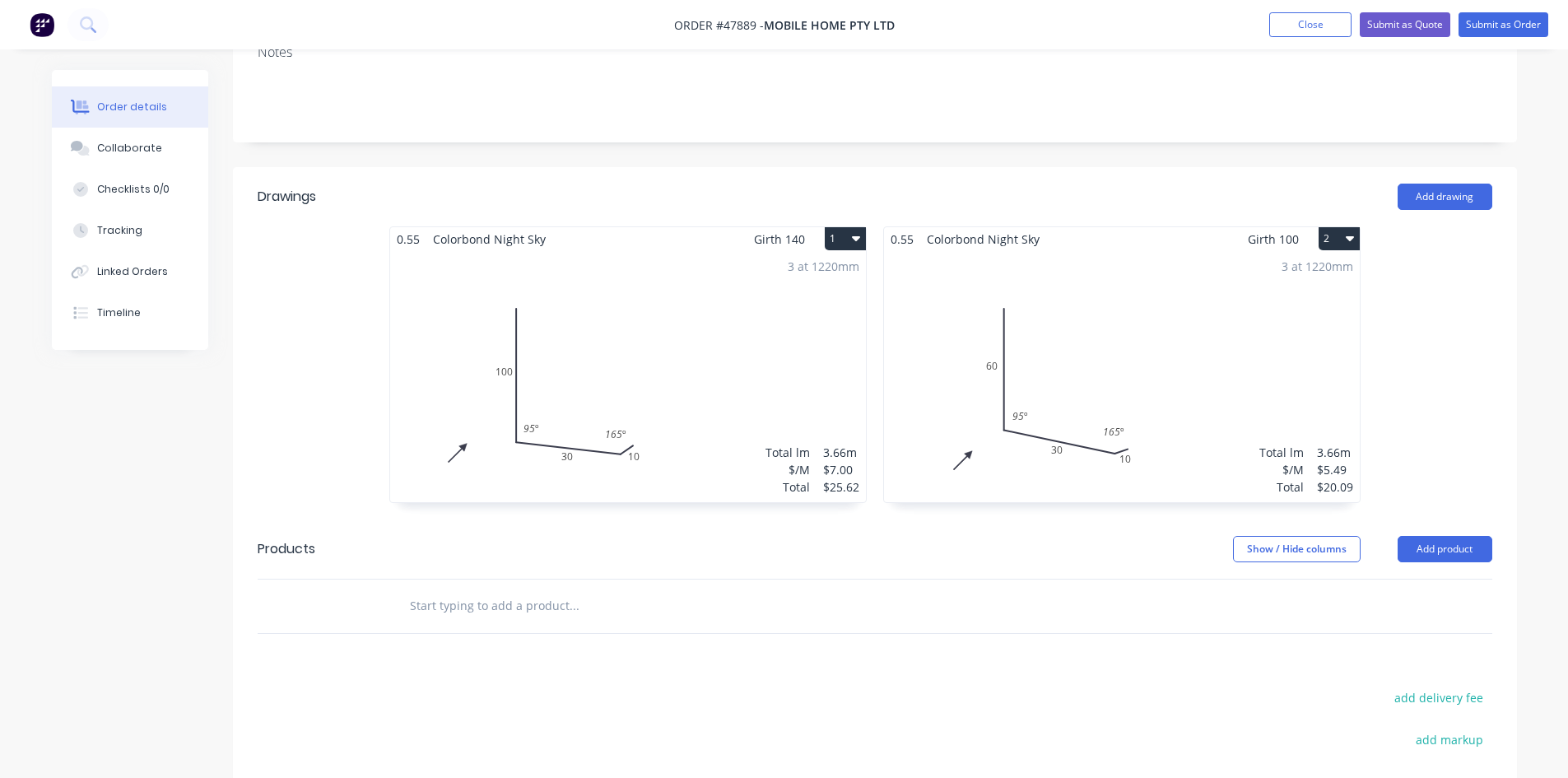
click at [331, 411] on div "0.55 Colorbond Night Sky Girth 140 1 0 100 30 10 95 º 165 º 0 100 30 10 95 º 16…" at bounding box center [874, 373] width 1284 height 293
drag, startPoint x: 996, startPoint y: 717, endPoint x: 1019, endPoint y: 712, distance: 23.5
click at [658, 173] on header "Drawings Add drawing" at bounding box center [874, 197] width 1284 height 60
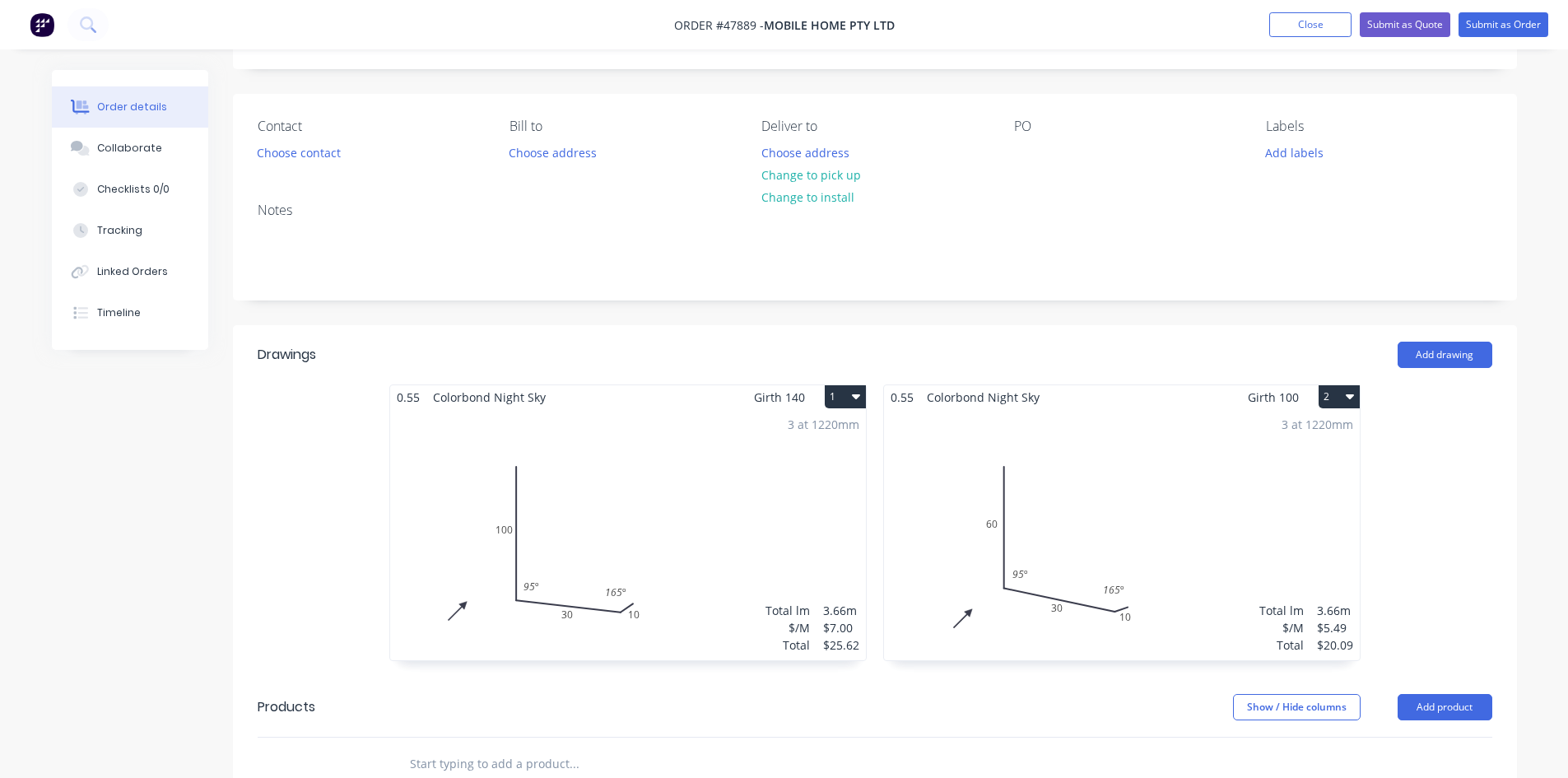
scroll to position [0, 0]
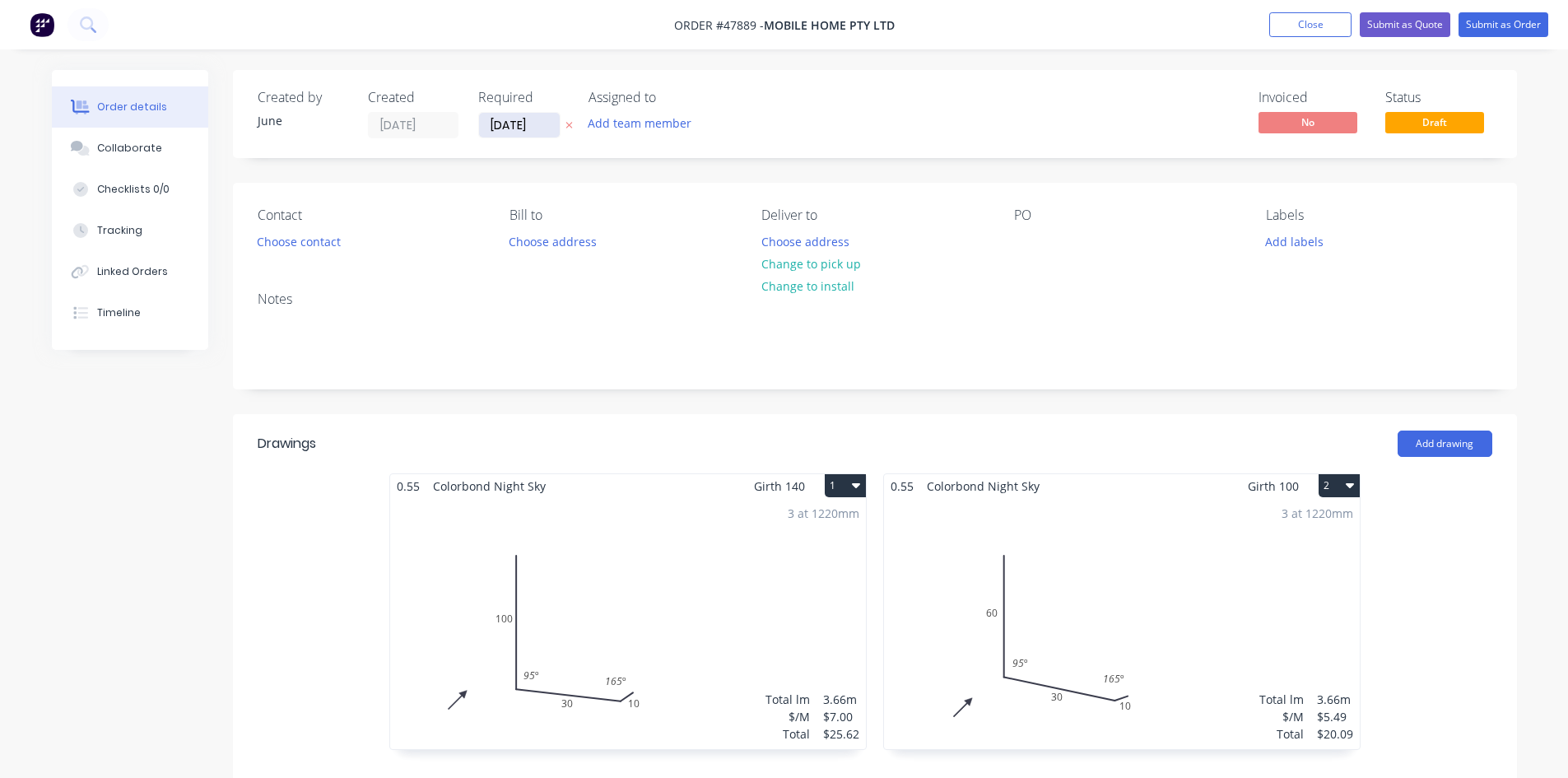
click at [523, 127] on input "[DATE]" at bounding box center [519, 124] width 81 height 24
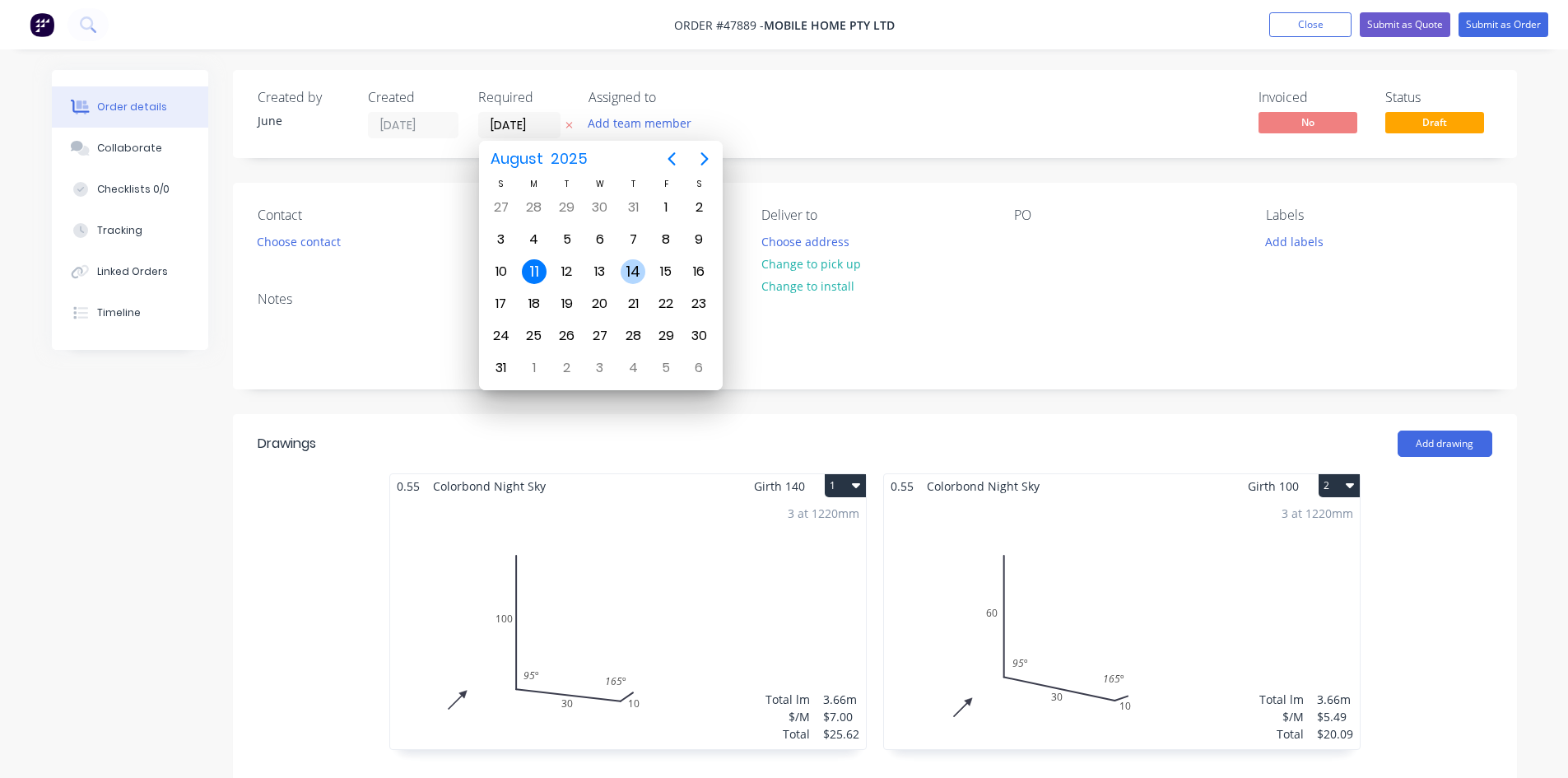
click at [629, 276] on div "14" at bounding box center [632, 271] width 24 height 24
type input "14/08/25"
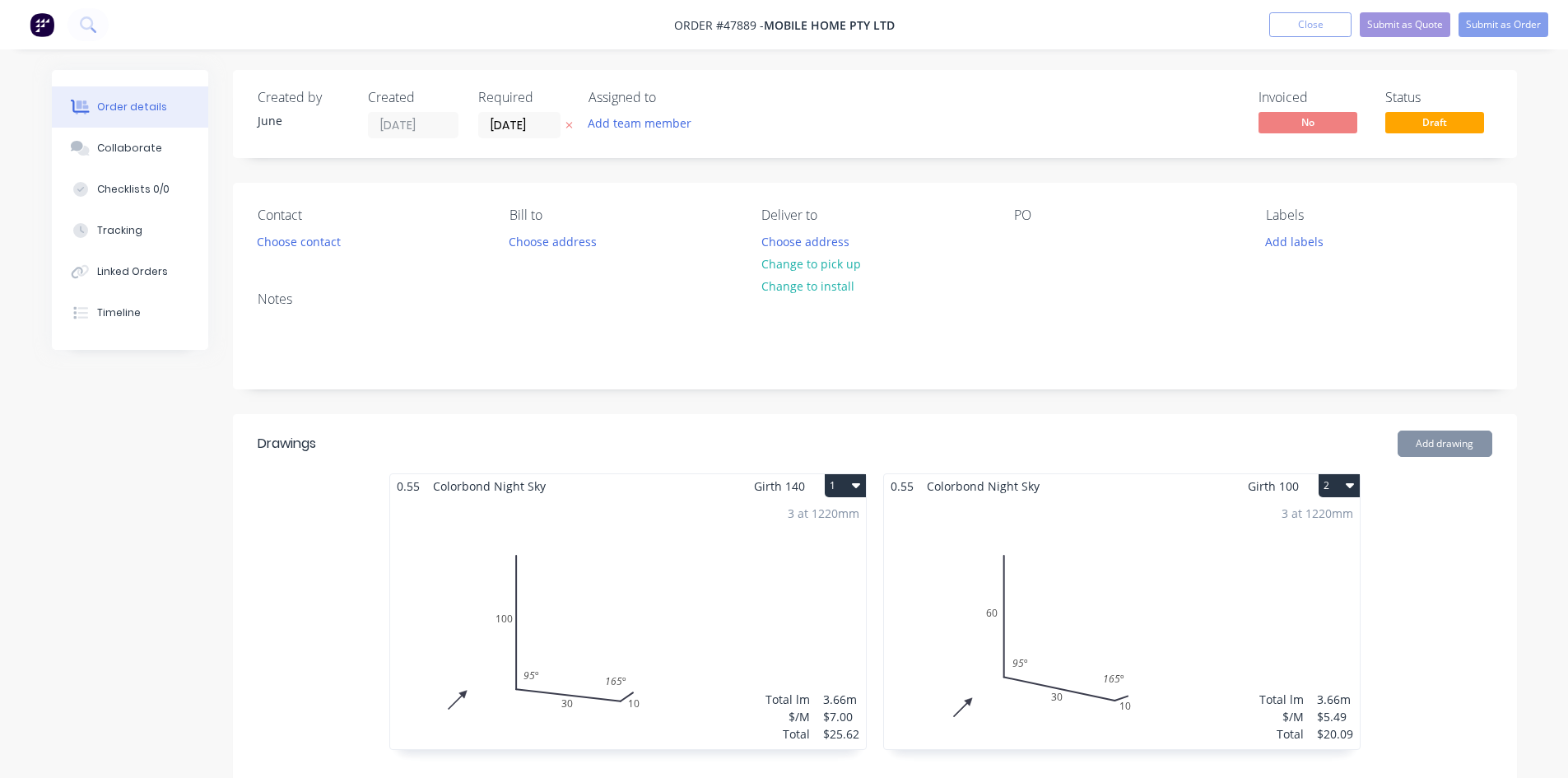
click at [1075, 112] on div "Created by June Created 11/08/25 Required 14/08/25 Assigned to Add team member …" at bounding box center [874, 113] width 1284 height 88
click at [855, 261] on button "Change to pick up" at bounding box center [810, 264] width 117 height 22
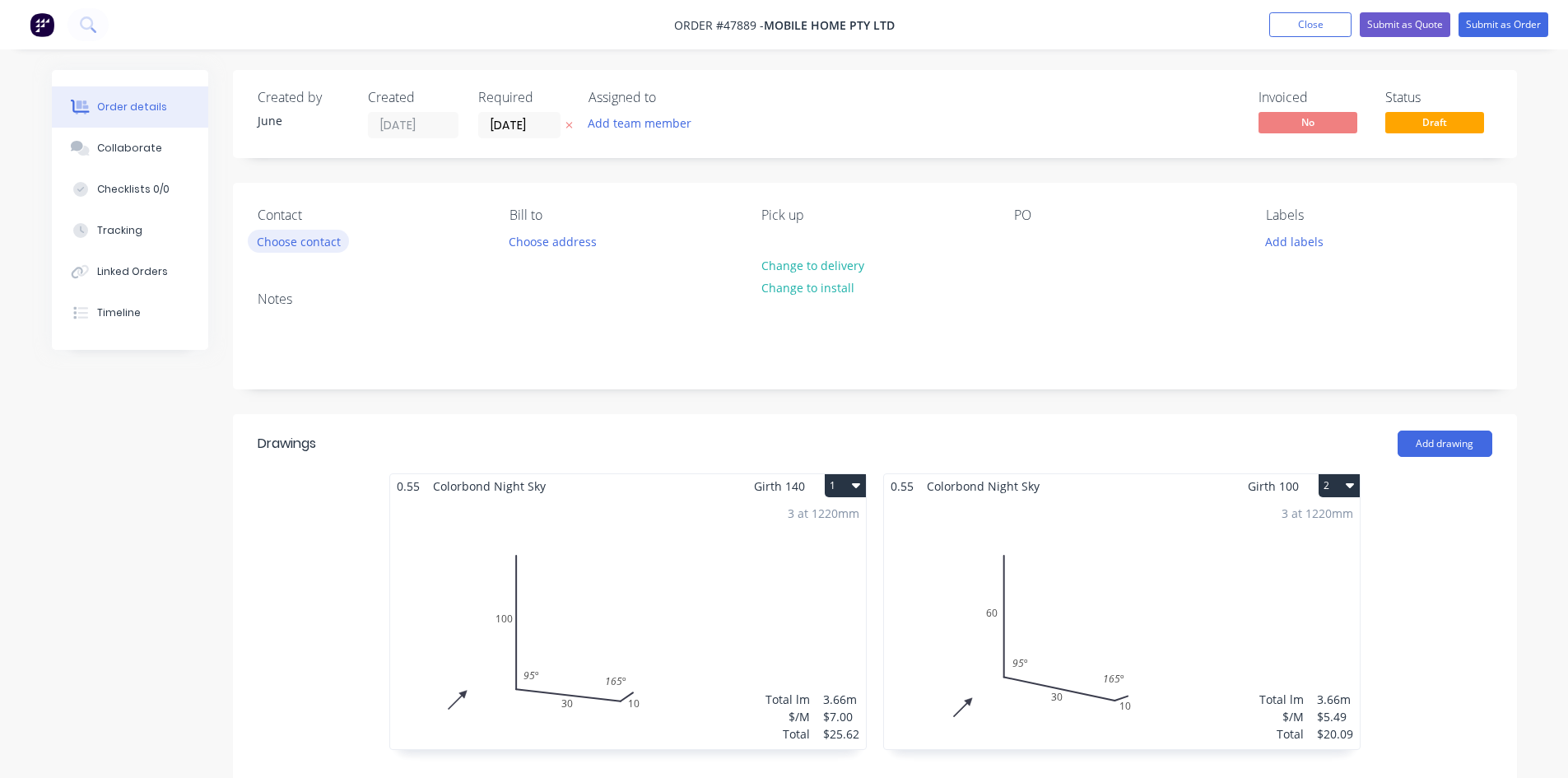
click at [241, 238] on div "Contact Choose contact Bill to Choose address Pick up Change to delivery Change…" at bounding box center [874, 231] width 1284 height 96
click at [320, 265] on div "Contact Choose contact Bill to Choose address Pick up Change to delivery Change…" at bounding box center [874, 231] width 1284 height 96
click at [327, 251] on button "Choose contact" at bounding box center [298, 240] width 102 height 22
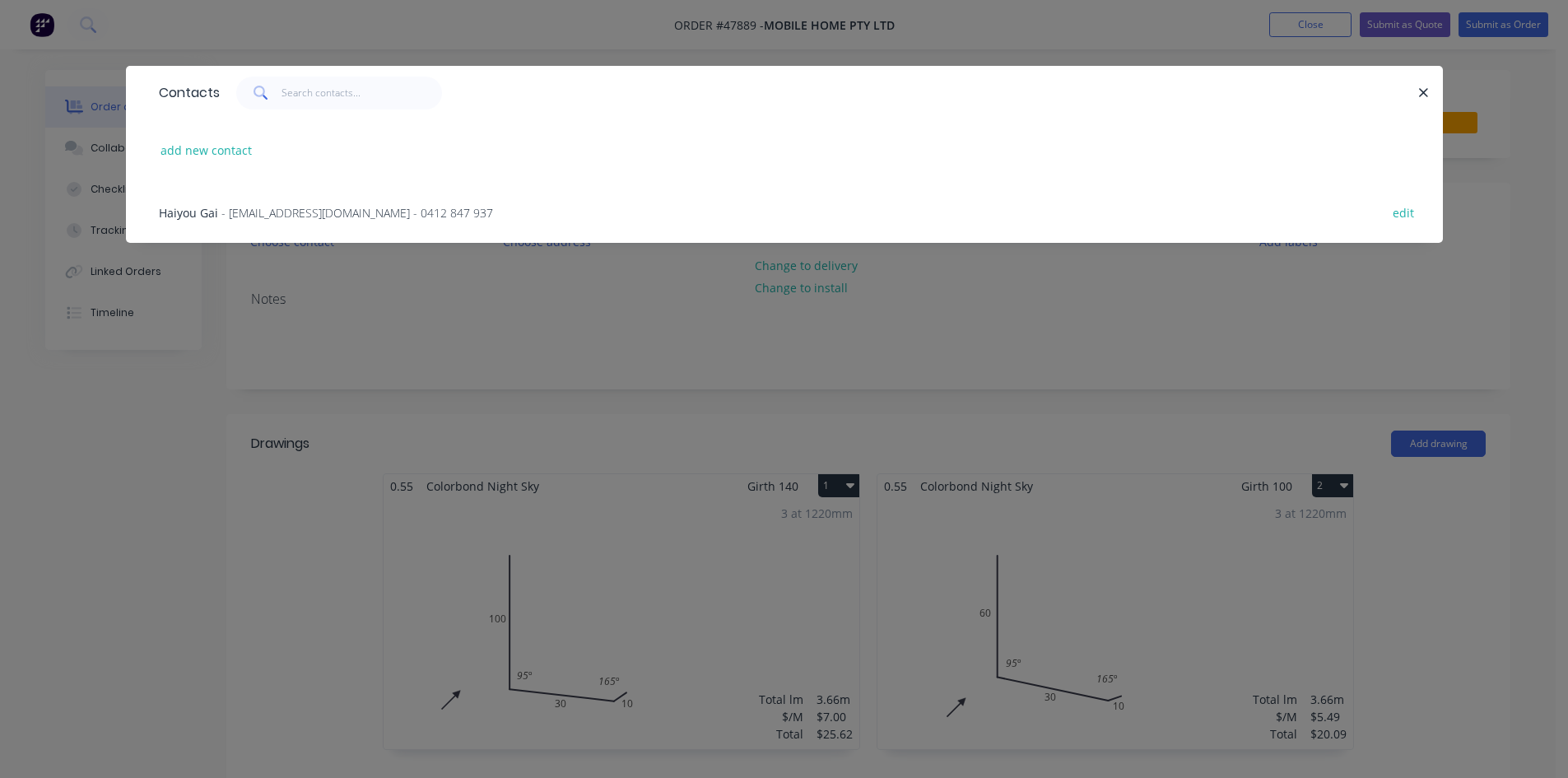
click at [325, 213] on span "- mobilehomeau@hotmail.com - 0412 847 937" at bounding box center [357, 213] width 271 height 16
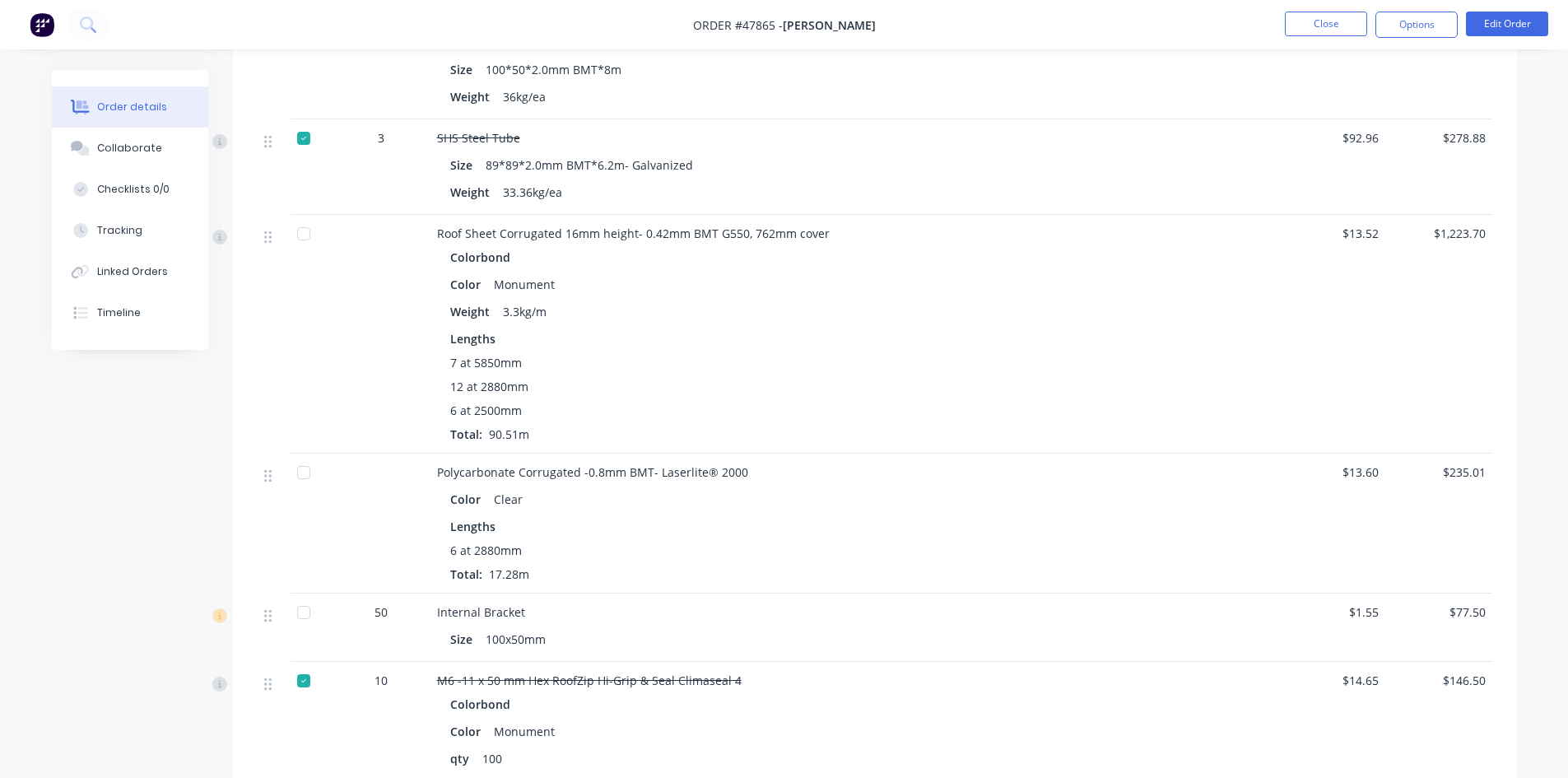
scroll to position [1400, 0]
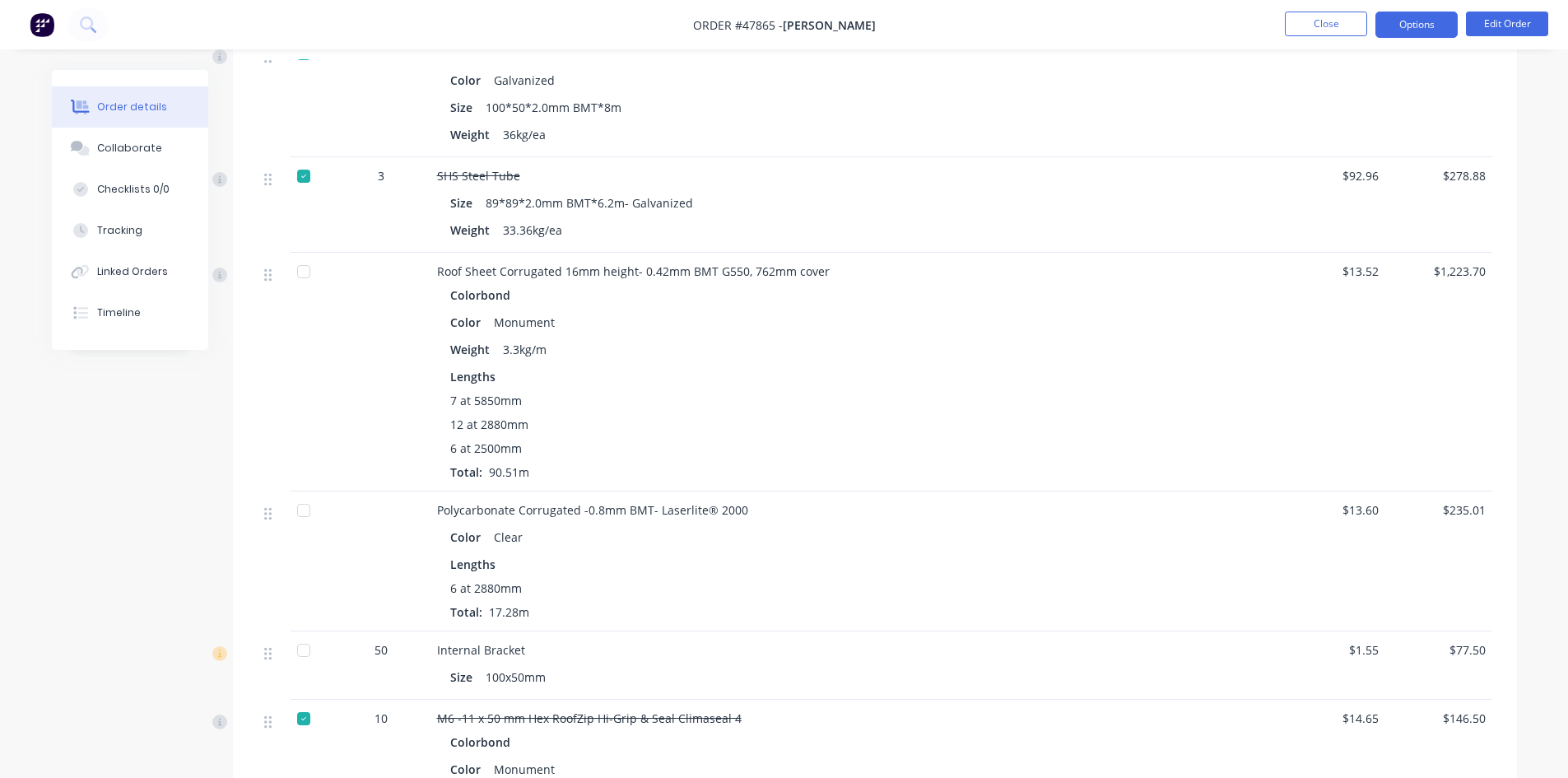
click at [1410, 24] on button "Options" at bounding box center [1417, 24] width 82 height 26
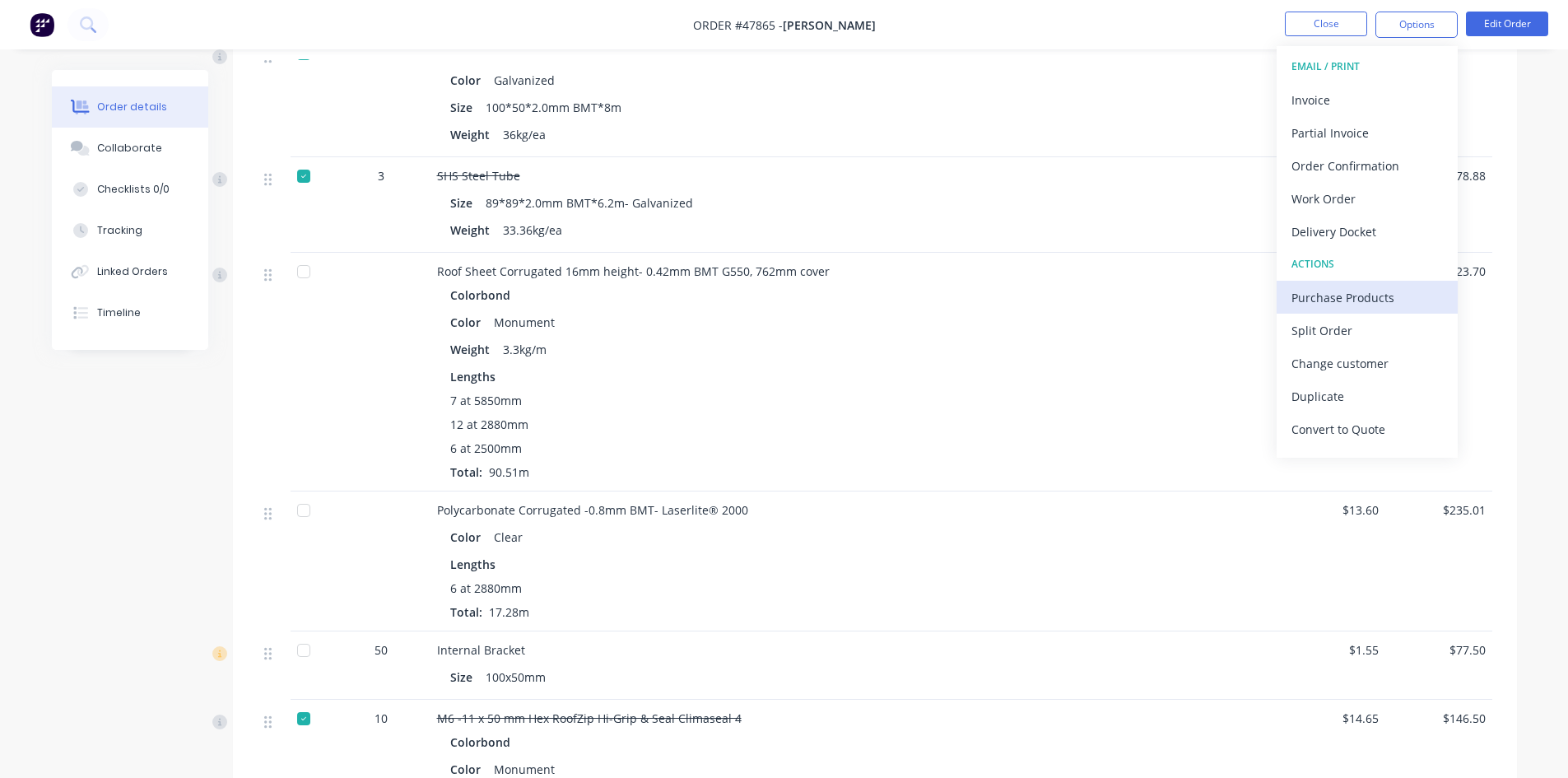
click at [1378, 309] on div "Purchase Products" at bounding box center [1367, 297] width 151 height 24
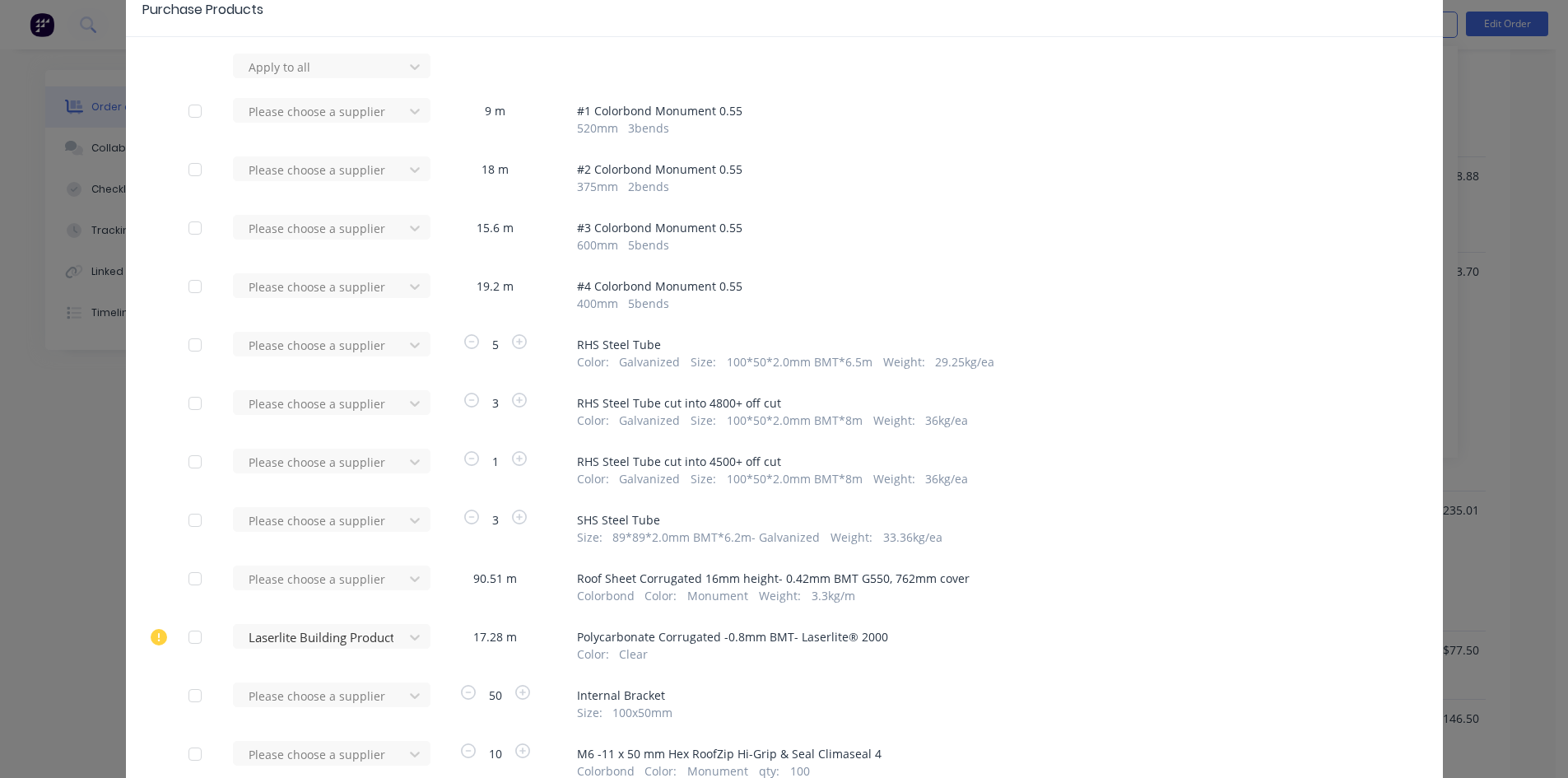
scroll to position [165, 0]
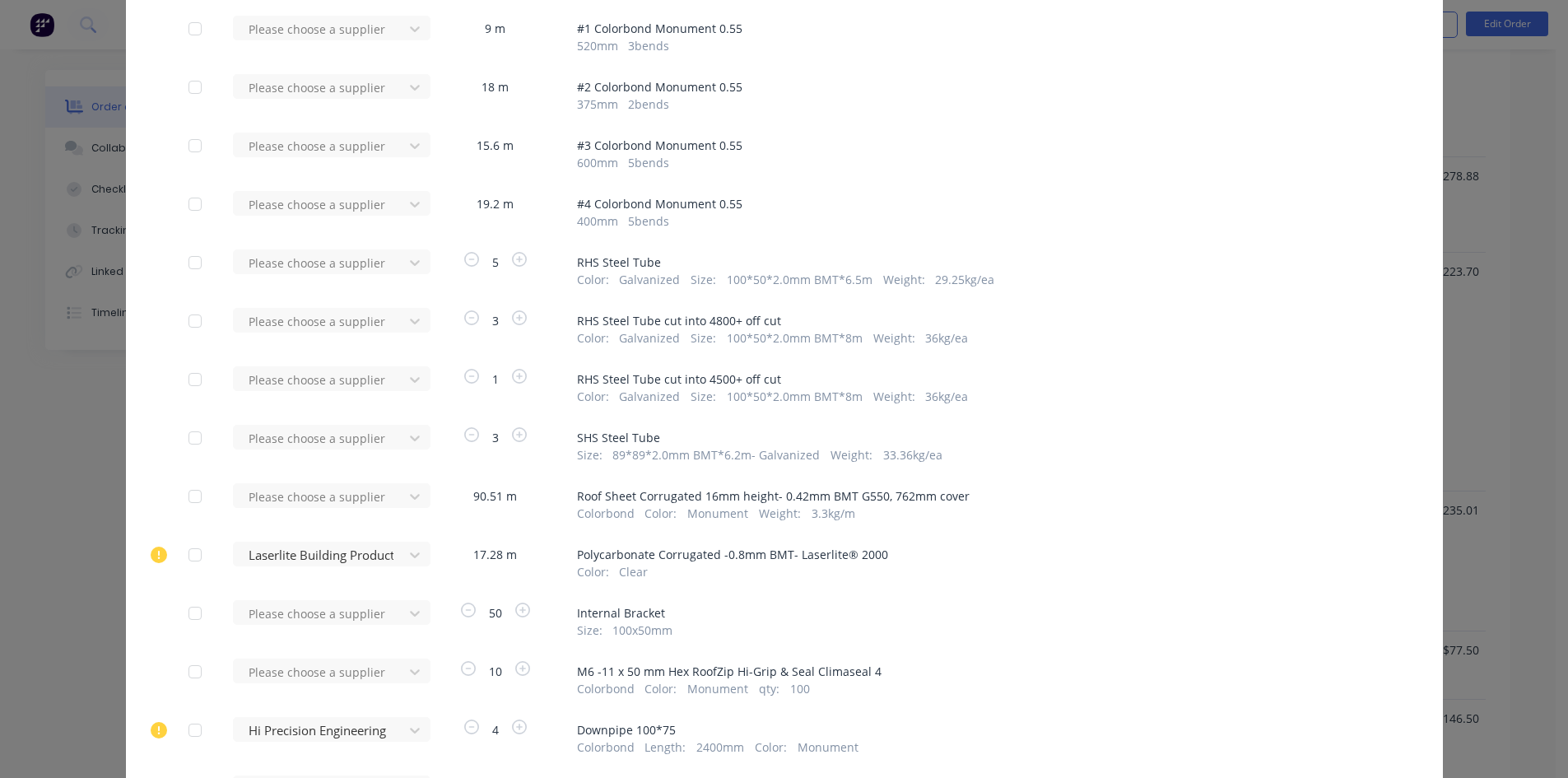
click at [188, 605] on div at bounding box center [195, 613] width 33 height 33
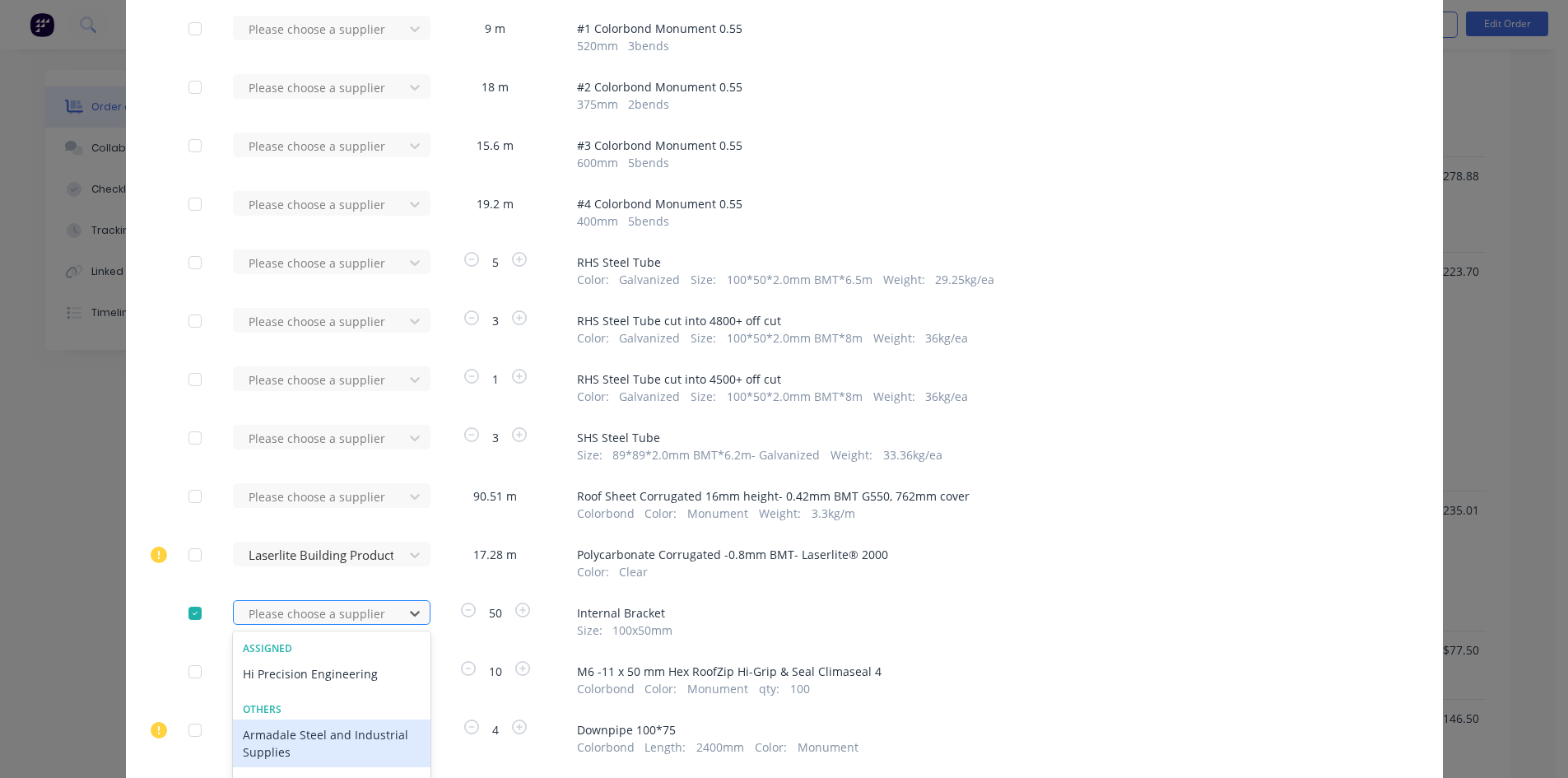
scroll to position [271, 0]
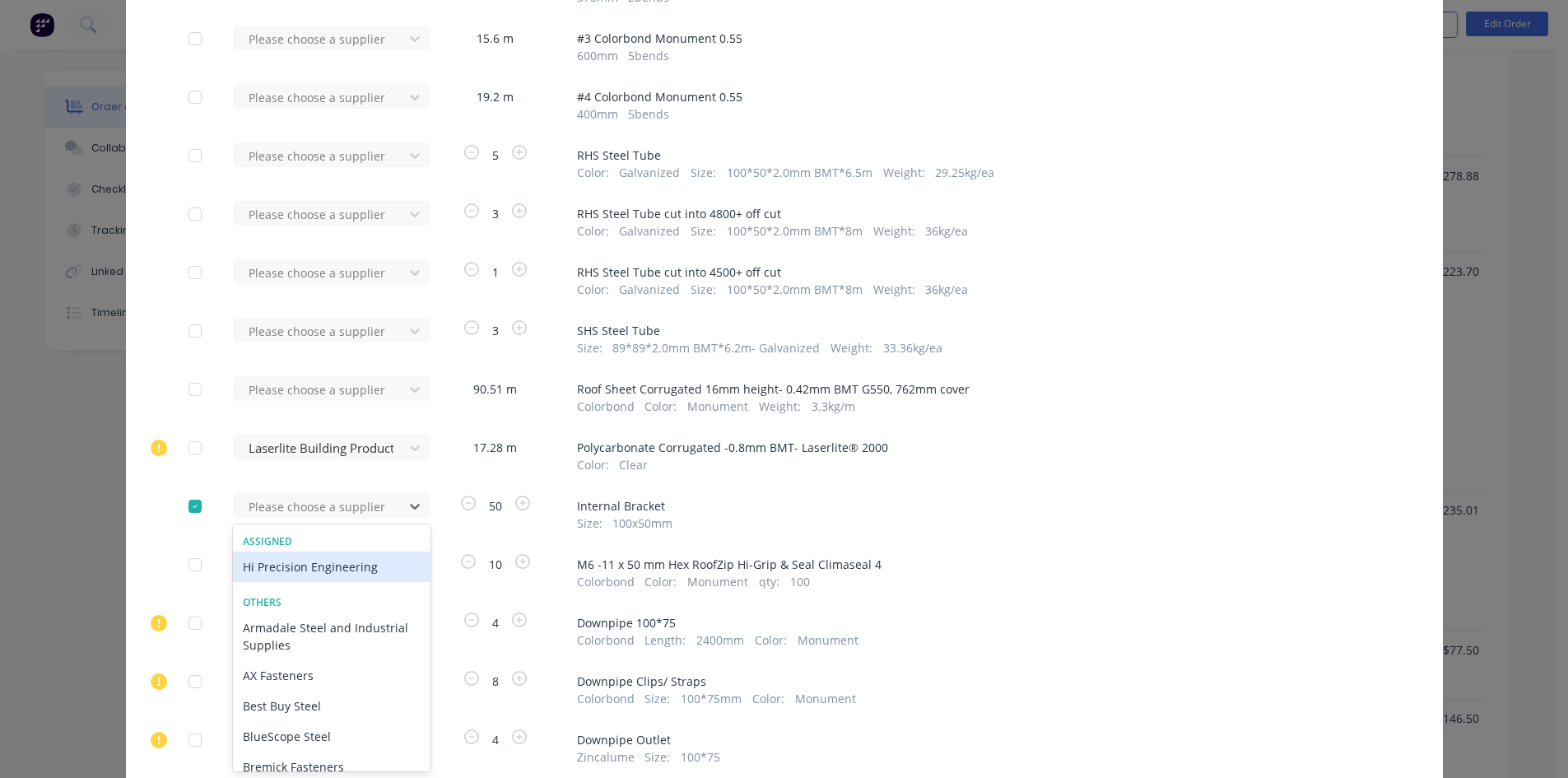
click at [354, 567] on div "Hi Precision Engineering" at bounding box center [331, 567] width 197 height 30
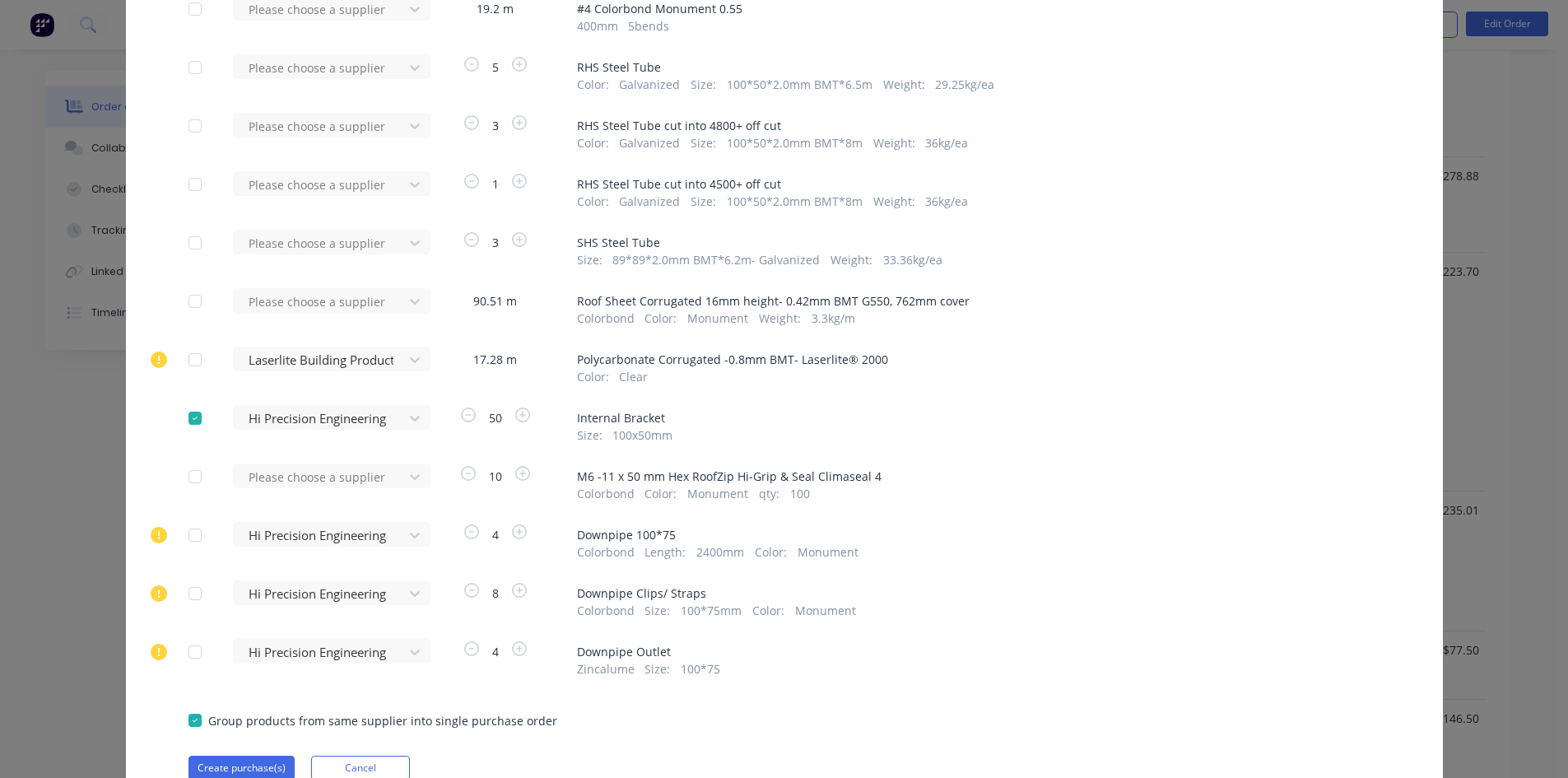
scroll to position [435, 0]
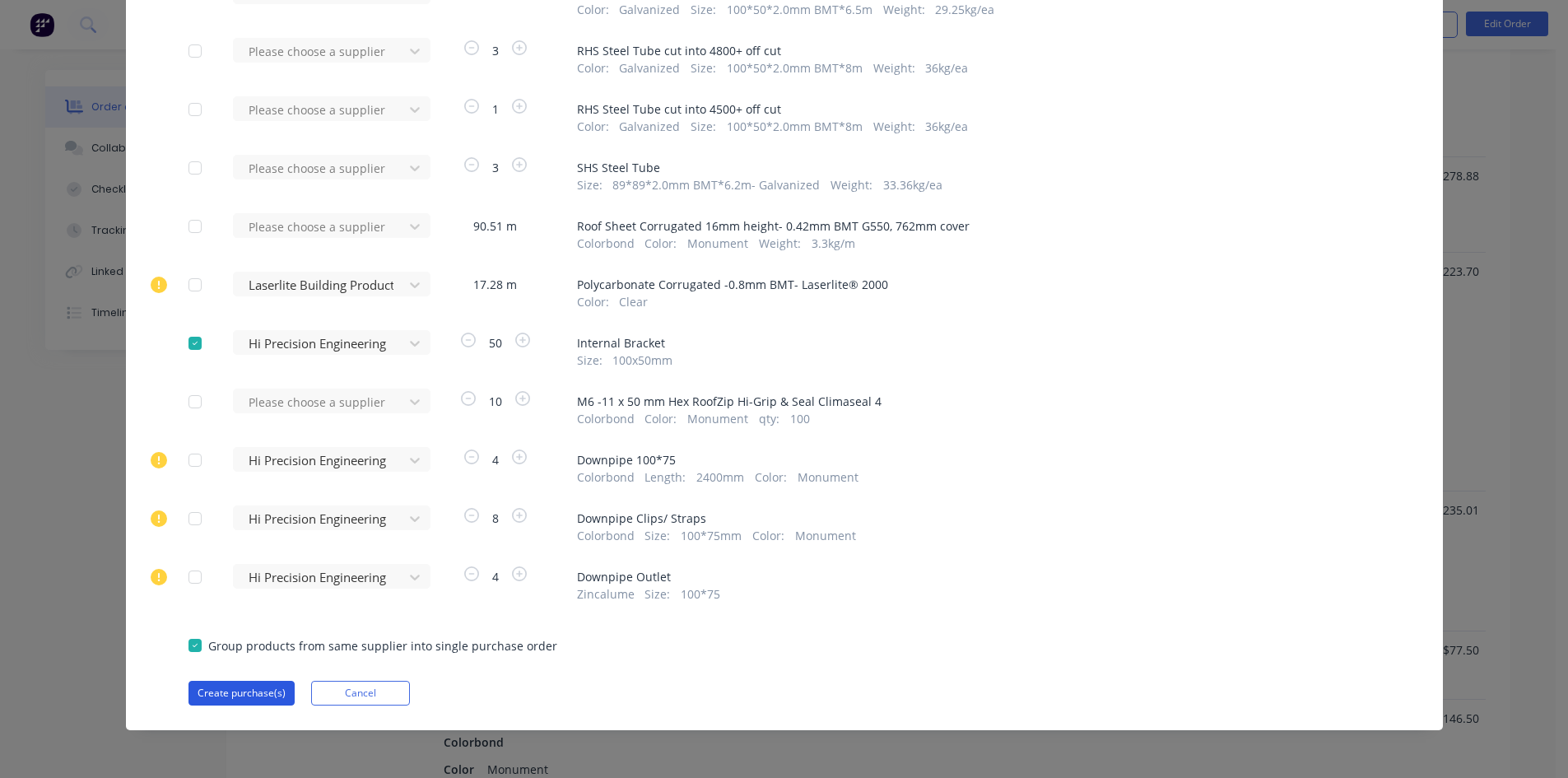
click at [237, 705] on button "Create purchase(s)" at bounding box center [241, 693] width 106 height 24
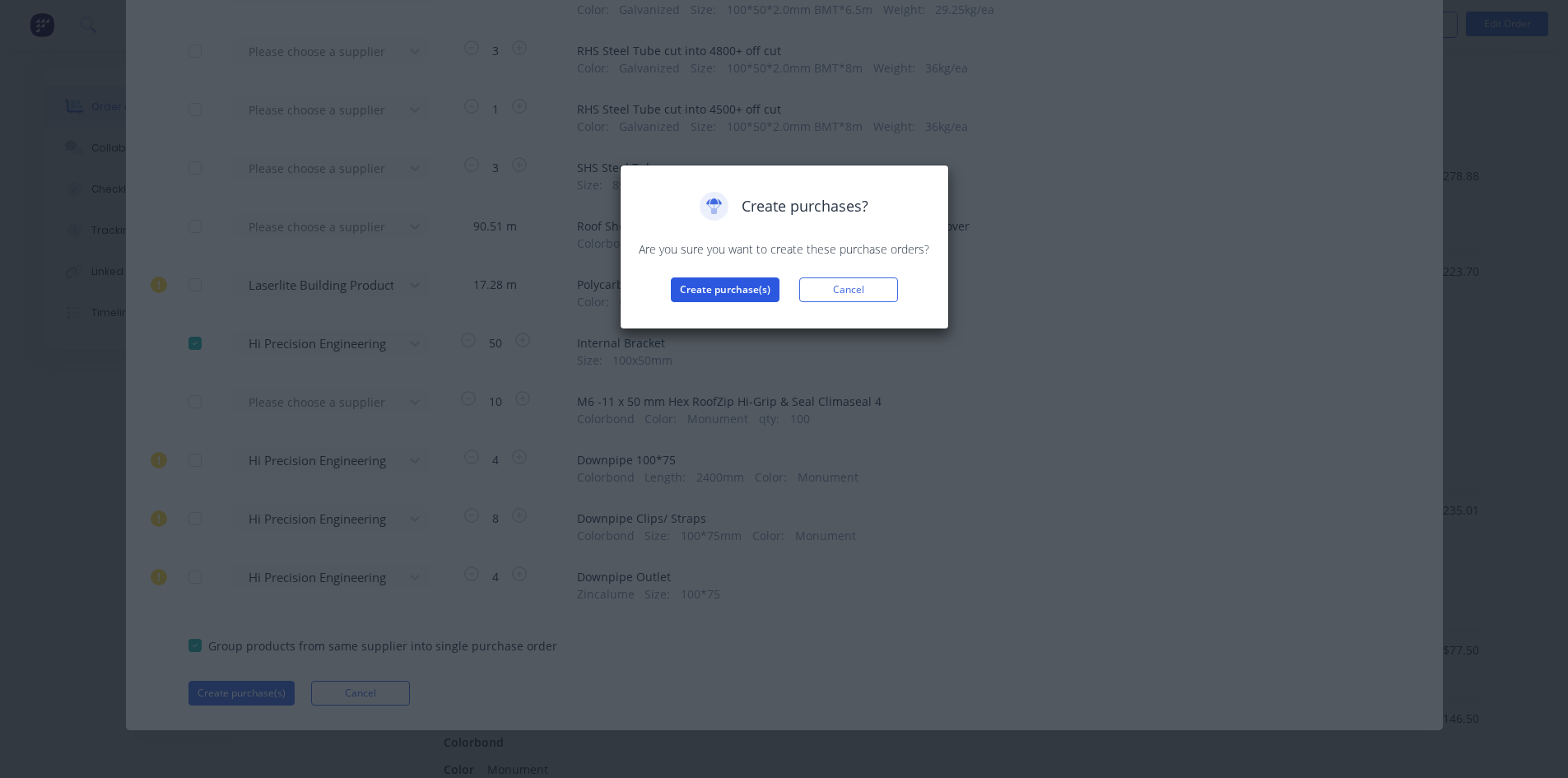
click at [714, 294] on button "Create purchase(s)" at bounding box center [725, 289] width 108 height 24
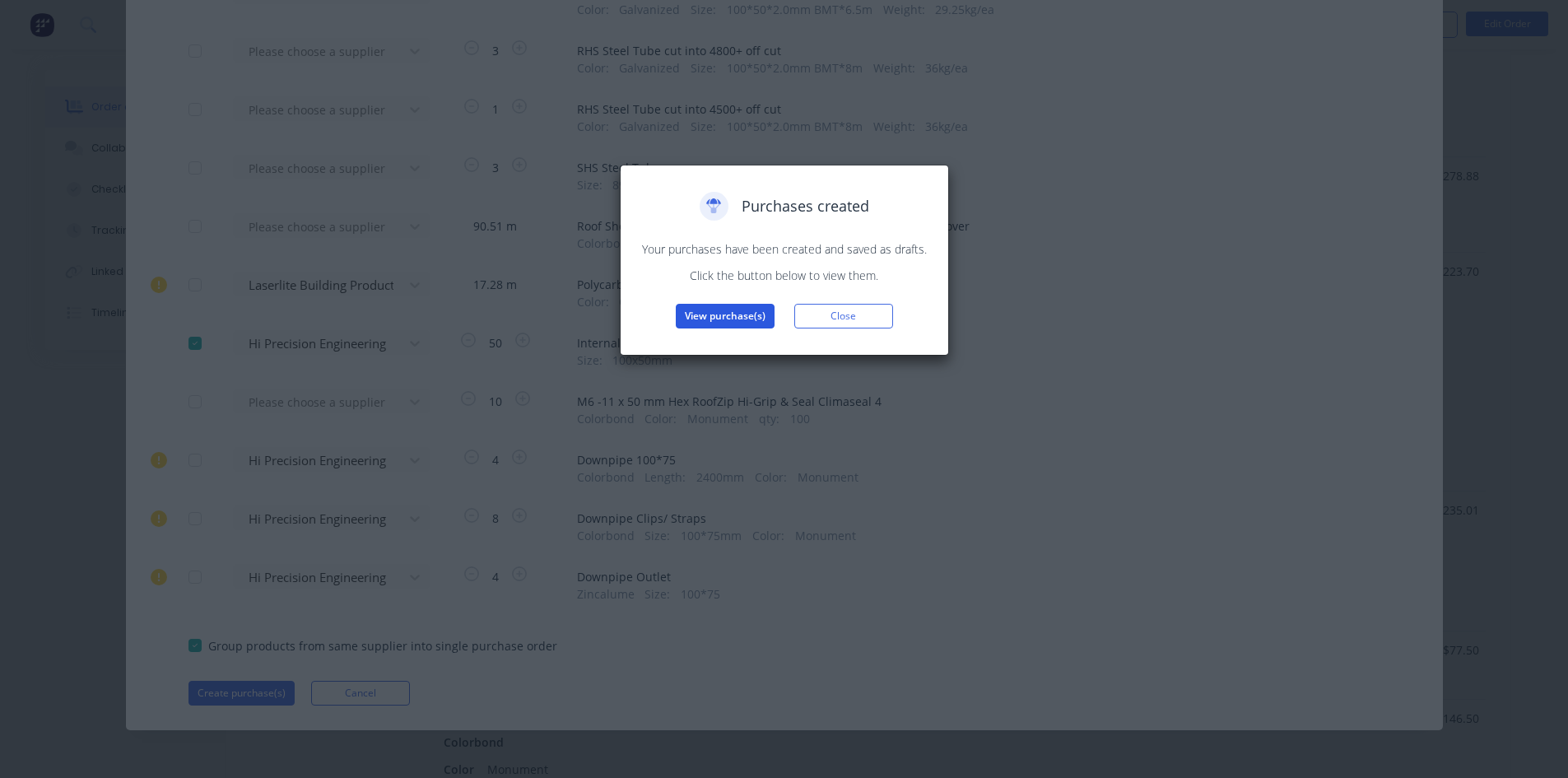
click at [749, 312] on button "View purchase(s)" at bounding box center [726, 316] width 99 height 24
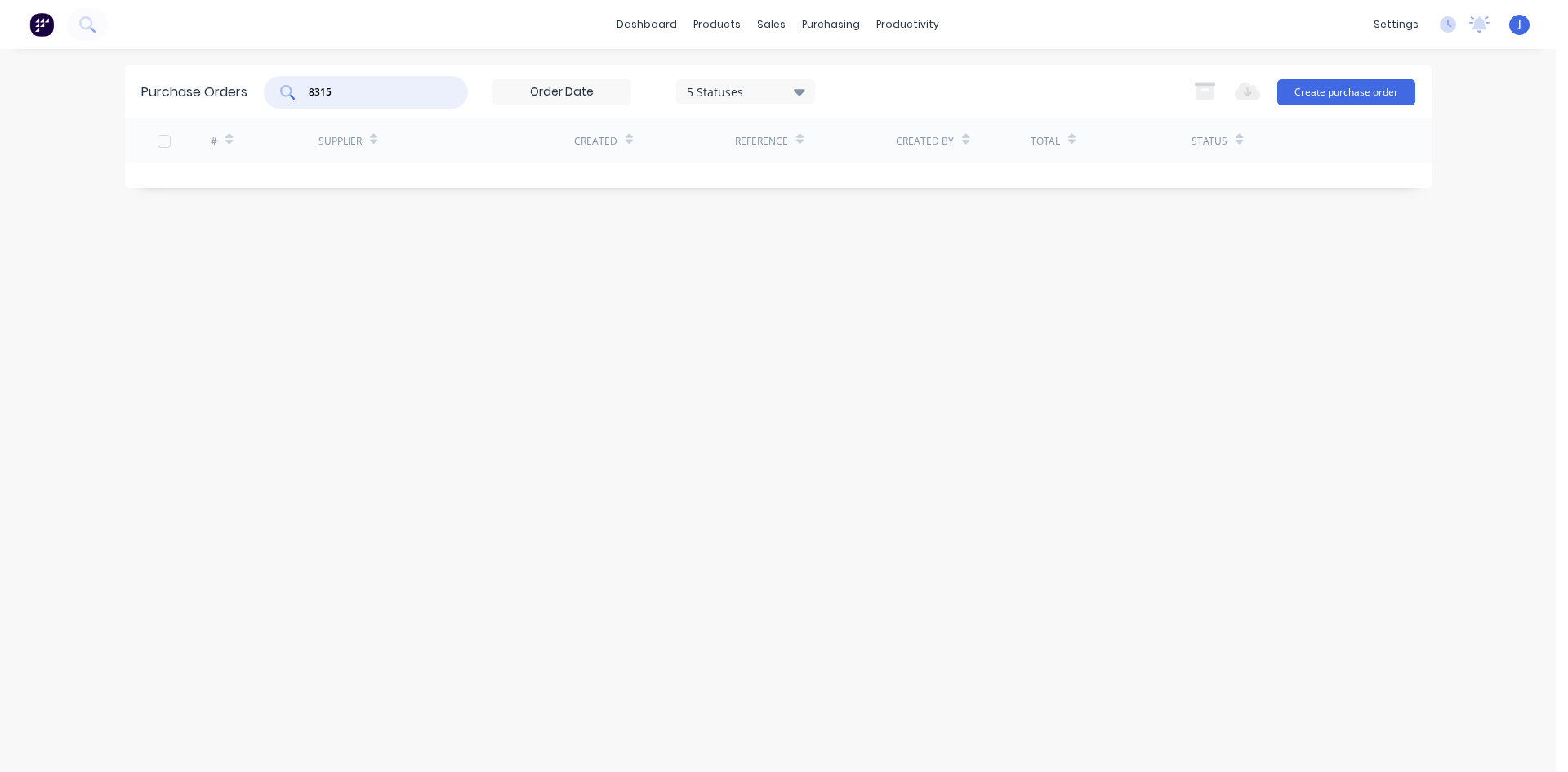
drag, startPoint x: 247, startPoint y: 100, endPoint x: 108, endPoint y: 113, distance: 139.6
click at [116, 110] on div "dashboard products sales purchasing productivity dashboard products Product Cat…" at bounding box center [777, 386] width 1556 height 772
click at [320, 221] on div "# Supplier Created Reference Created By Total Status 8364 Hi Precision Engineer…" at bounding box center [778, 189] width 1306 height 143
click at [335, 213] on div "# Supplier Created Reference Created By Total Status 8364 Hi Precision Engineer…" at bounding box center [778, 189] width 1306 height 143
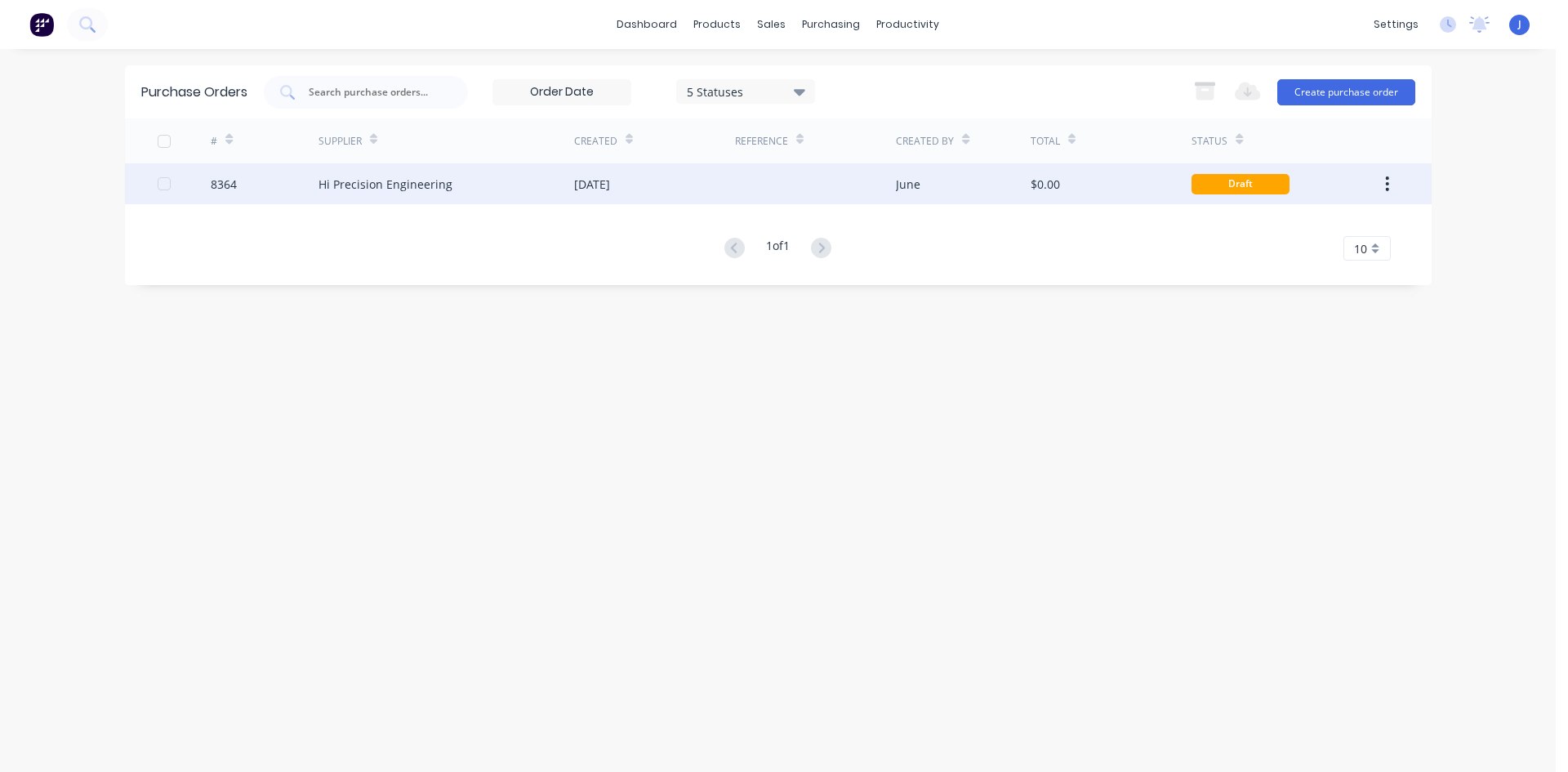
click at [350, 197] on div "Hi Precision Engineering" at bounding box center [446, 183] width 256 height 41
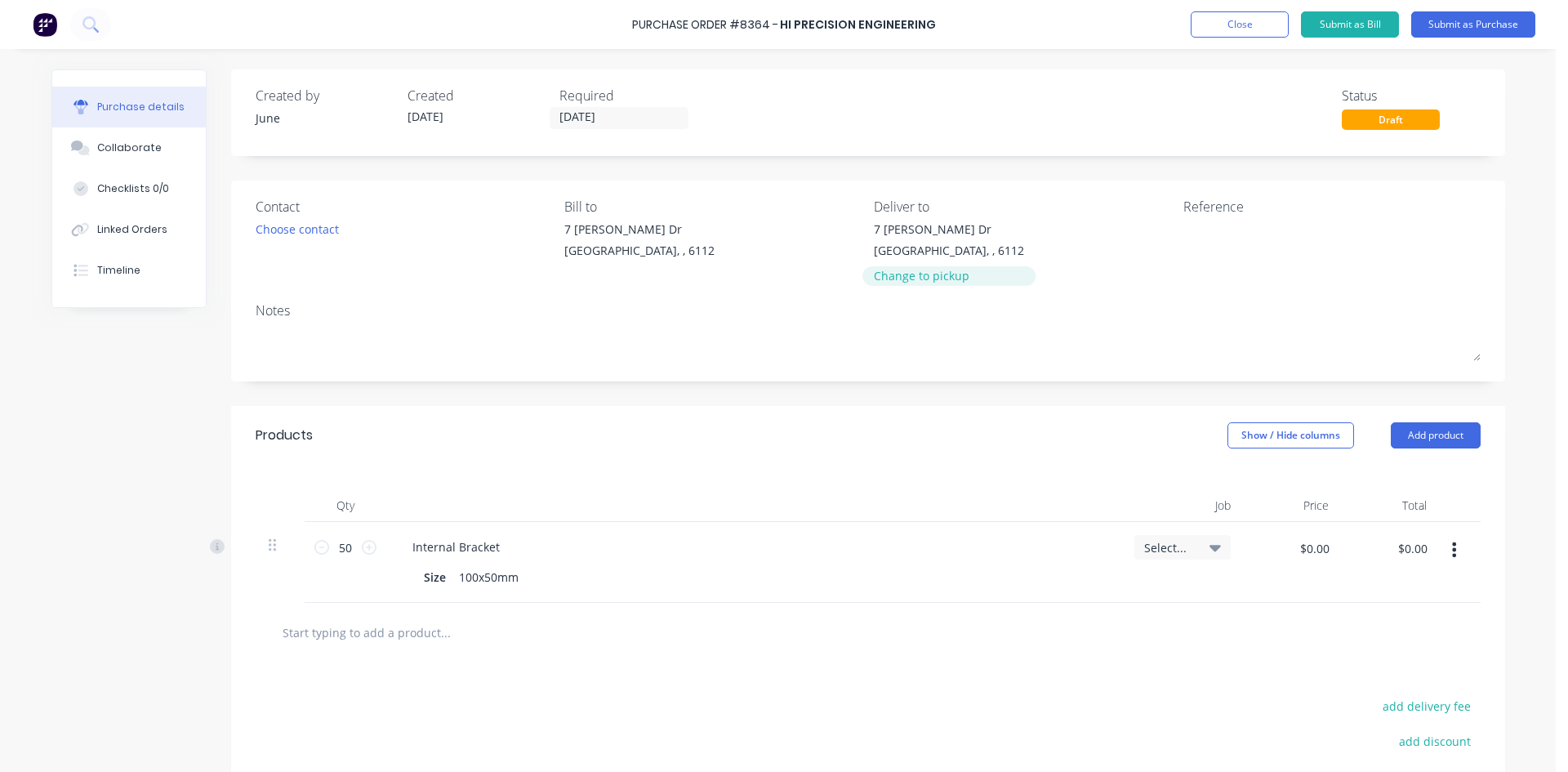
click at [886, 274] on div "Change to pickup" at bounding box center [949, 276] width 150 height 18
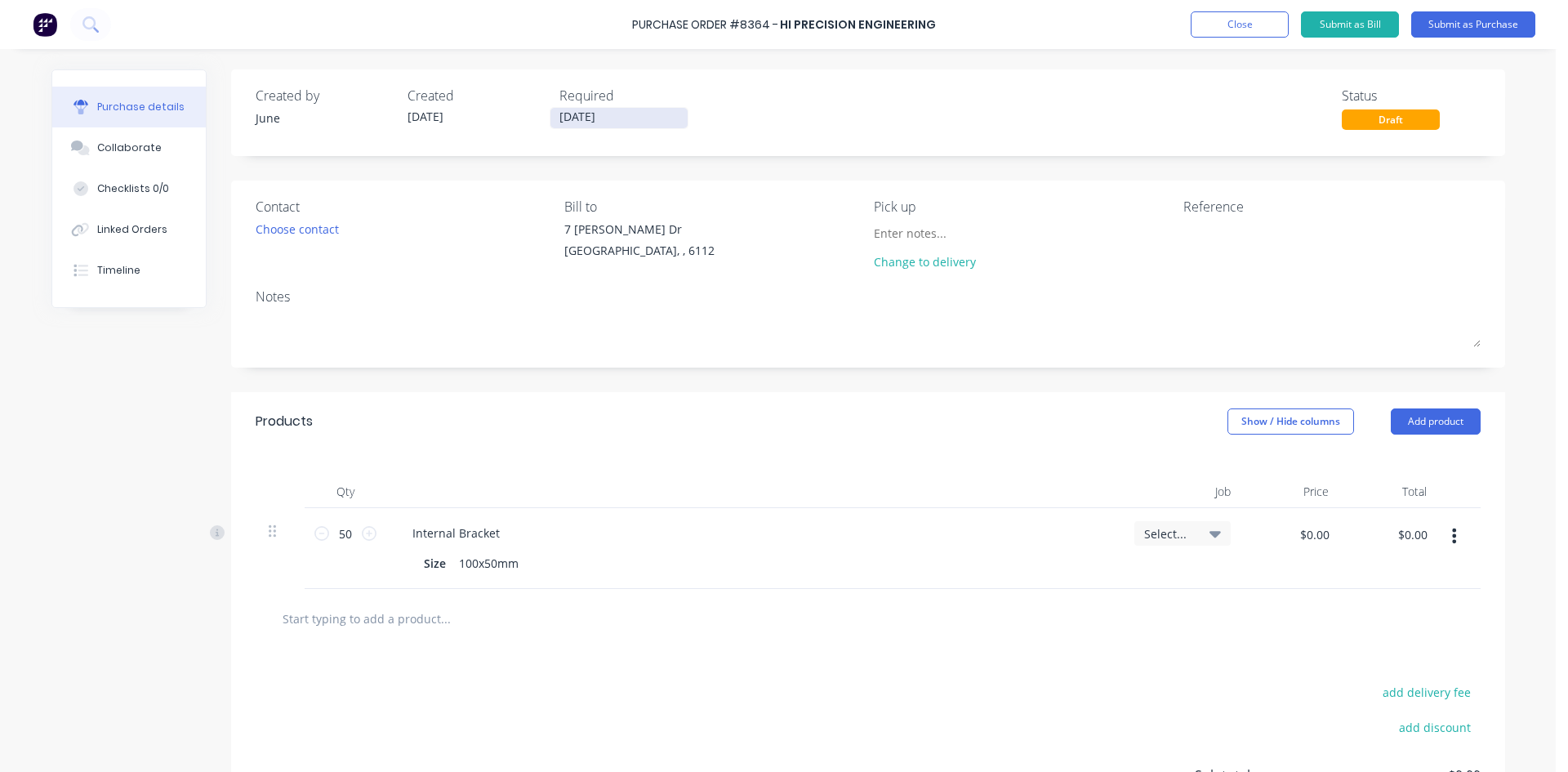
click at [606, 118] on input "[DATE]" at bounding box center [619, 118] width 137 height 21
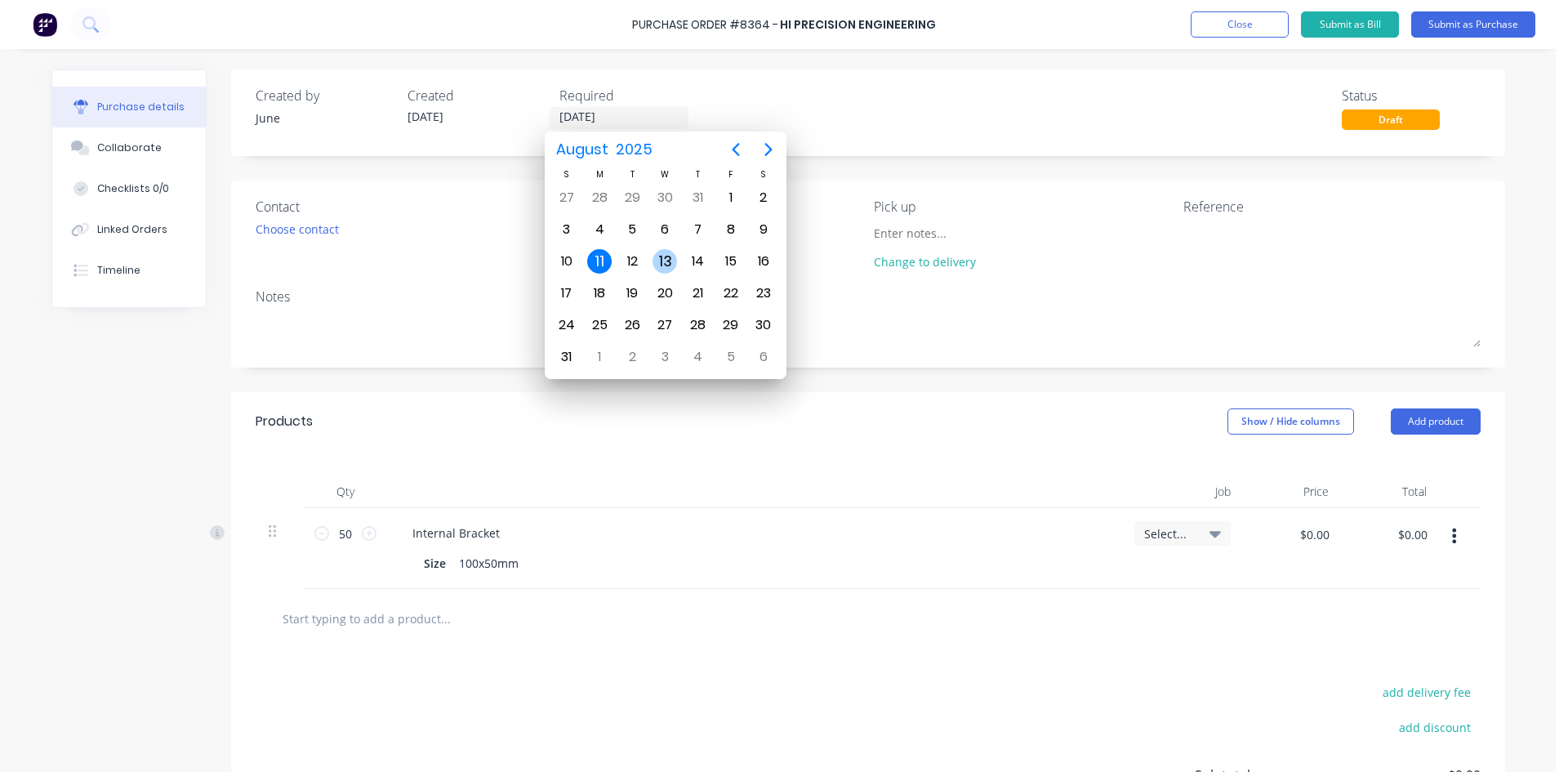
click at [660, 258] on div "13" at bounding box center [664, 261] width 24 height 24
type input "[DATE]"
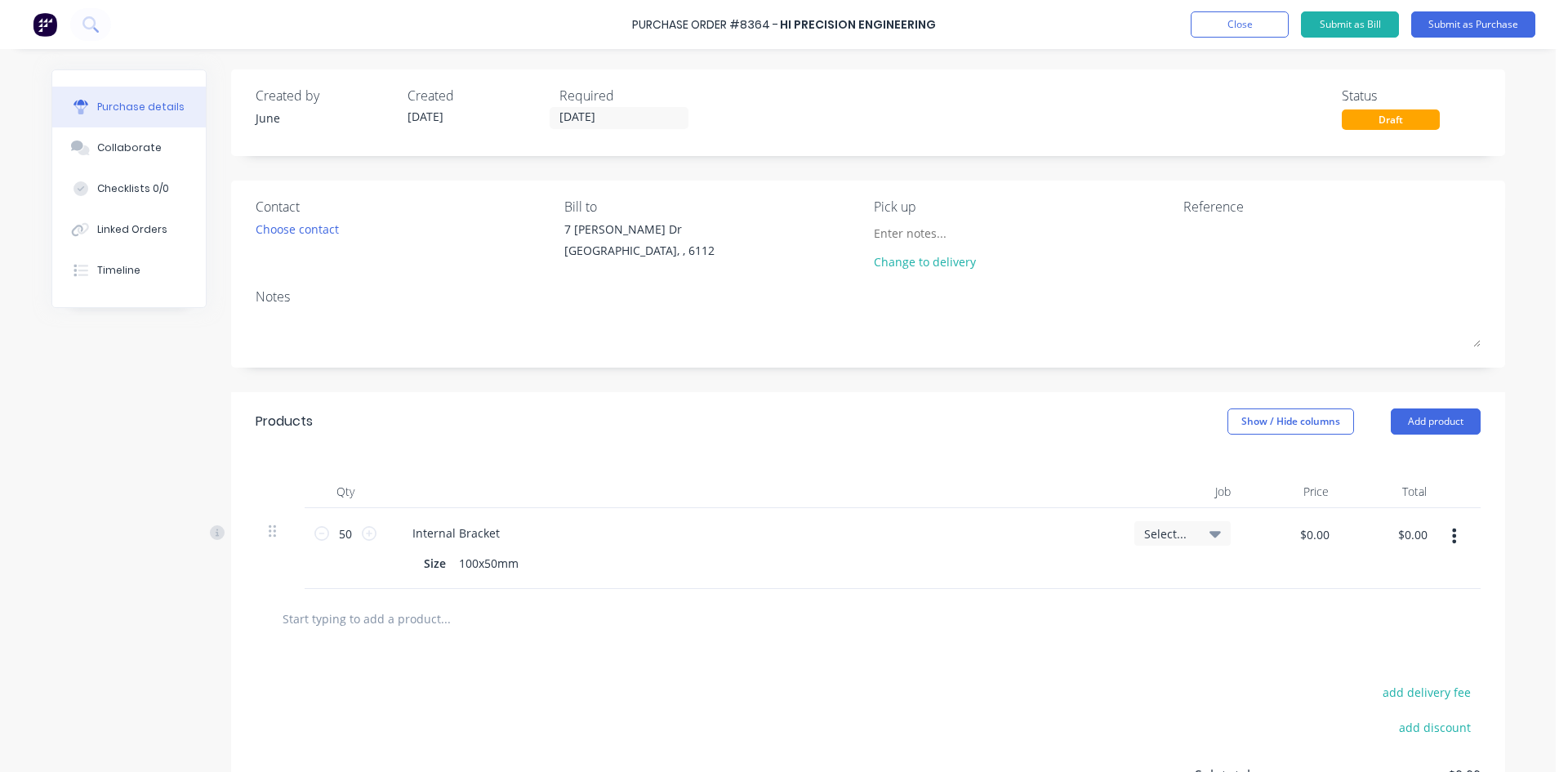
click at [1474, 556] on div "Qty Job Price Total 50 50 Internal Bracket Size 100x50mm Select... $0.00 $0.00 …" at bounding box center [867, 520] width 1274 height 138
click at [1461, 543] on button "button" at bounding box center [1454, 535] width 38 height 29
click at [877, 594] on div at bounding box center [868, 619] width 1225 height 60
click at [1111, 489] on div at bounding box center [754, 491] width 735 height 33
click at [1434, 426] on button "Add product" at bounding box center [1436, 421] width 90 height 26
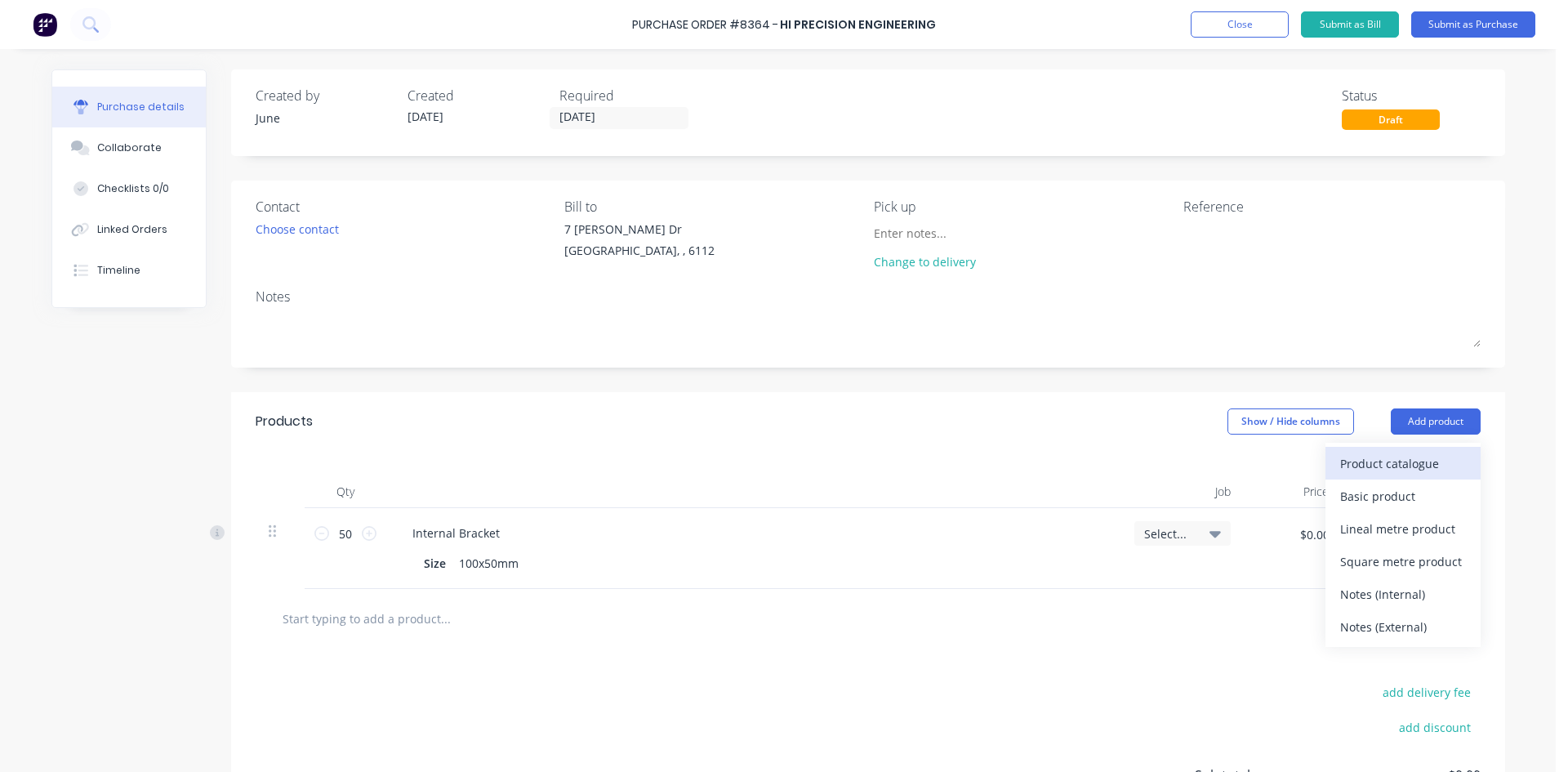
click at [1423, 463] on div "Product catalogue" at bounding box center [1402, 464] width 126 height 23
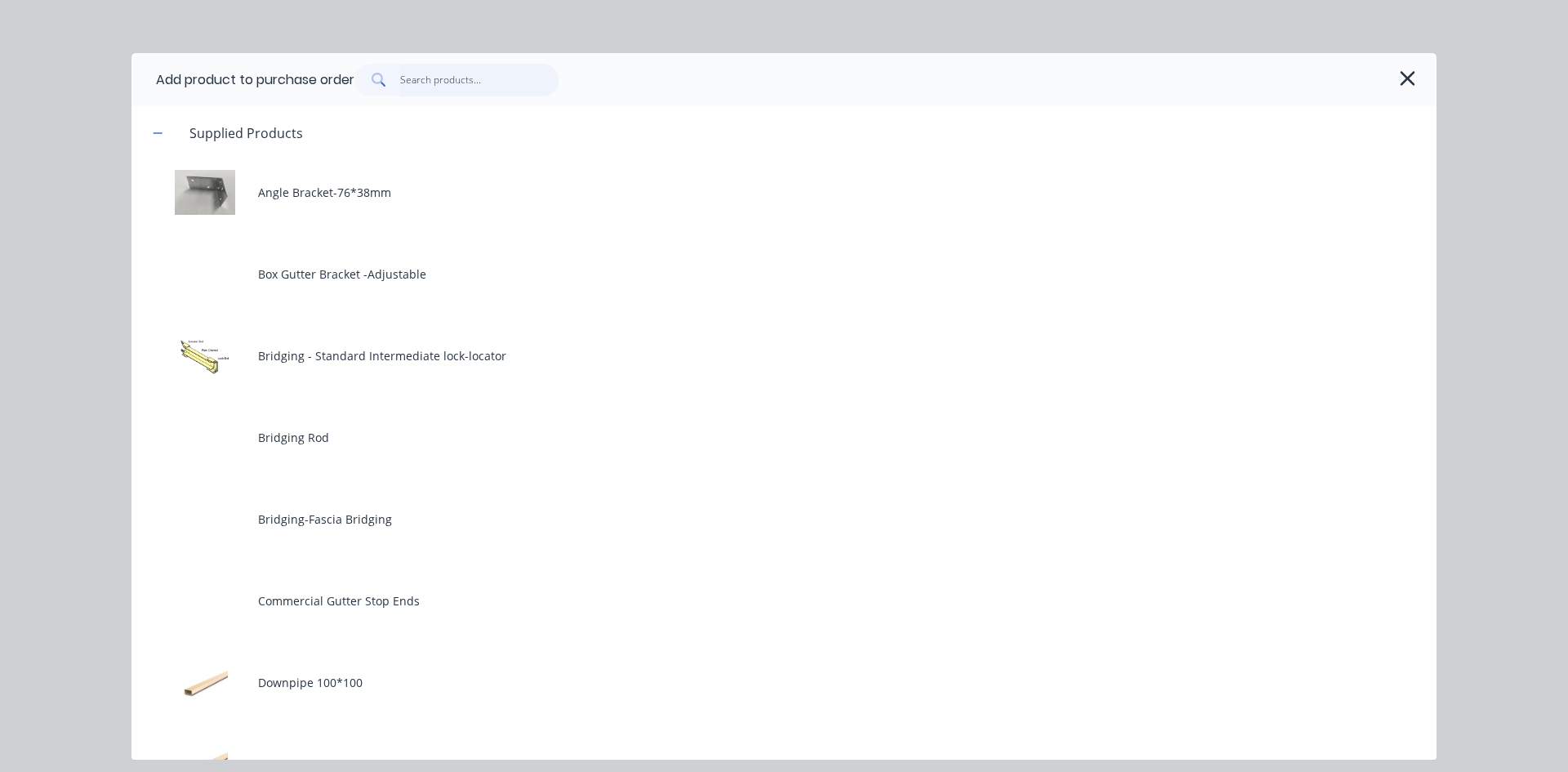
click at [462, 76] on input "text" at bounding box center [479, 79] width 159 height 33
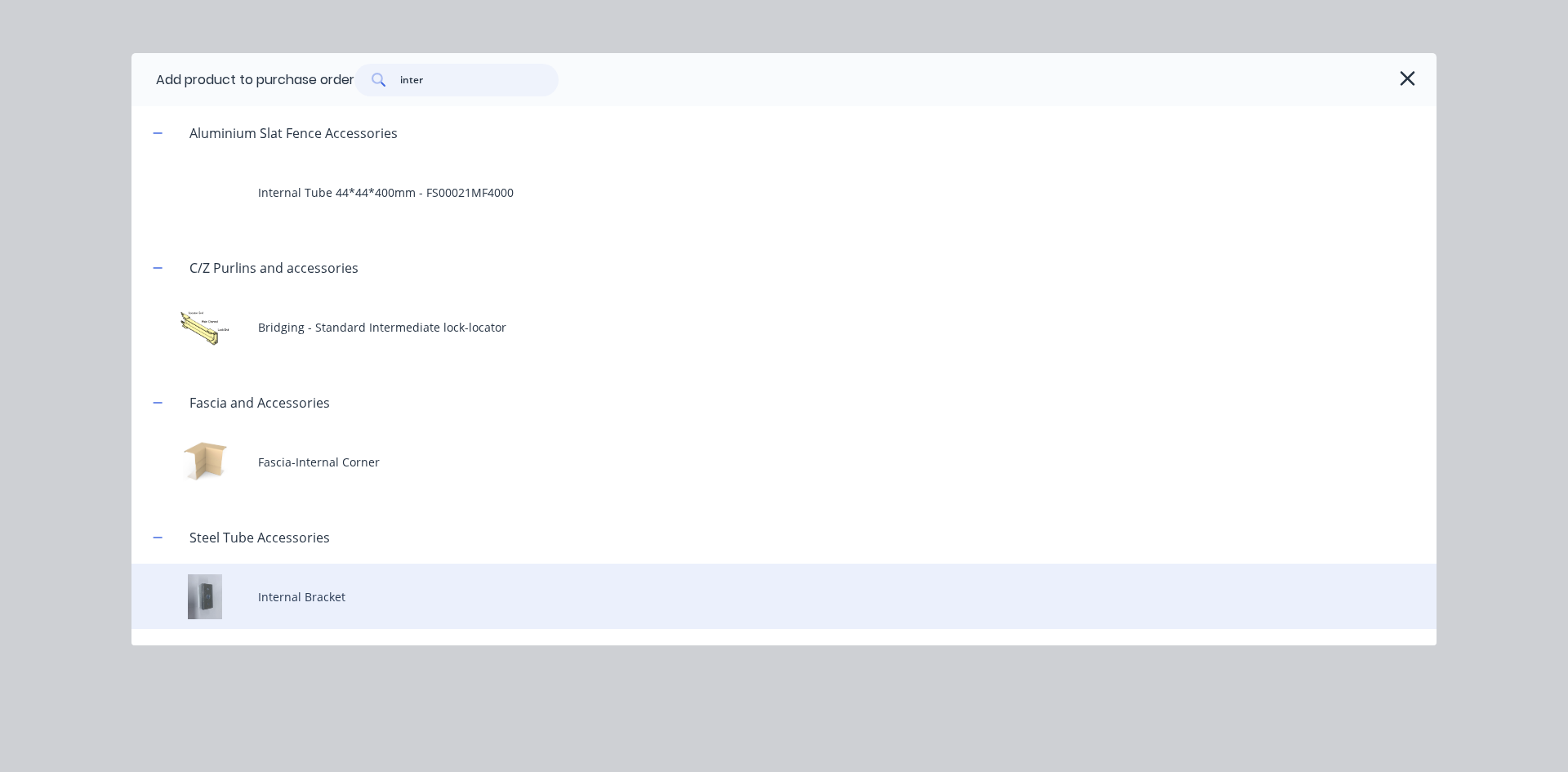
type input "inter"
click at [384, 589] on div "Internal Bracket" at bounding box center [784, 596] width 1305 height 65
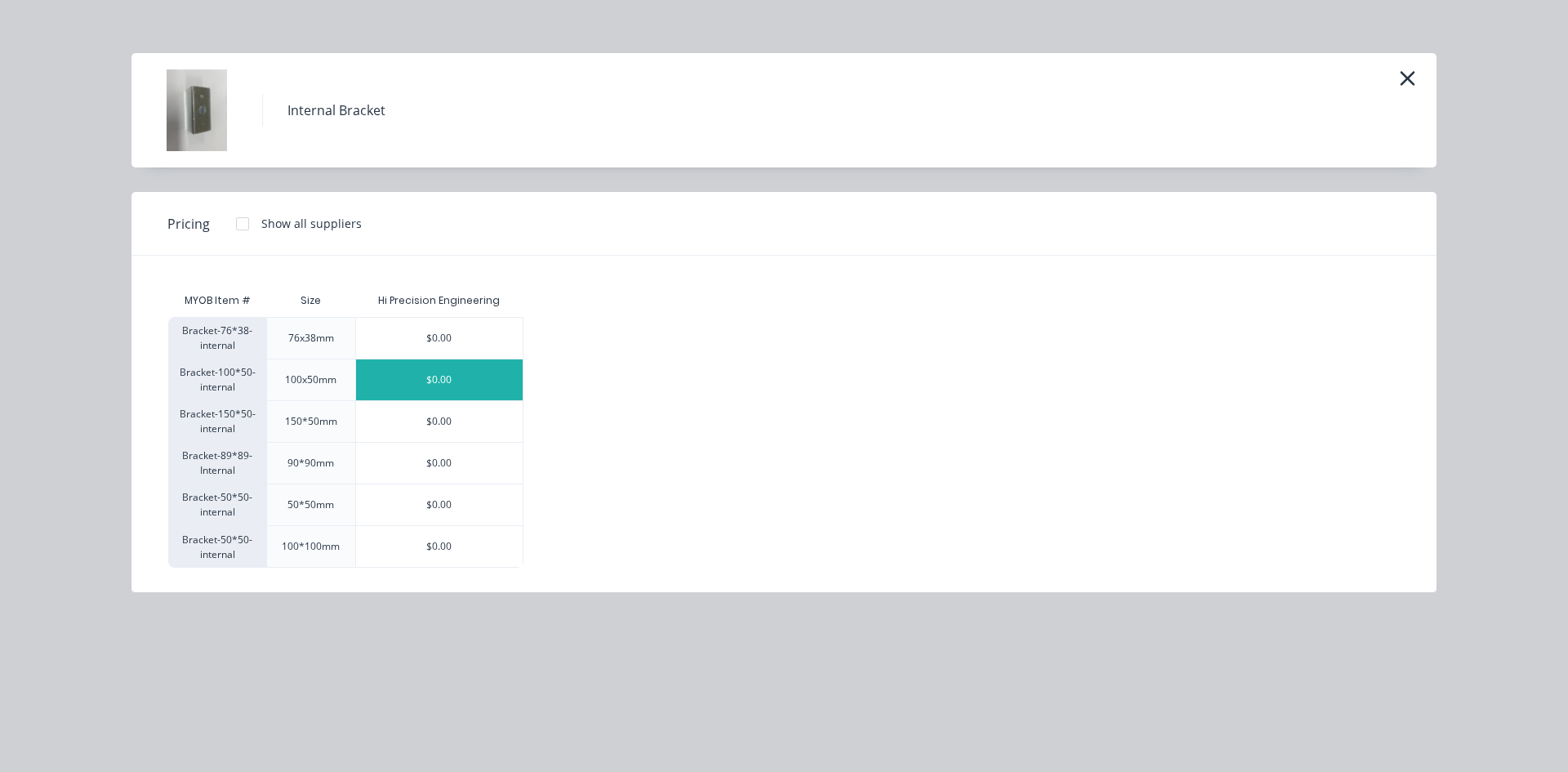
click at [419, 380] on div "$0.00" at bounding box center [439, 379] width 167 height 41
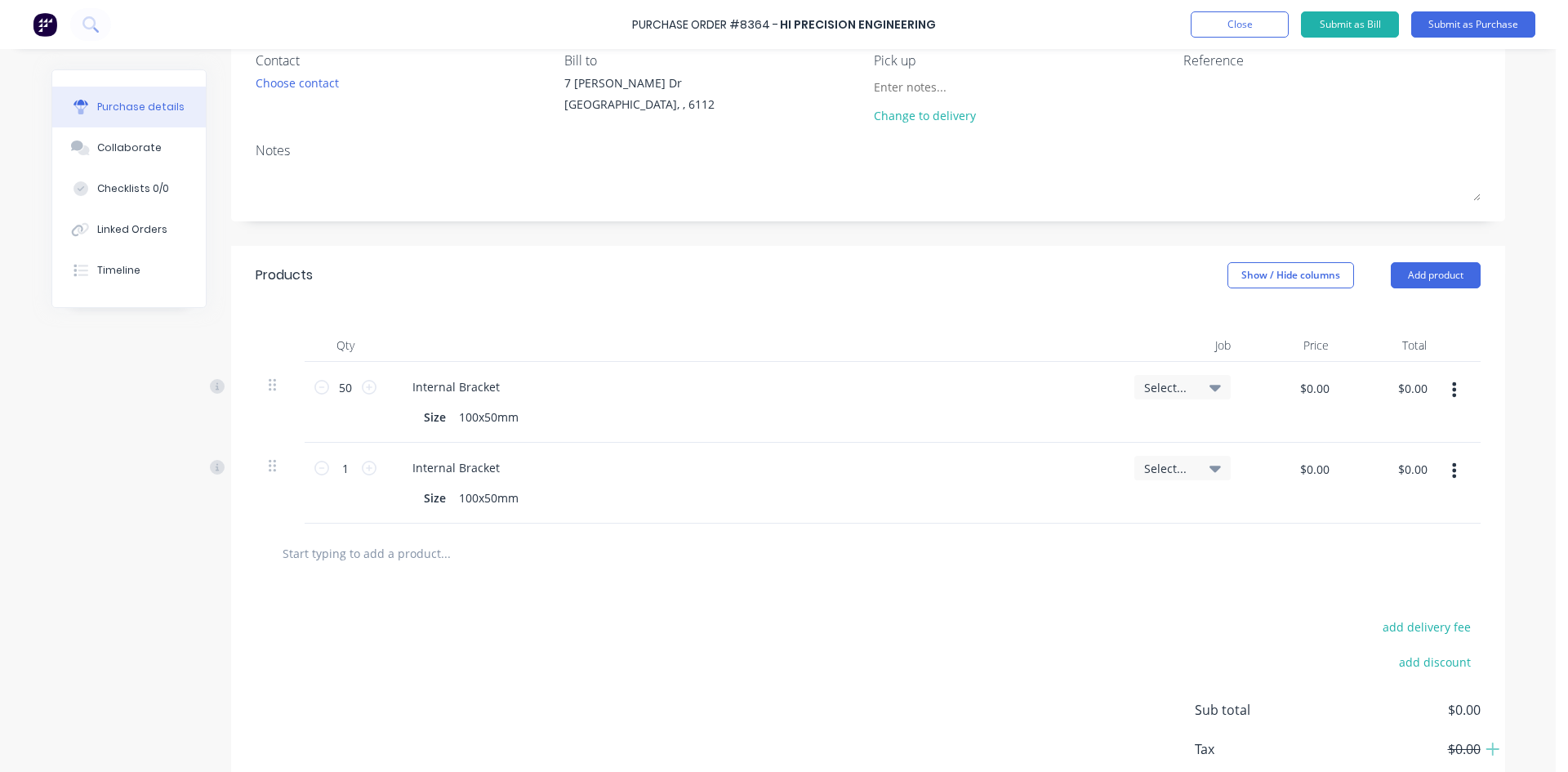
scroll to position [243, 0]
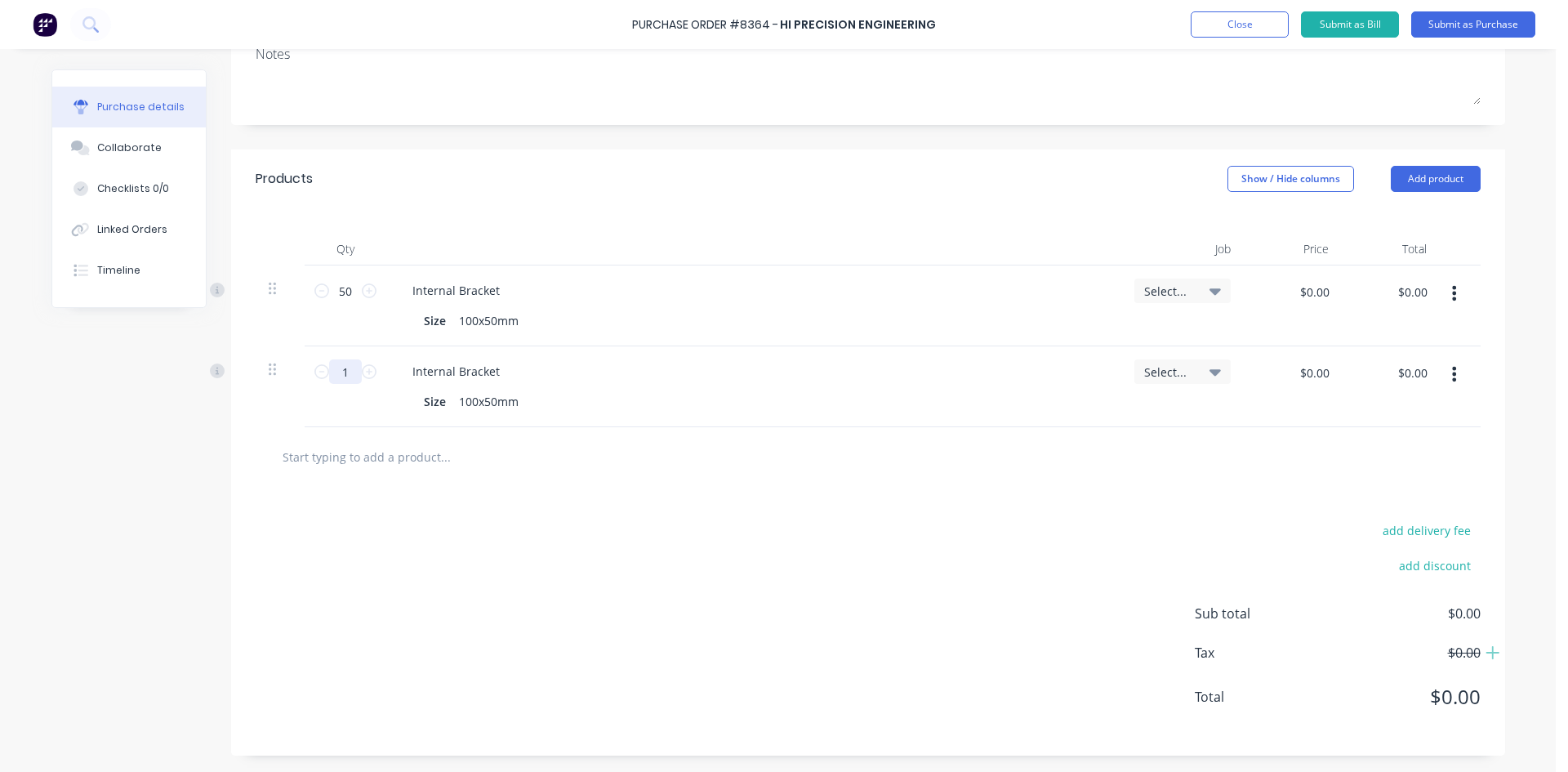
click at [335, 365] on input "1" at bounding box center [345, 371] width 32 height 24
type input "100"
click at [871, 437] on div at bounding box center [868, 458] width 1225 height 60
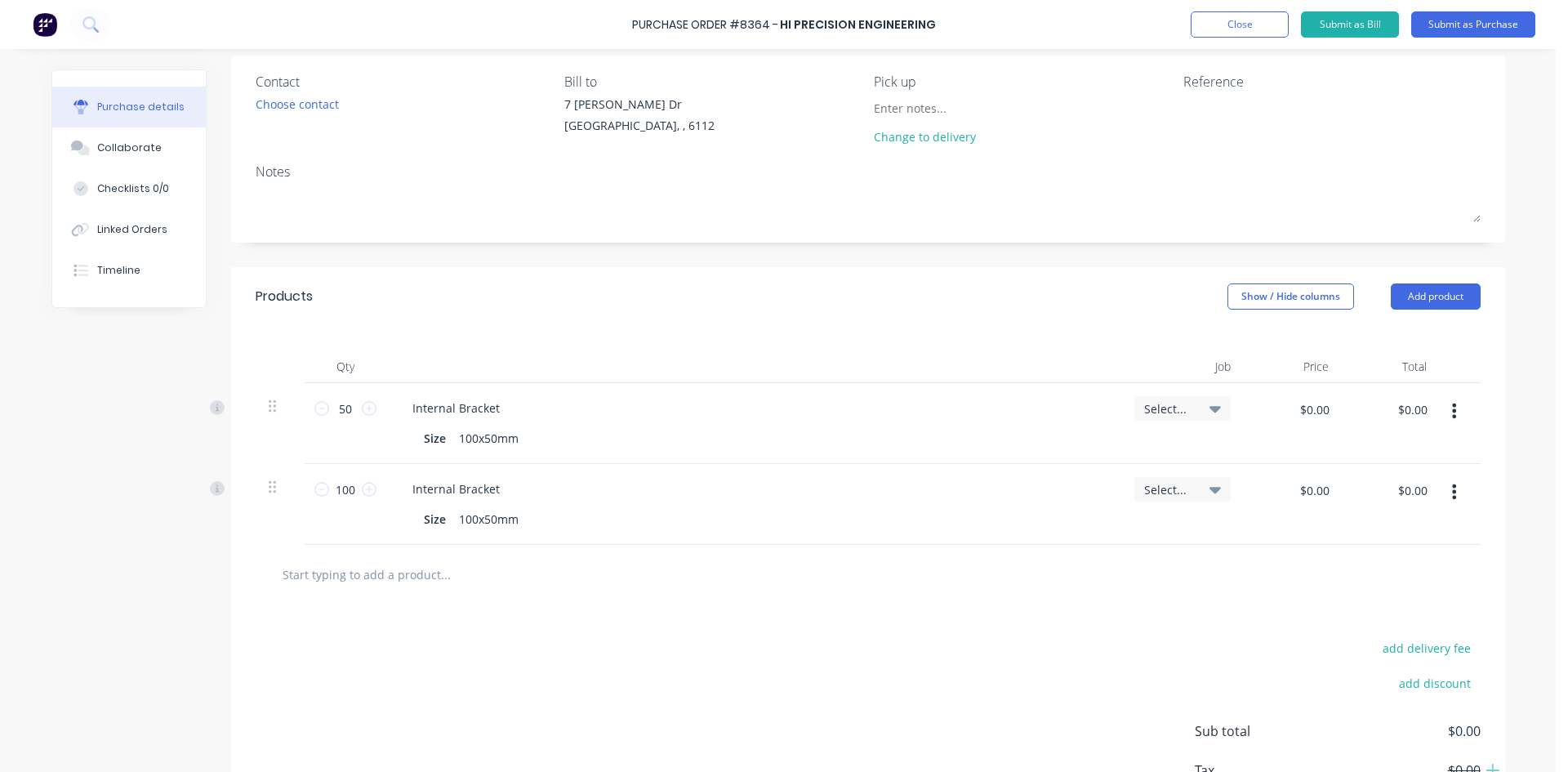
scroll to position [0, 0]
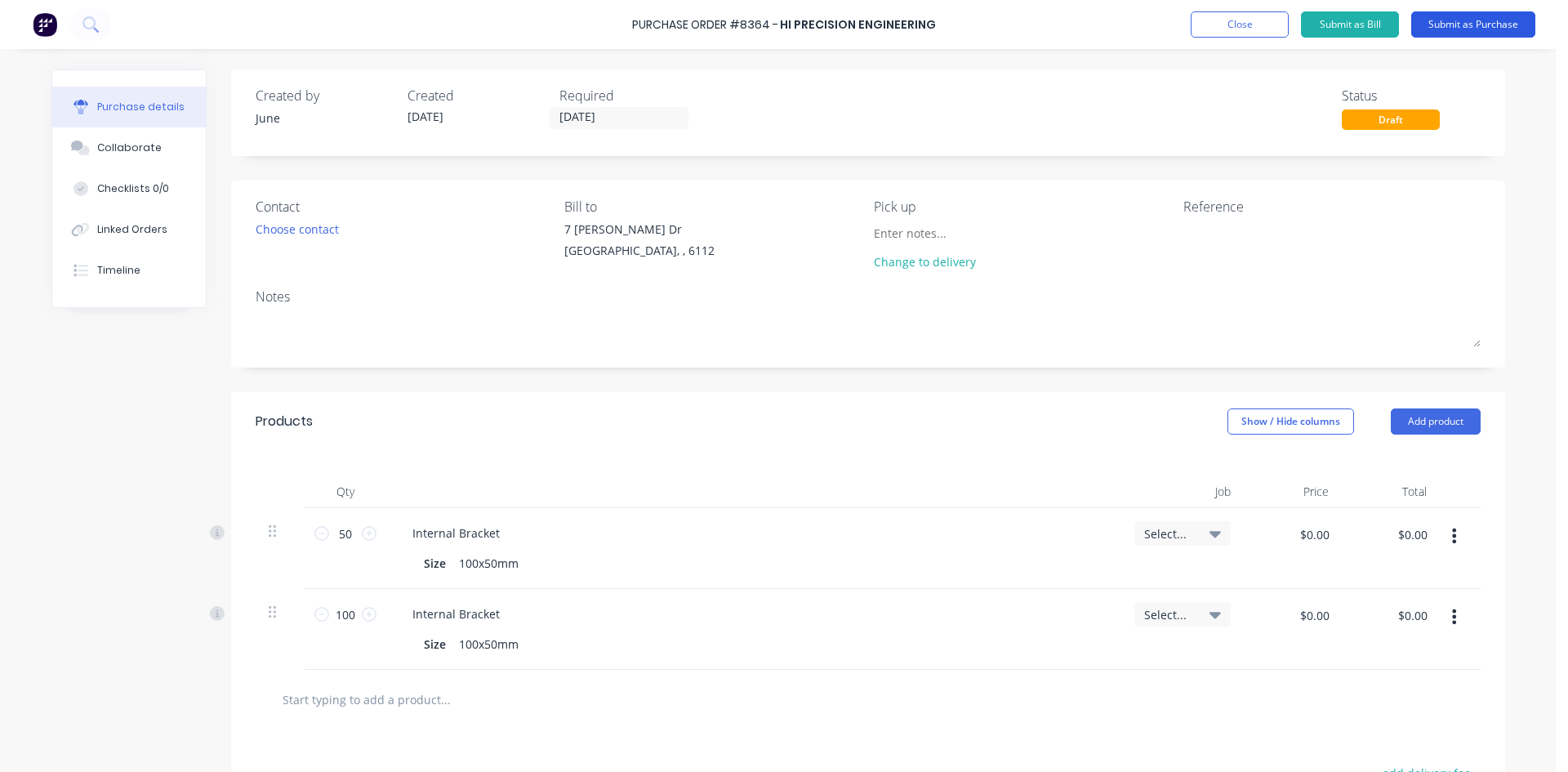
click at [1488, 30] on button "Submit as Purchase" at bounding box center [1473, 24] width 124 height 26
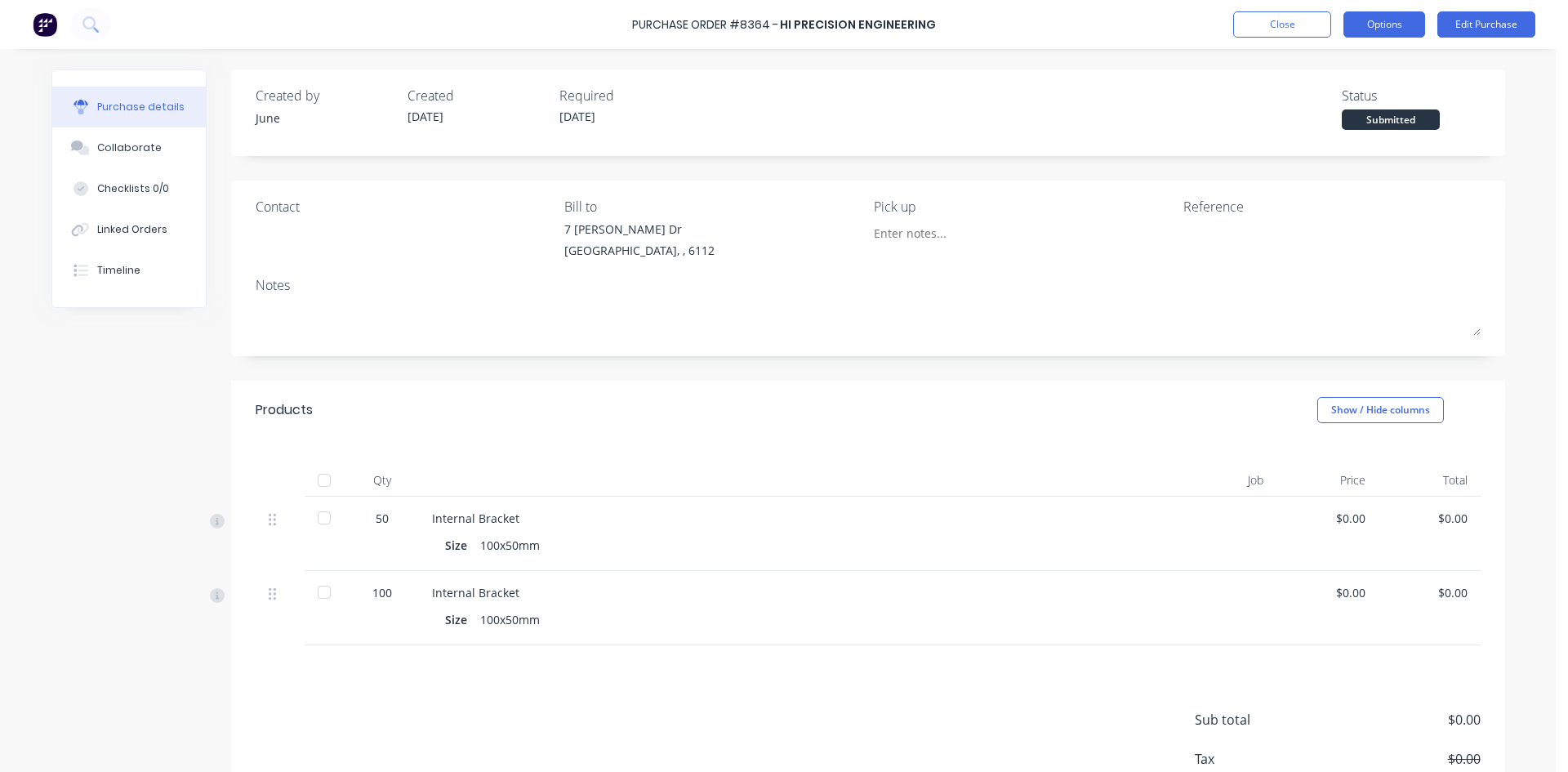
click at [1384, 15] on button "Options" at bounding box center [1384, 24] width 82 height 26
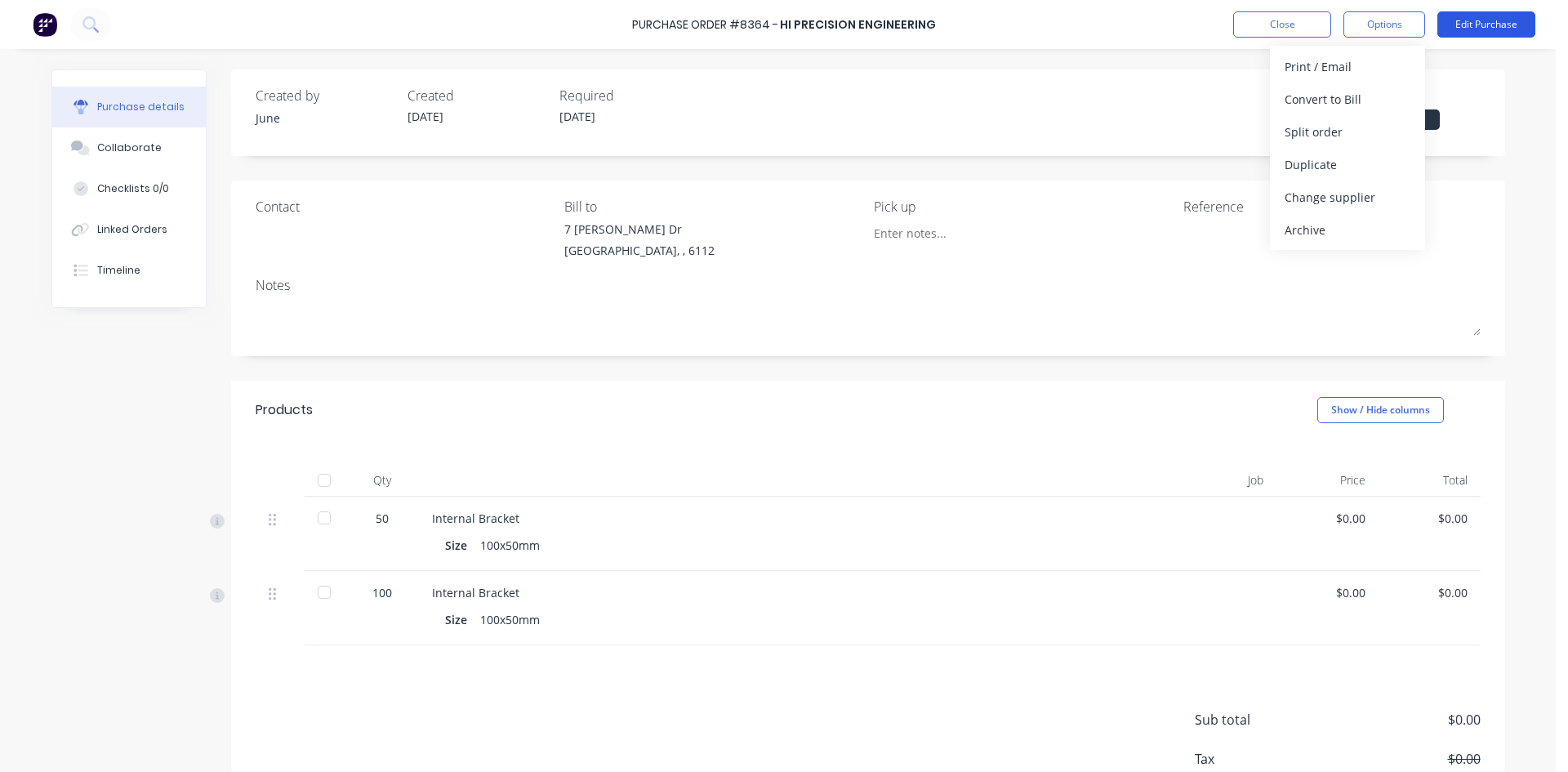
click at [1477, 13] on button "Edit Purchase" at bounding box center [1486, 24] width 98 height 26
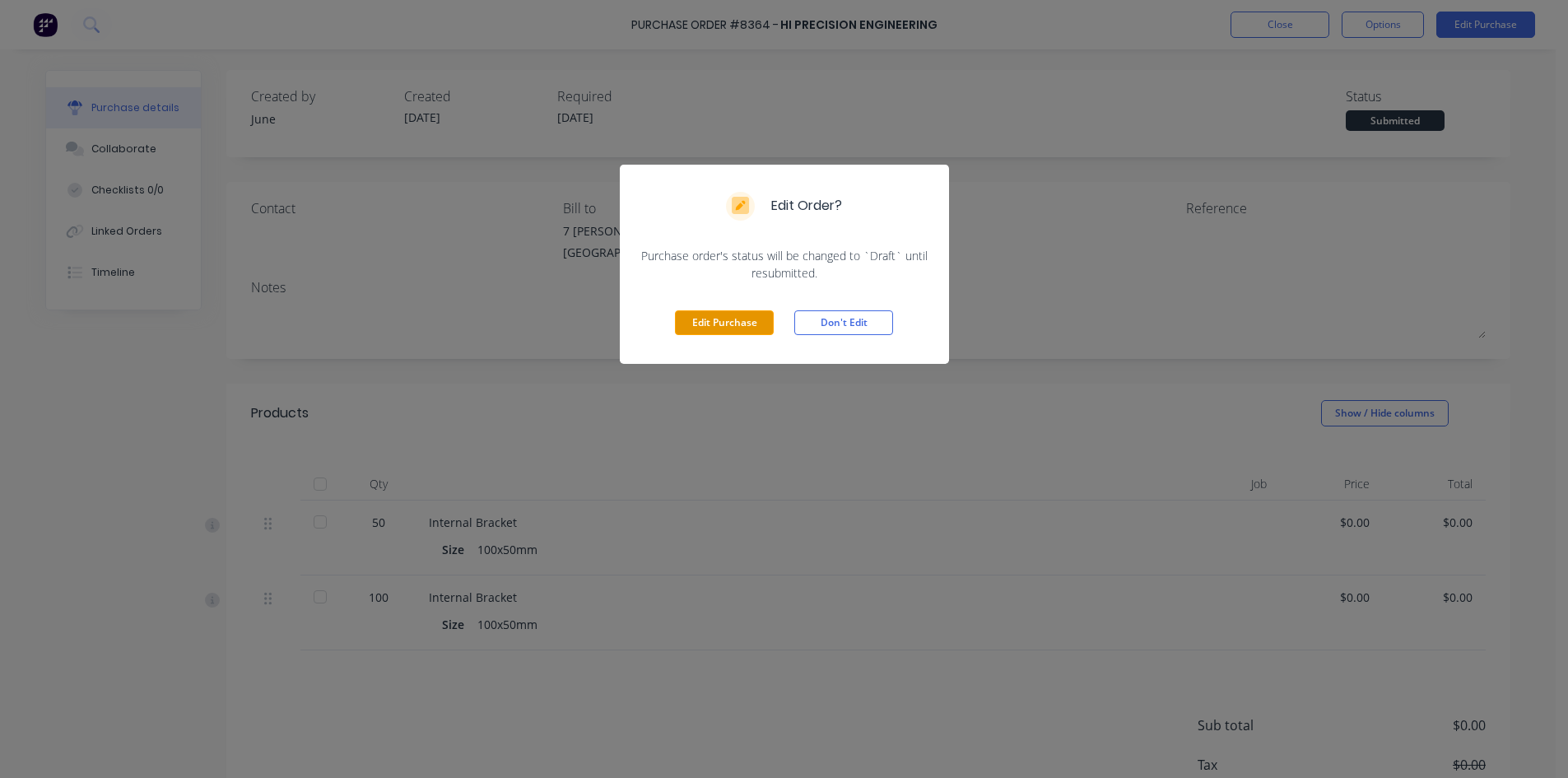
click at [720, 321] on button "Edit Purchase" at bounding box center [725, 323] width 99 height 24
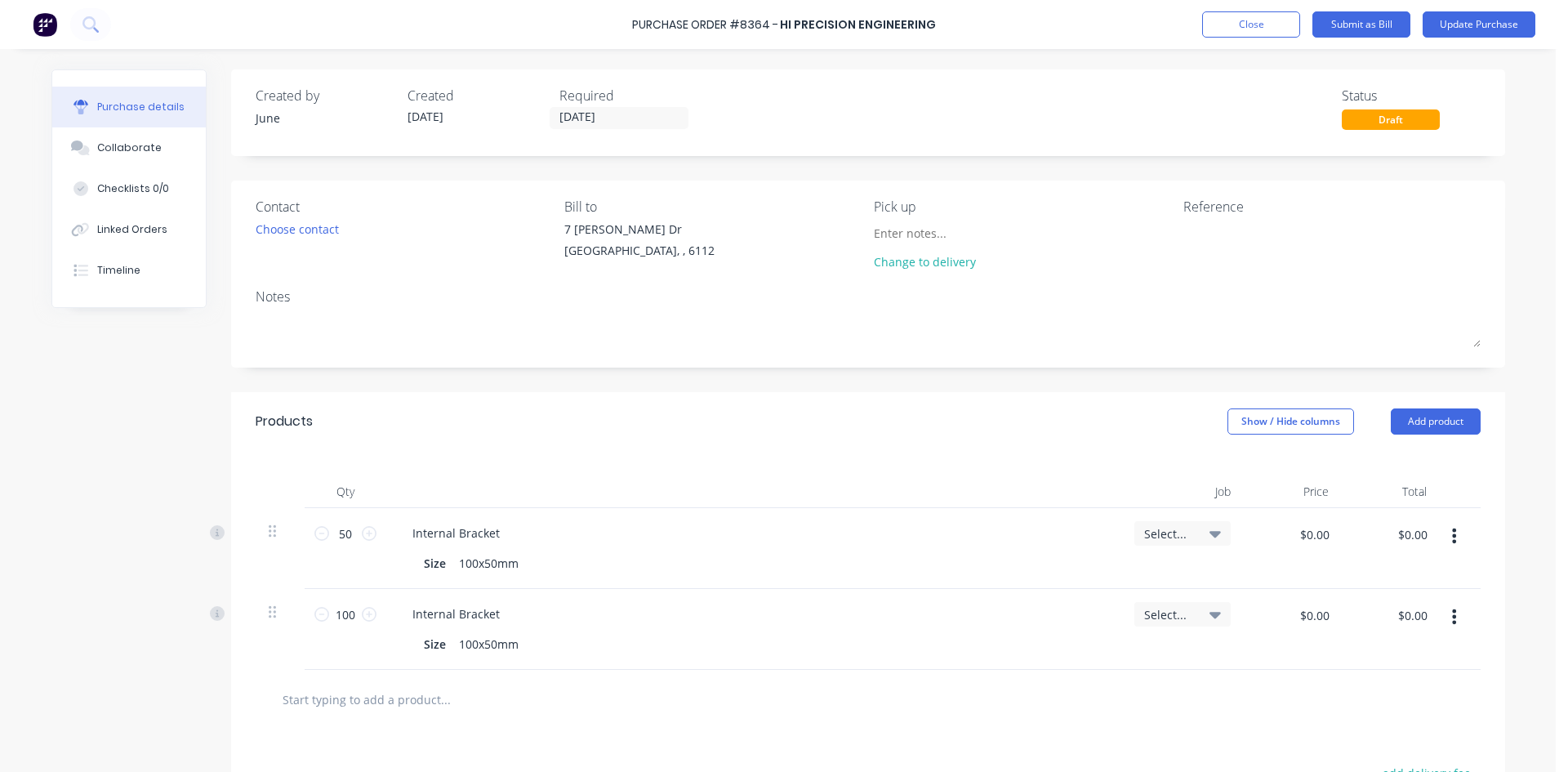
click at [1451, 619] on button "button" at bounding box center [1454, 616] width 38 height 29
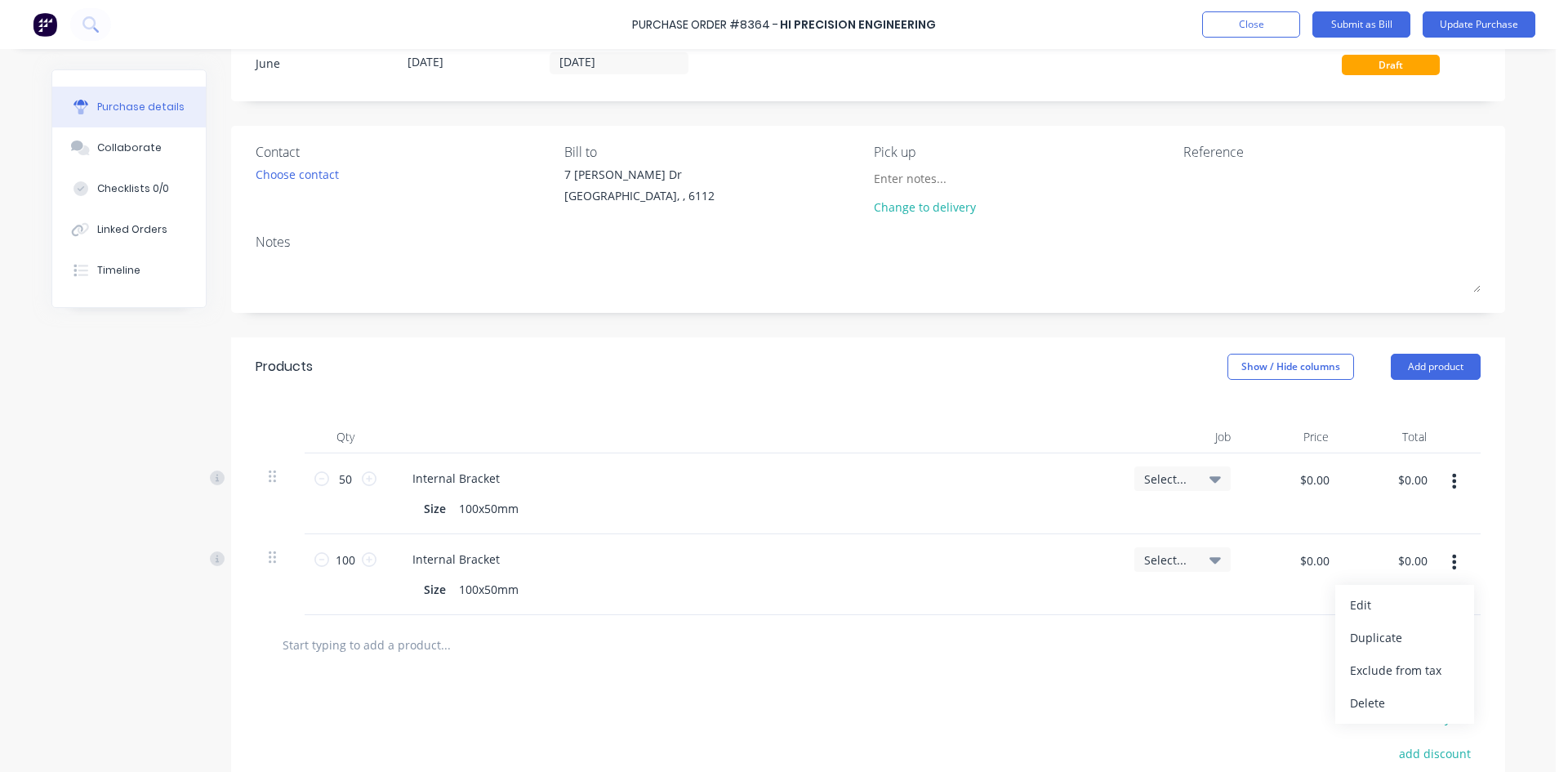
scroll to position [82, 0]
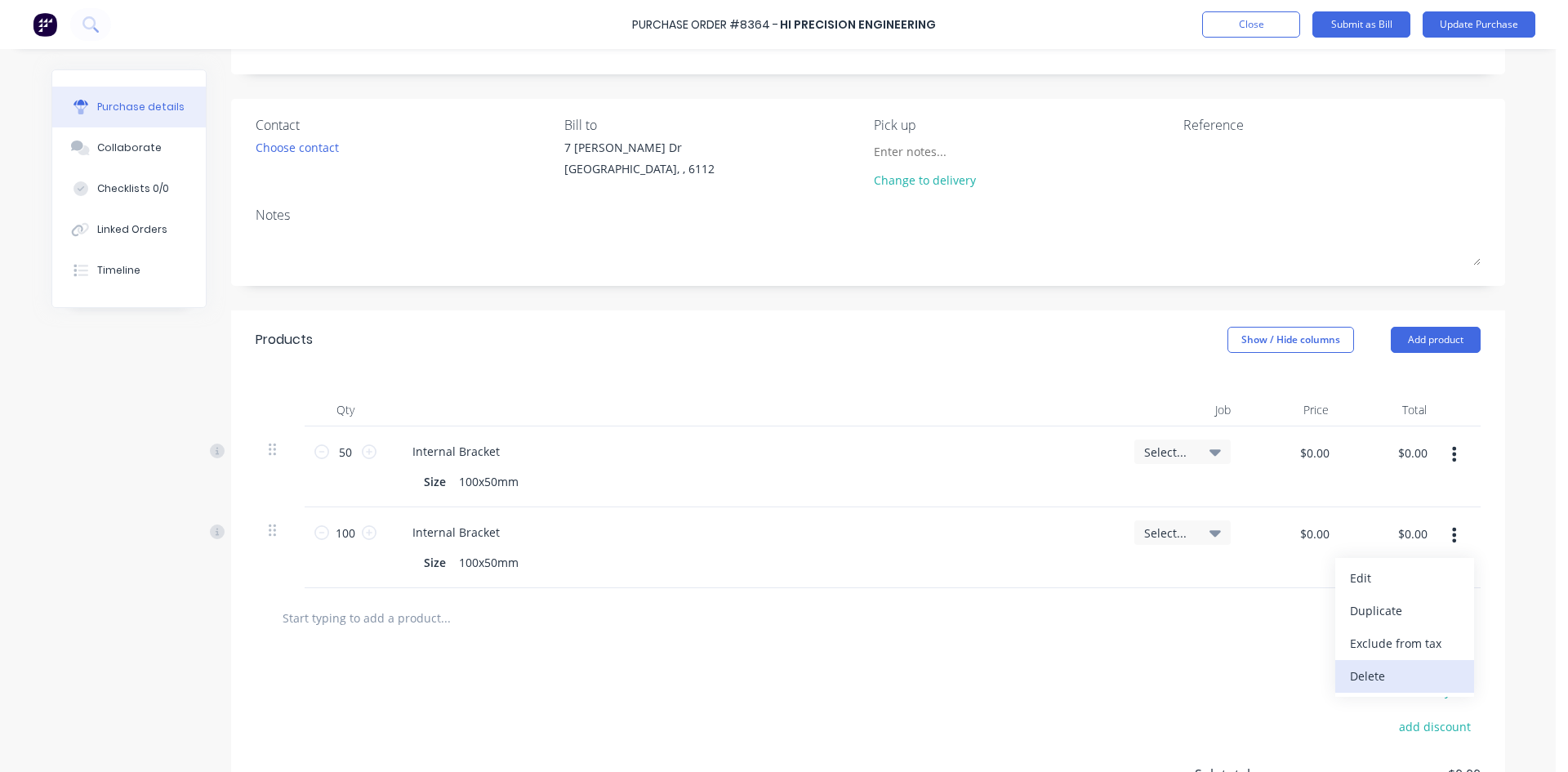
click at [1389, 679] on button "Delete" at bounding box center [1405, 676] width 139 height 33
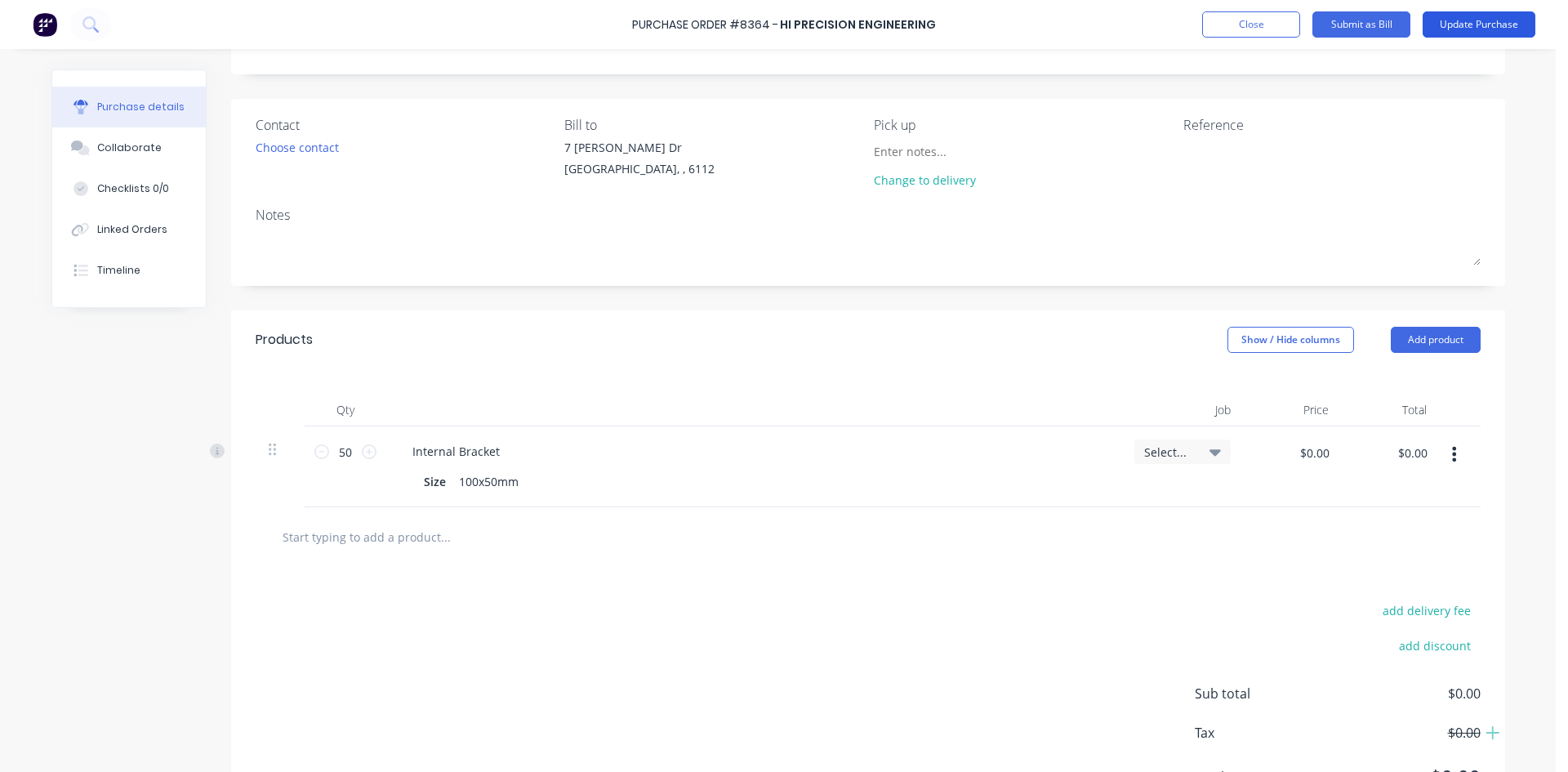
click at [1466, 22] on button "Update Purchase" at bounding box center [1478, 24] width 112 height 26
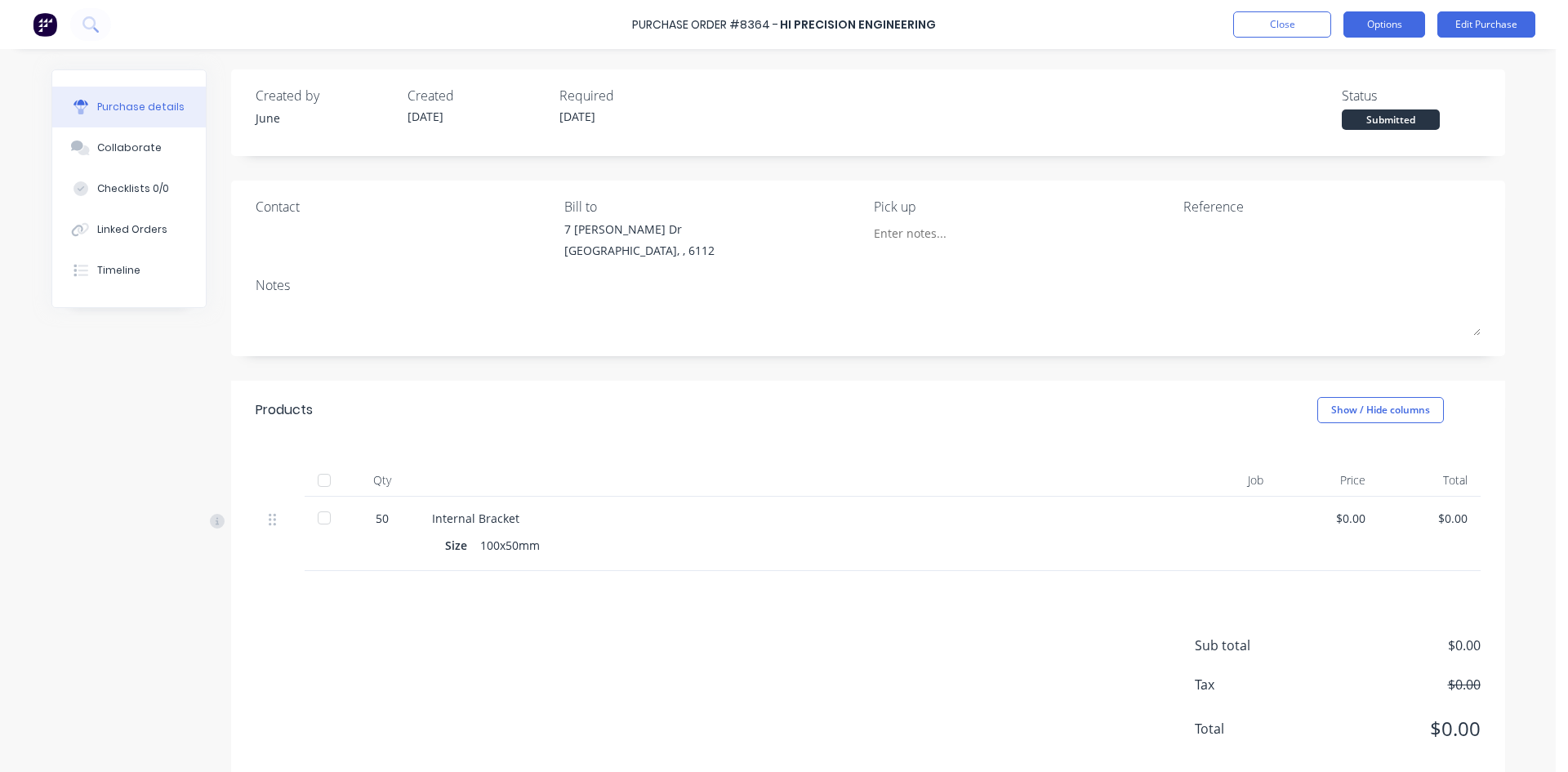
click at [1381, 19] on button "Options" at bounding box center [1384, 24] width 82 height 26
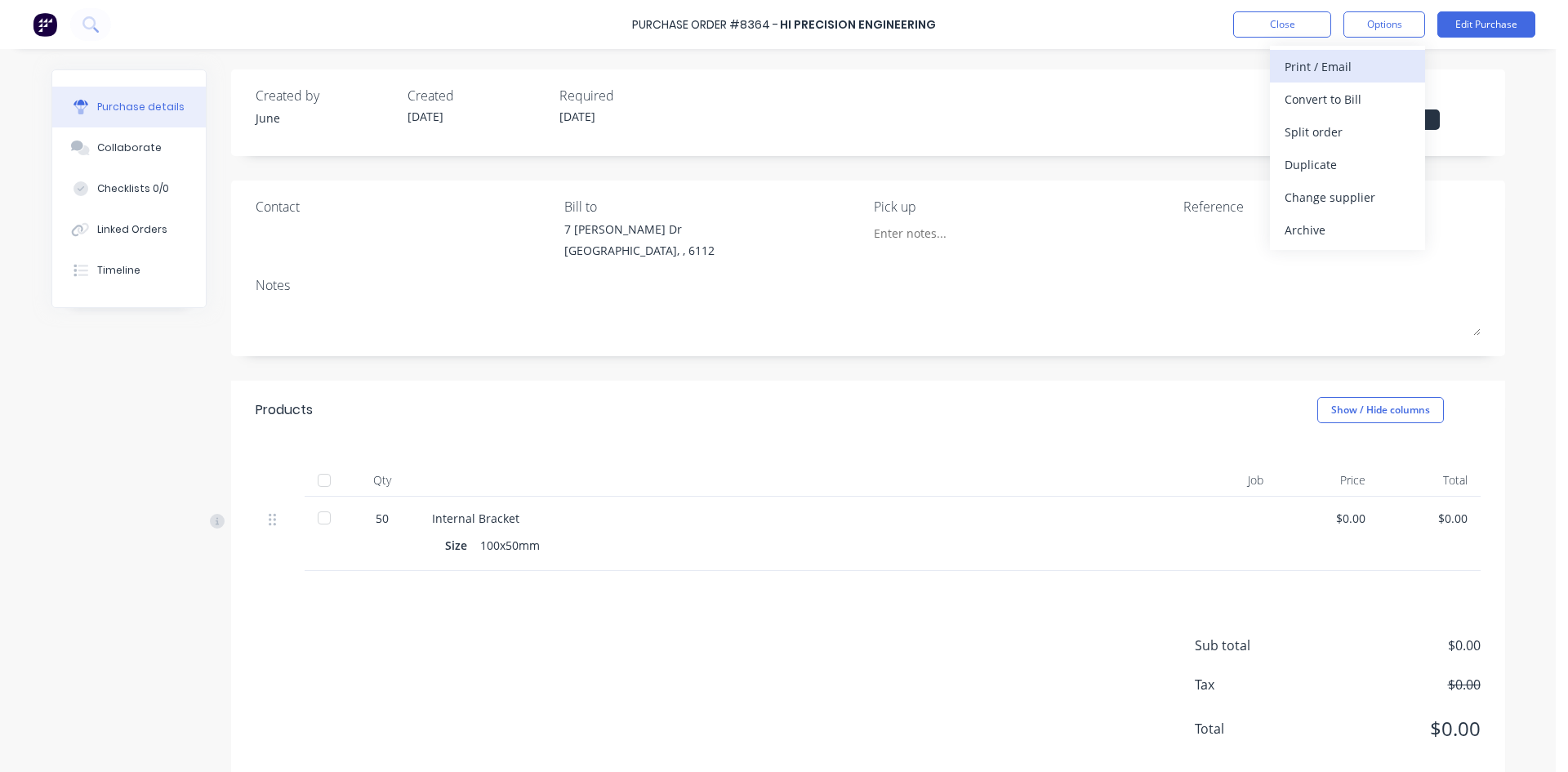
click at [1380, 65] on div "Print / Email" at bounding box center [1347, 67] width 126 height 23
click at [1356, 133] on div "Without pricing" at bounding box center [1347, 132] width 126 height 23
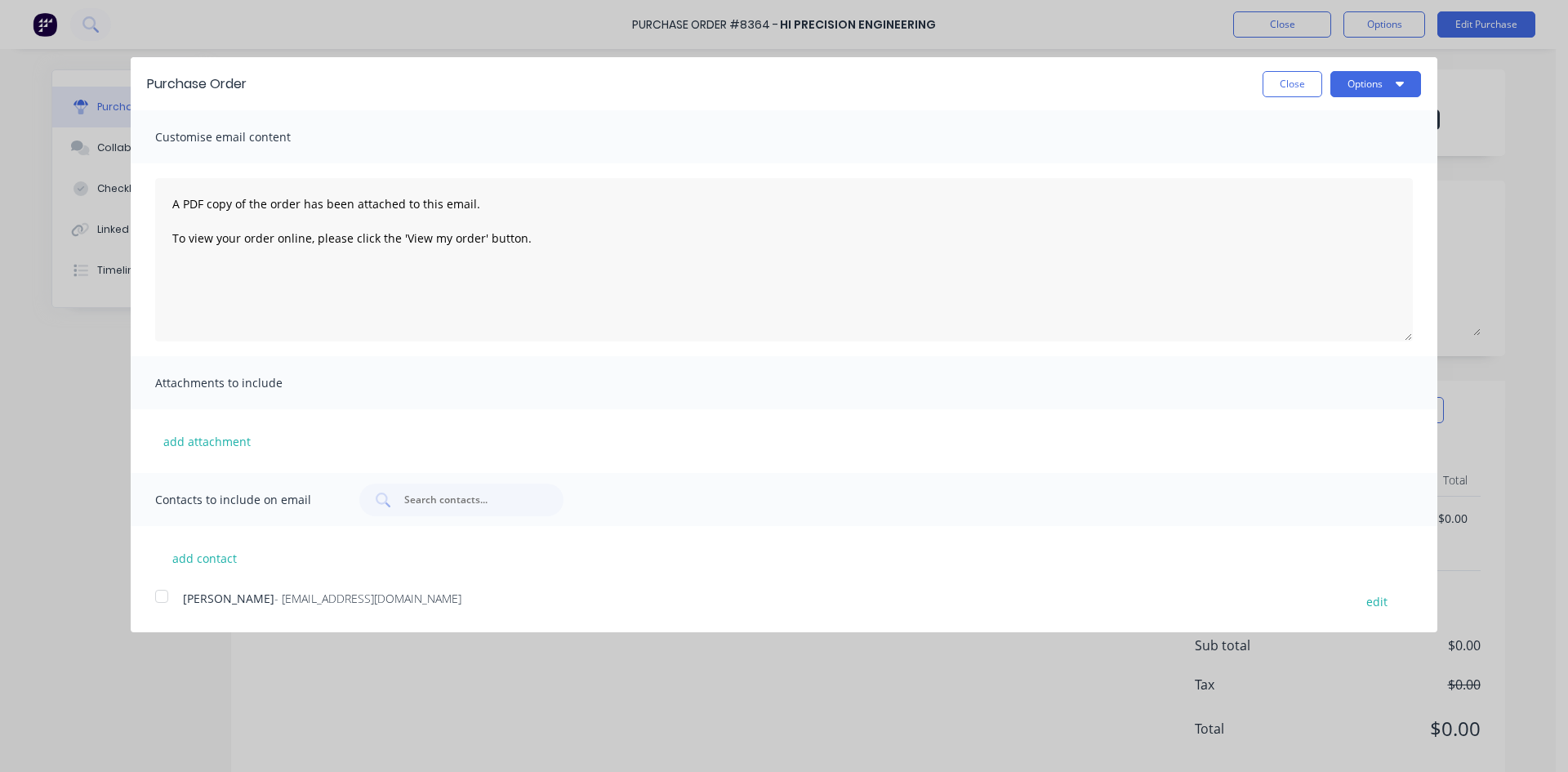
click at [166, 601] on div at bounding box center [161, 596] width 32 height 33
click at [1371, 85] on button "Options" at bounding box center [1376, 83] width 91 height 26
click at [1353, 158] on div "Email" at bounding box center [1343, 158] width 126 height 23
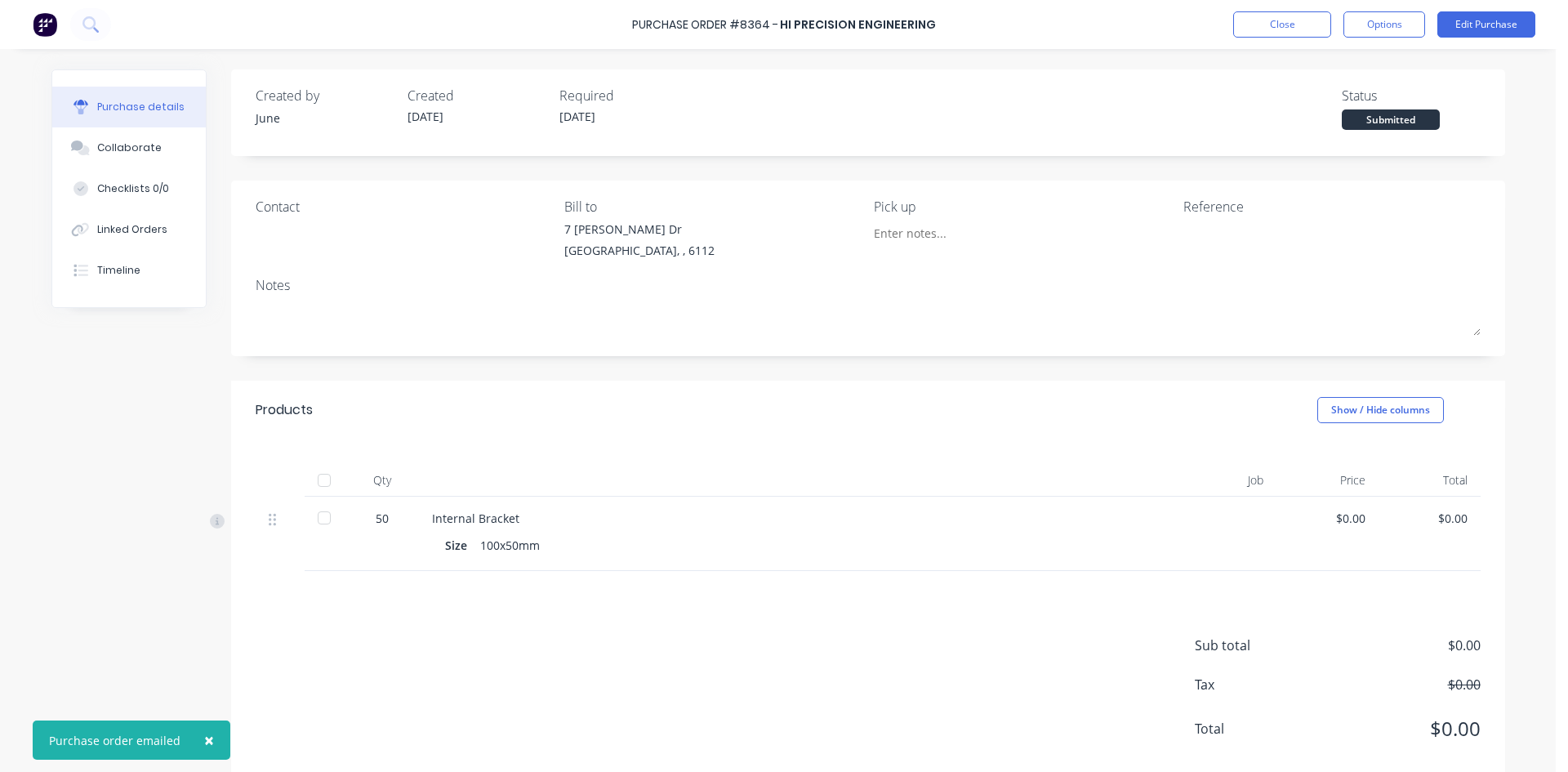
click at [1274, 14] on button "Close" at bounding box center [1282, 24] width 98 height 26
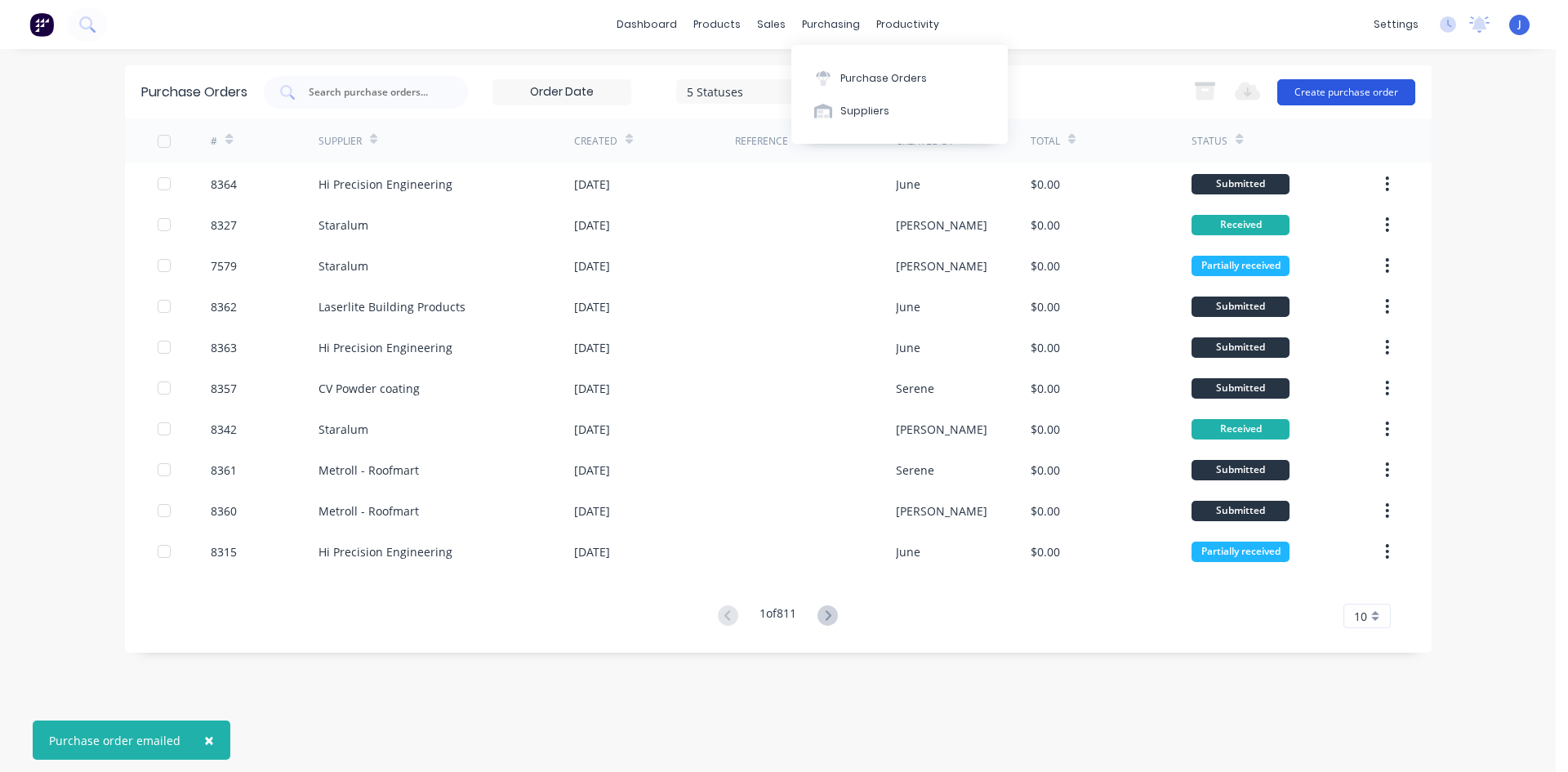
click at [1339, 94] on button "Create purchase order" at bounding box center [1346, 92] width 138 height 26
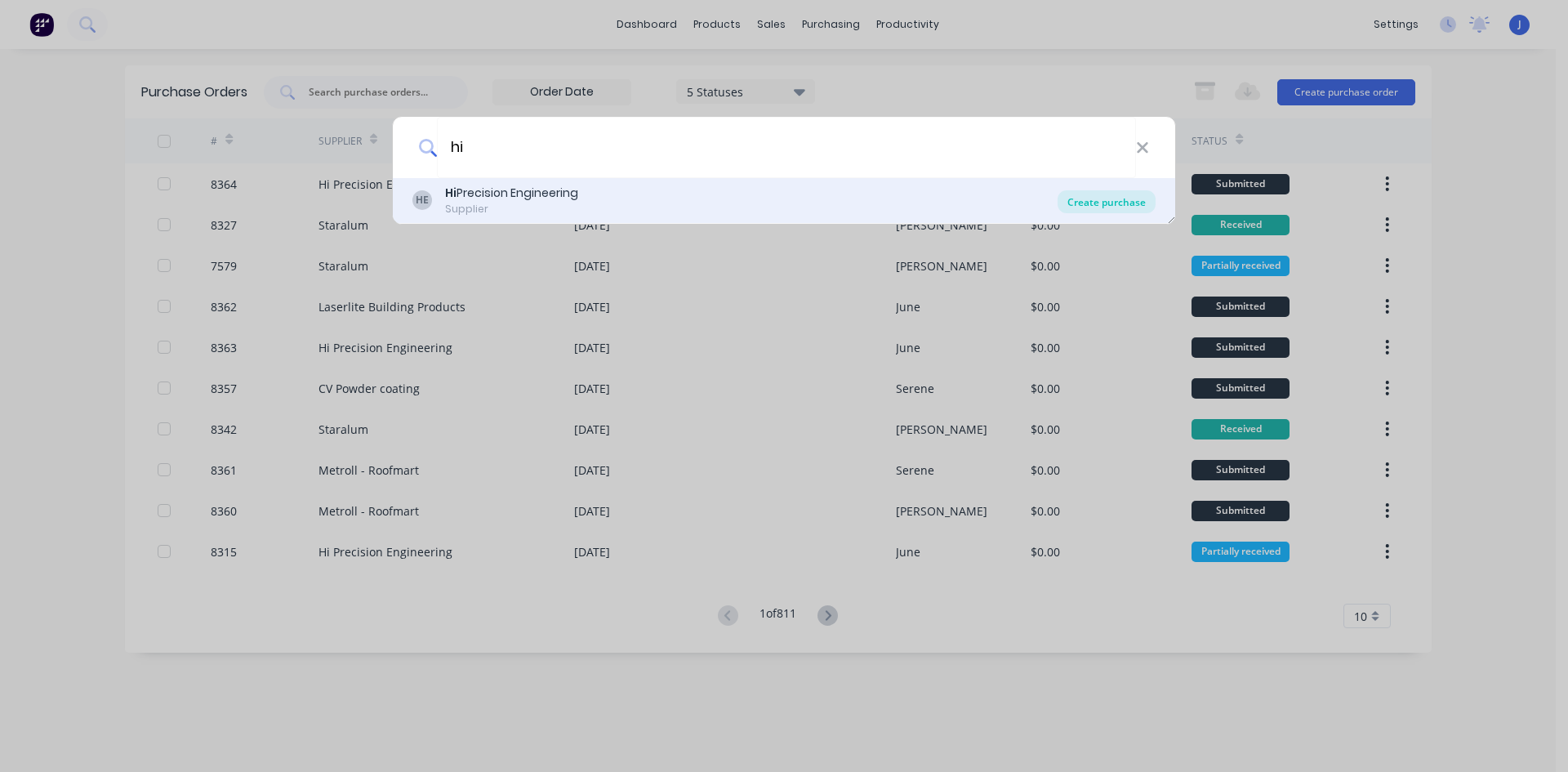
type input "hi"
click at [1082, 196] on div "Create purchase" at bounding box center [1106, 201] width 98 height 23
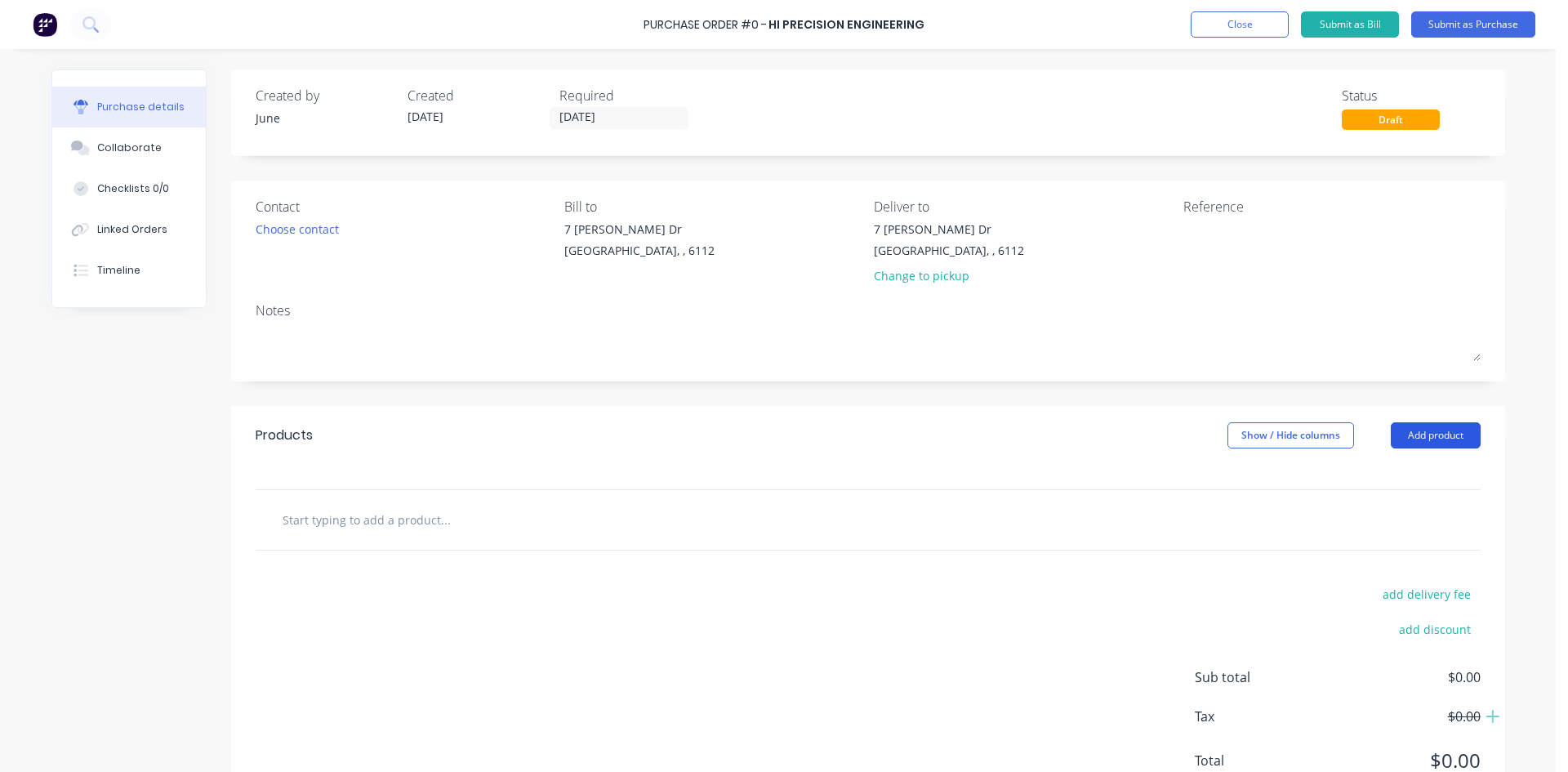
click at [1470, 446] on button "Add product" at bounding box center [1436, 435] width 90 height 26
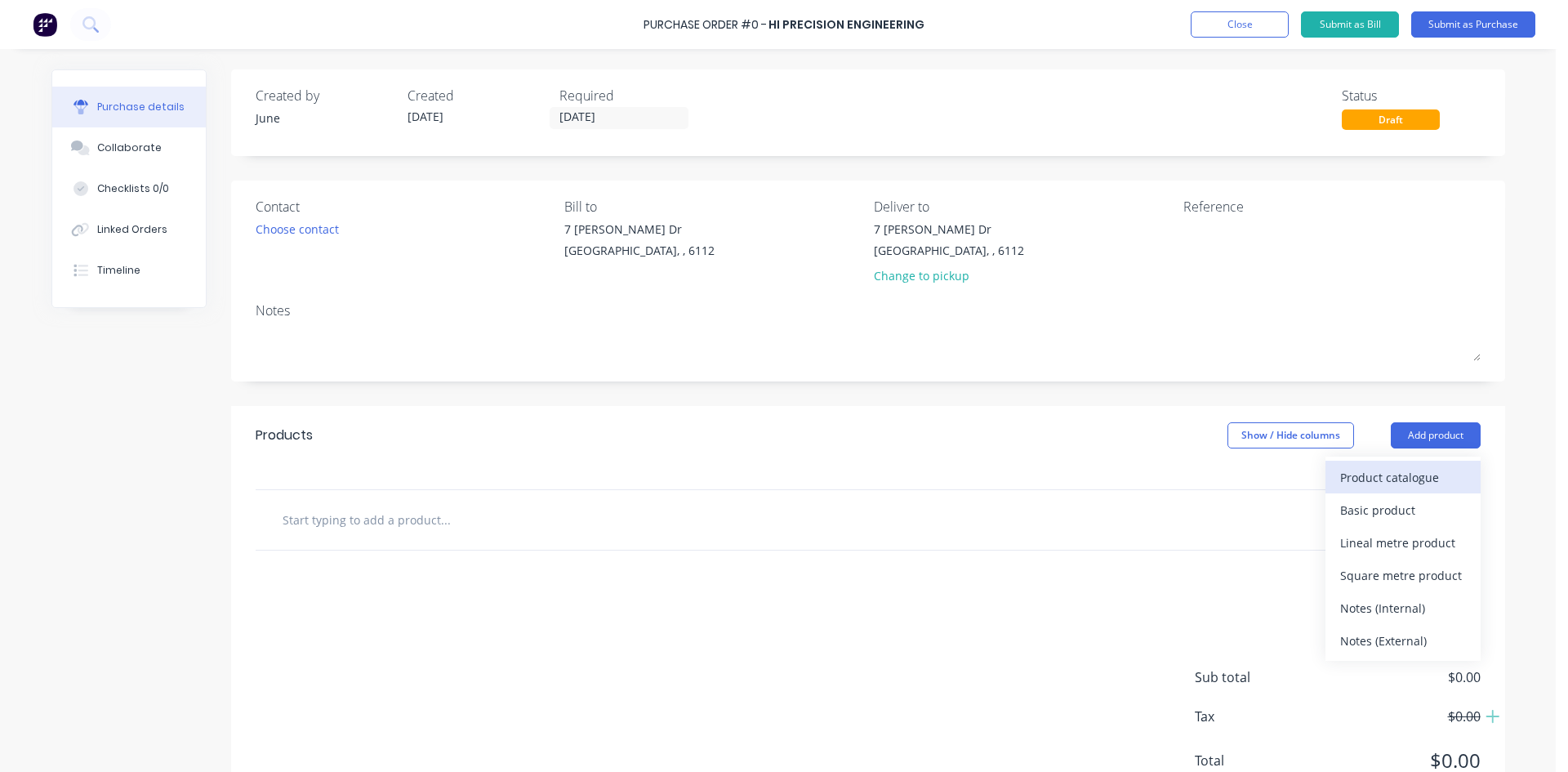
click at [1398, 474] on div "Product catalogue" at bounding box center [1402, 478] width 126 height 23
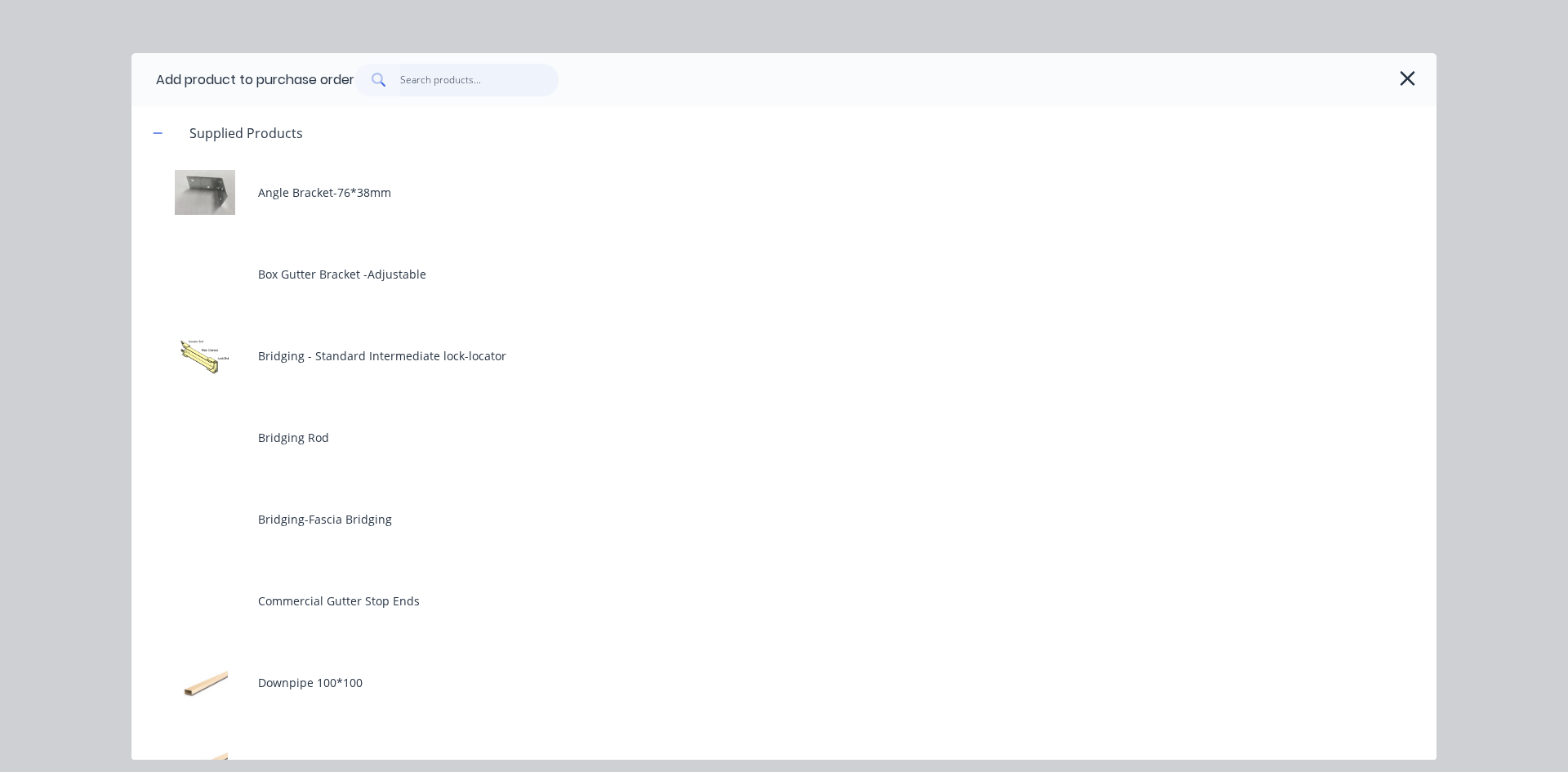
click at [501, 83] on input "text" at bounding box center [479, 79] width 159 height 33
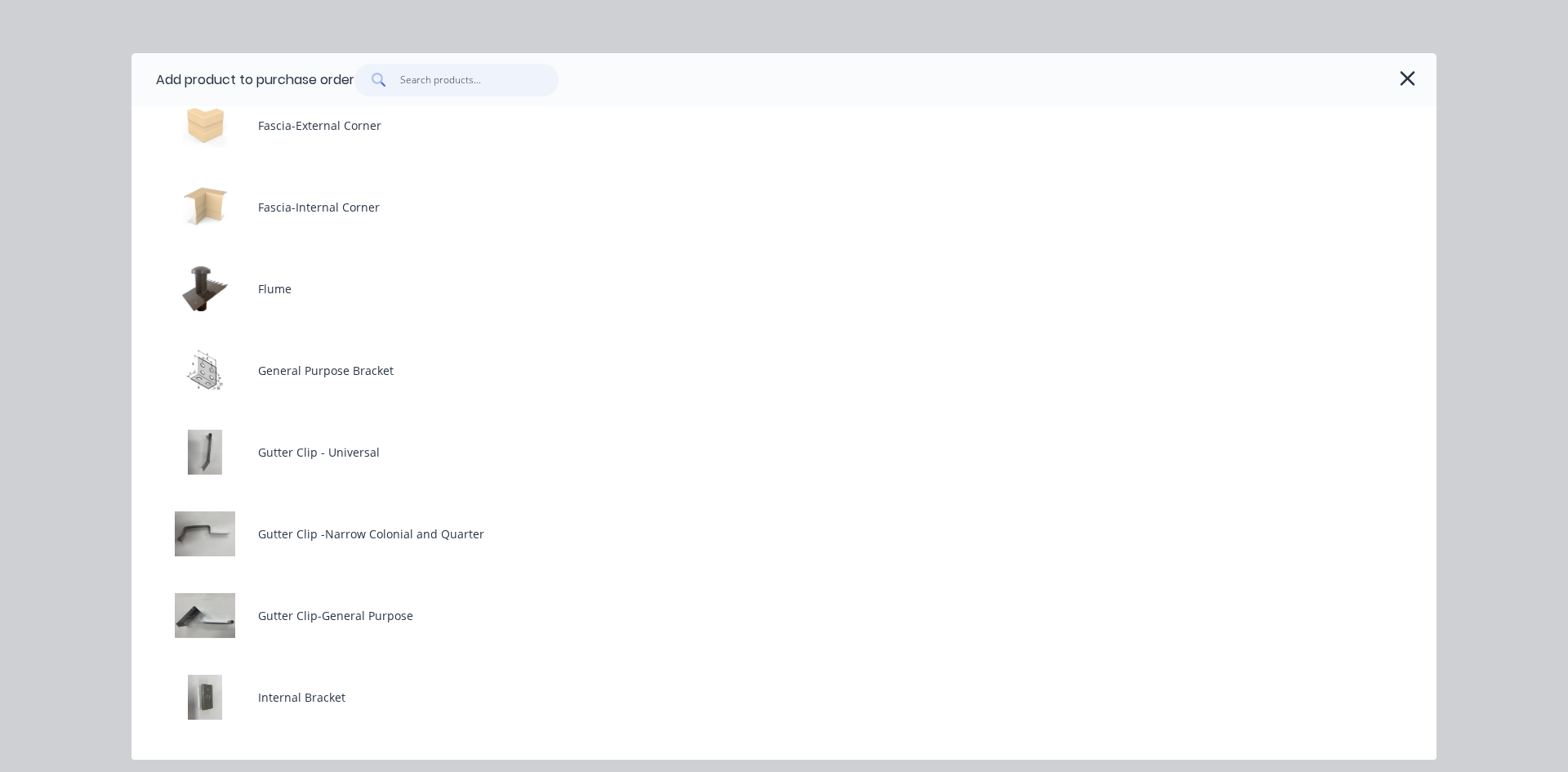
scroll to position [1552, 0]
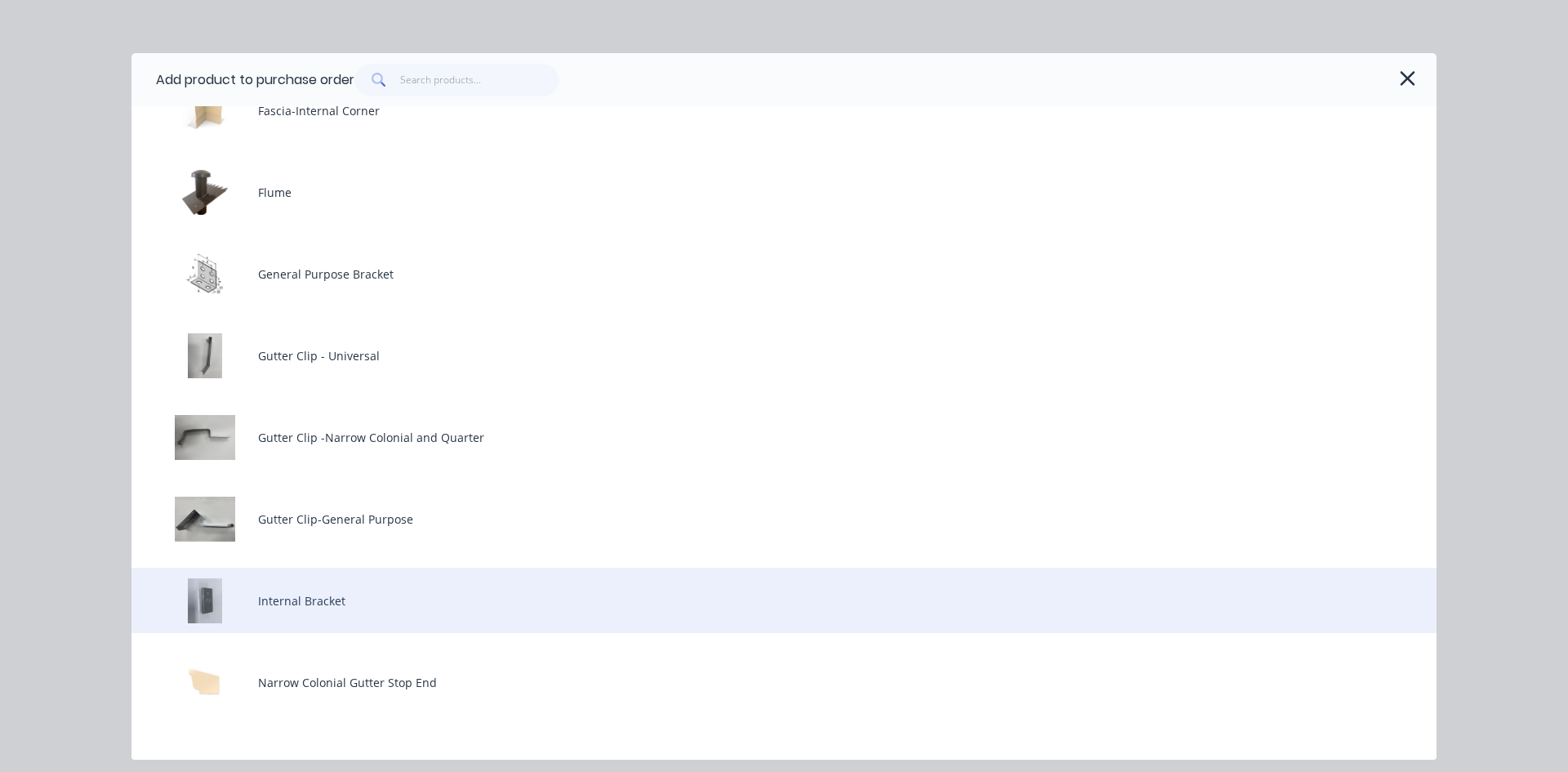
click at [325, 614] on div "Internal Bracket" at bounding box center [784, 600] width 1305 height 65
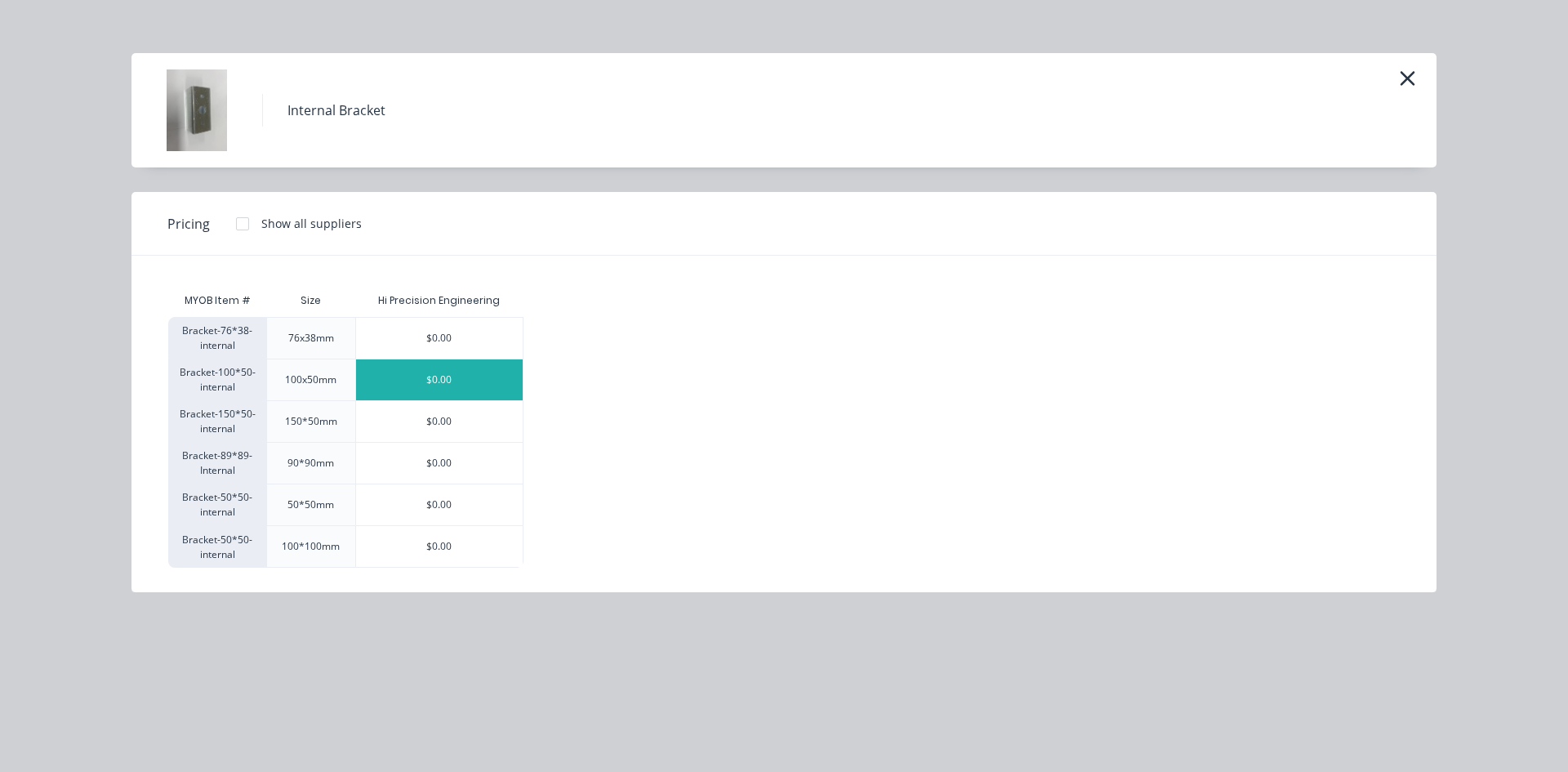
click at [486, 383] on div "$0.00" at bounding box center [439, 379] width 167 height 41
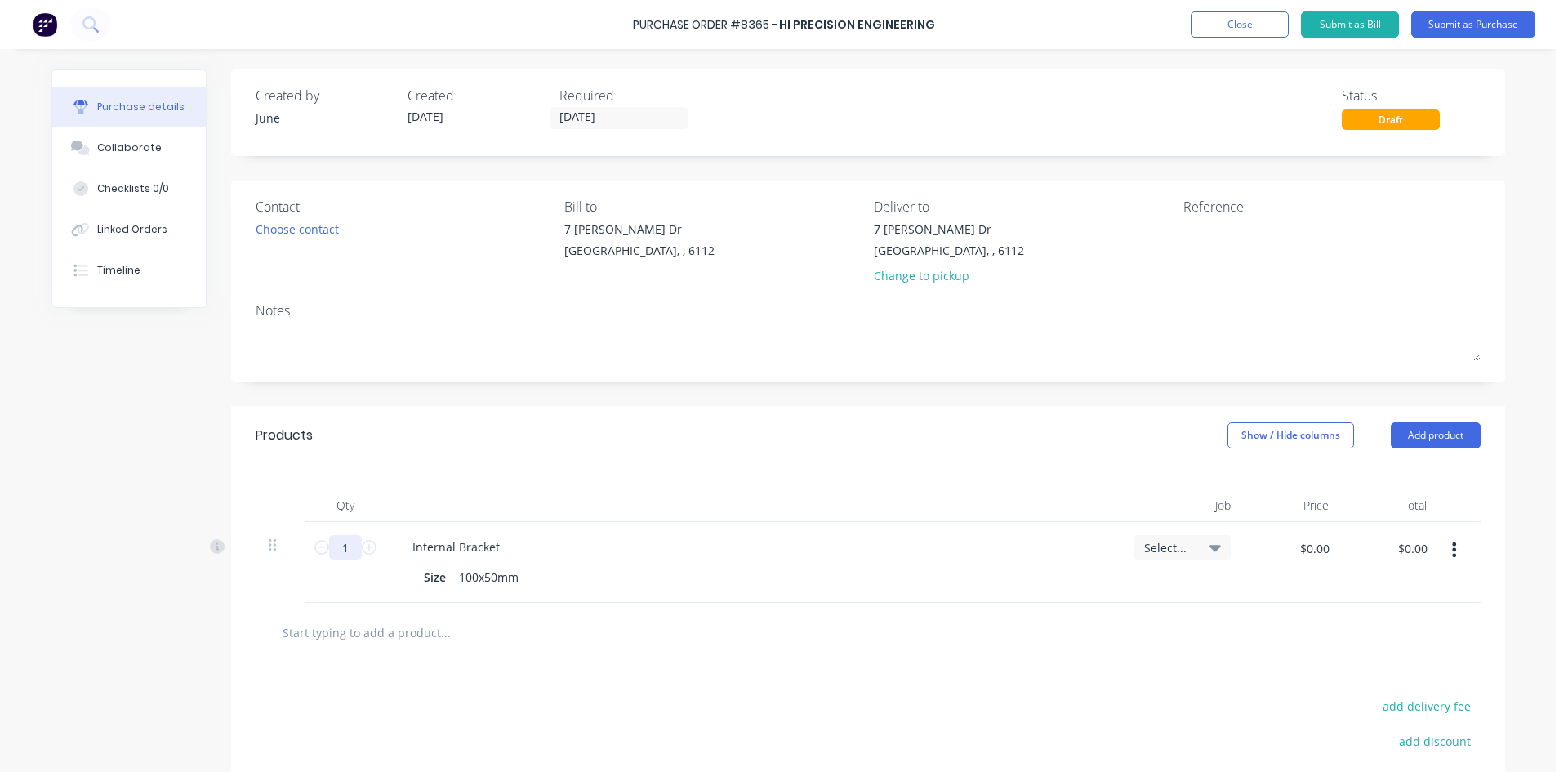
click at [342, 549] on input "1" at bounding box center [345, 547] width 32 height 24
type input "100"
click at [792, 478] on div "Qty Job Price Total 100 100 Internal Bracket Size 100x50mm Select... $0.00 $0.0…" at bounding box center [867, 534] width 1274 height 138
drag, startPoint x: 1458, startPoint y: 549, endPoint x: 1457, endPoint y: 567, distance: 18.0
click at [1458, 550] on button "button" at bounding box center [1454, 549] width 38 height 29
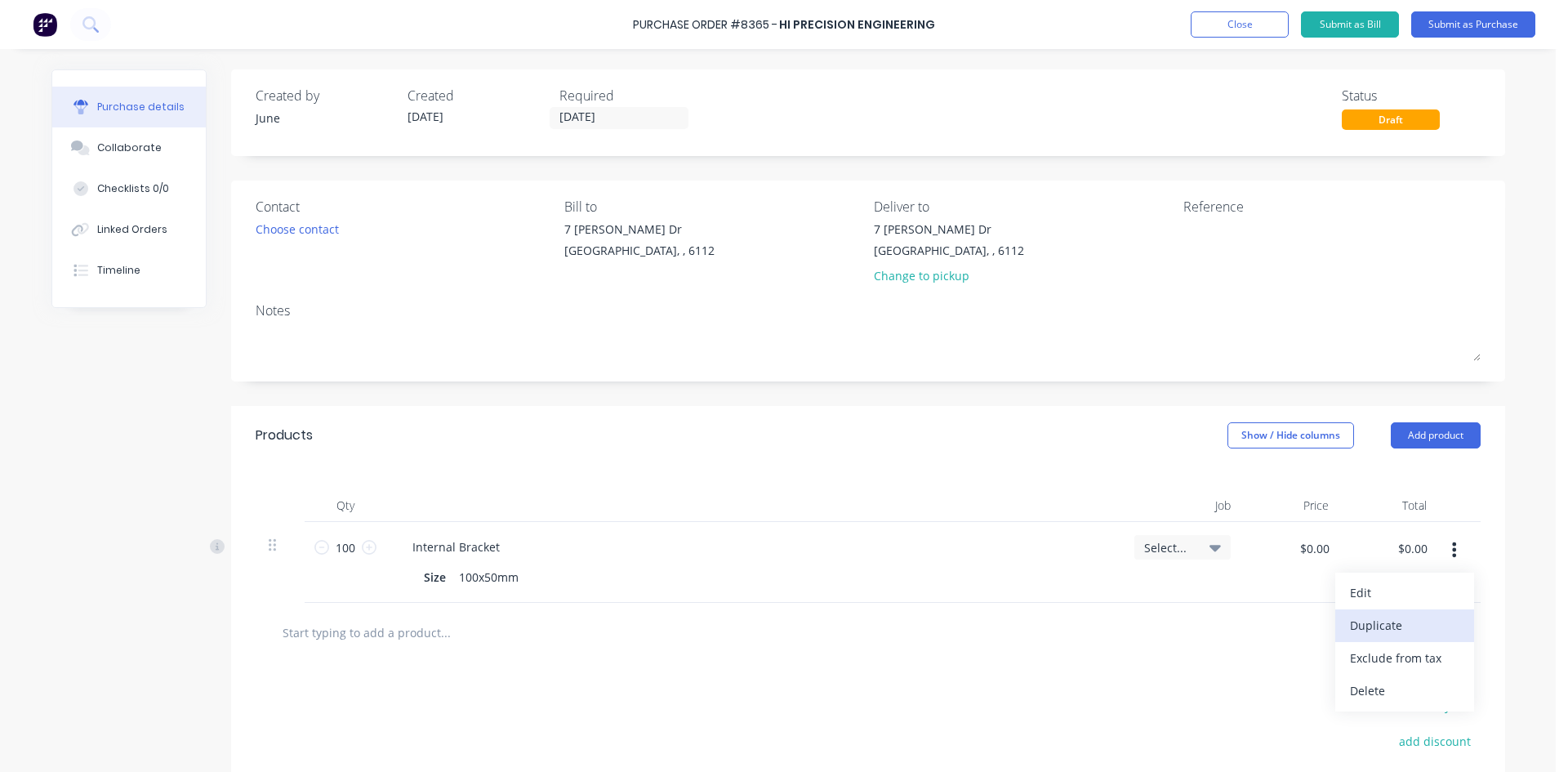
click at [1446, 629] on button "Duplicate" at bounding box center [1405, 625] width 139 height 33
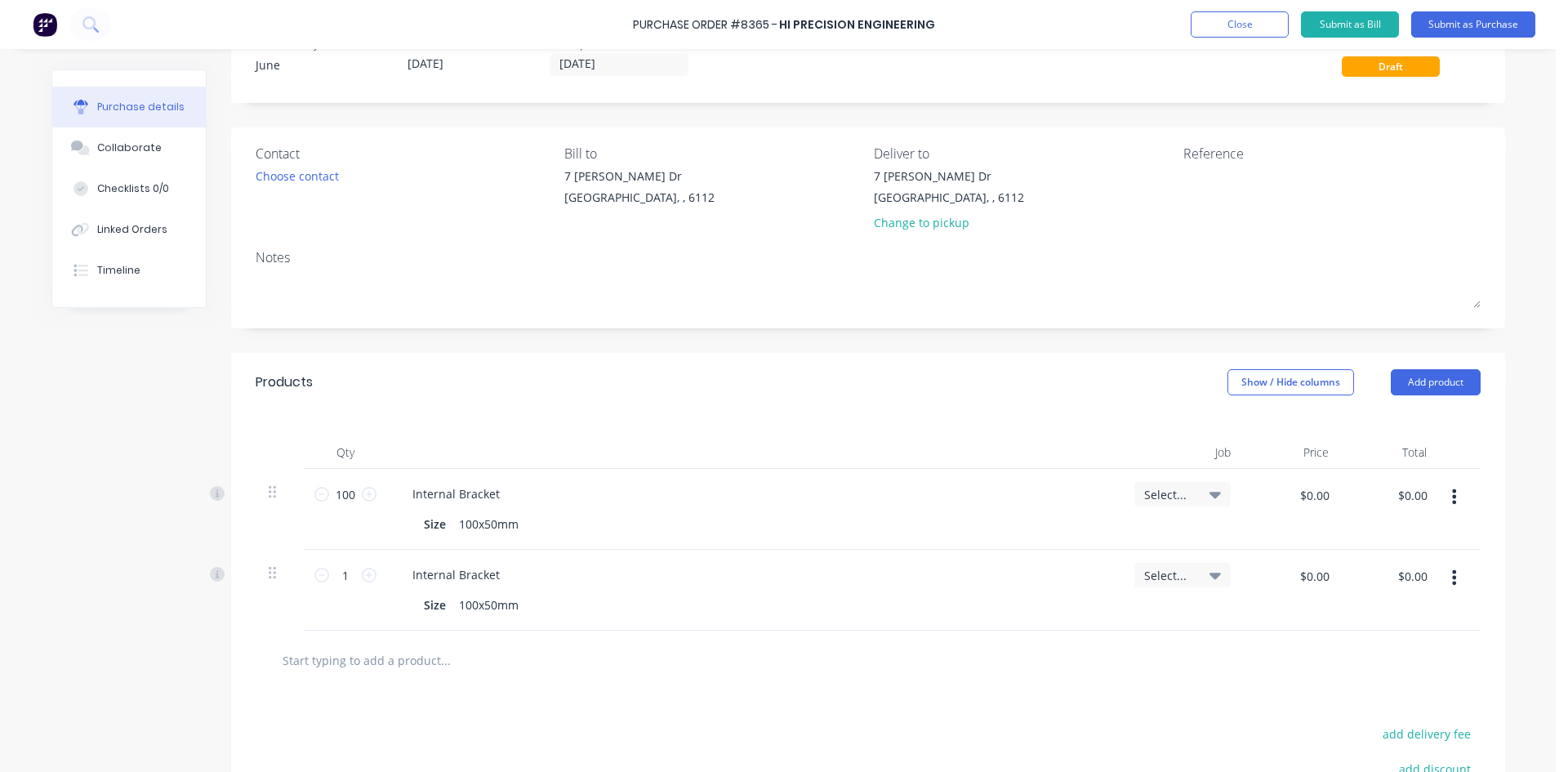
scroll to position [82, 0]
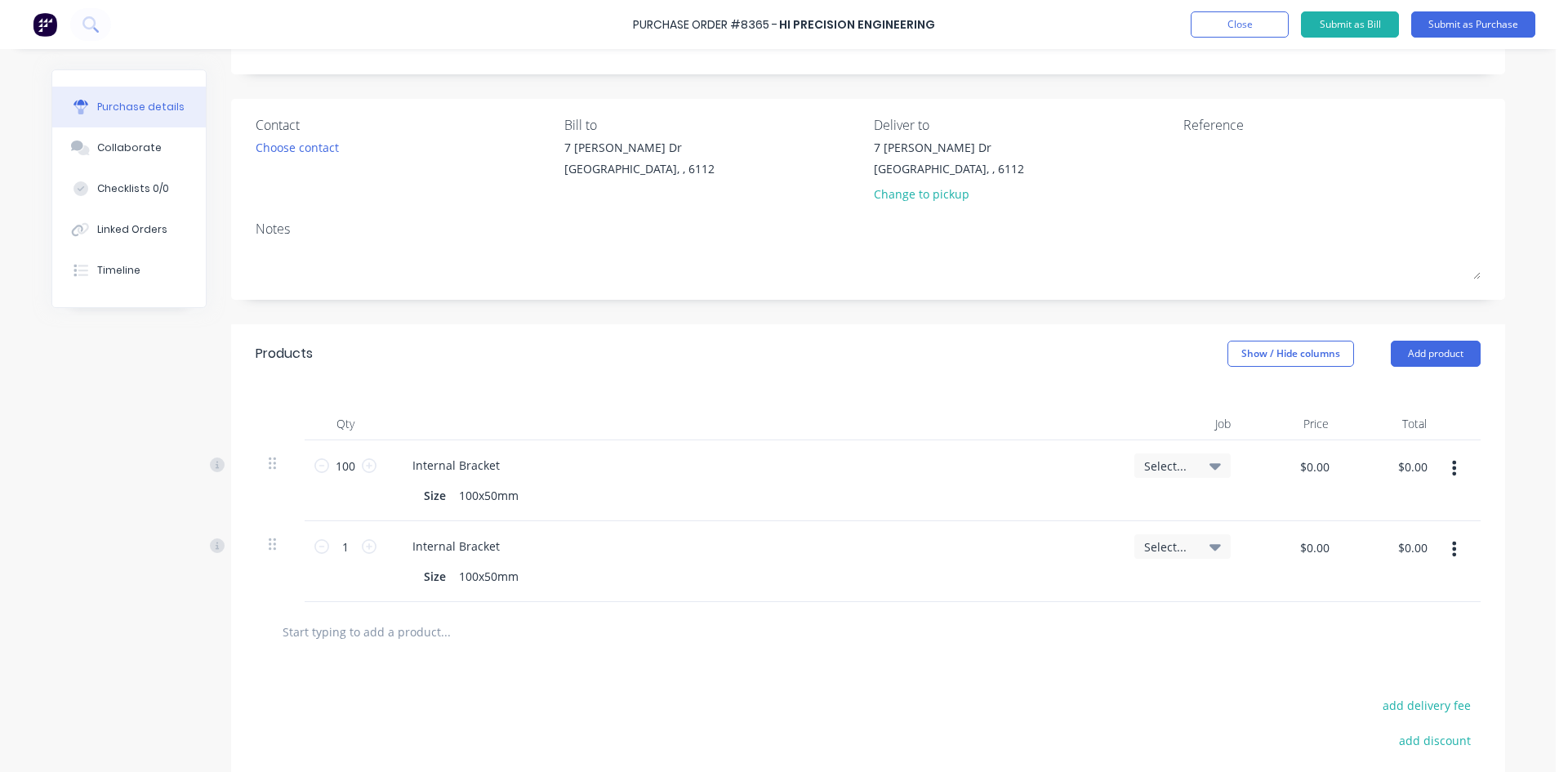
click at [1457, 543] on button "button" at bounding box center [1454, 549] width 38 height 29
click at [1441, 585] on button "Edit" at bounding box center [1405, 592] width 139 height 33
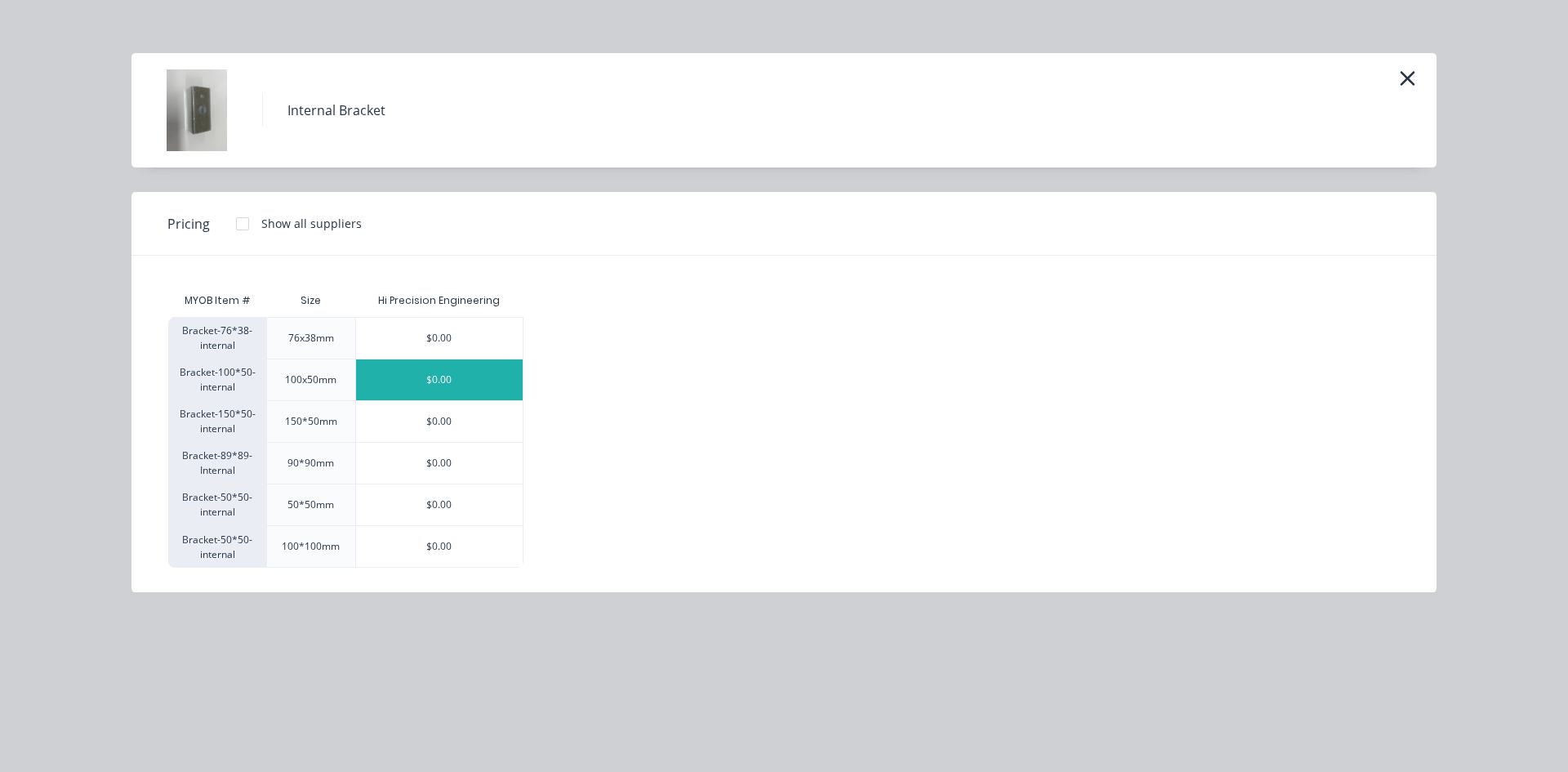
click at [1393, 68] on div "Internal Bracket" at bounding box center [784, 110] width 1305 height 114
click at [1421, 78] on div "Internal Bracket" at bounding box center [784, 110] width 1305 height 114
click at [1403, 85] on icon "button" at bounding box center [1407, 78] width 17 height 23
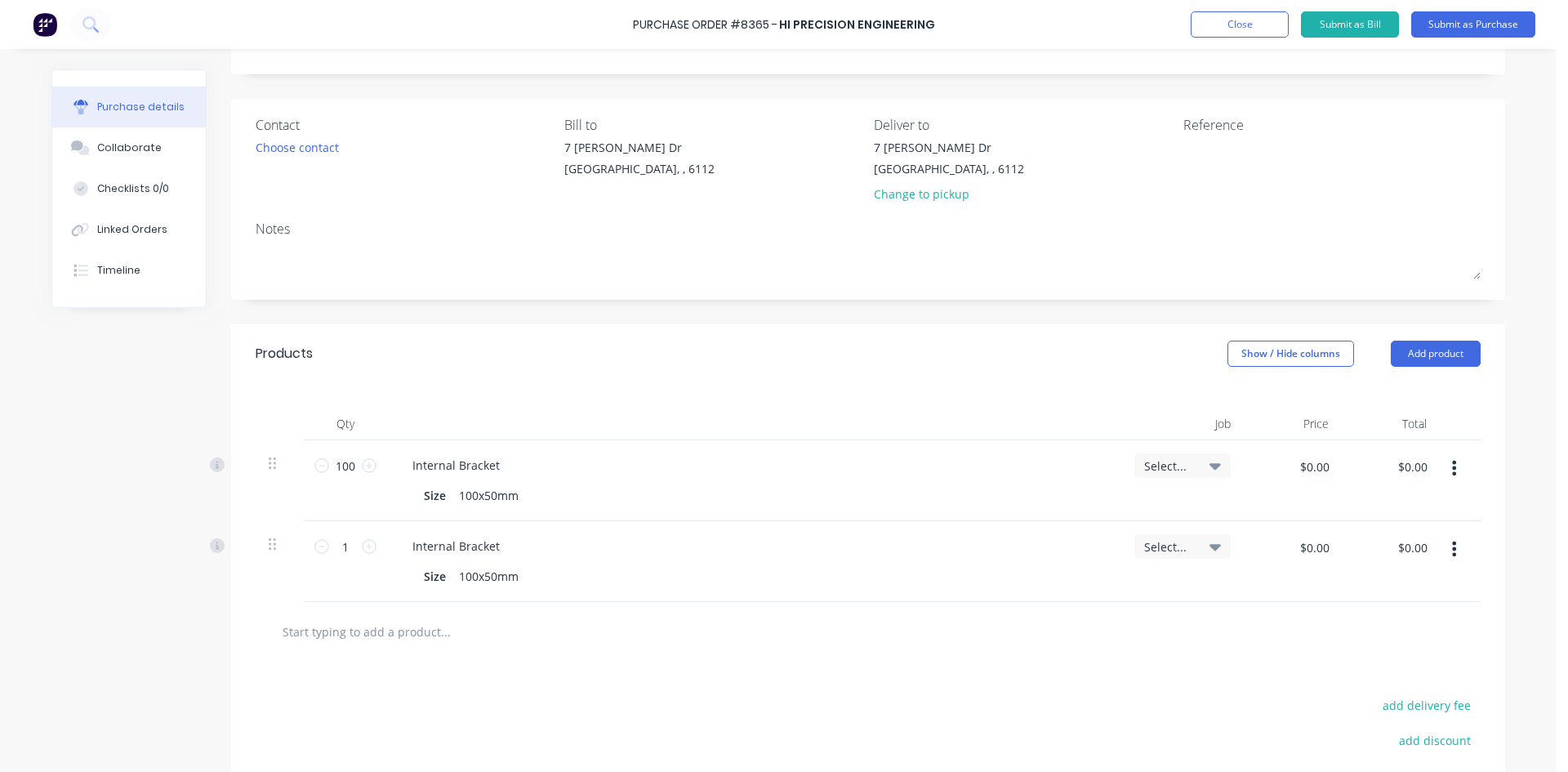
click at [1450, 559] on button "button" at bounding box center [1454, 549] width 38 height 29
click at [1427, 678] on button "Delete" at bounding box center [1405, 690] width 139 height 33
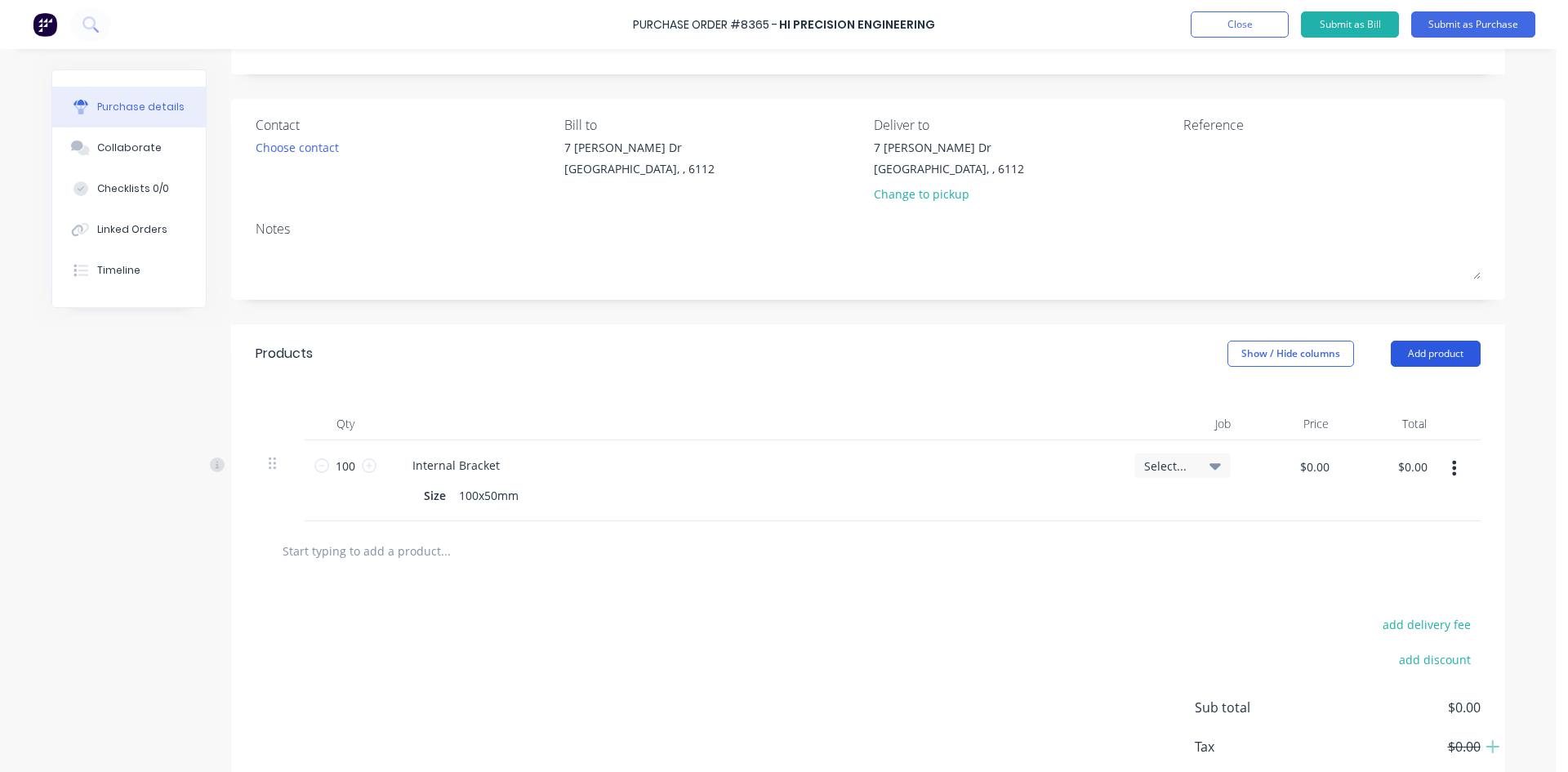
click at [1449, 360] on button "Add product" at bounding box center [1436, 353] width 90 height 26
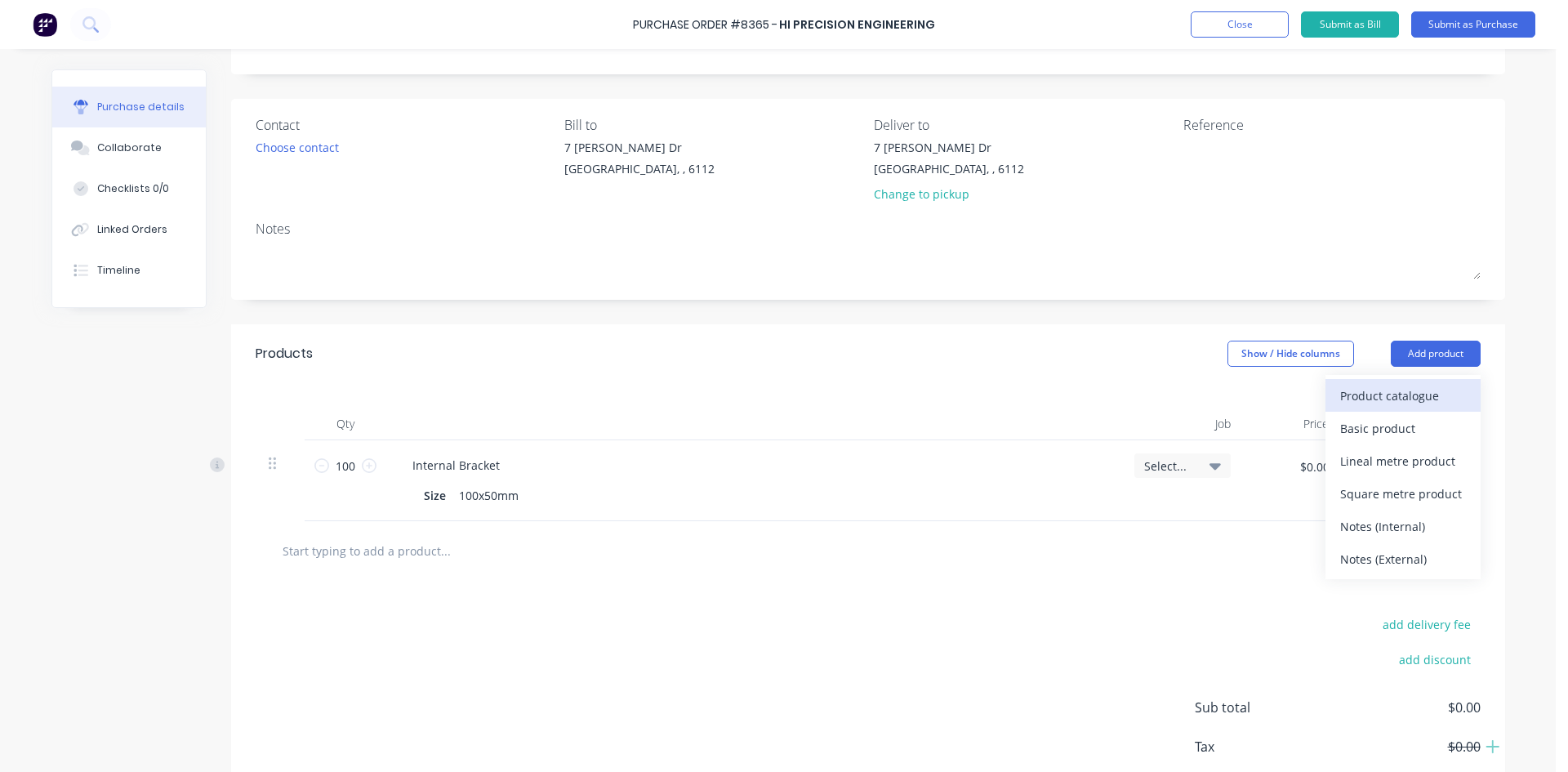
click at [1444, 388] on div "Product catalogue" at bounding box center [1402, 396] width 126 height 23
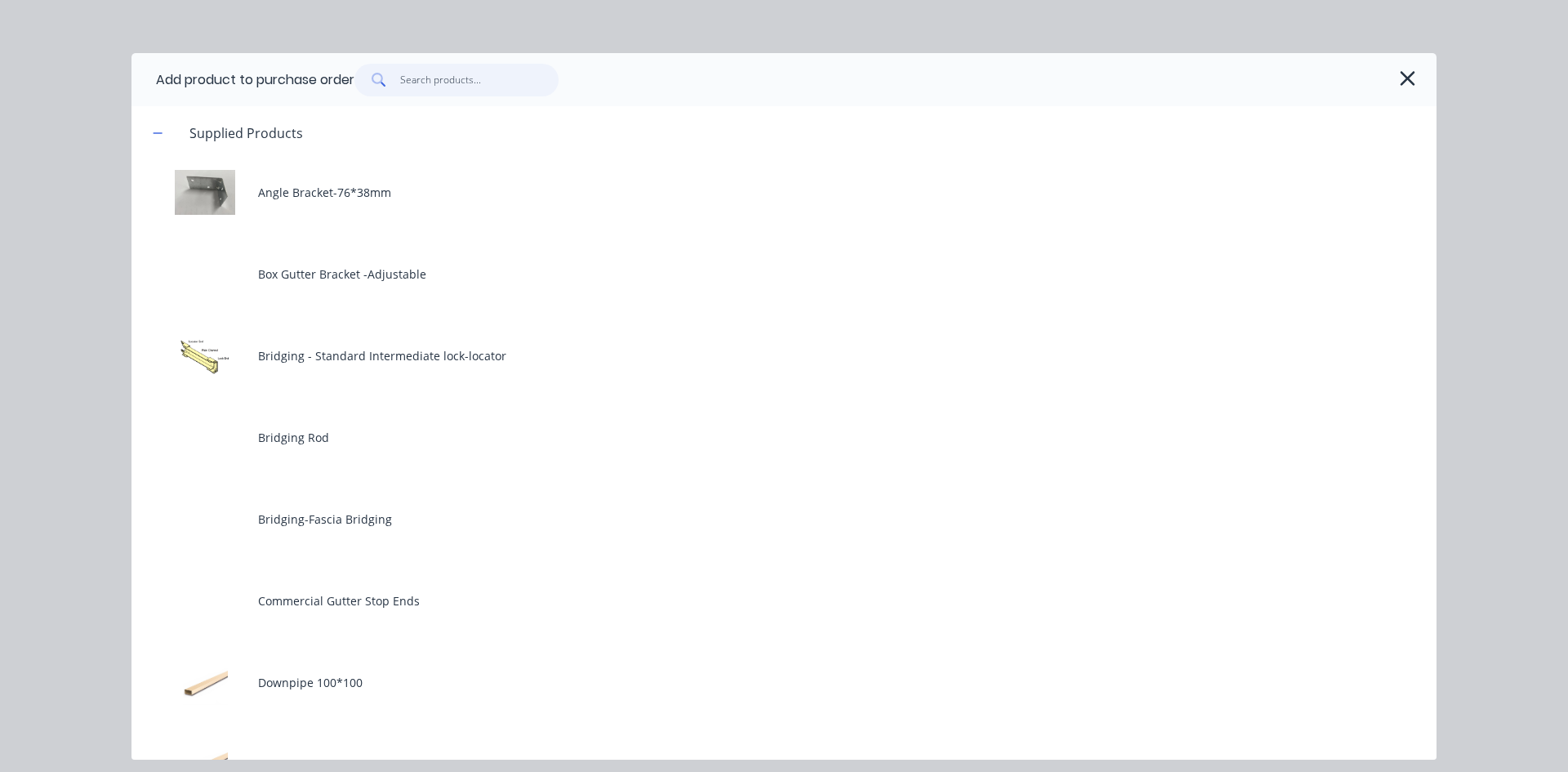
click at [479, 73] on input "text" at bounding box center [479, 79] width 159 height 33
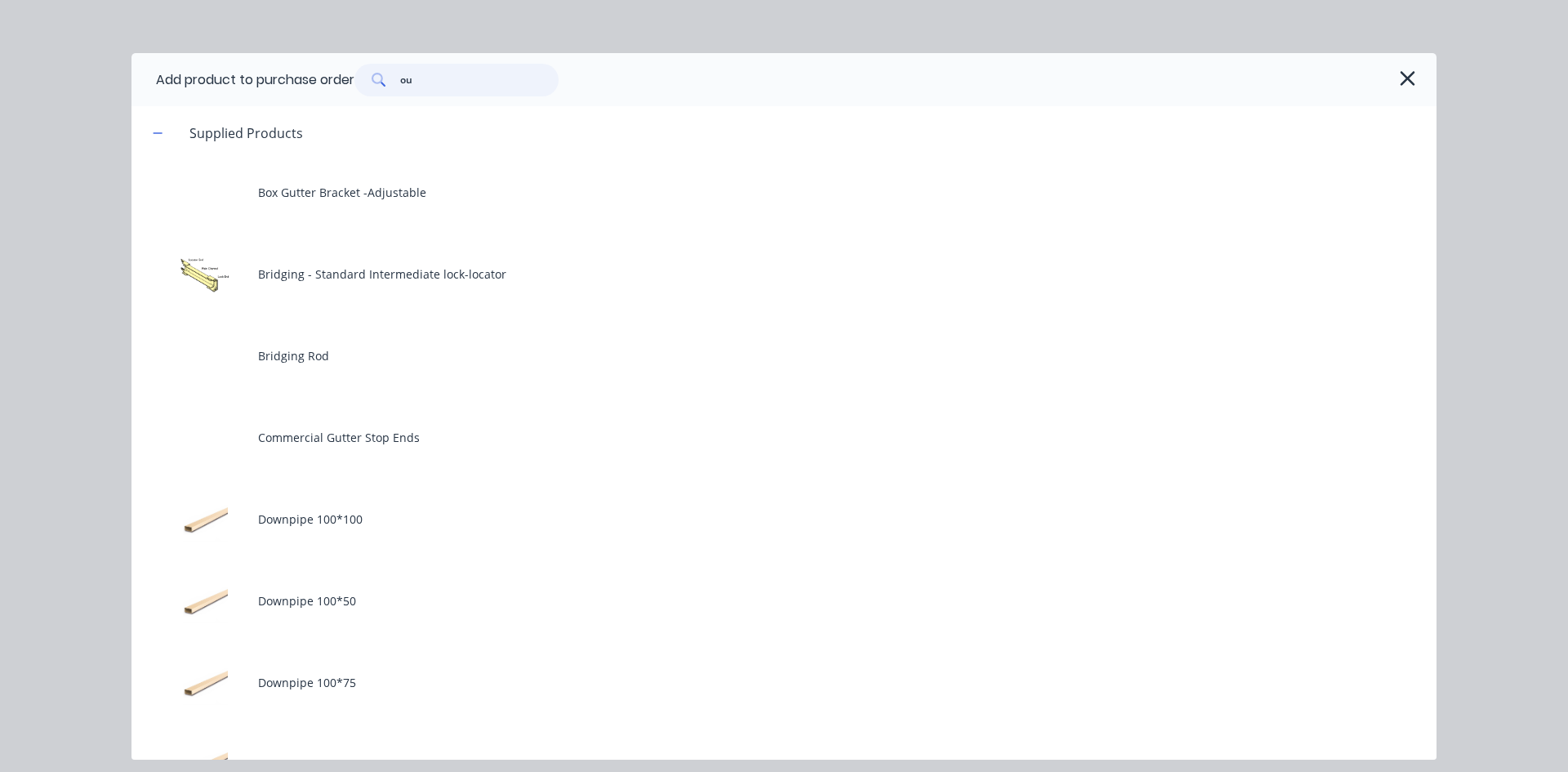
type input "o"
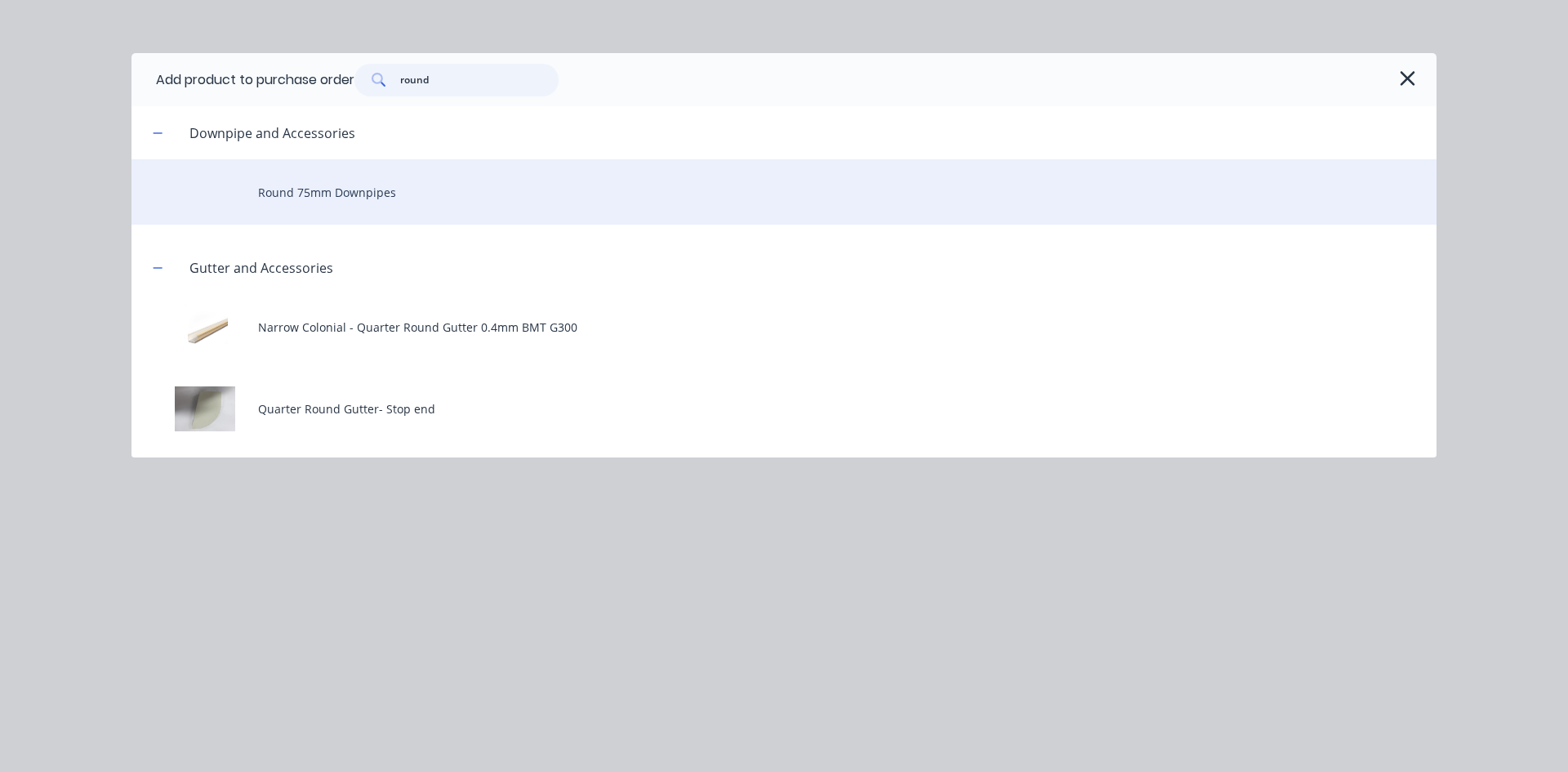
type input "round"
click at [437, 195] on div "Round 75mm Downpipes" at bounding box center [784, 192] width 1305 height 65
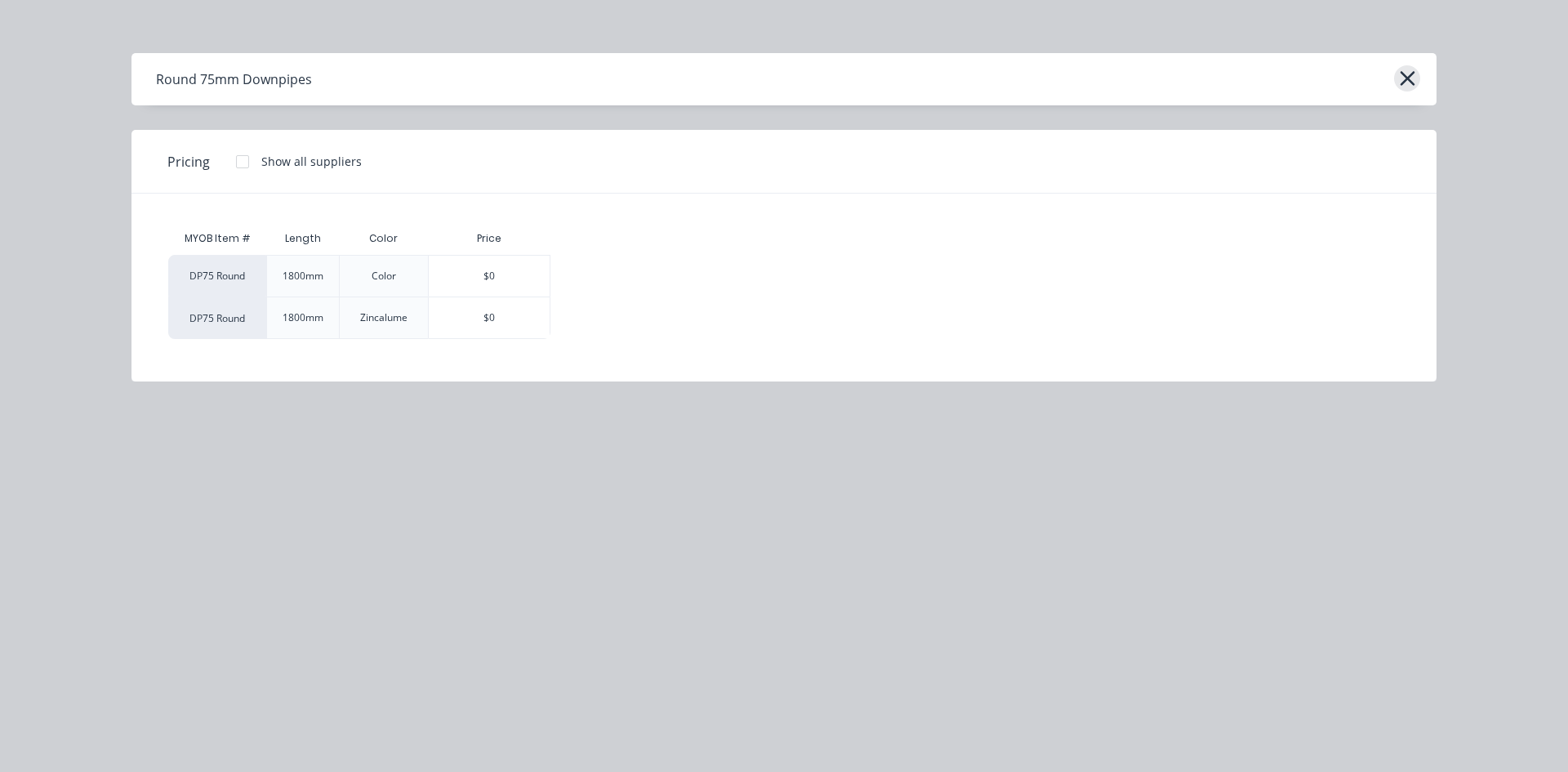
click at [1417, 82] on button "button" at bounding box center [1406, 78] width 26 height 26
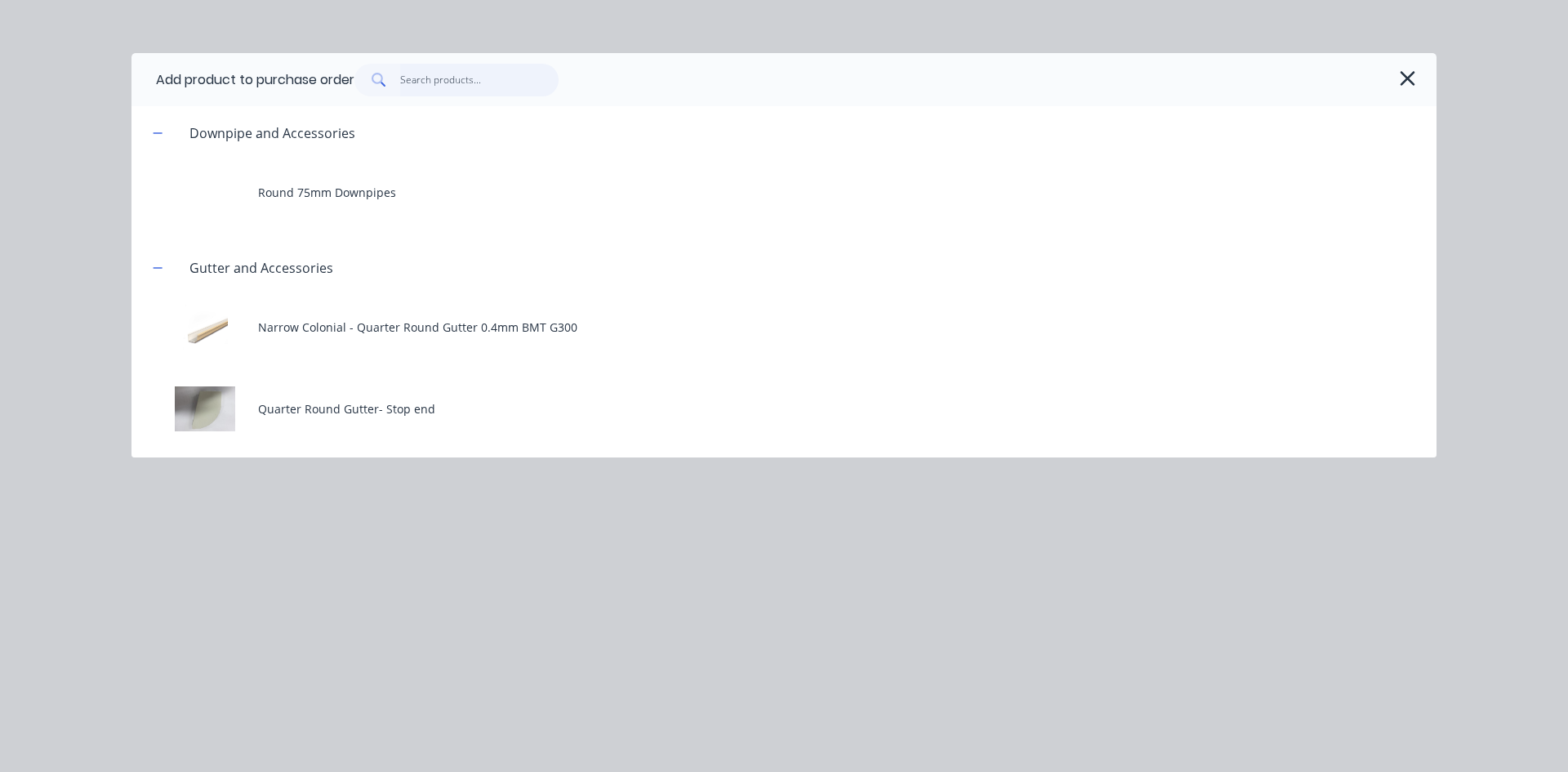
click at [437, 76] on input "text" at bounding box center [479, 79] width 159 height 33
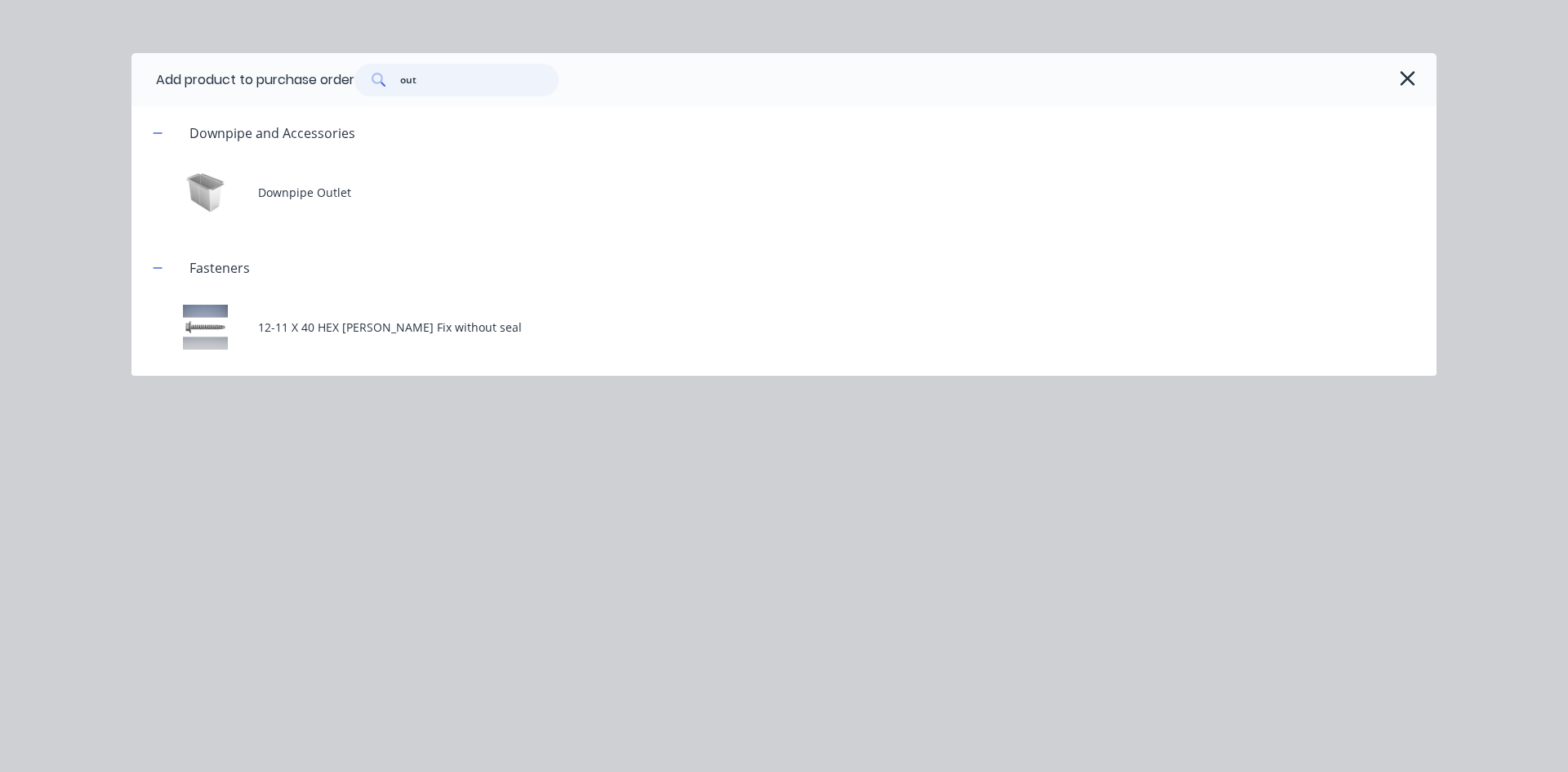
type input "out"
click at [392, 233] on div "Downpipe and Accessories Downpipe Outlet Fasteners 12-11 X 40 HEX [PERSON_NAME]…" at bounding box center [784, 240] width 1305 height 269
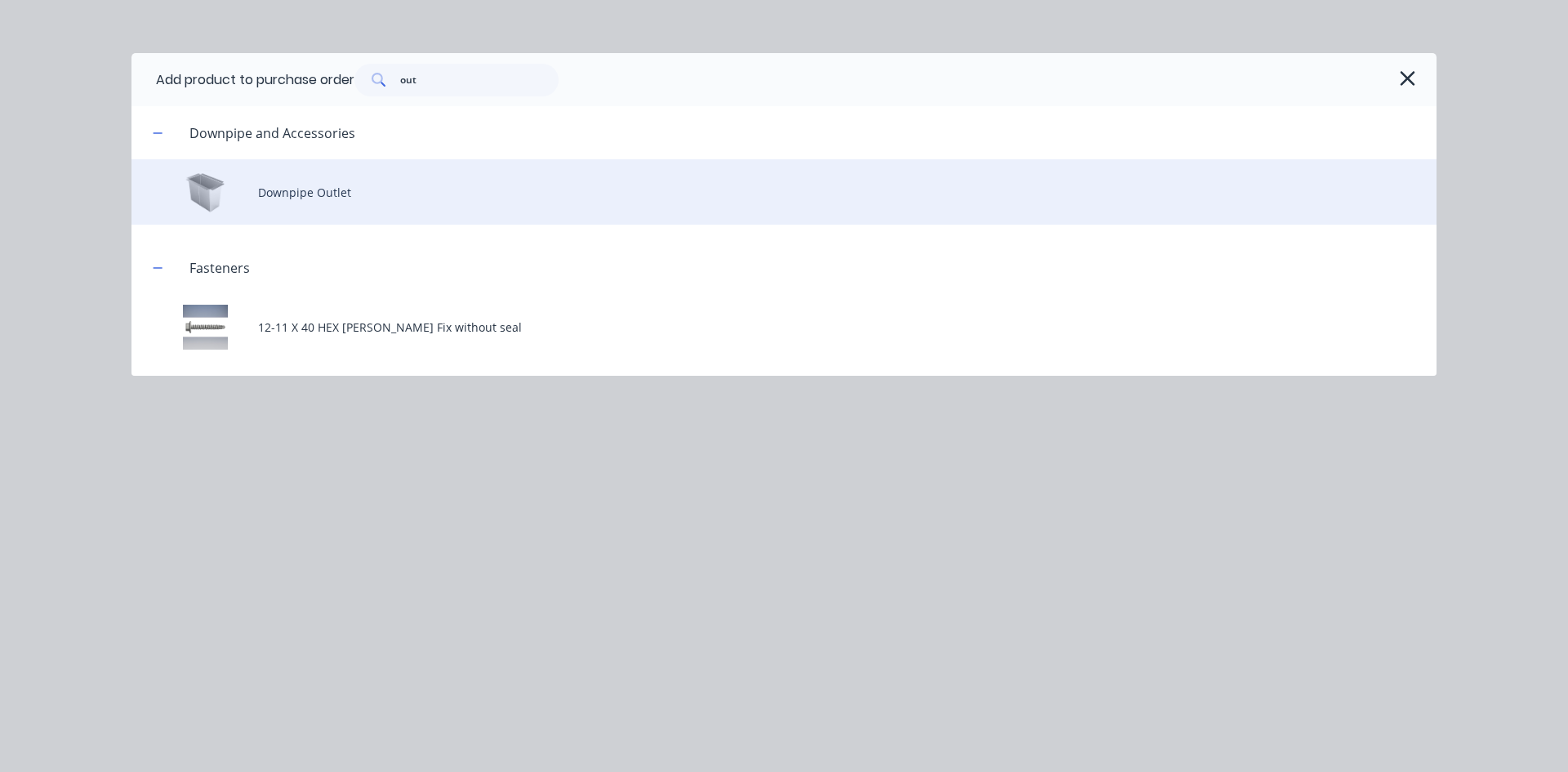
click at [392, 187] on div "Downpipe Outlet" at bounding box center [784, 192] width 1305 height 65
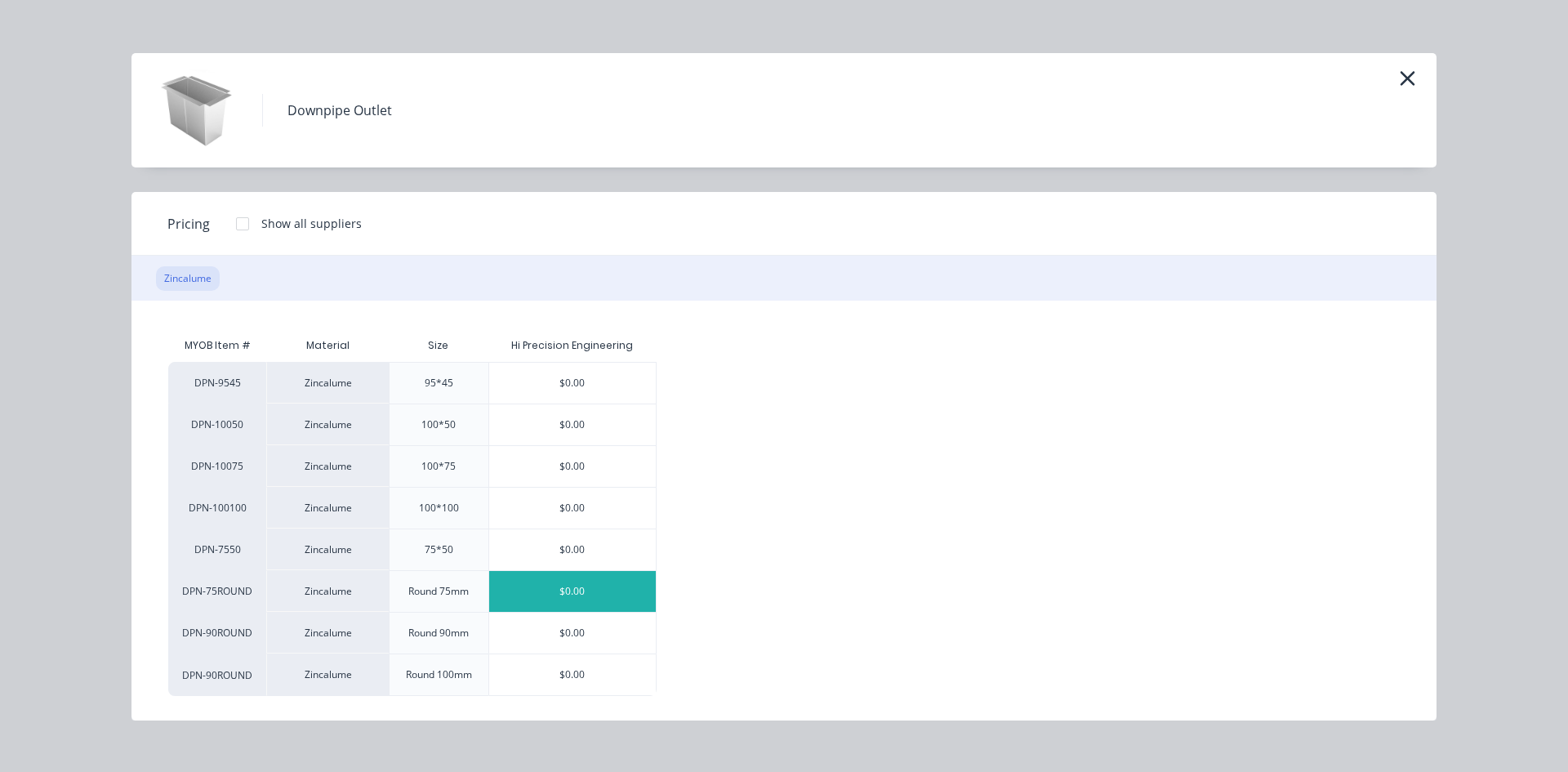
click at [610, 589] on div "$0.00" at bounding box center [572, 591] width 167 height 41
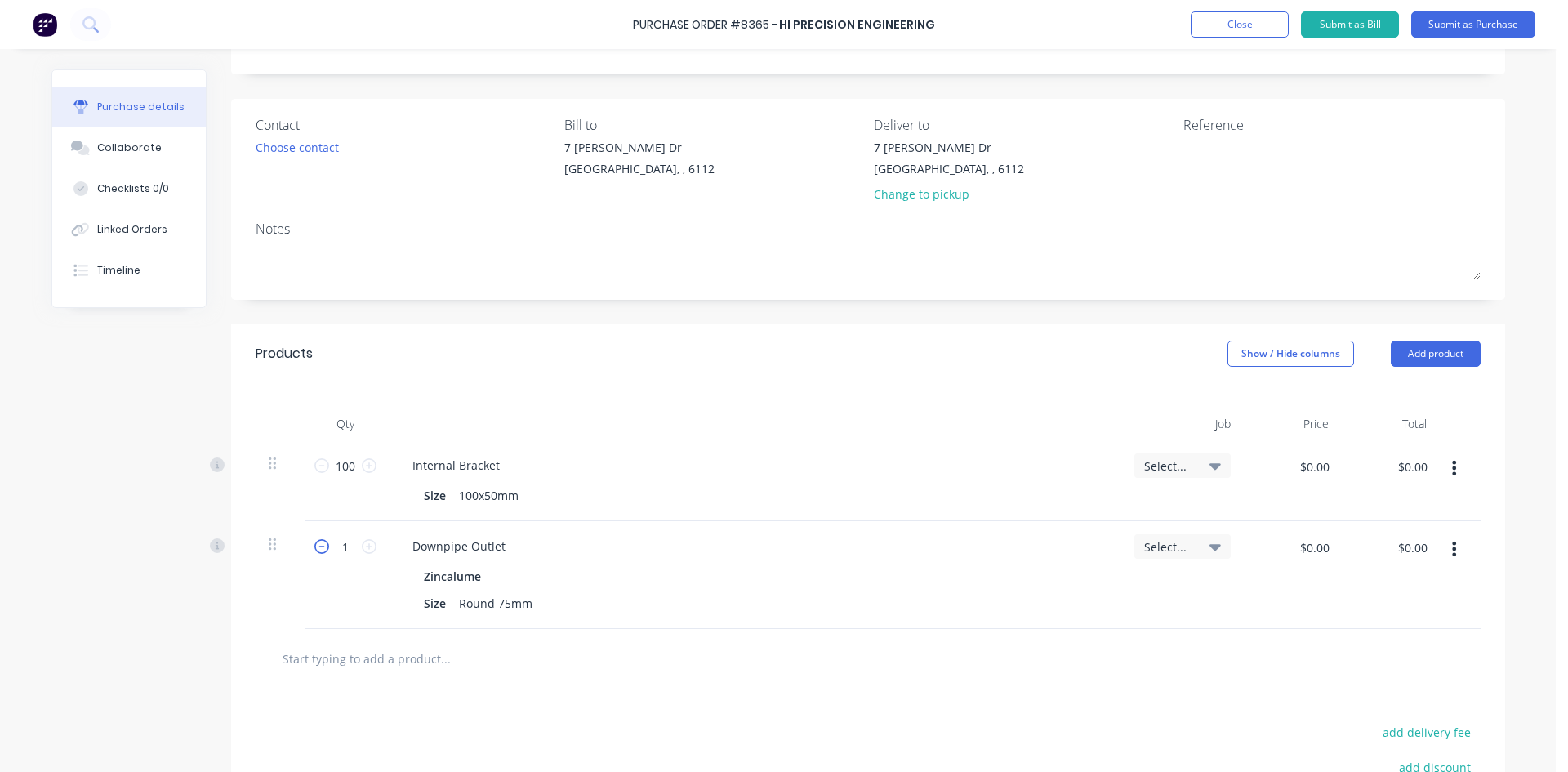
click at [320, 551] on icon at bounding box center [322, 547] width 15 height 15
click at [349, 547] on input "0" at bounding box center [345, 546] width 32 height 24
type input "20"
click at [352, 584] on div "20 20" at bounding box center [346, 574] width 82 height 108
click at [1442, 546] on button "button" at bounding box center [1454, 549] width 38 height 29
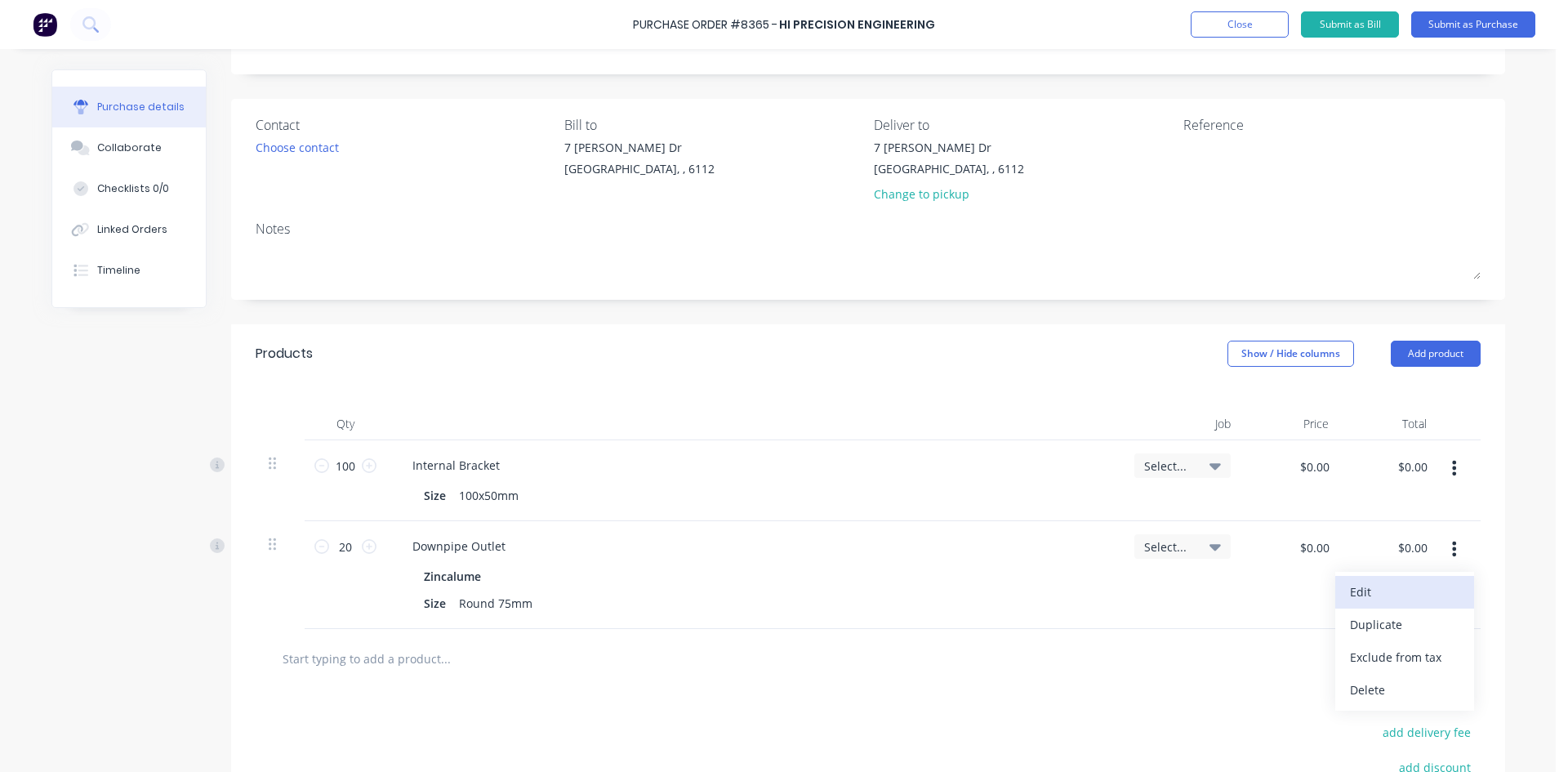
click at [1433, 582] on button "Edit" at bounding box center [1405, 592] width 139 height 33
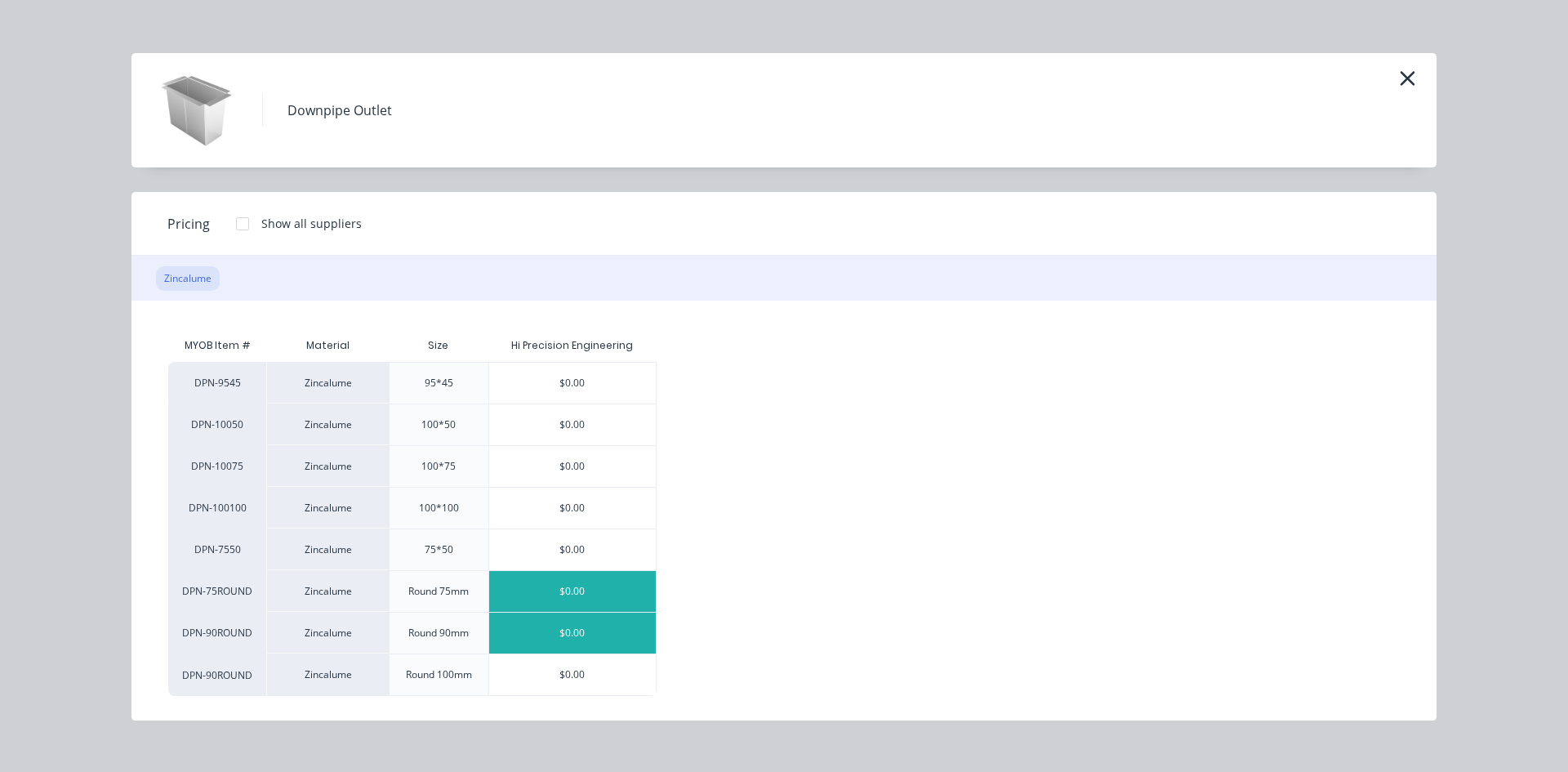
click at [573, 632] on div "$0.00" at bounding box center [572, 633] width 167 height 41
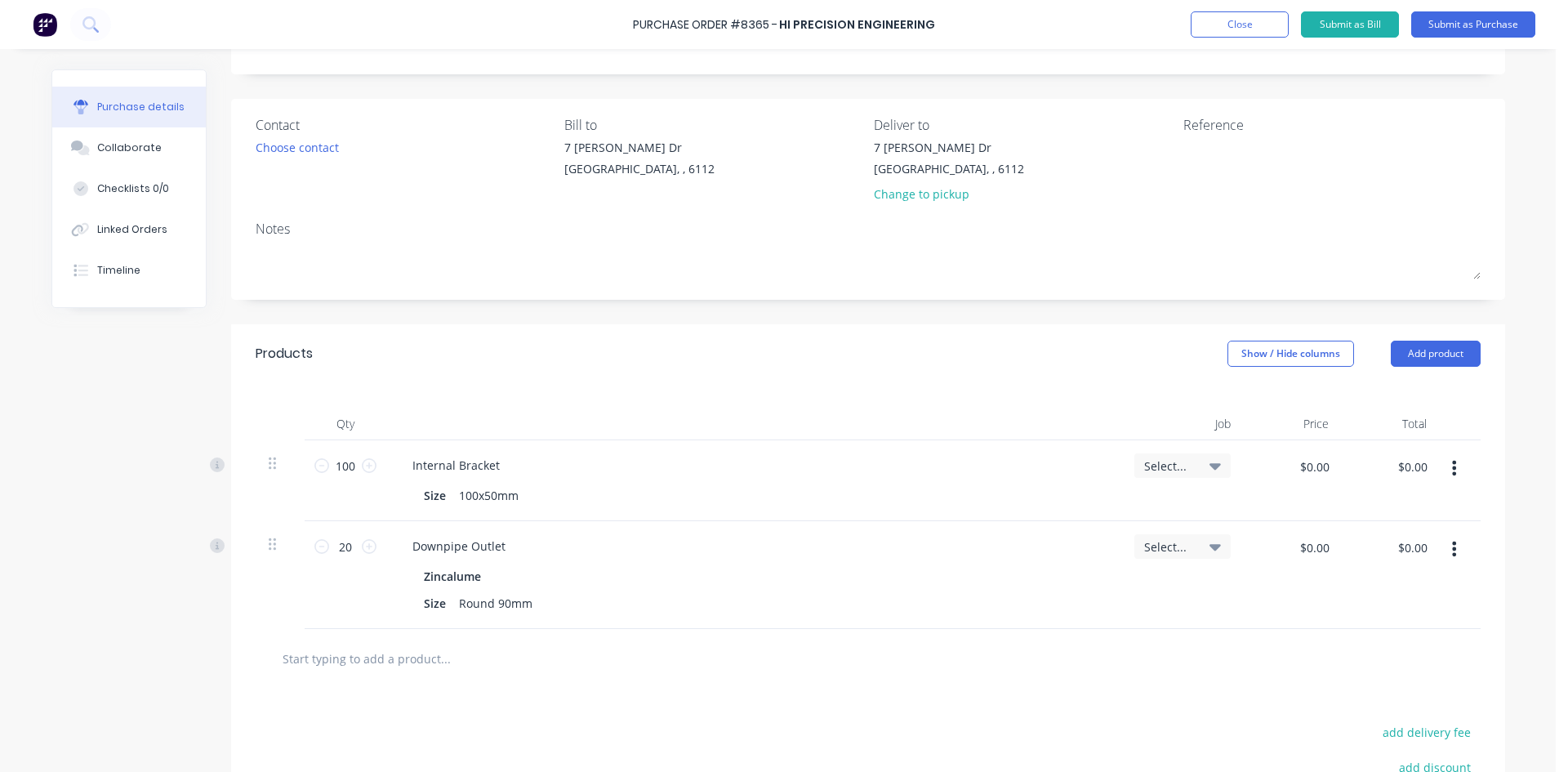
scroll to position [0, 0]
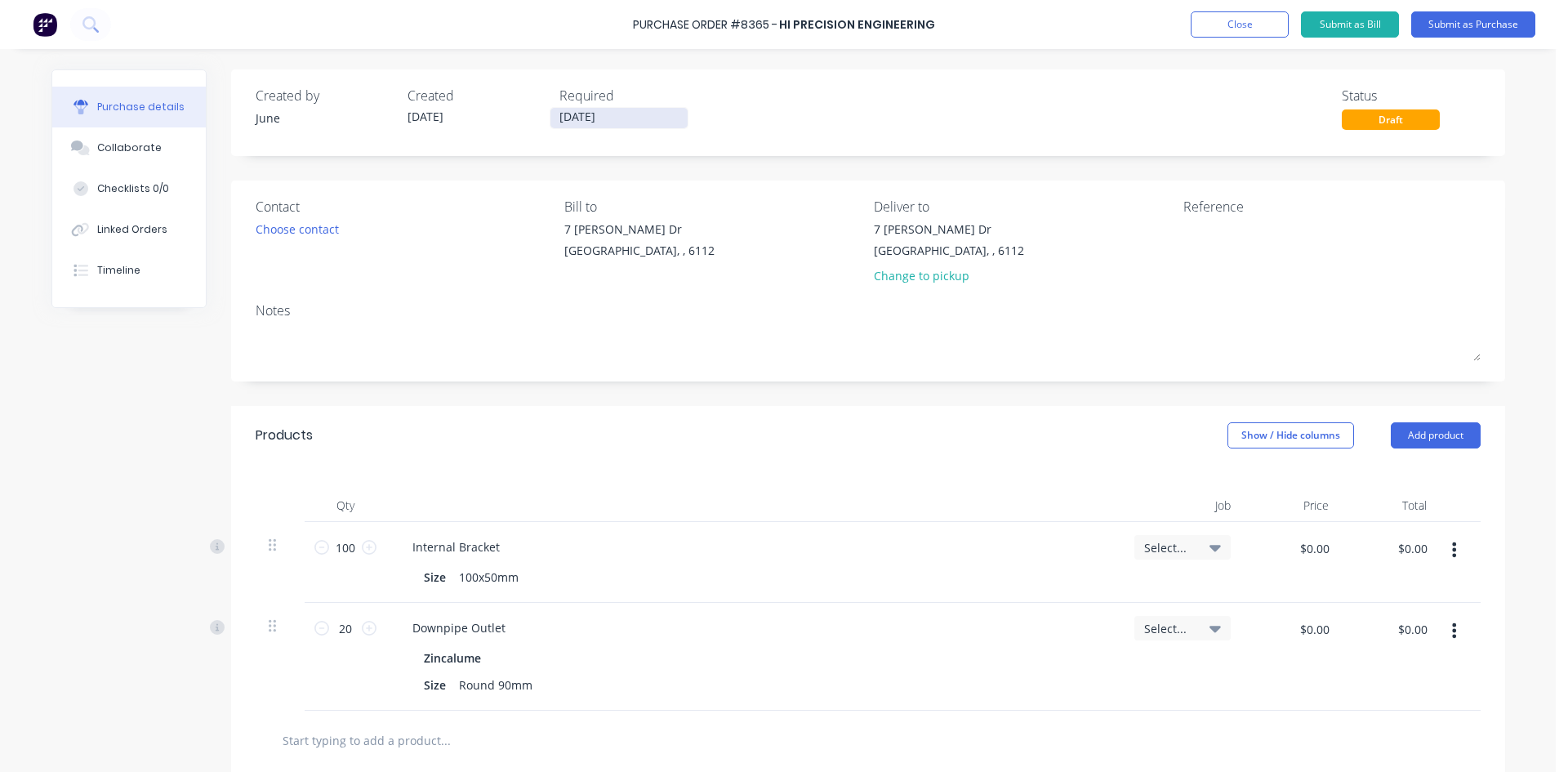
click at [632, 118] on input "[DATE]" at bounding box center [619, 118] width 137 height 21
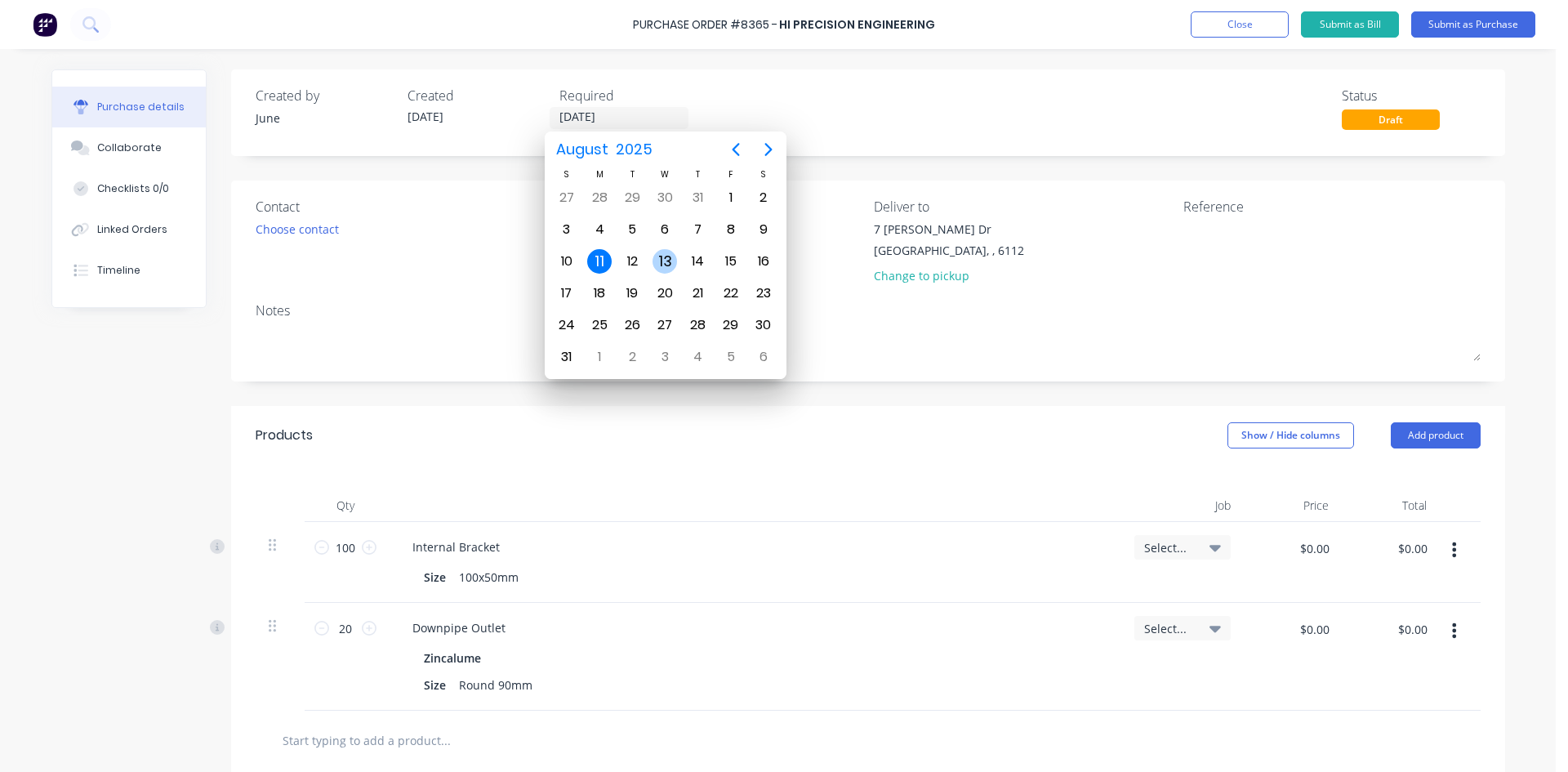
click at [652, 257] on div "13" at bounding box center [664, 261] width 32 height 31
type input "[DATE]"
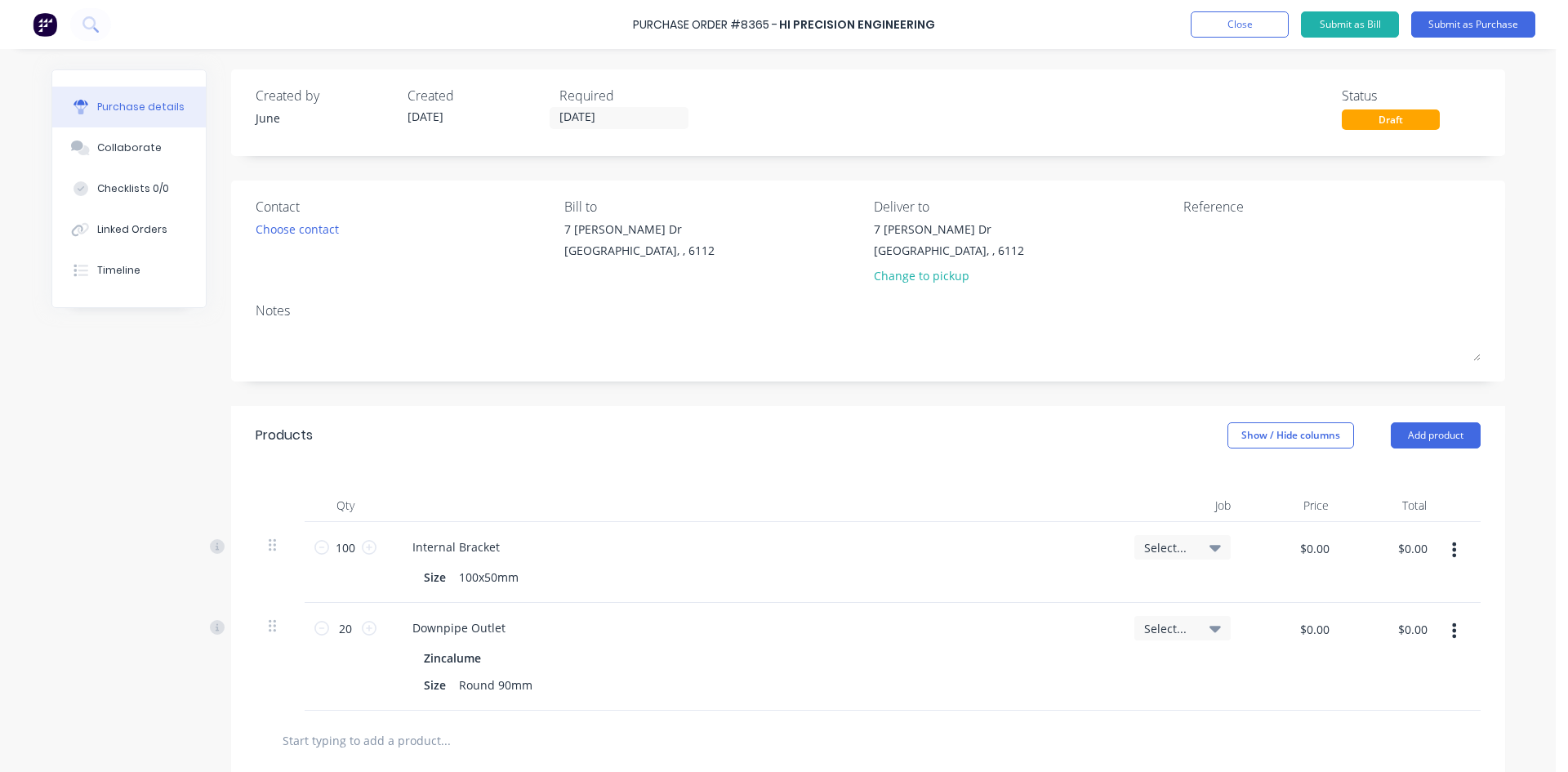
click at [962, 79] on div "Created by June Created [DATE] Required [DATE] Status Draft" at bounding box center [867, 113] width 1274 height 87
click at [1458, 23] on button "Submit as Purchase" at bounding box center [1473, 24] width 124 height 26
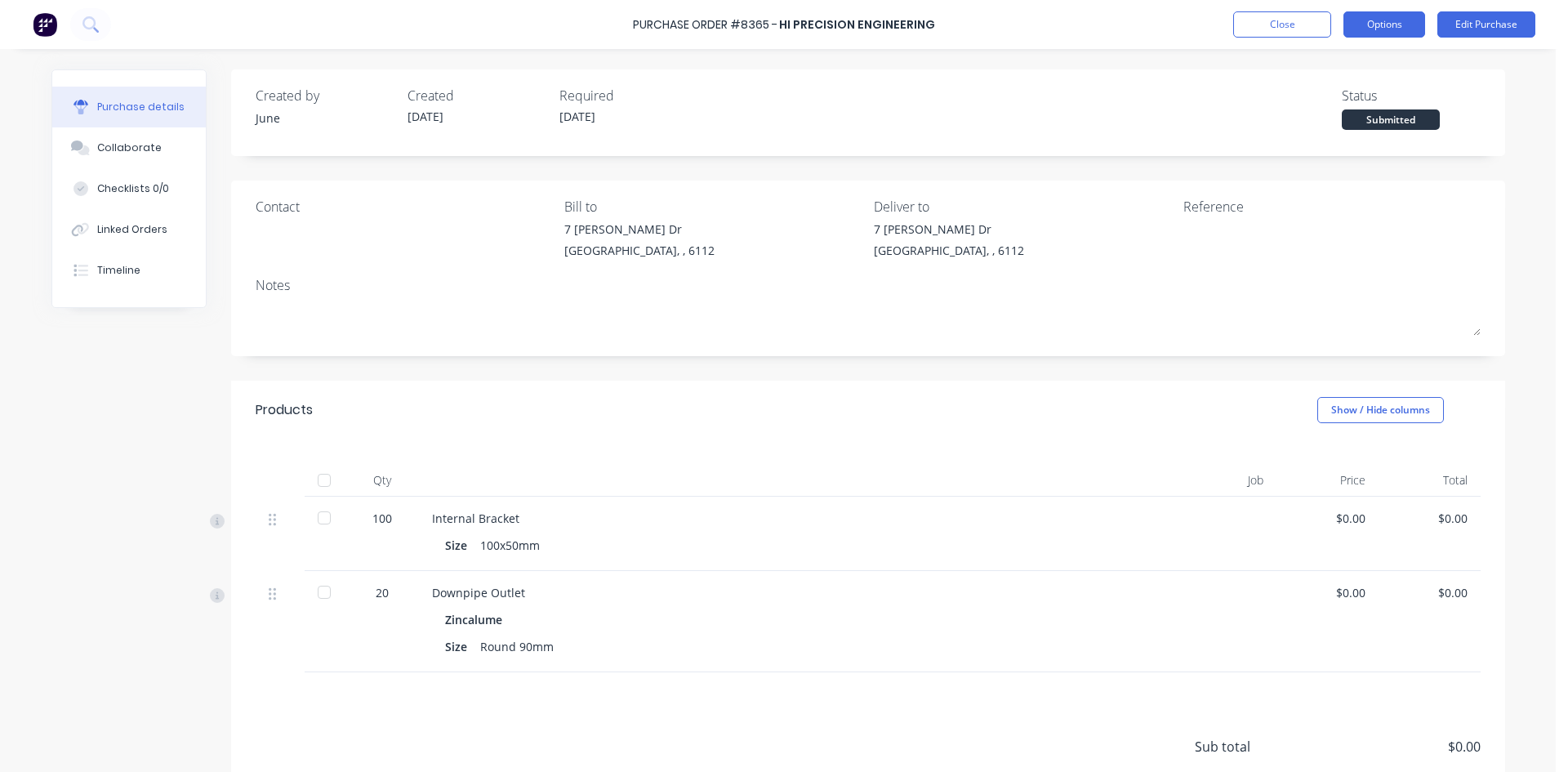
click at [1396, 21] on button "Options" at bounding box center [1384, 24] width 82 height 26
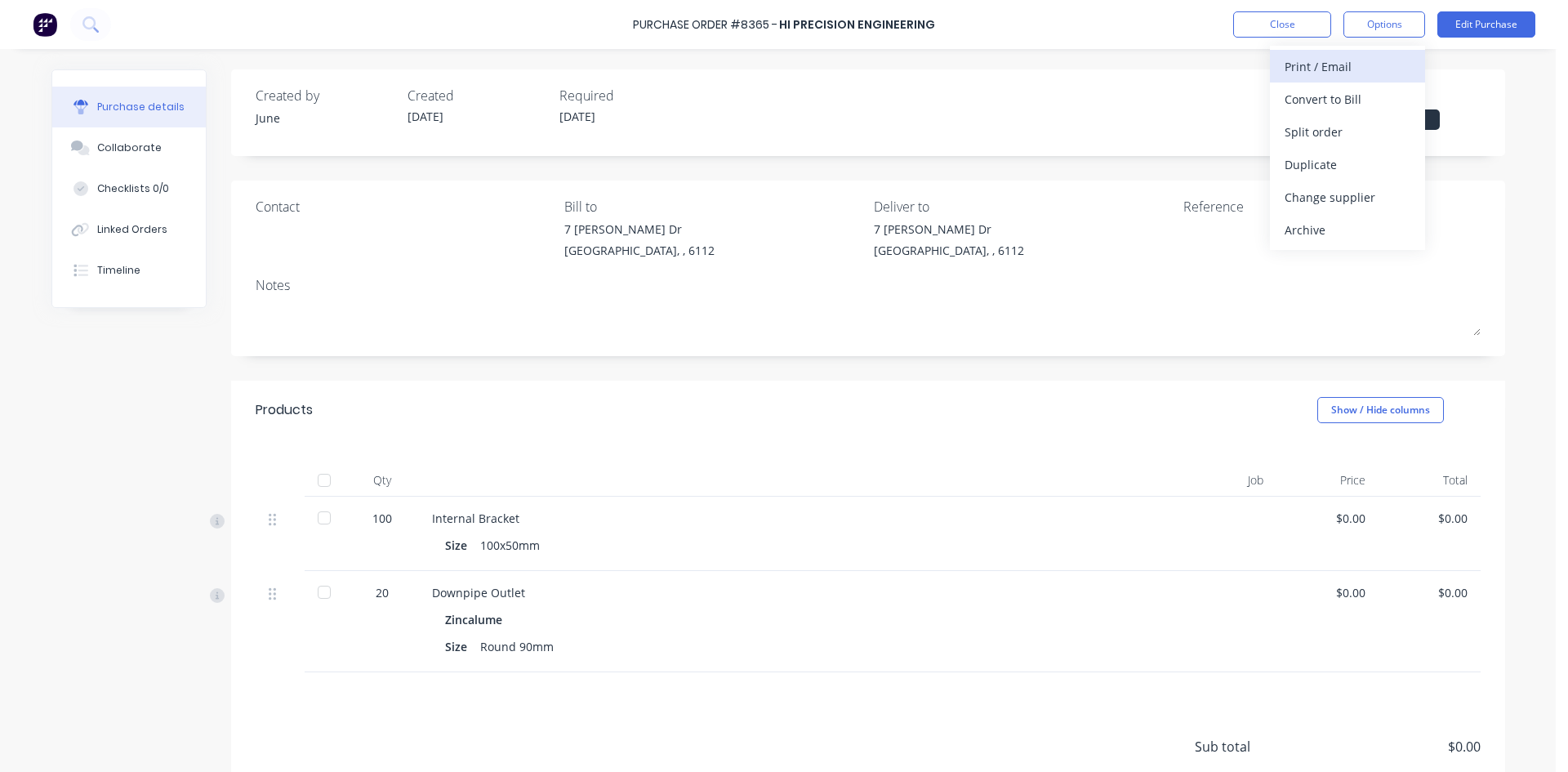
click at [1397, 71] on div "Print / Email" at bounding box center [1347, 67] width 126 height 23
click at [1400, 138] on div "Without pricing" at bounding box center [1347, 132] width 126 height 23
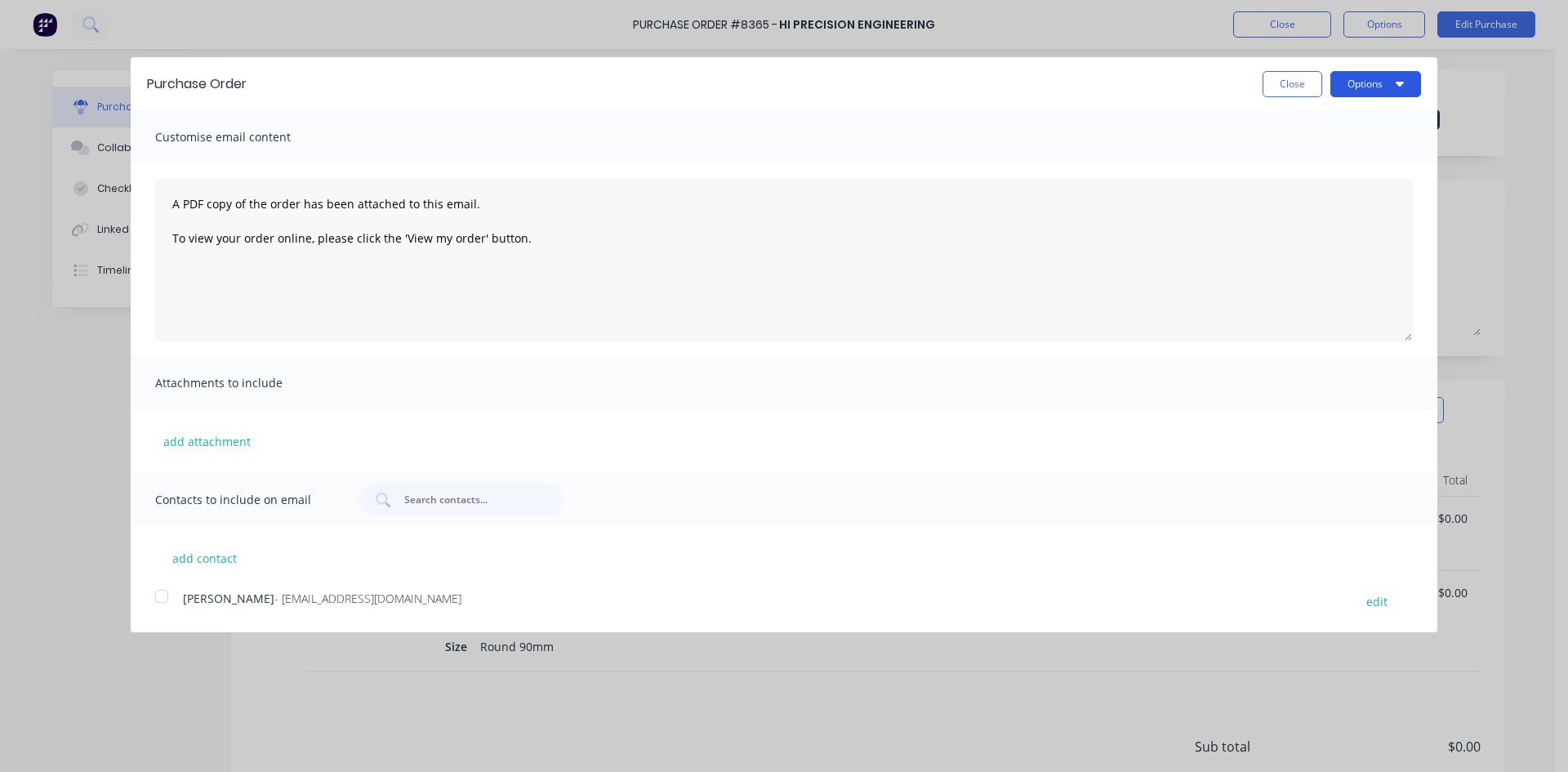
click at [1412, 78] on button "Options" at bounding box center [1376, 83] width 91 height 26
click at [271, 590] on div "add contact [PERSON_NAME] - [EMAIL_ADDRESS][DOMAIN_NAME] edit" at bounding box center [784, 569] width 1306 height 86
click at [168, 591] on div at bounding box center [161, 596] width 32 height 33
click at [1396, 78] on icon "button" at bounding box center [1400, 83] width 8 height 13
click at [1396, 169] on div "Email" at bounding box center [1343, 158] width 126 height 23
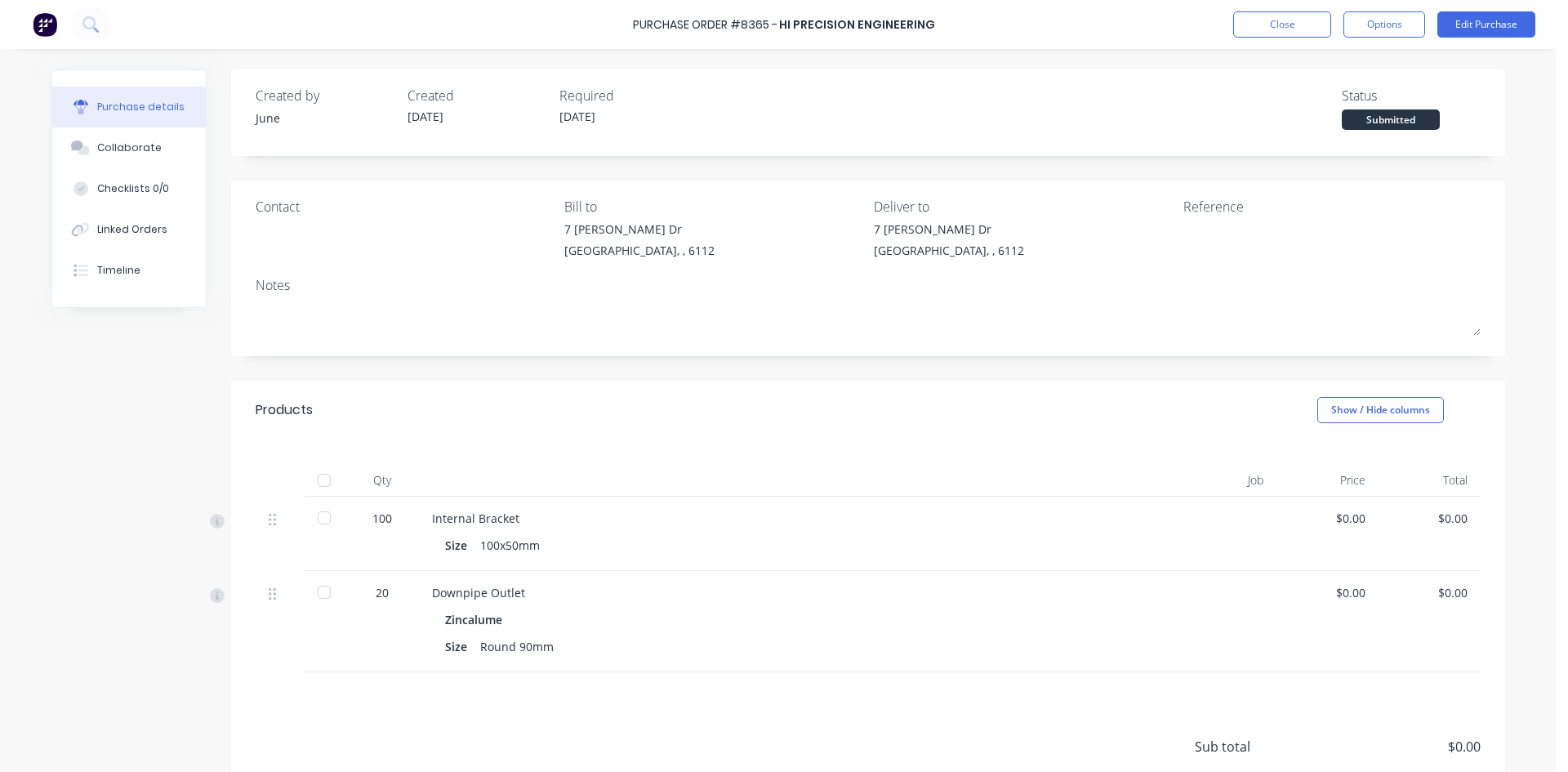
click at [497, 379] on div "Created by June Created [DATE] Required [DATE] Status Submitted Contact Bill to…" at bounding box center [867, 479] width 1274 height 820
click at [1228, 26] on div "Purchase Order #8365 - Hi Precision Engineering Close Options Edit Purchase" at bounding box center [784, 24] width 1568 height 49
click at [1307, 26] on button "Close" at bounding box center [1282, 24] width 98 height 26
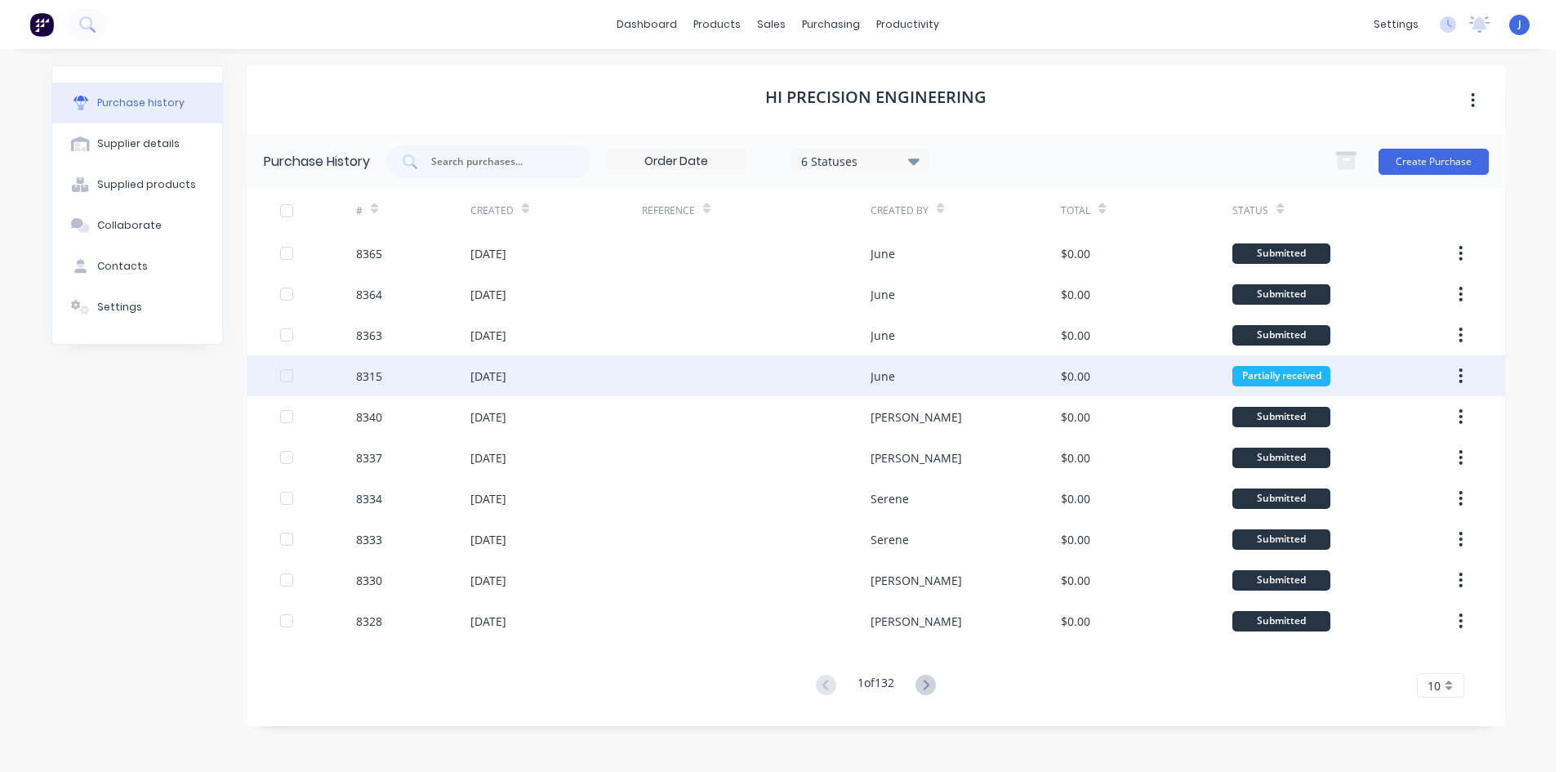
click at [739, 377] on div at bounding box center [756, 375] width 228 height 41
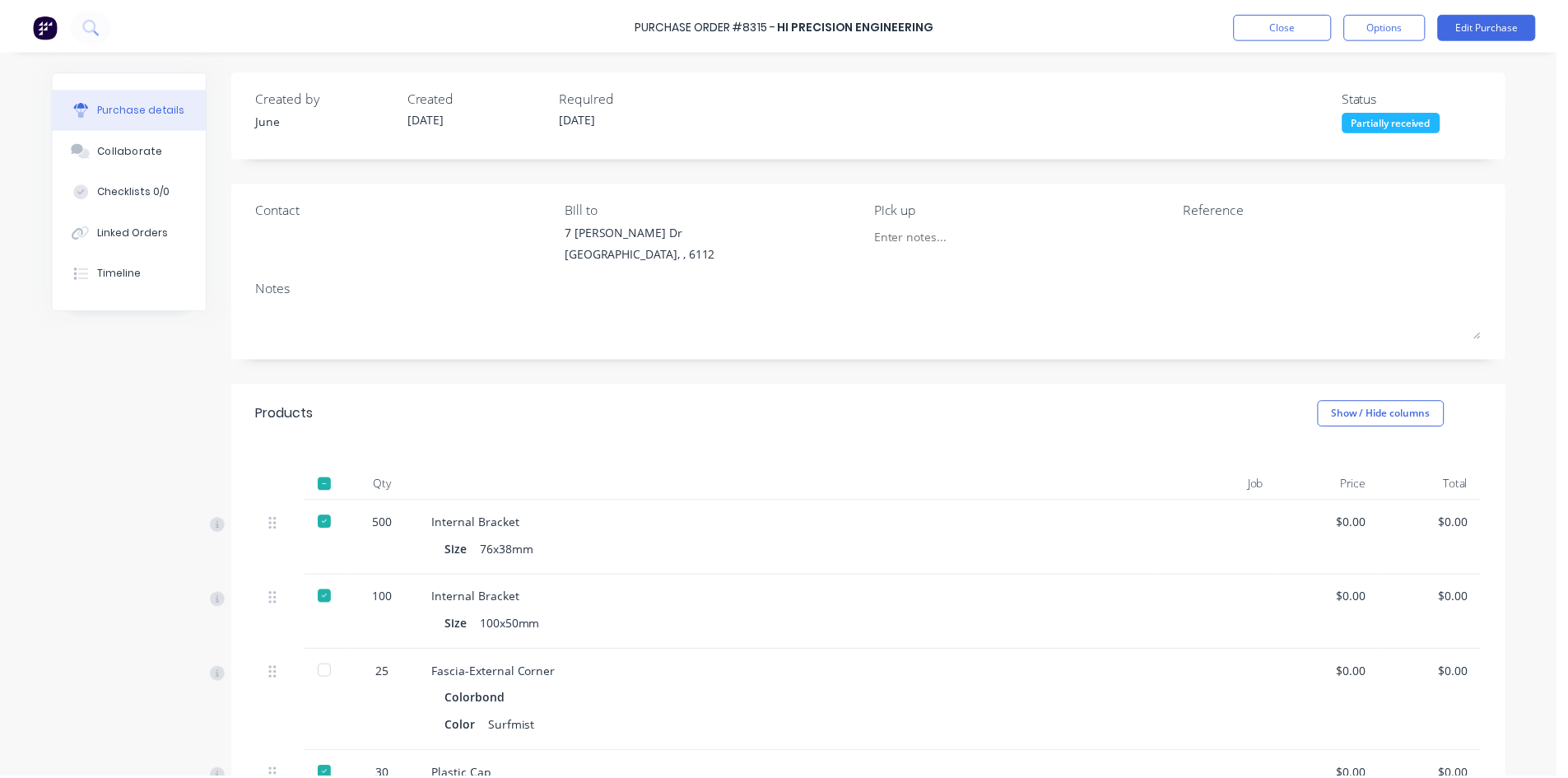
scroll to position [247, 0]
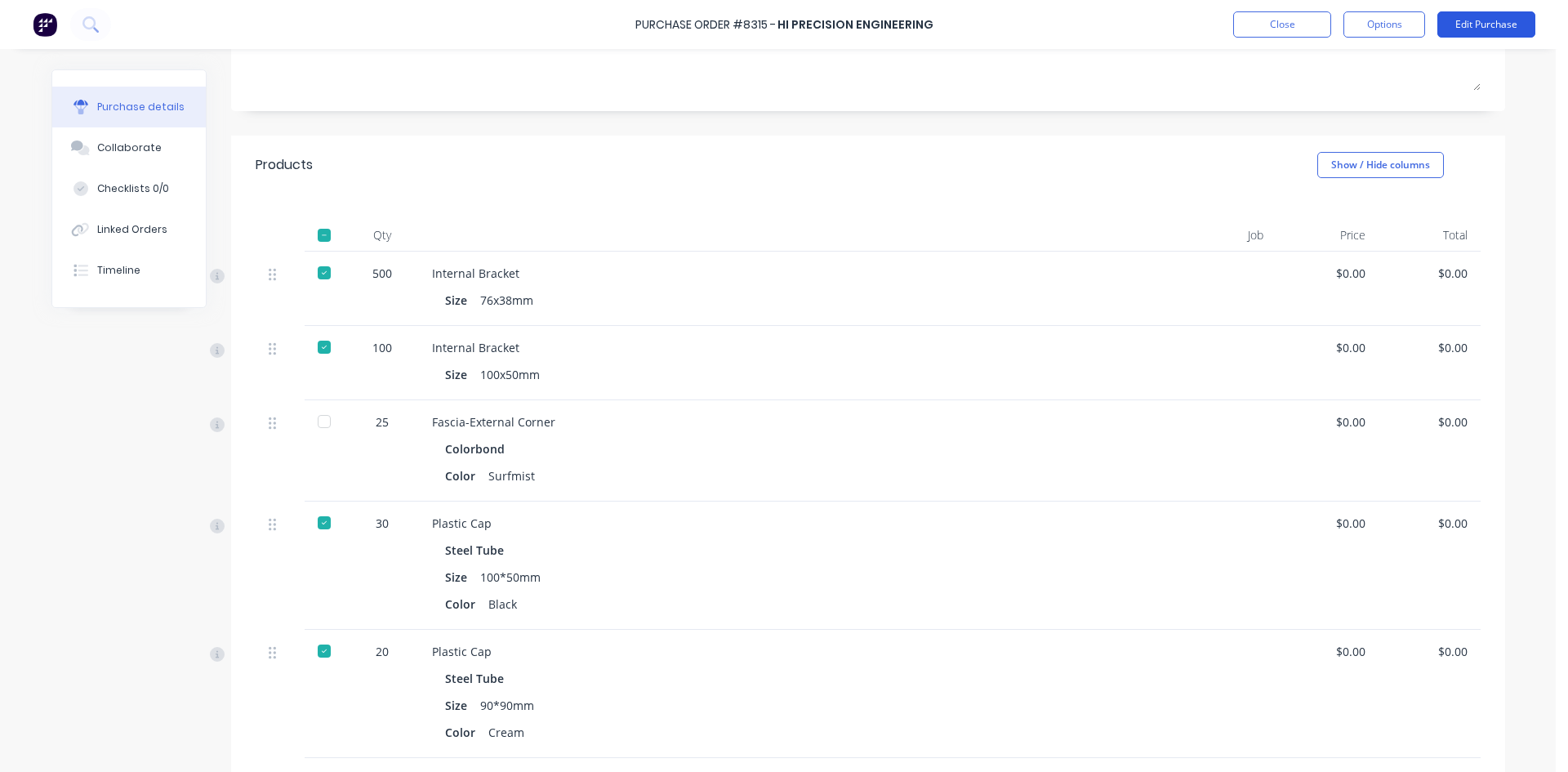
click at [1494, 23] on button "Edit Purchase" at bounding box center [1486, 24] width 98 height 26
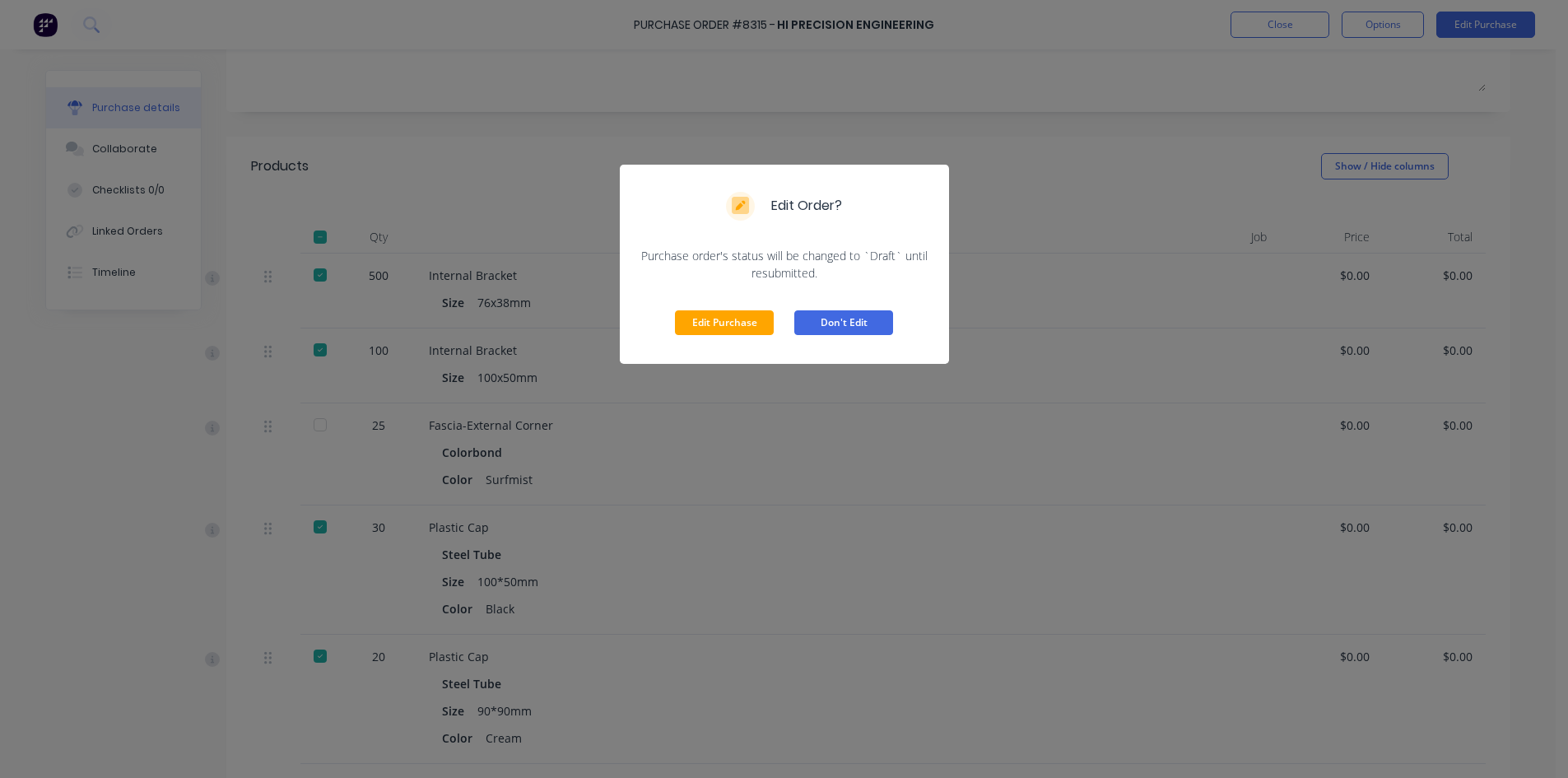
click at [863, 323] on button "Don't Edit" at bounding box center [844, 323] width 99 height 24
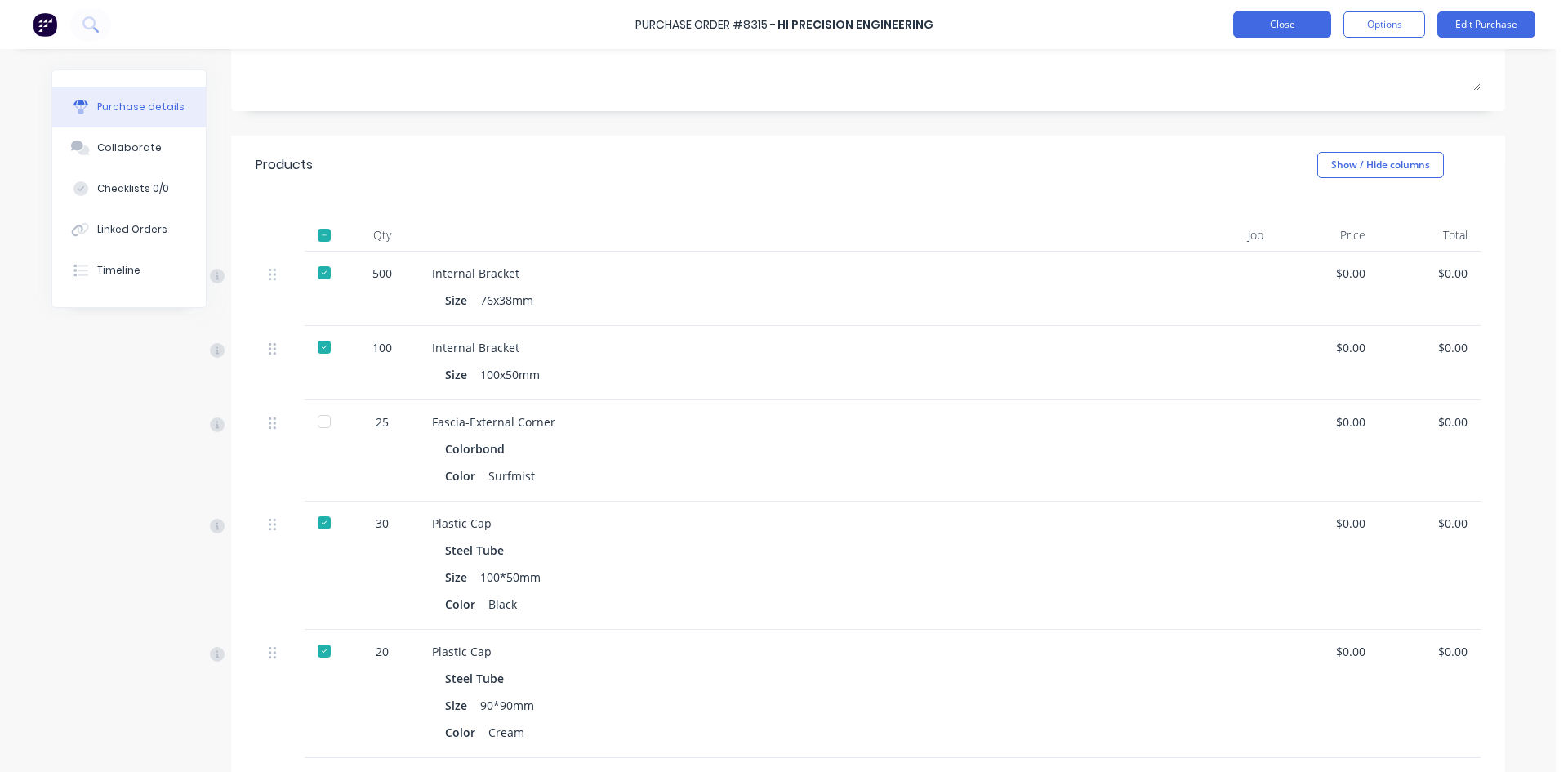
click at [1279, 29] on button "Close" at bounding box center [1282, 24] width 98 height 26
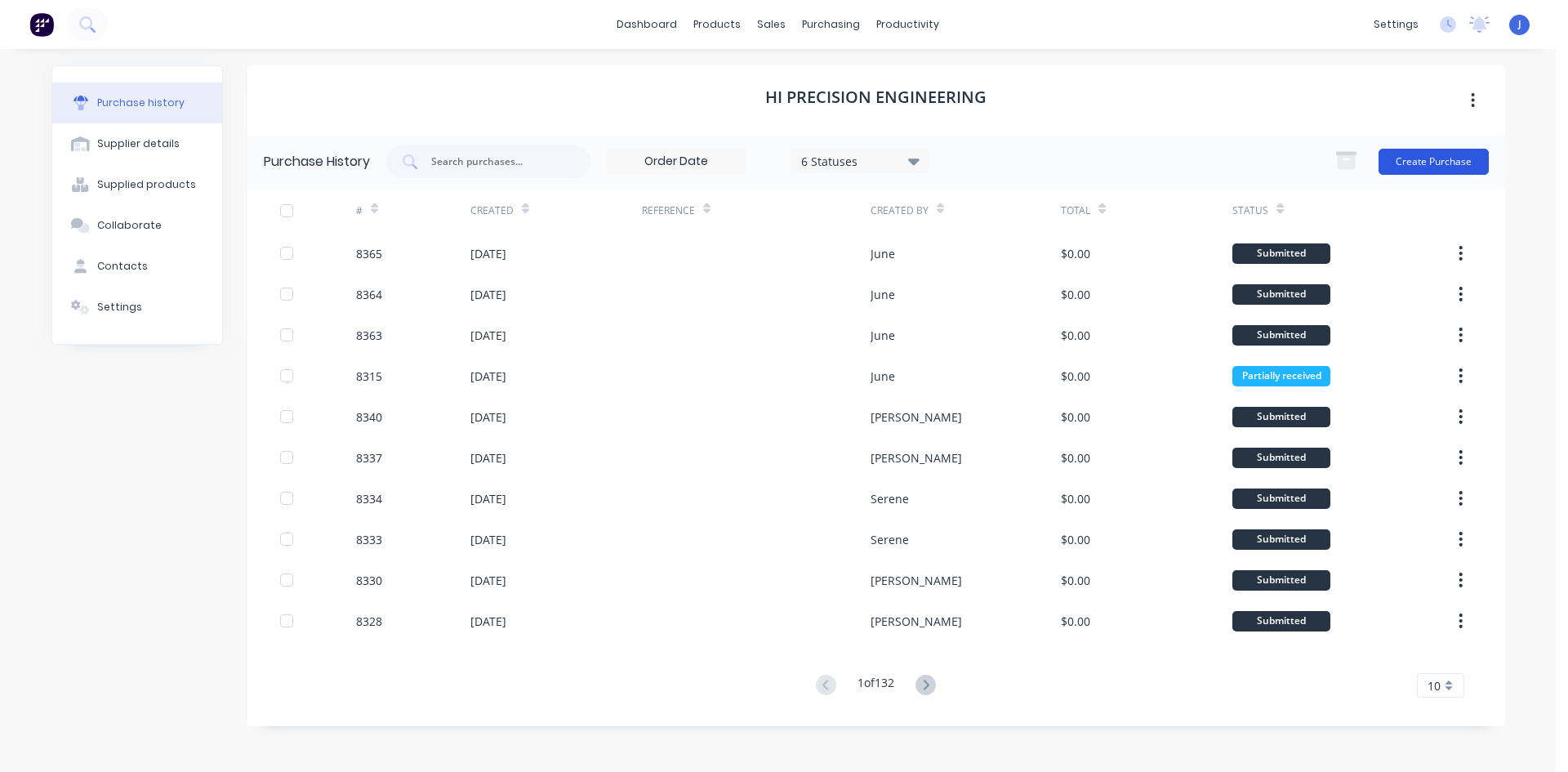
click at [1427, 154] on button "Create Purchase" at bounding box center [1434, 161] width 110 height 26
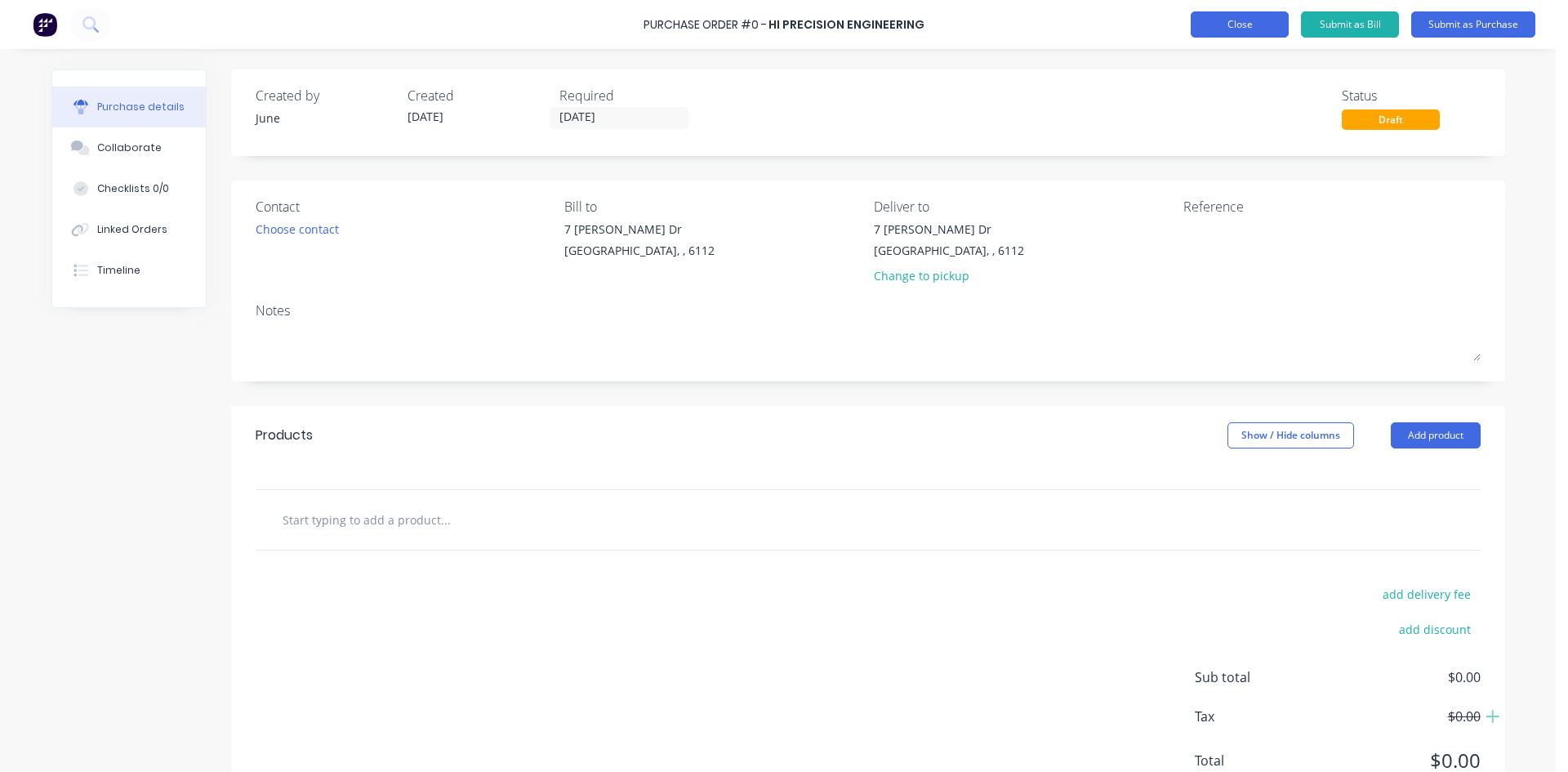
click at [1222, 20] on button "Close" at bounding box center [1240, 24] width 98 height 26
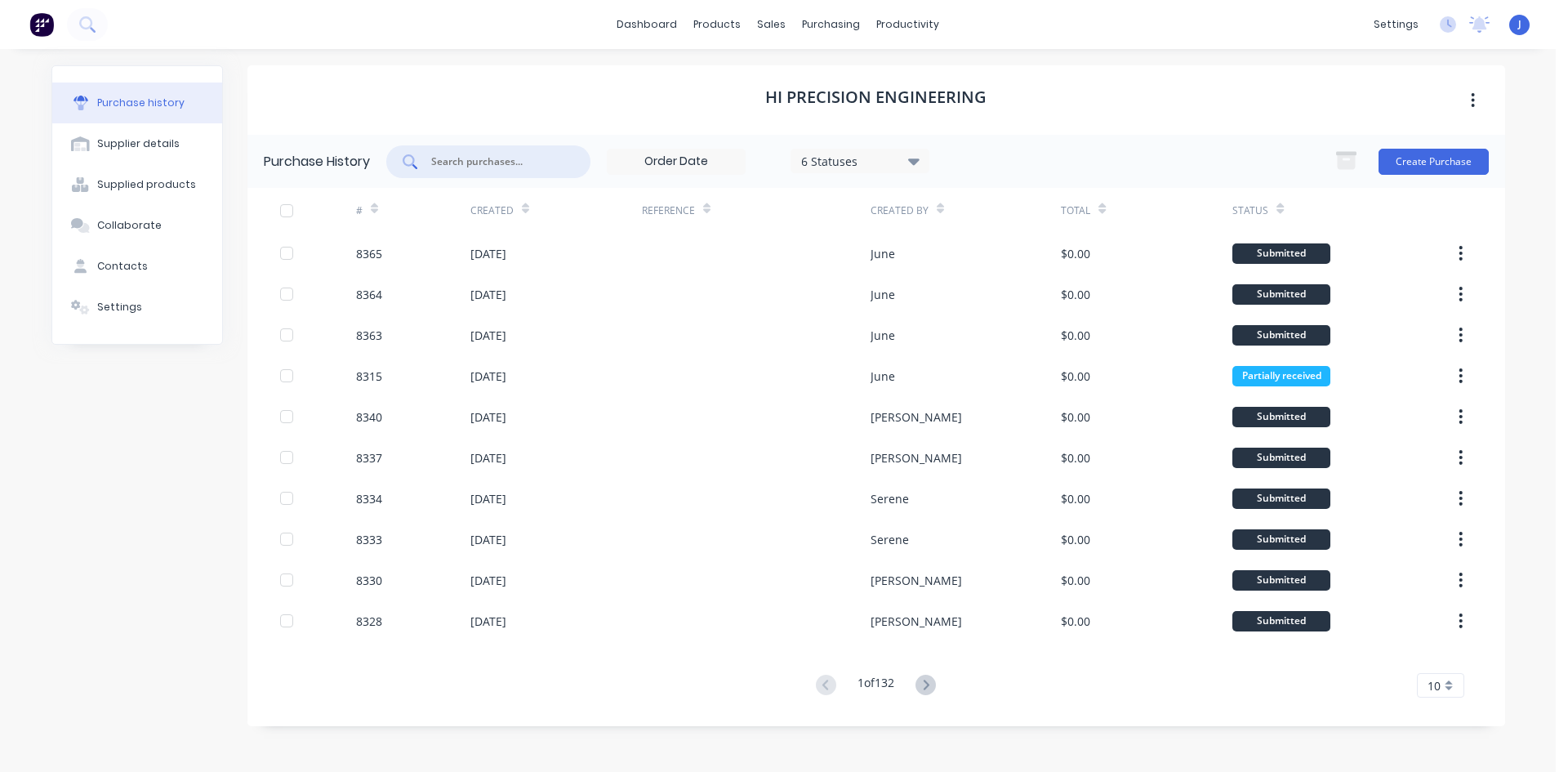
click at [521, 163] on input "text" at bounding box center [497, 162] width 136 height 17
type input "8326"
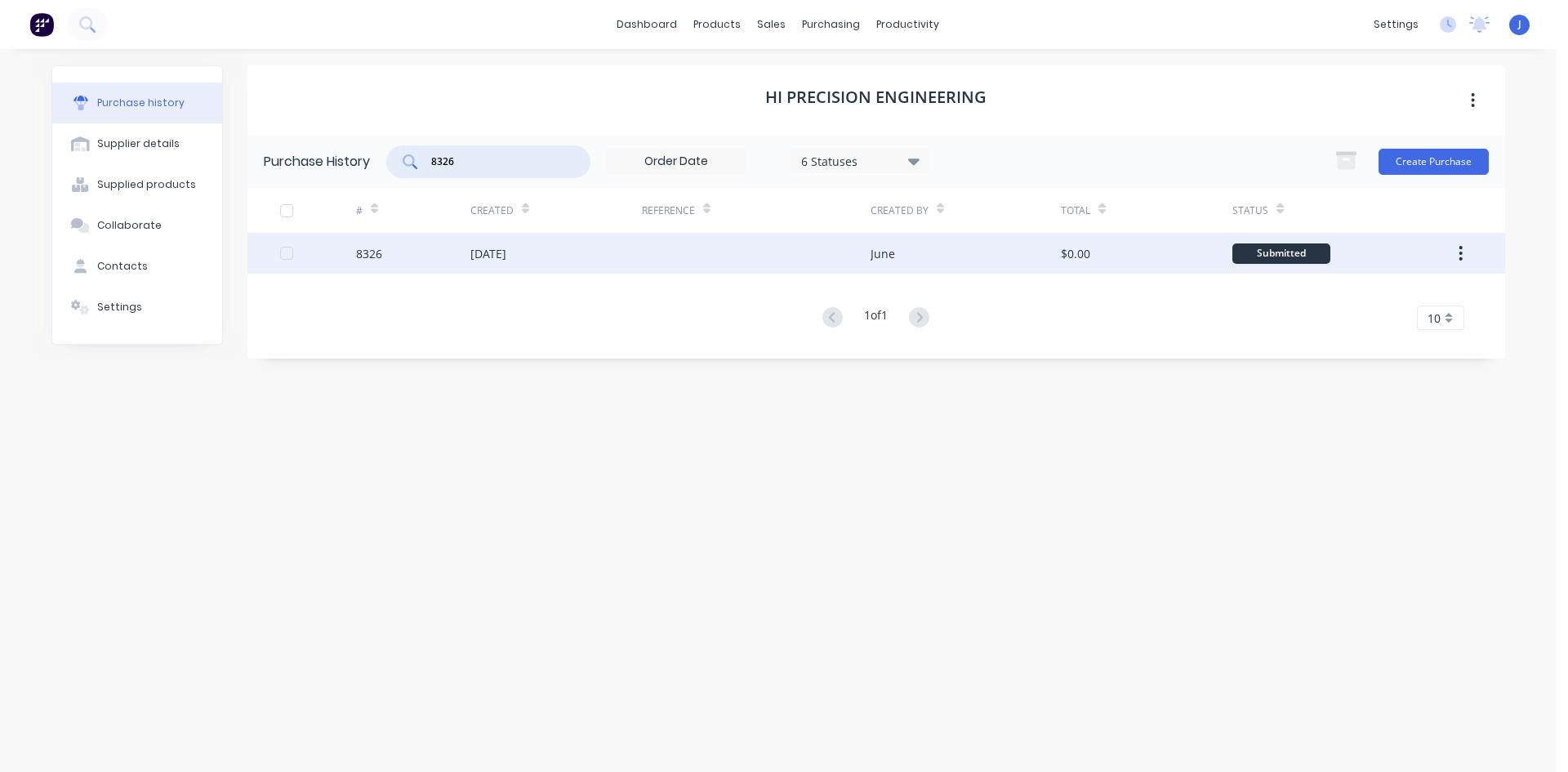
click at [603, 254] on div "[DATE]" at bounding box center [557, 253] width 172 height 41
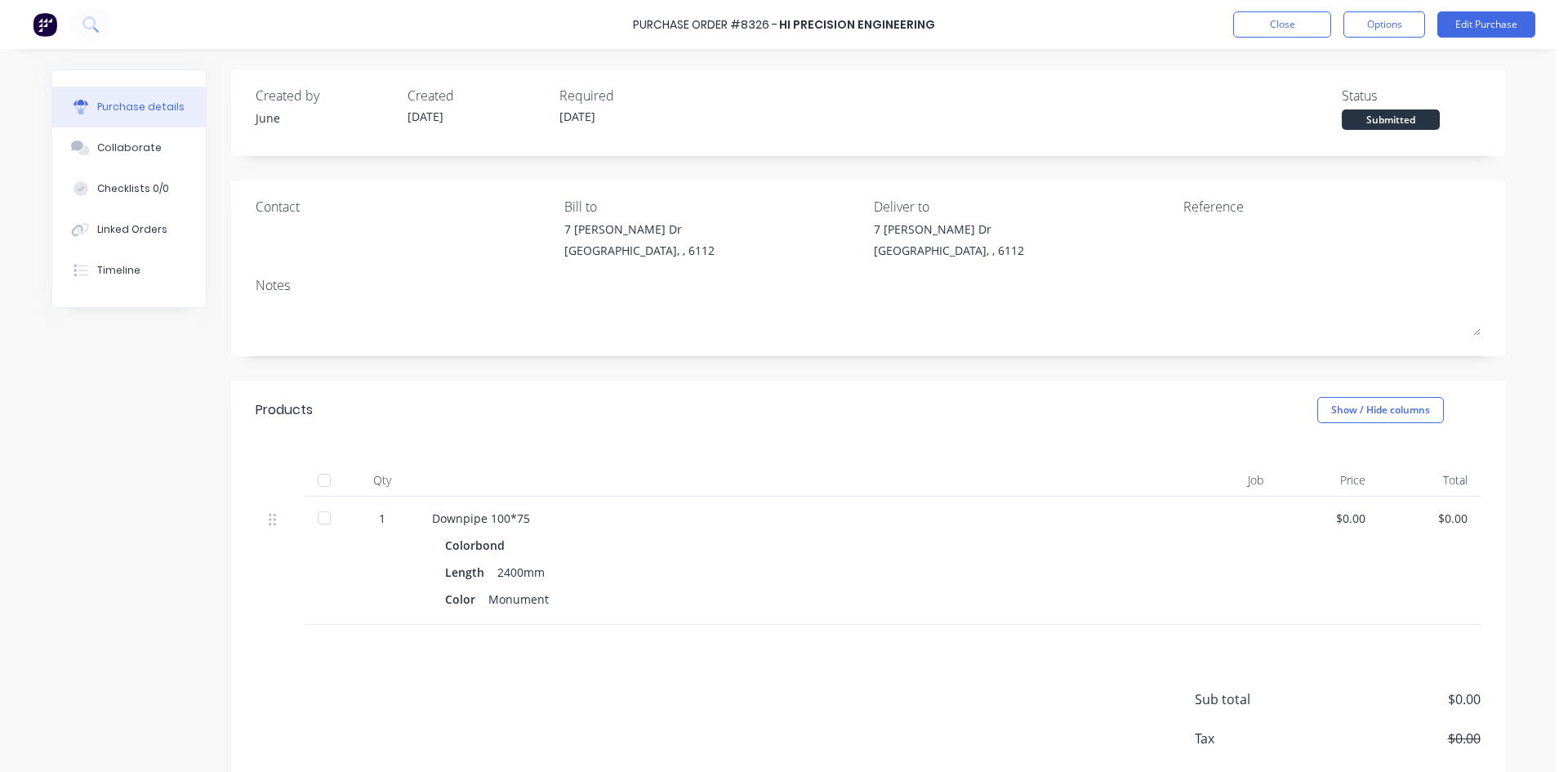
click at [323, 482] on div at bounding box center [324, 480] width 32 height 33
click at [72, 219] on button "Linked Orders" at bounding box center [129, 229] width 153 height 41
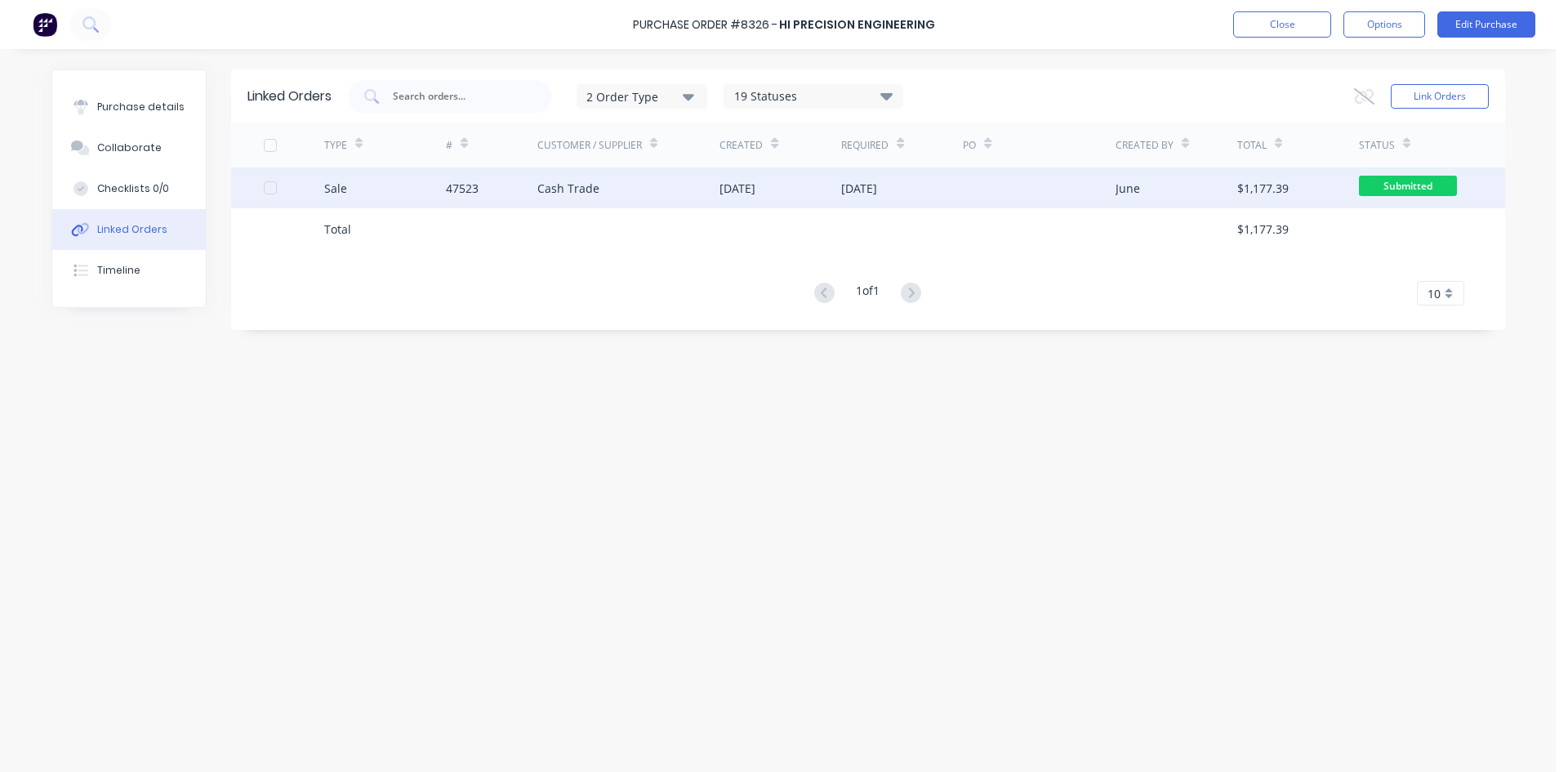
click at [522, 190] on div "47523" at bounding box center [492, 188] width 92 height 41
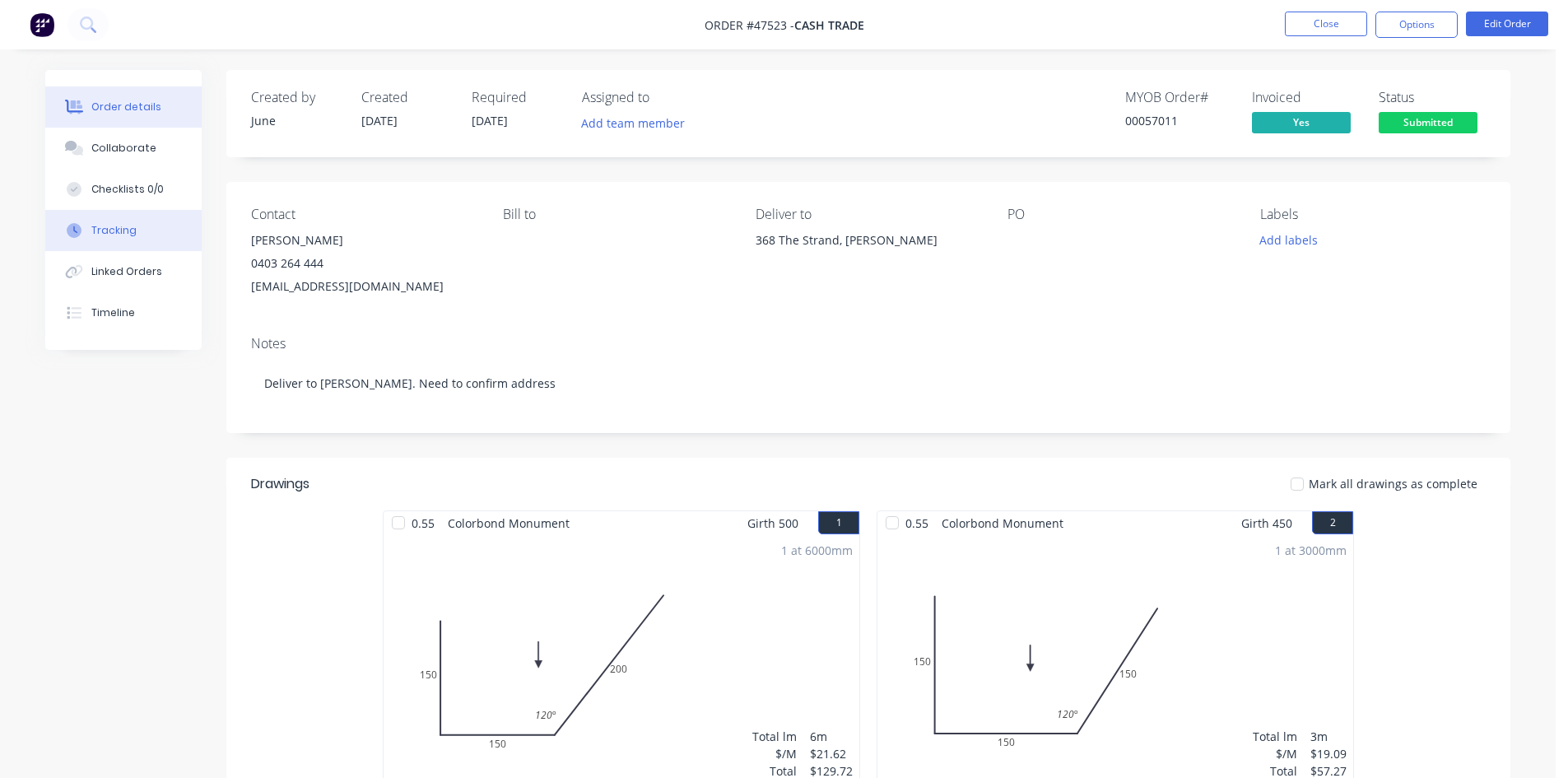
click at [113, 230] on div "Tracking" at bounding box center [114, 231] width 45 height 15
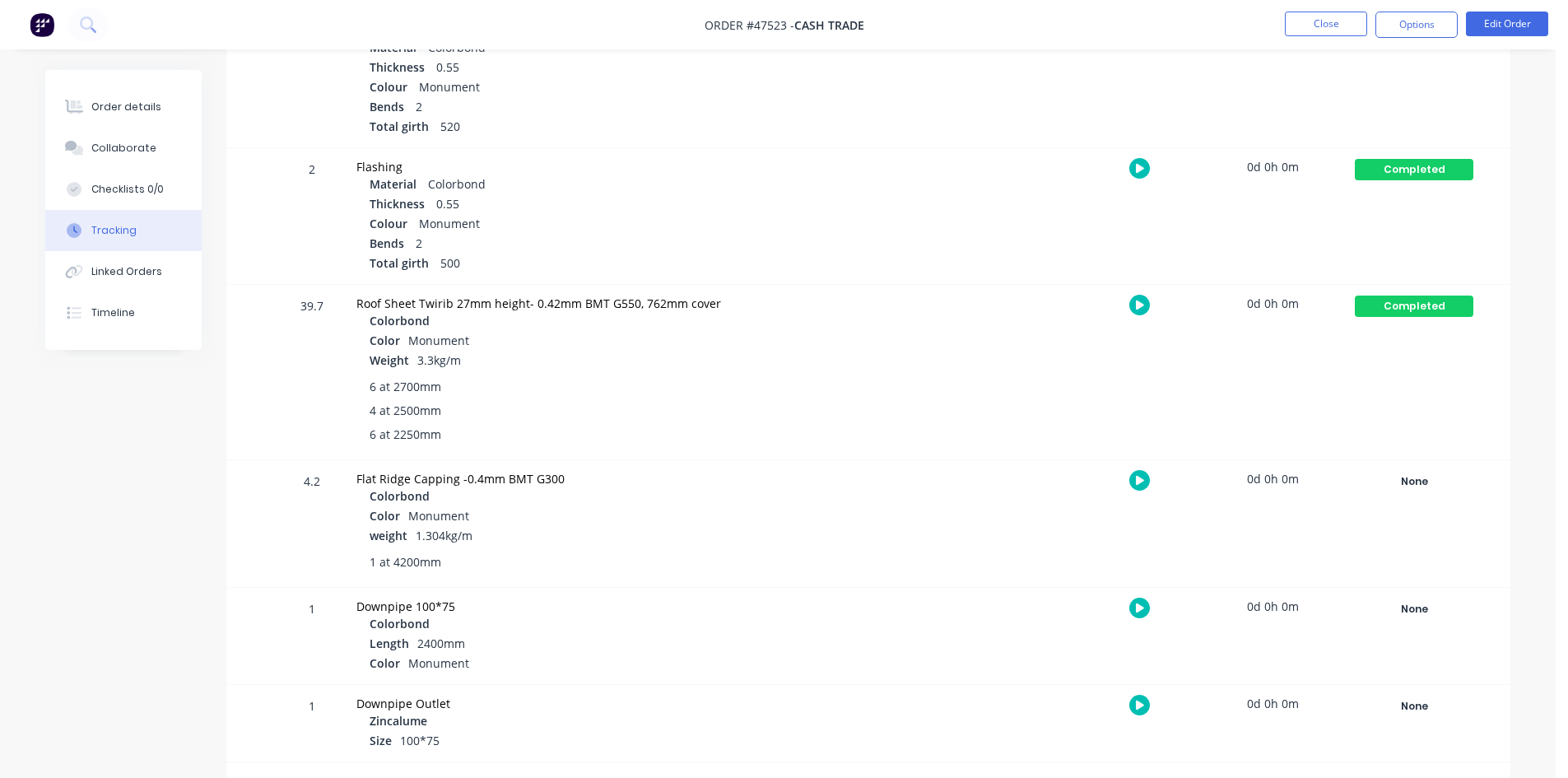
scroll to position [653, 0]
click at [1416, 621] on div "None Create status None edit Completed edit [DATE] [DATE] Ready for Delivery Re…" at bounding box center [1414, 635] width 140 height 97
click at [1418, 616] on div "None" at bounding box center [1413, 608] width 118 height 21
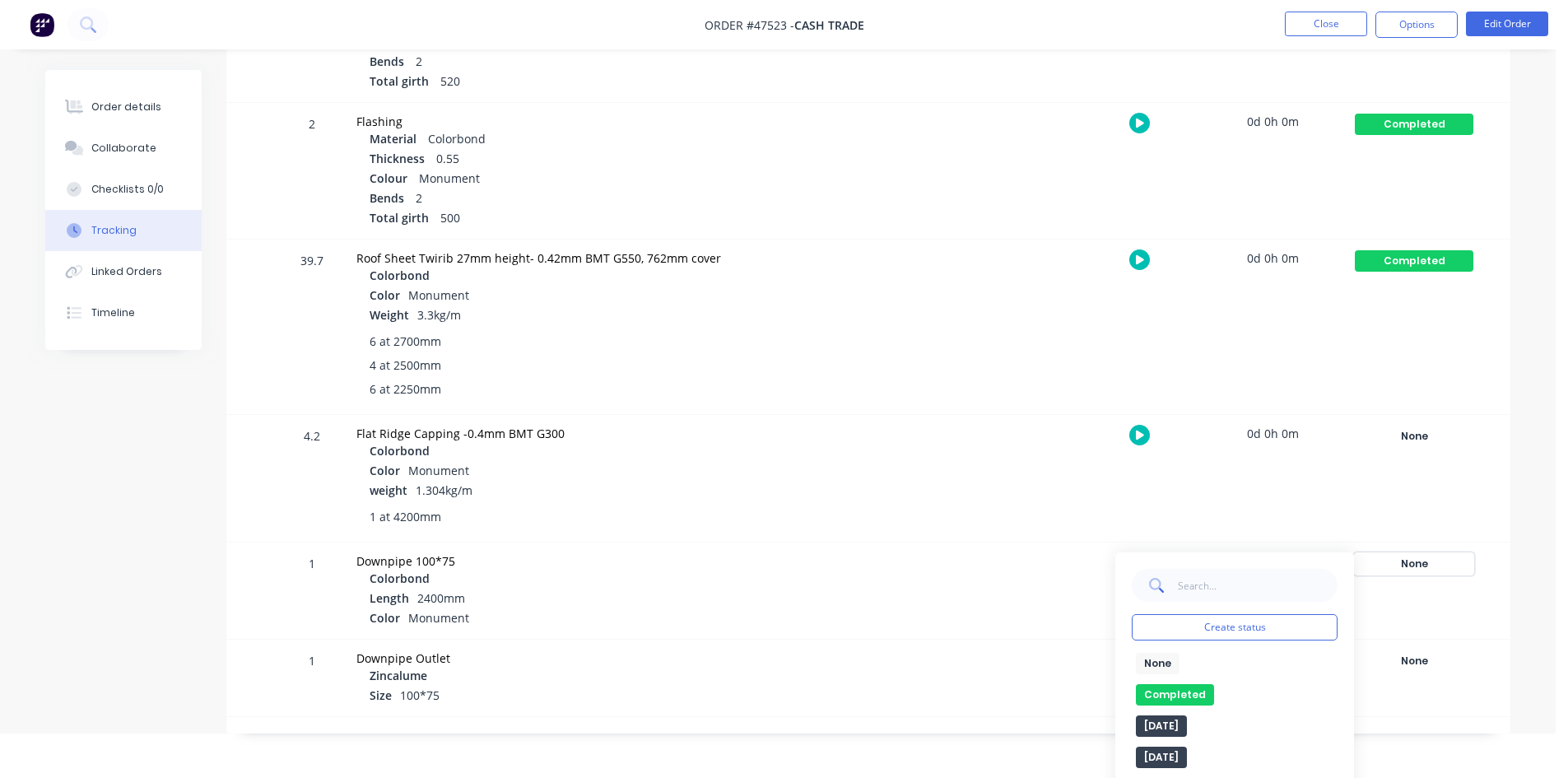
scroll to position [728, 0]
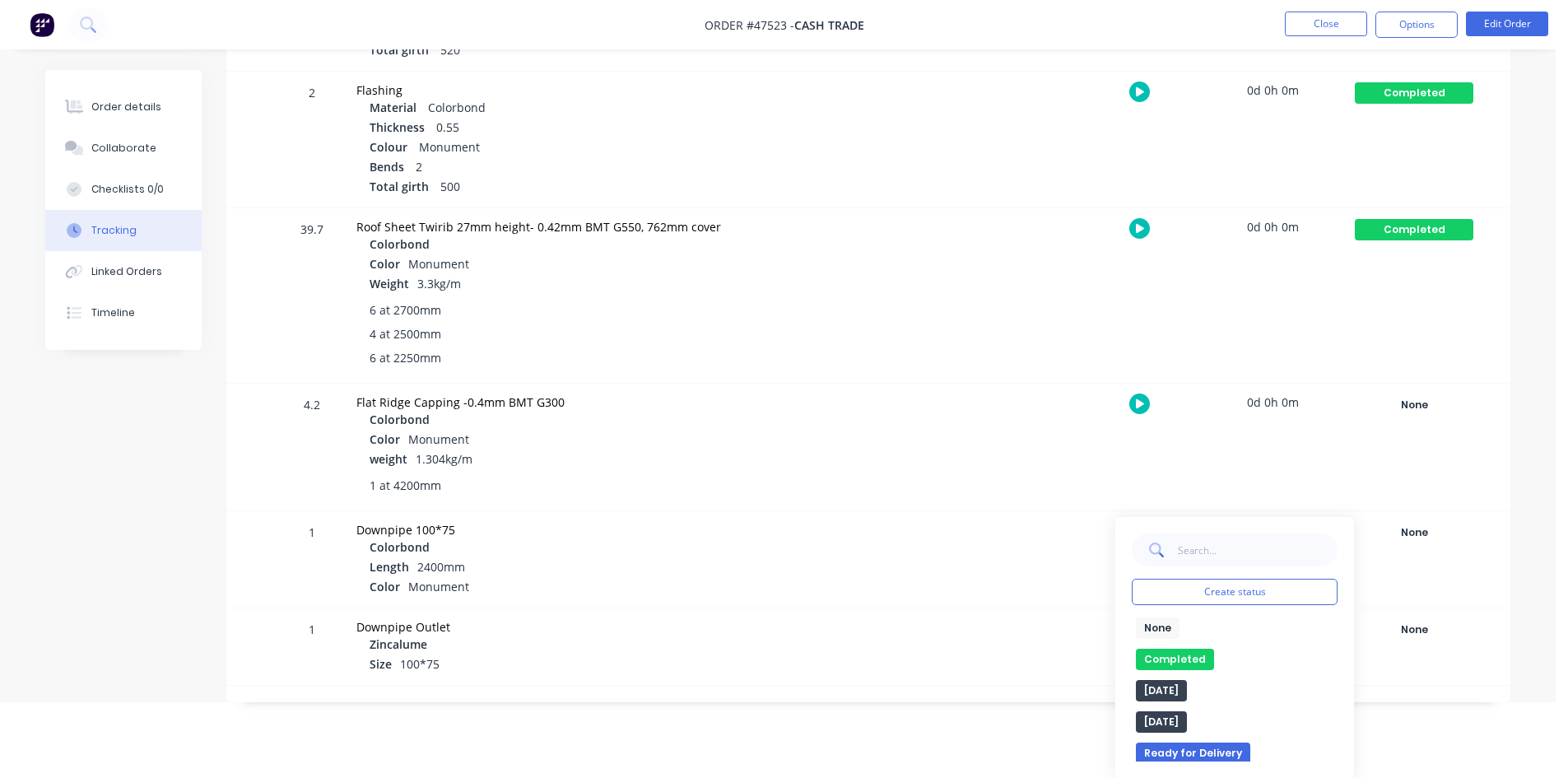
click at [1167, 647] on div "None edit Completed edit [DATE] [DATE] Ready for Delivery Ready To Pick Up Subm…" at bounding box center [1235, 690] width 206 height 145
click at [1165, 654] on button "Completed" at bounding box center [1175, 659] width 78 height 21
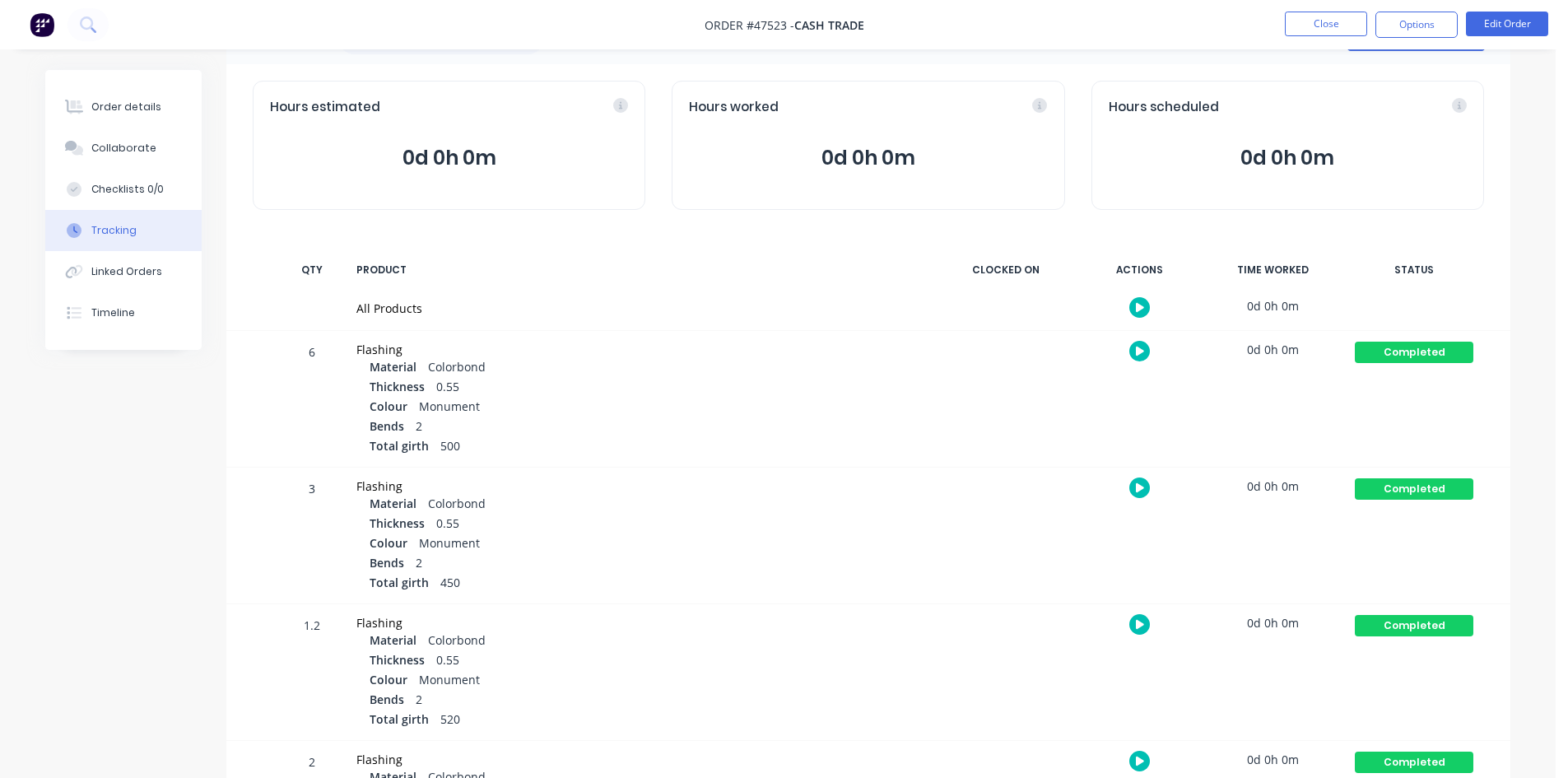
scroll to position [0, 0]
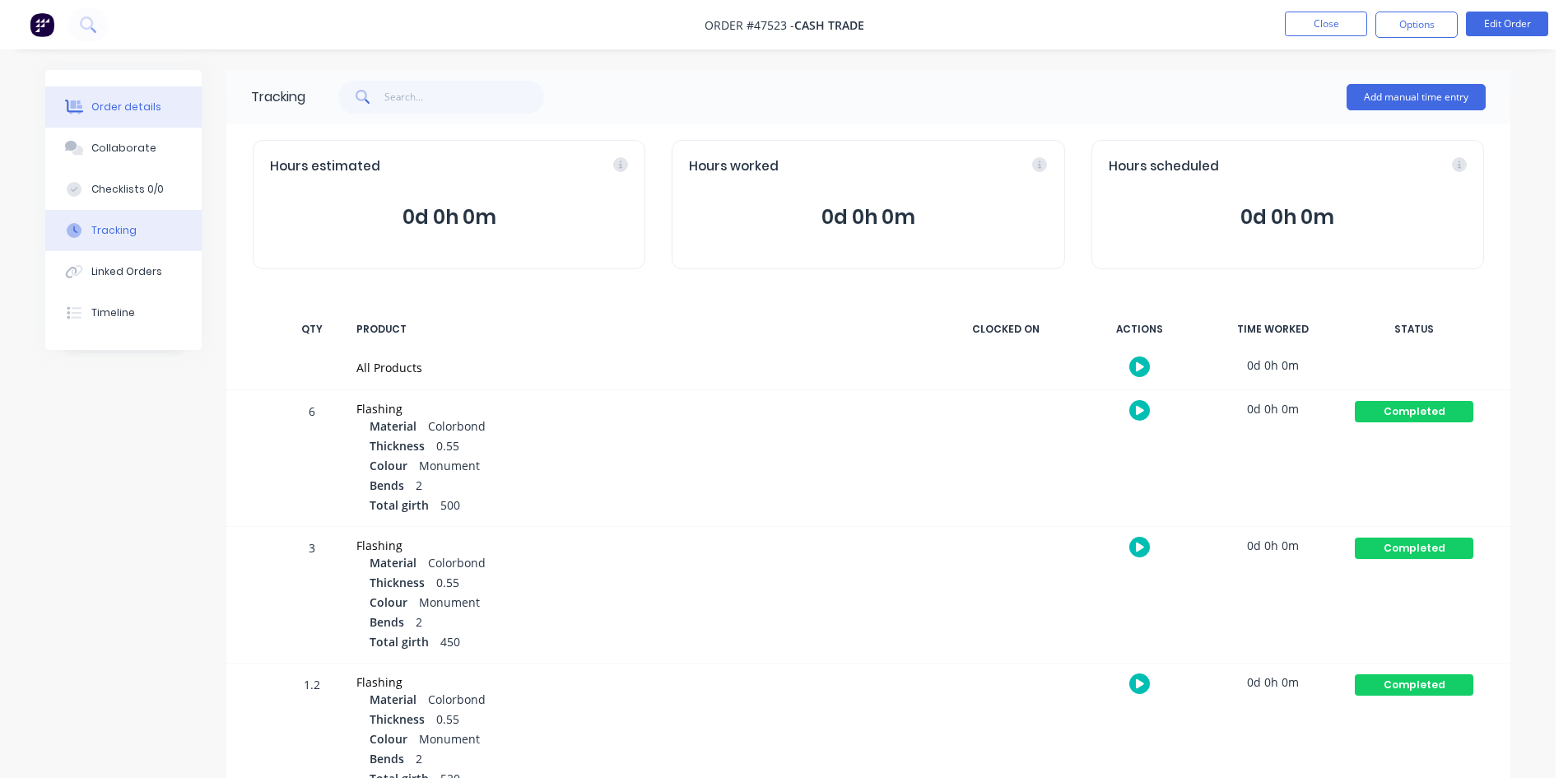
click at [119, 107] on div "Order details" at bounding box center [126, 108] width 70 height 15
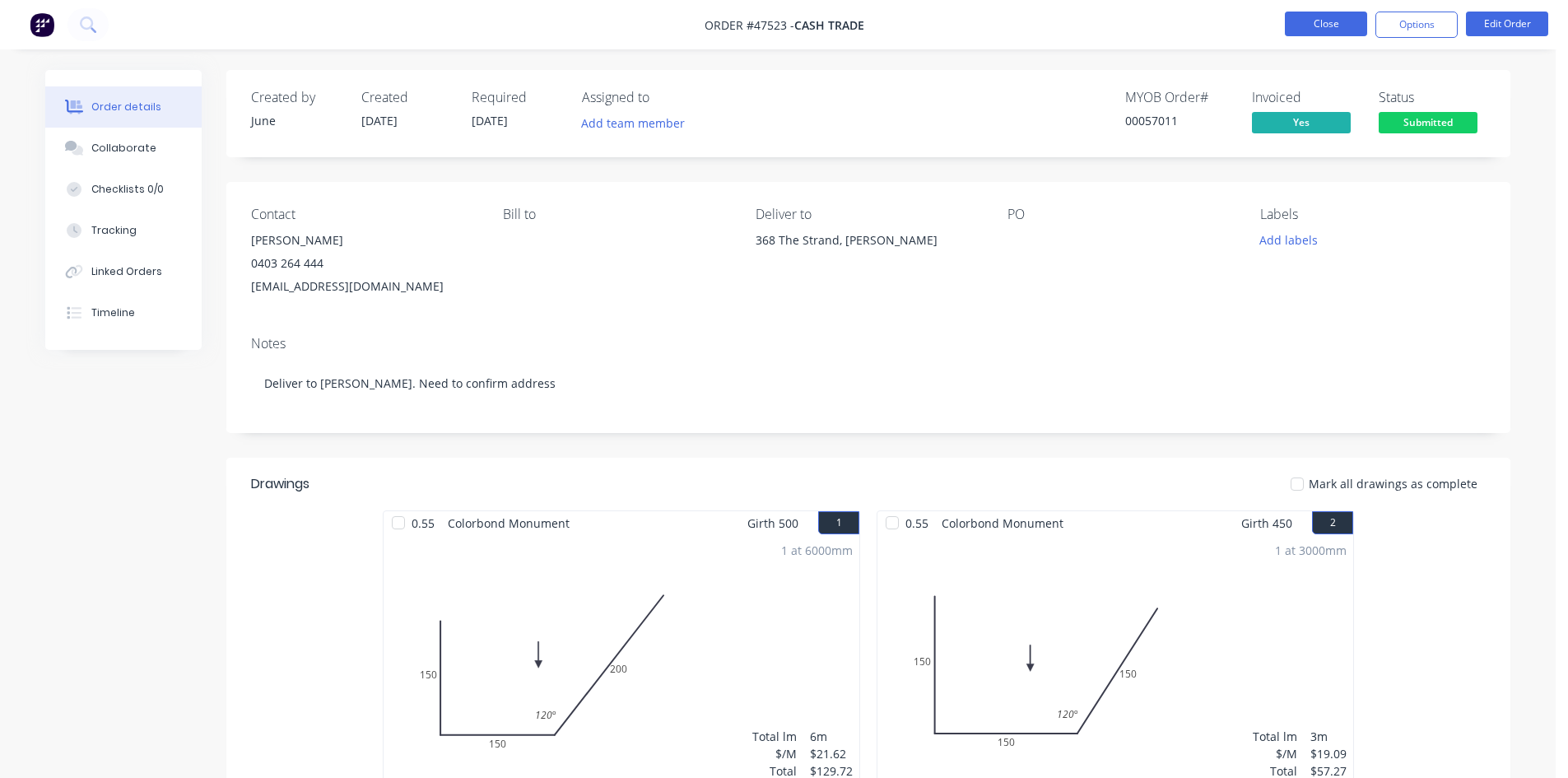
click at [1302, 24] on button "Close" at bounding box center [1326, 24] width 82 height 24
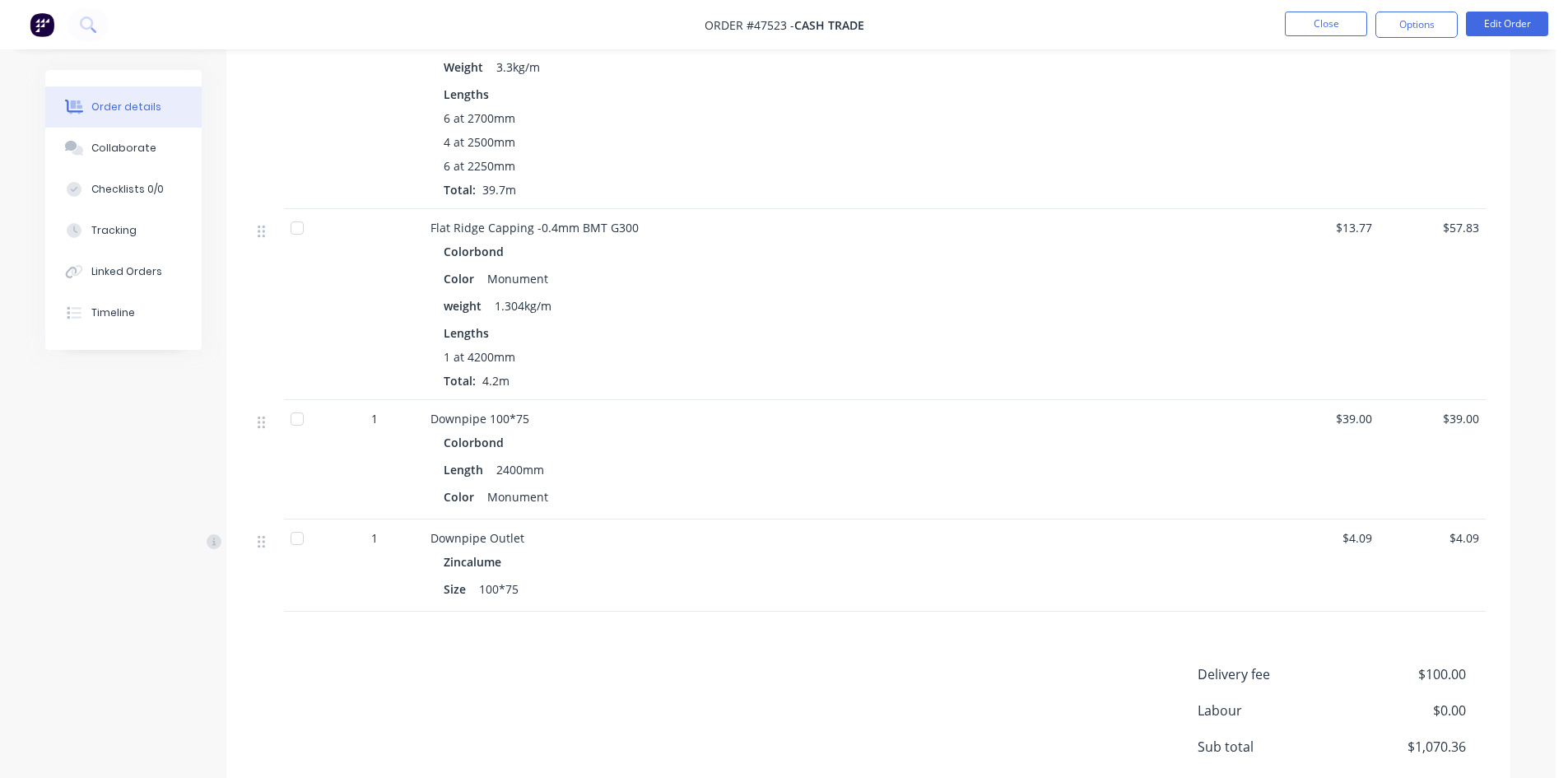
scroll to position [1317, 0]
